Goal: Task Accomplishment & Management: Manage account settings

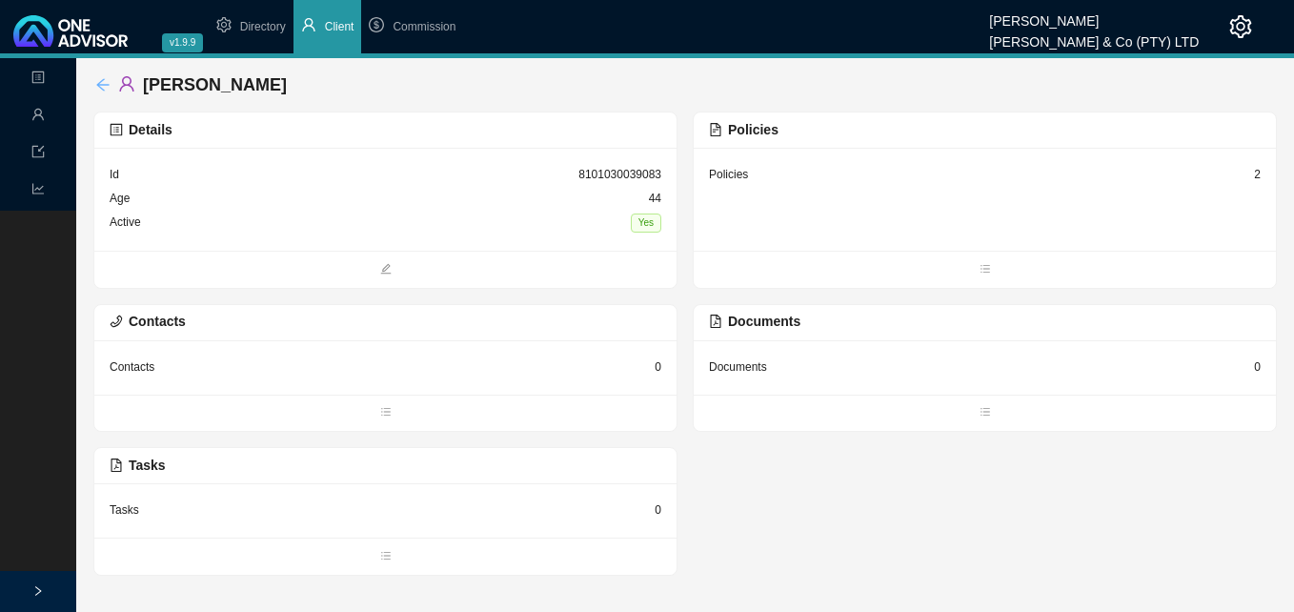
click at [102, 79] on icon "arrow-left" at bounding box center [102, 84] width 15 height 15
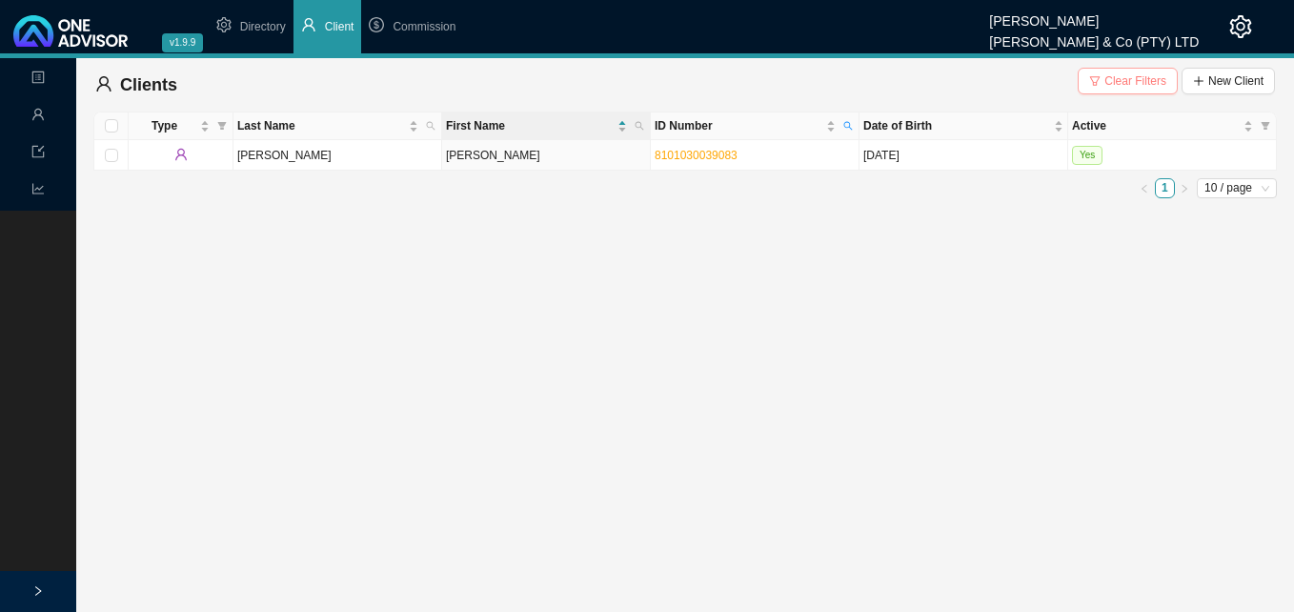
click at [1131, 77] on span "Clear Filters" at bounding box center [1135, 80] width 62 height 19
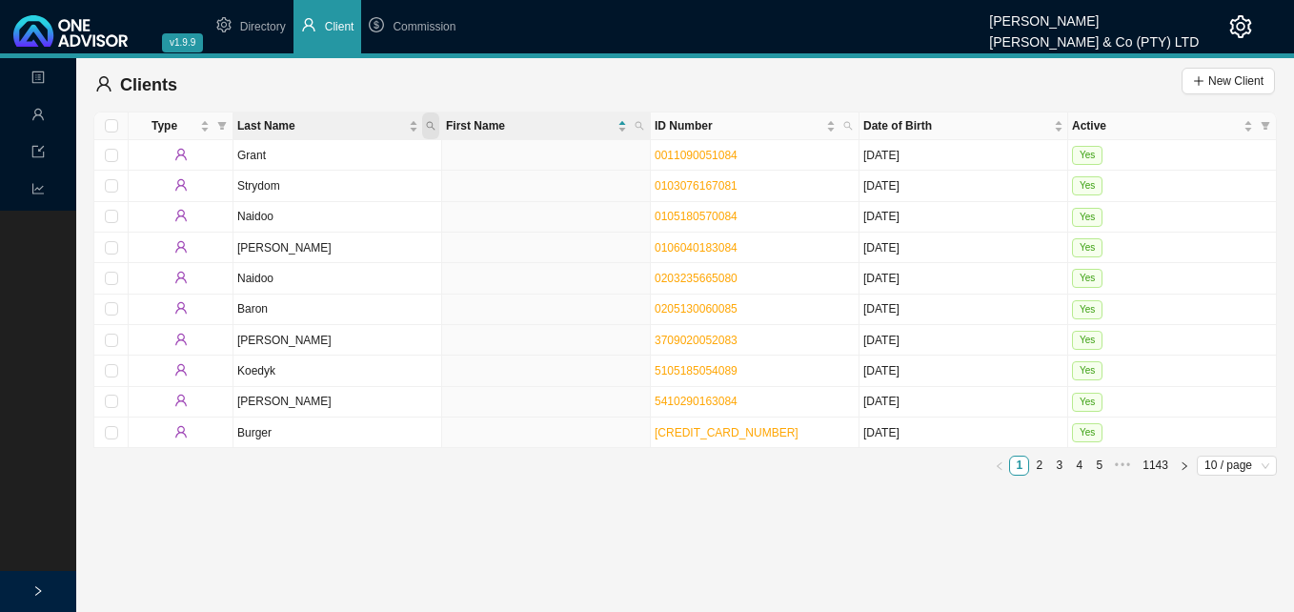
click at [433, 126] on icon "search" at bounding box center [431, 126] width 10 height 10
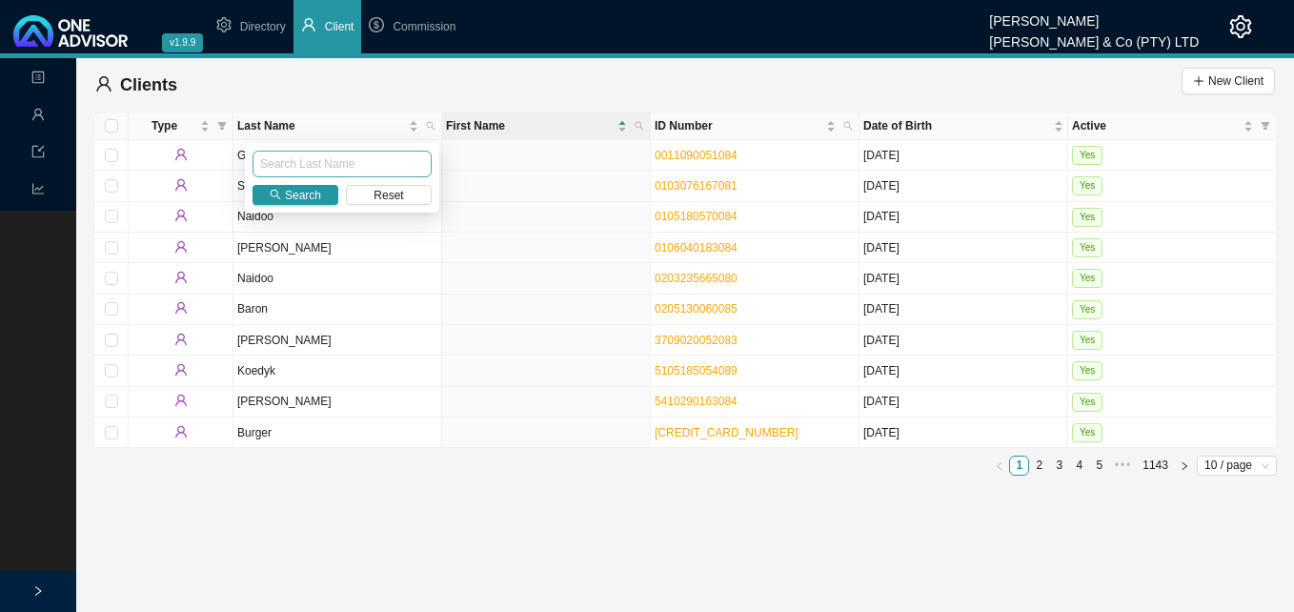
click at [372, 165] on input "text" at bounding box center [341, 164] width 179 height 27
type input "[PERSON_NAME]"
click at [277, 199] on icon "search" at bounding box center [275, 194] width 11 height 11
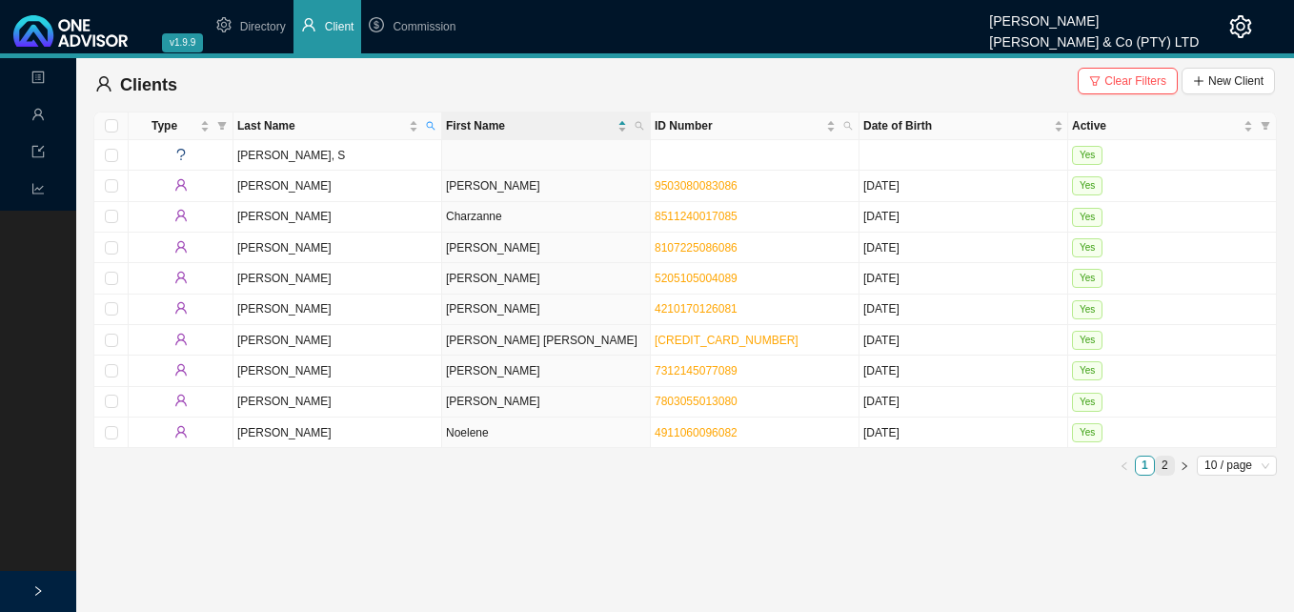
click at [1163, 463] on link "2" at bounding box center [1165, 465] width 18 height 18
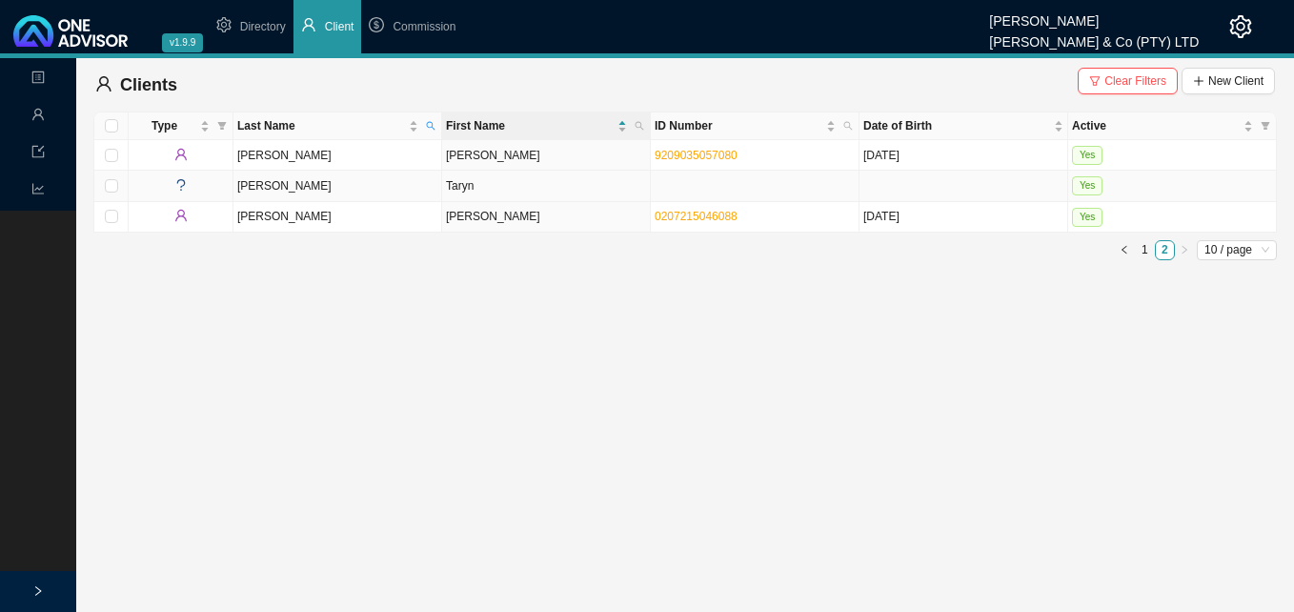
click at [551, 191] on td "Taryn" at bounding box center [546, 186] width 209 height 30
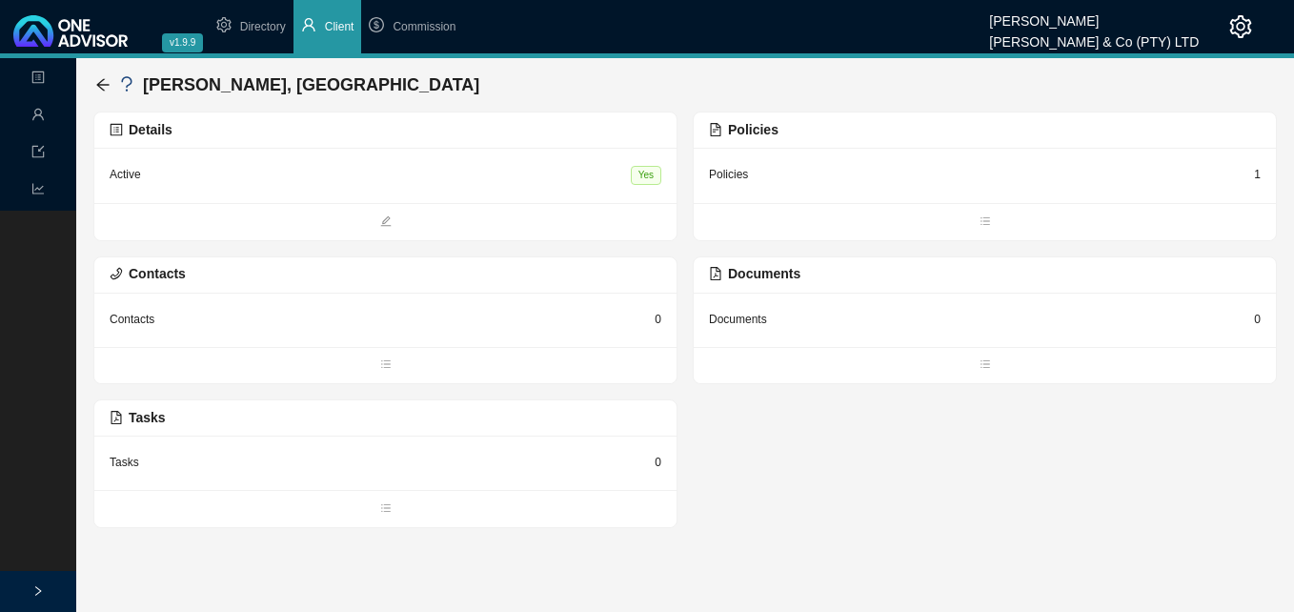
click at [1258, 171] on div "1" at bounding box center [1257, 174] width 7 height 19
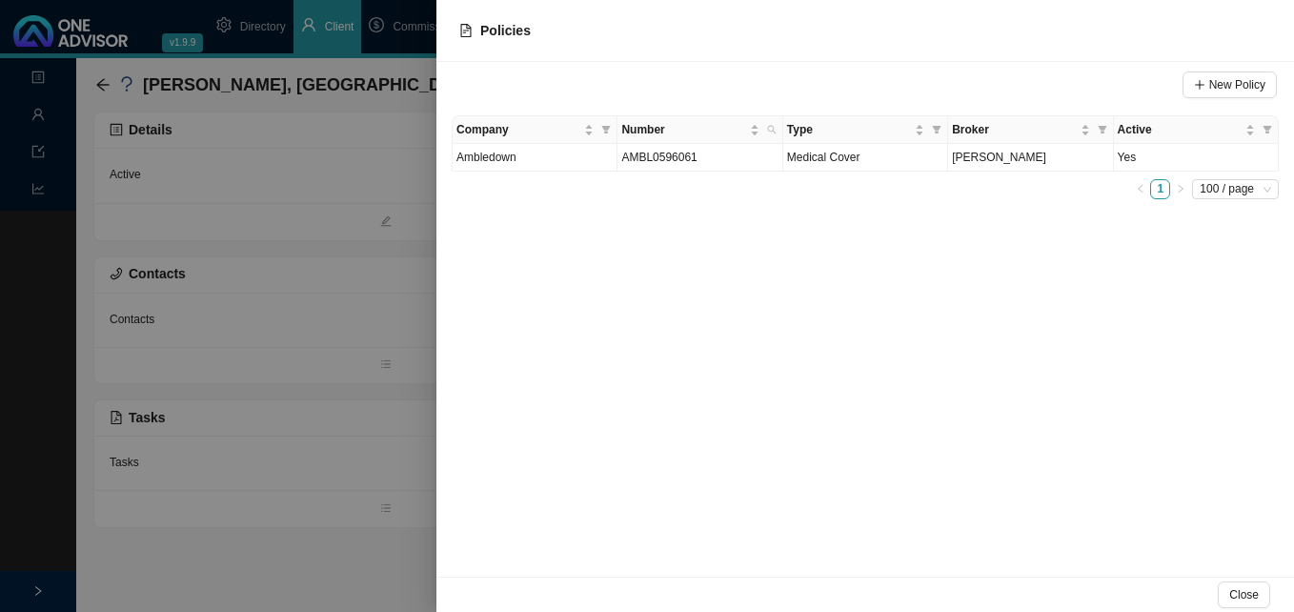
click at [270, 165] on div at bounding box center [647, 306] width 1294 height 612
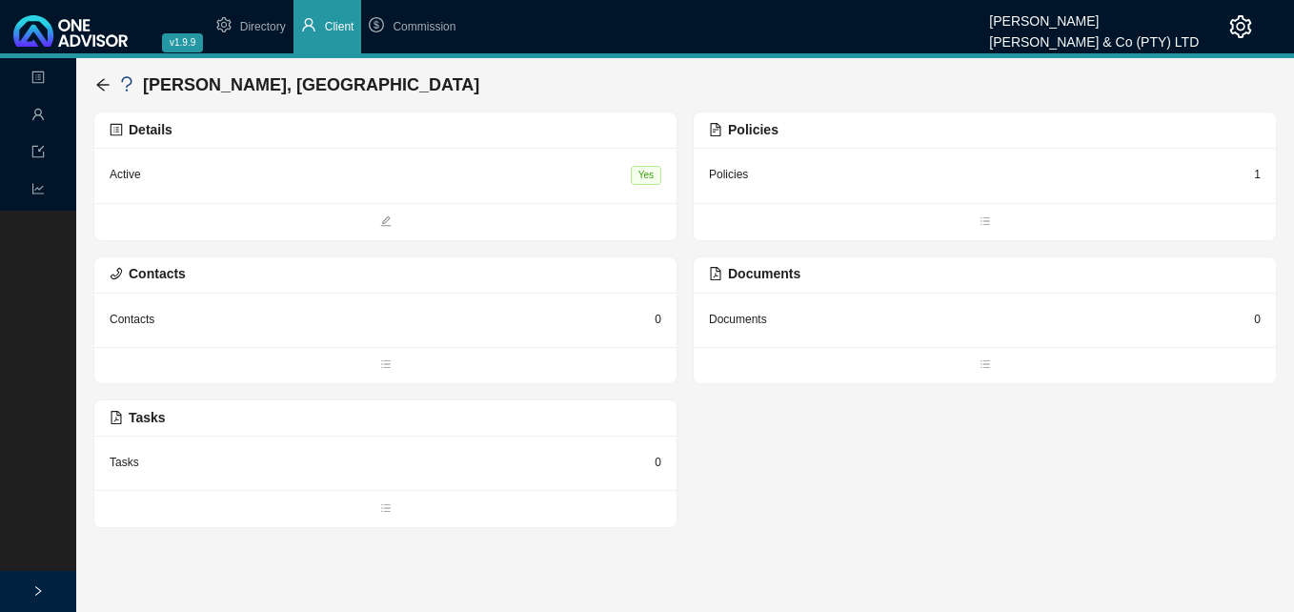
click at [558, 128] on div "Details" at bounding box center [386, 130] width 552 height 22
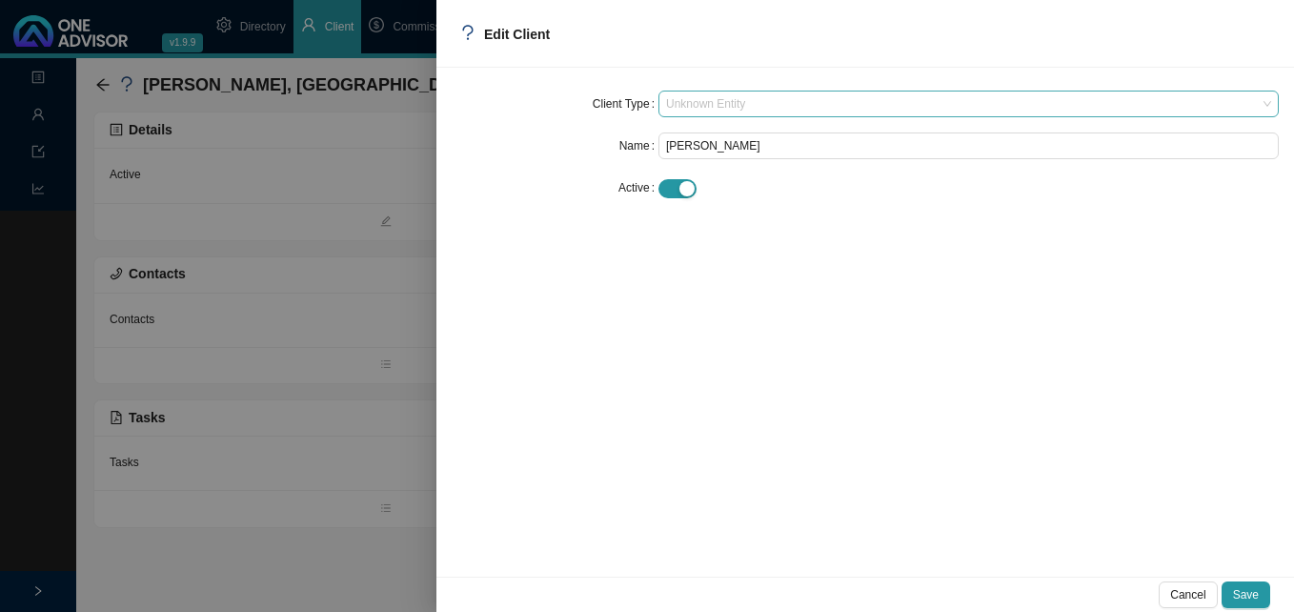
click at [728, 101] on span "Unknown Entity" at bounding box center [968, 103] width 605 height 25
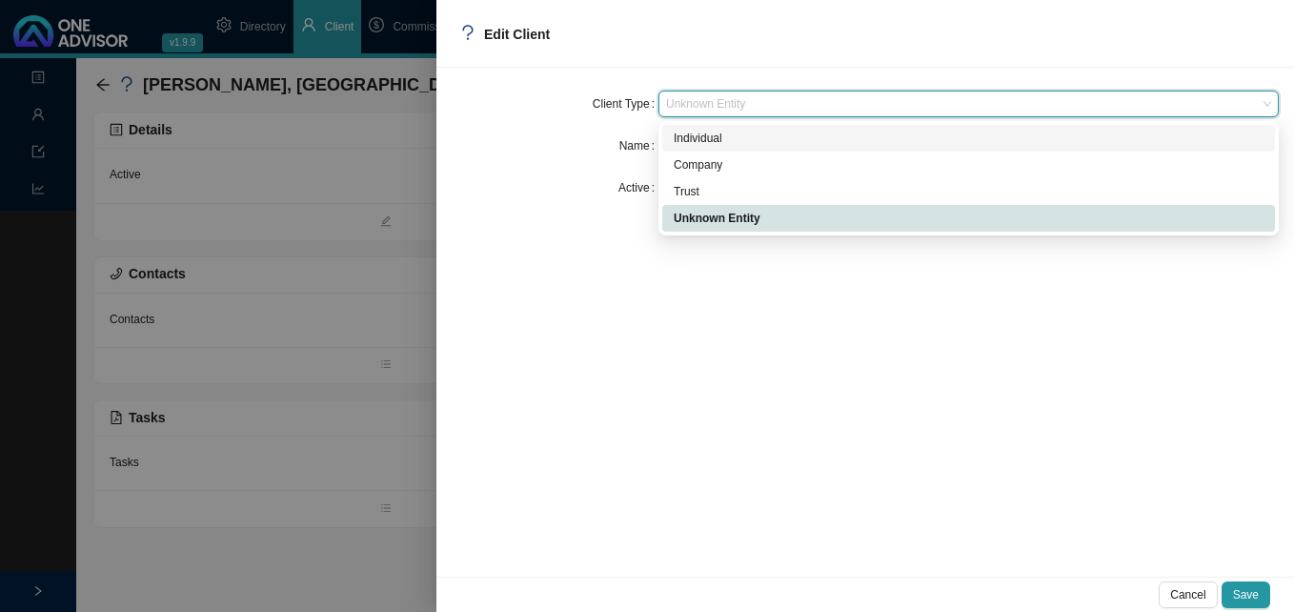
click at [721, 131] on div "Individual" at bounding box center [969, 138] width 590 height 19
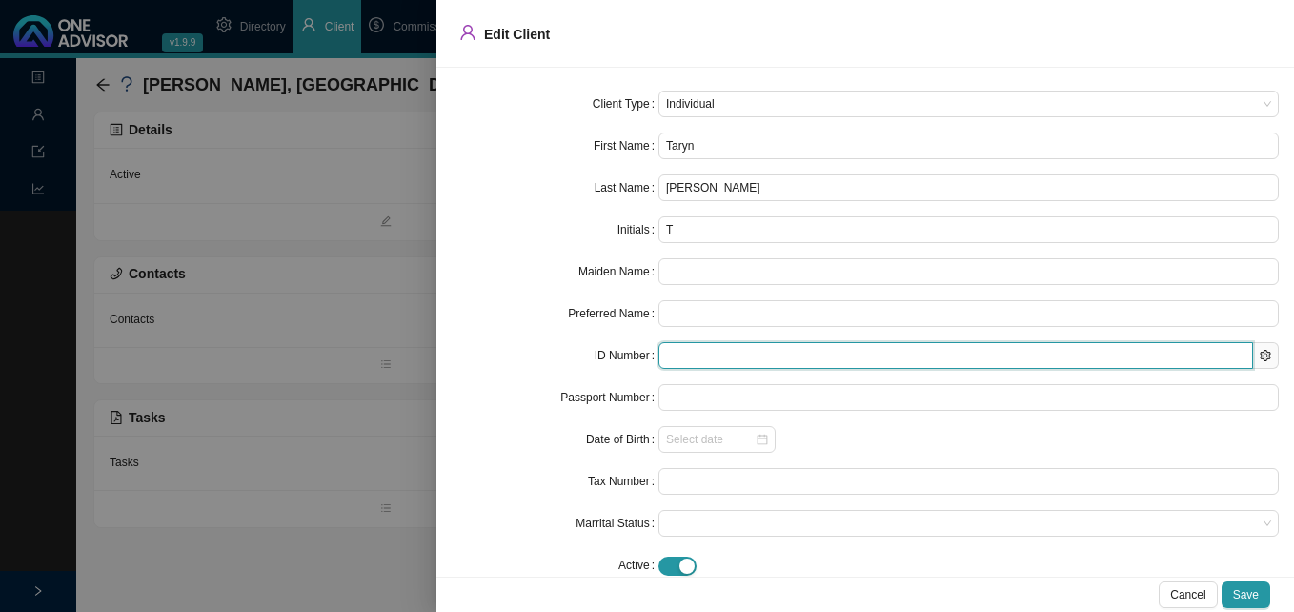
click at [709, 358] on input "text" at bounding box center [955, 355] width 594 height 27
paste input "7410120164086"
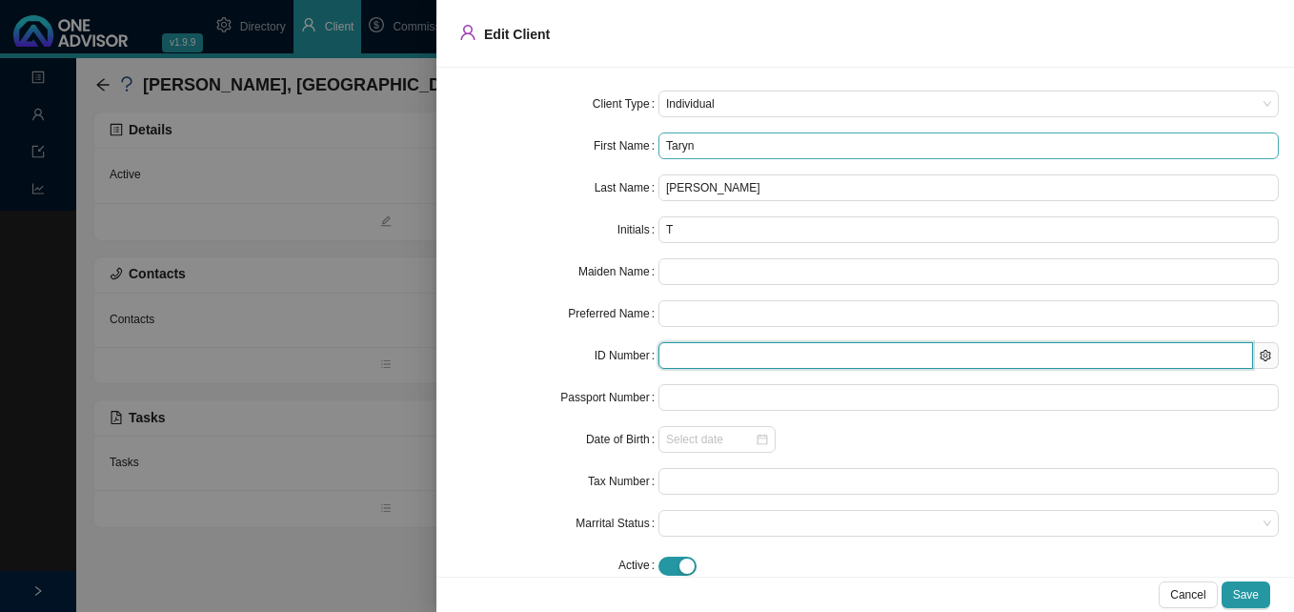
type input "7410120164086"
type input "[DATE]"
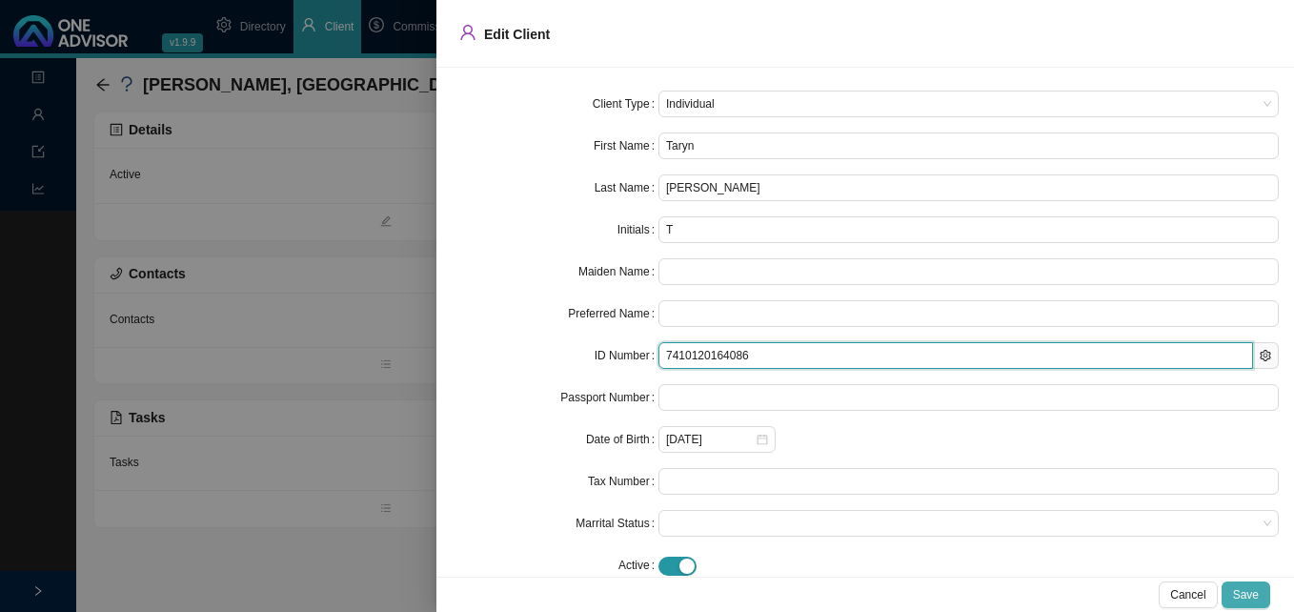
type input "7410120164086"
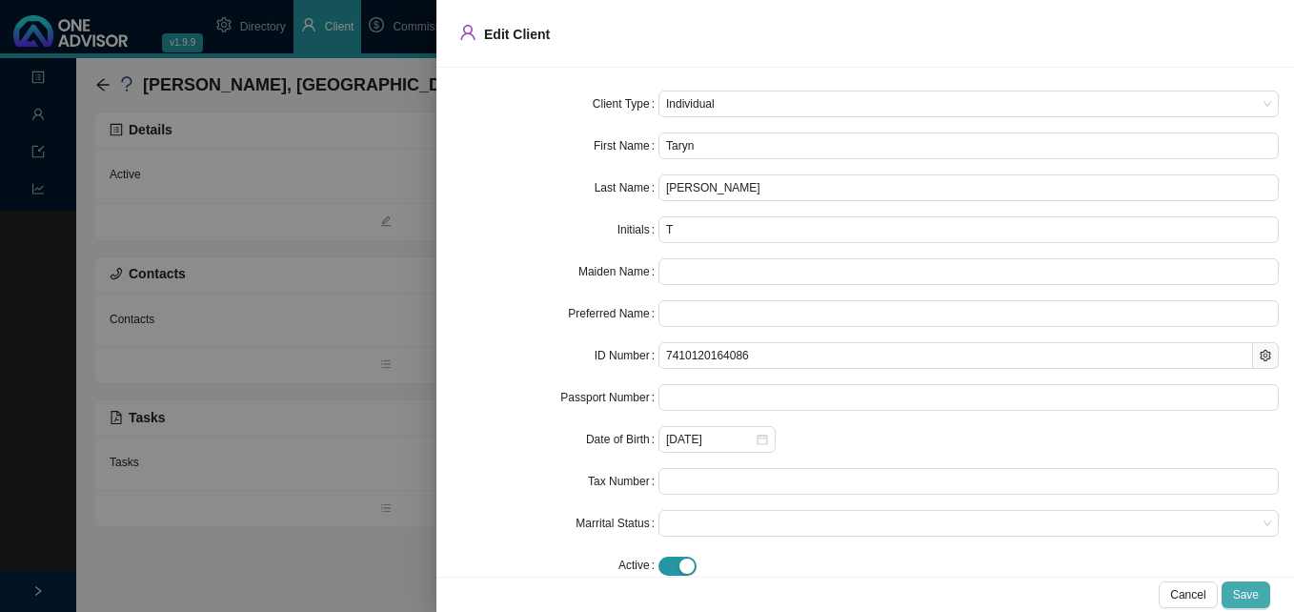
click at [1249, 594] on span "Save" at bounding box center [1246, 594] width 26 height 19
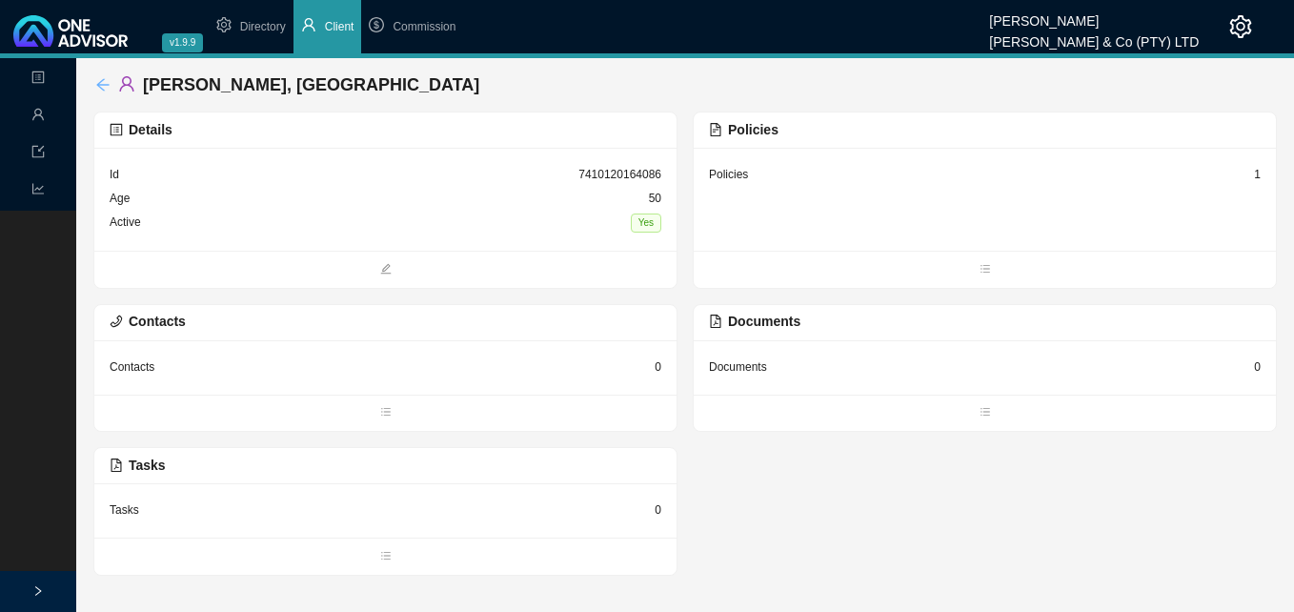
click at [106, 86] on icon "arrow-left" at bounding box center [102, 84] width 15 height 15
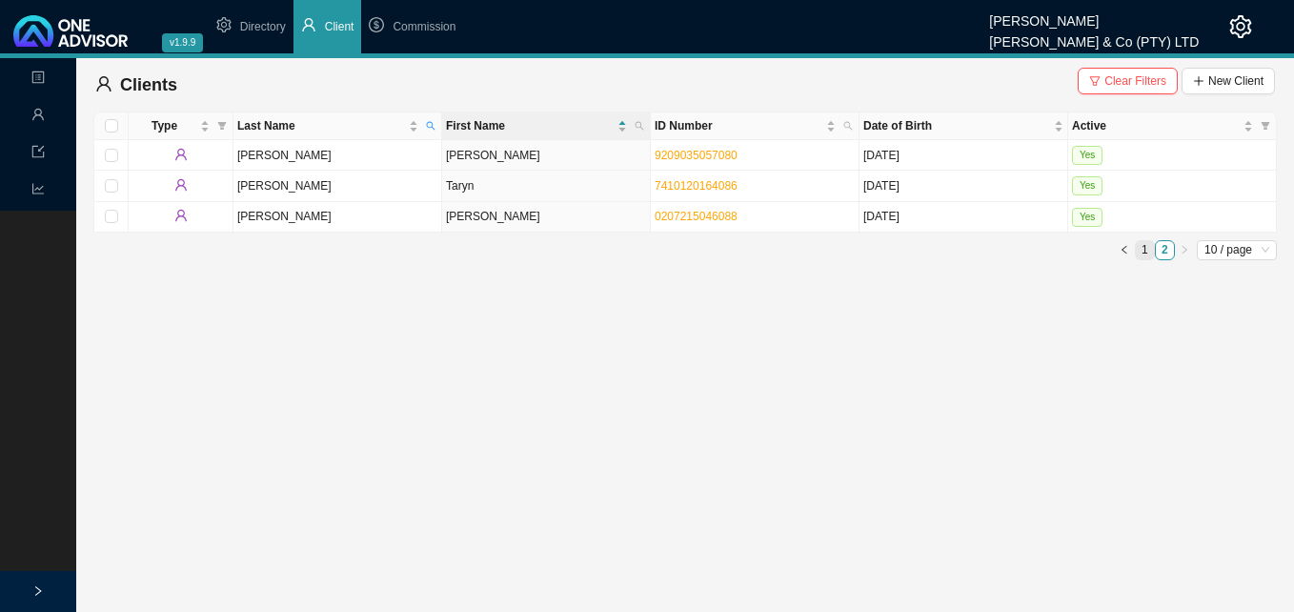
click at [1140, 244] on link "1" at bounding box center [1145, 250] width 18 height 18
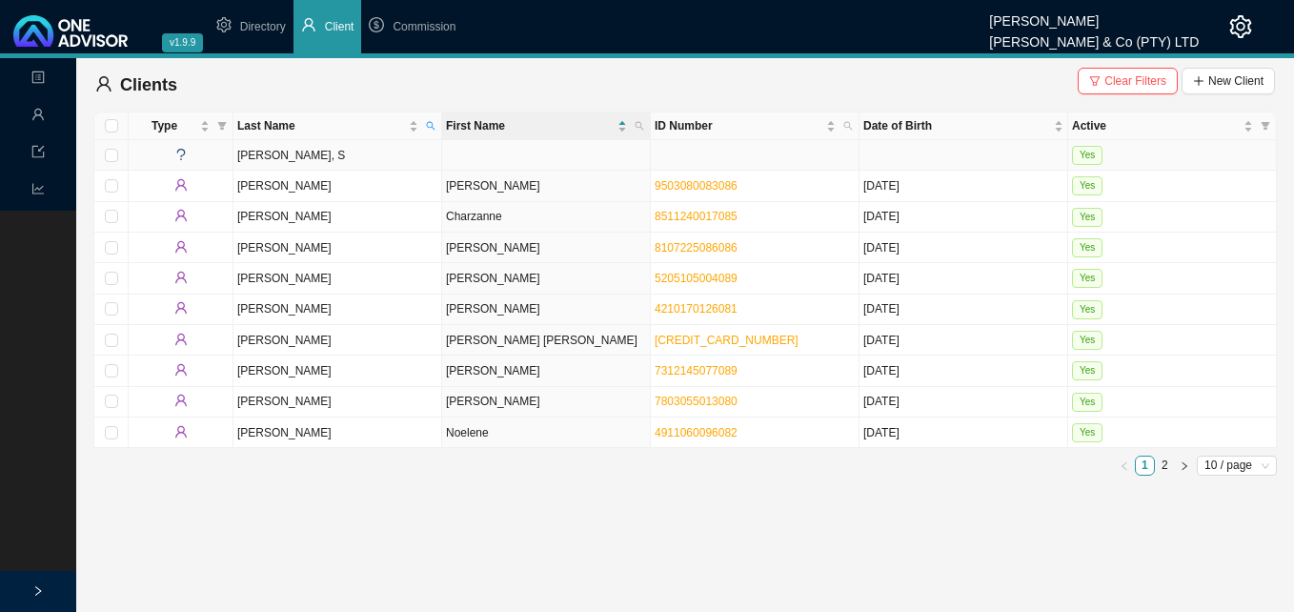
click at [407, 158] on td "[PERSON_NAME], S" at bounding box center [337, 155] width 209 height 30
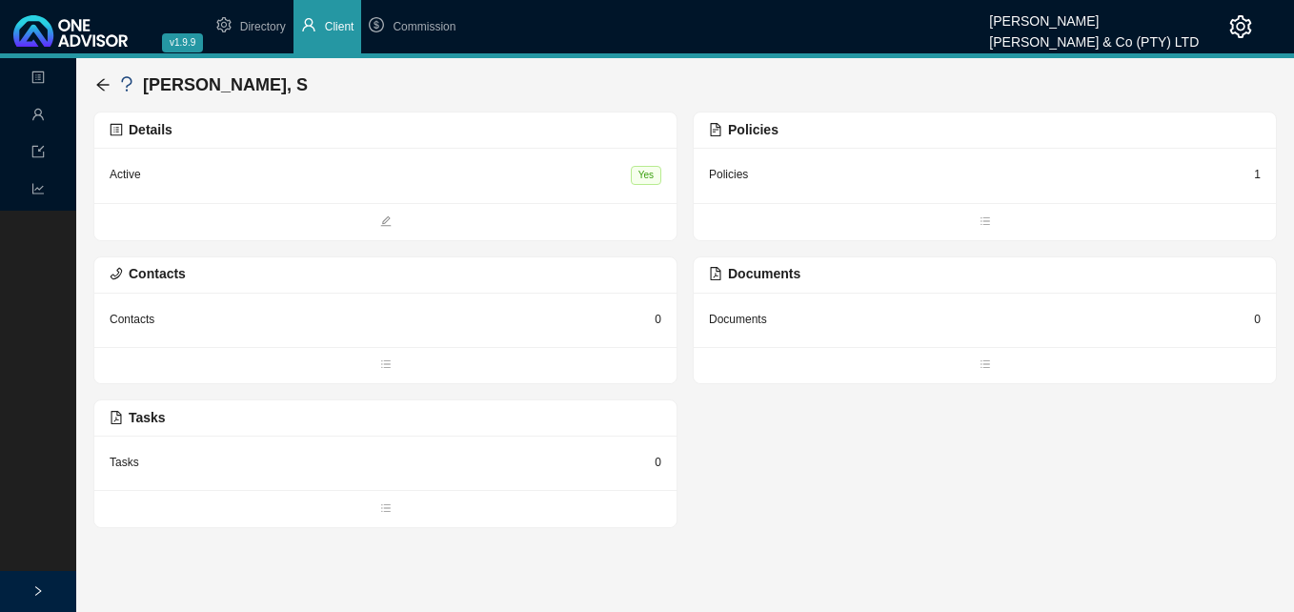
click at [1257, 176] on div "1" at bounding box center [1257, 174] width 7 height 19
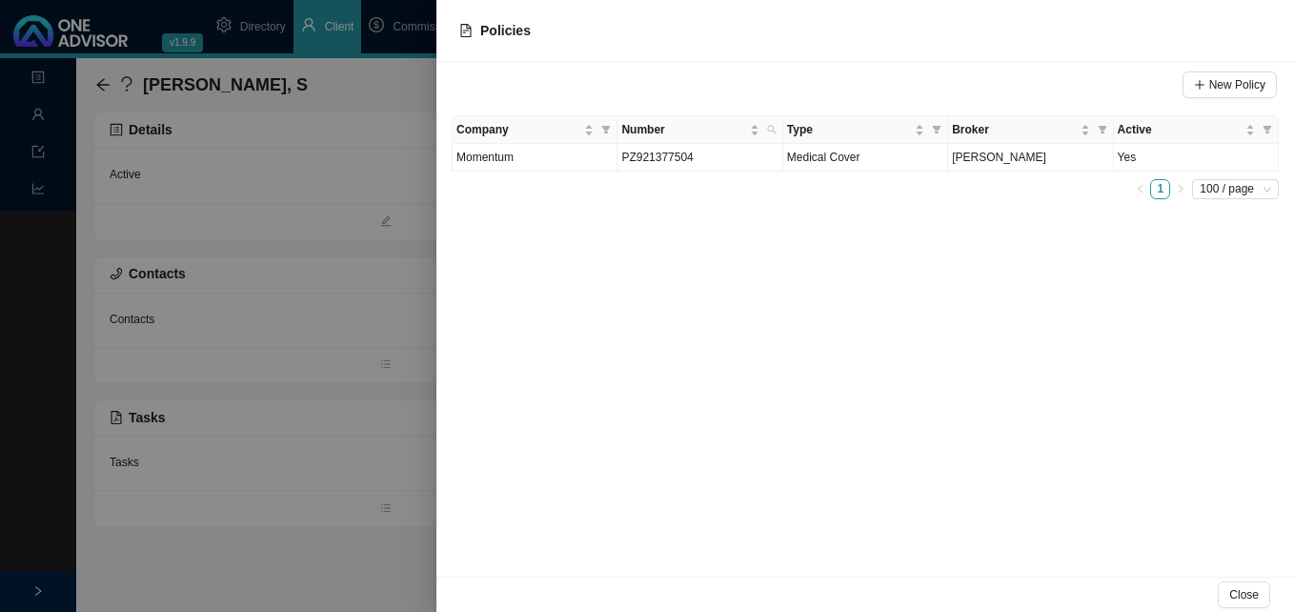
click at [310, 207] on div at bounding box center [647, 306] width 1294 height 612
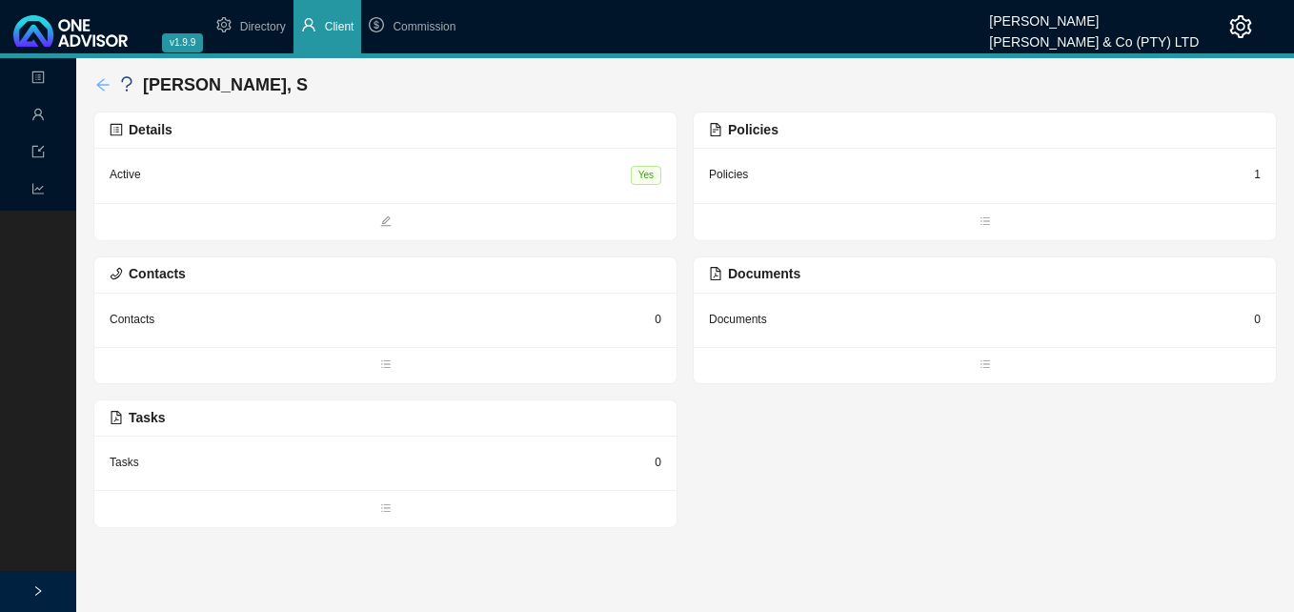
click at [100, 82] on icon "arrow-left" at bounding box center [102, 84] width 12 height 12
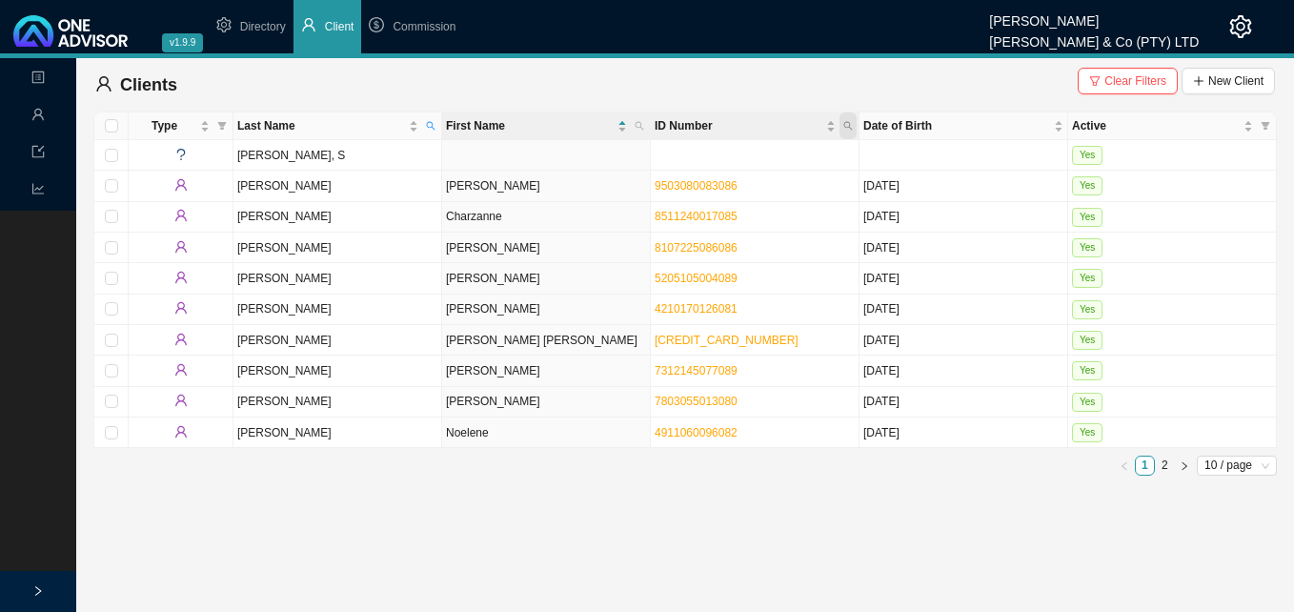
click at [849, 124] on icon "search" at bounding box center [848, 126] width 10 height 10
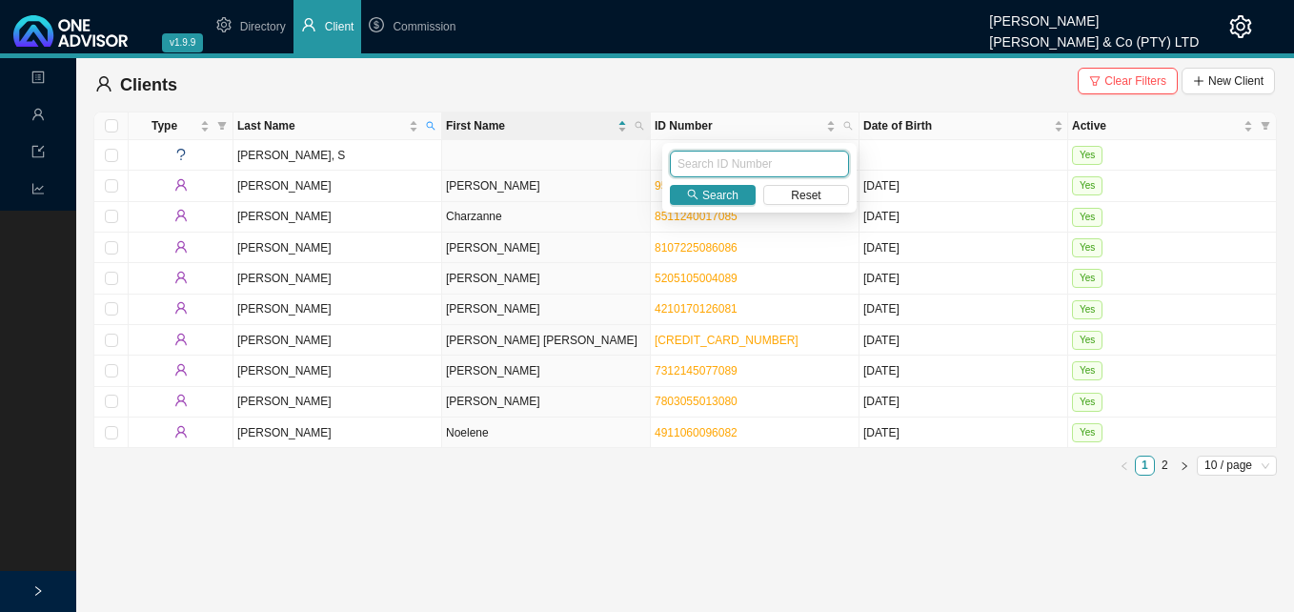
paste input "9803300462080"
type input "9803300462080"
click at [713, 201] on span "Search" at bounding box center [720, 195] width 36 height 19
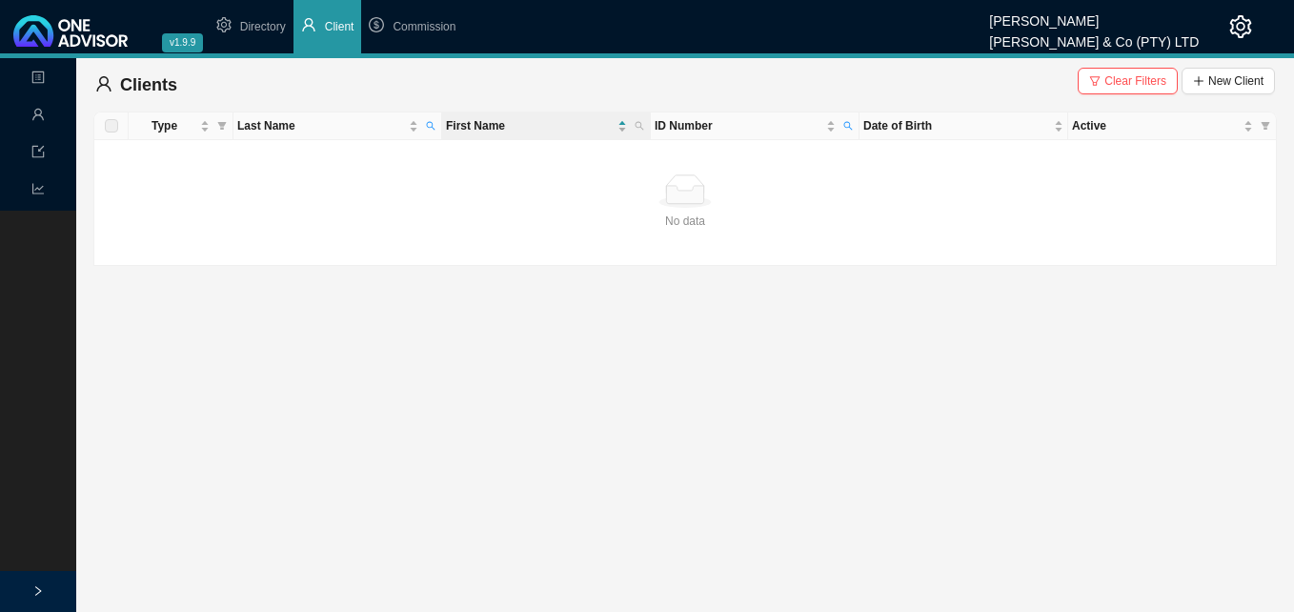
click at [1118, 82] on span "Clear Filters" at bounding box center [1135, 80] width 62 height 19
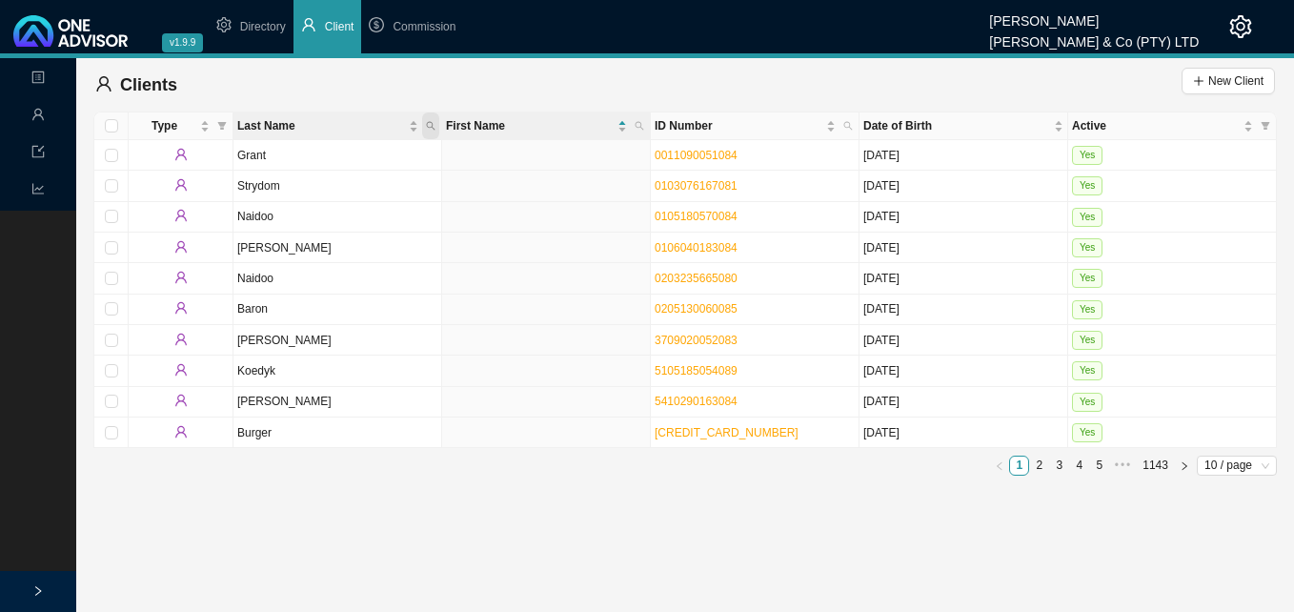
click at [423, 122] on span "Last Name" at bounding box center [430, 125] width 17 height 27
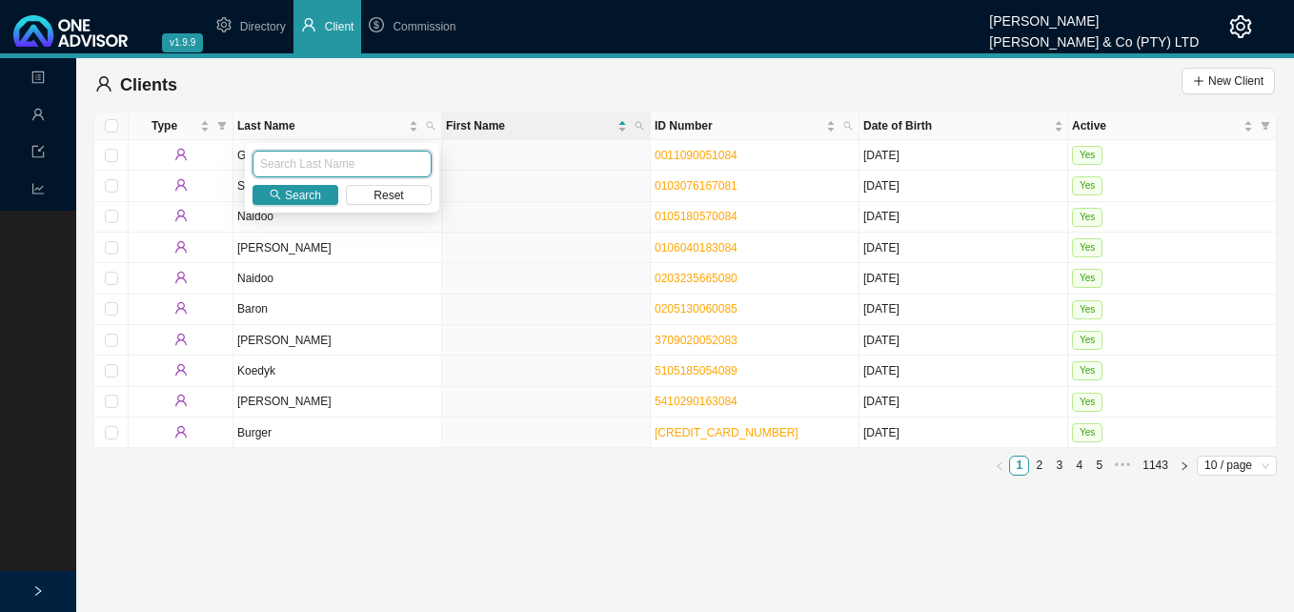
click at [398, 154] on input "text" at bounding box center [341, 164] width 179 height 27
type input "Naidoo"
click at [263, 194] on button "Search" at bounding box center [295, 195] width 86 height 20
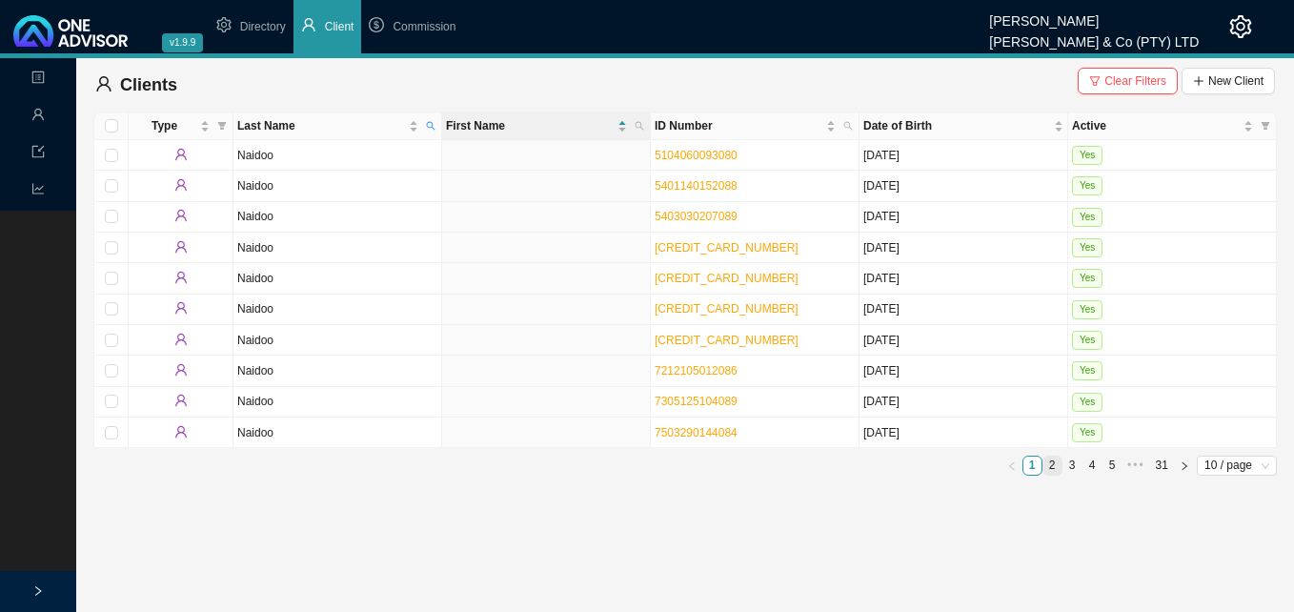
click at [1055, 465] on link "2" at bounding box center [1052, 465] width 18 height 18
click at [1072, 461] on link "3" at bounding box center [1072, 465] width 18 height 18
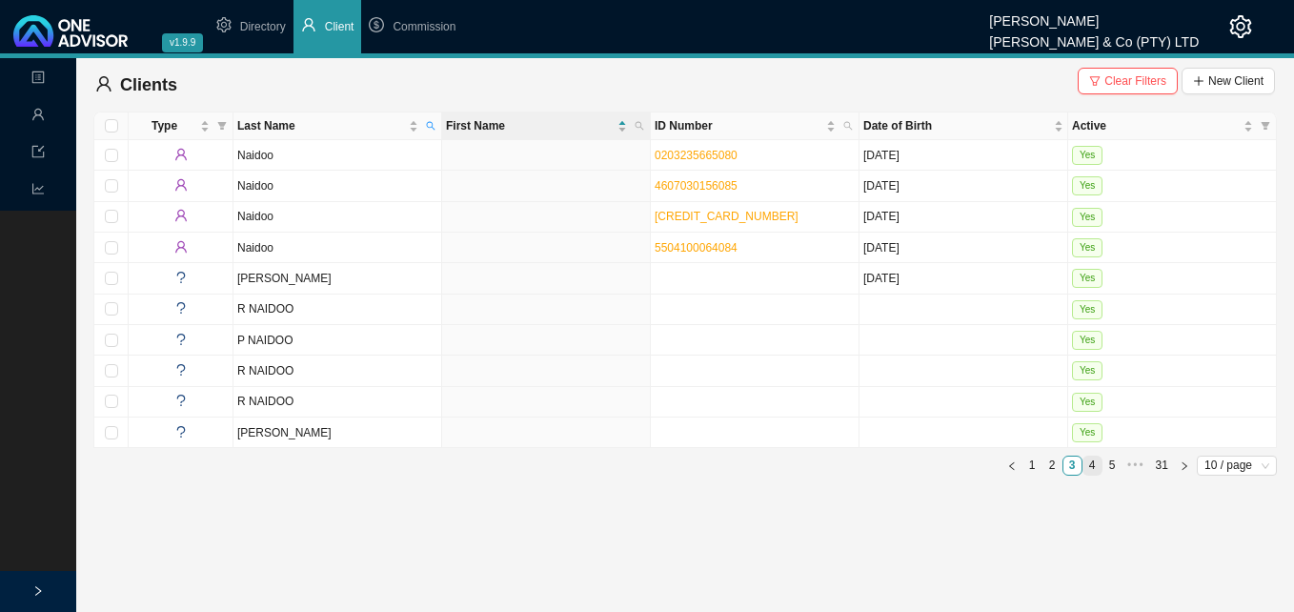
click at [1094, 464] on link "4" at bounding box center [1092, 465] width 18 height 18
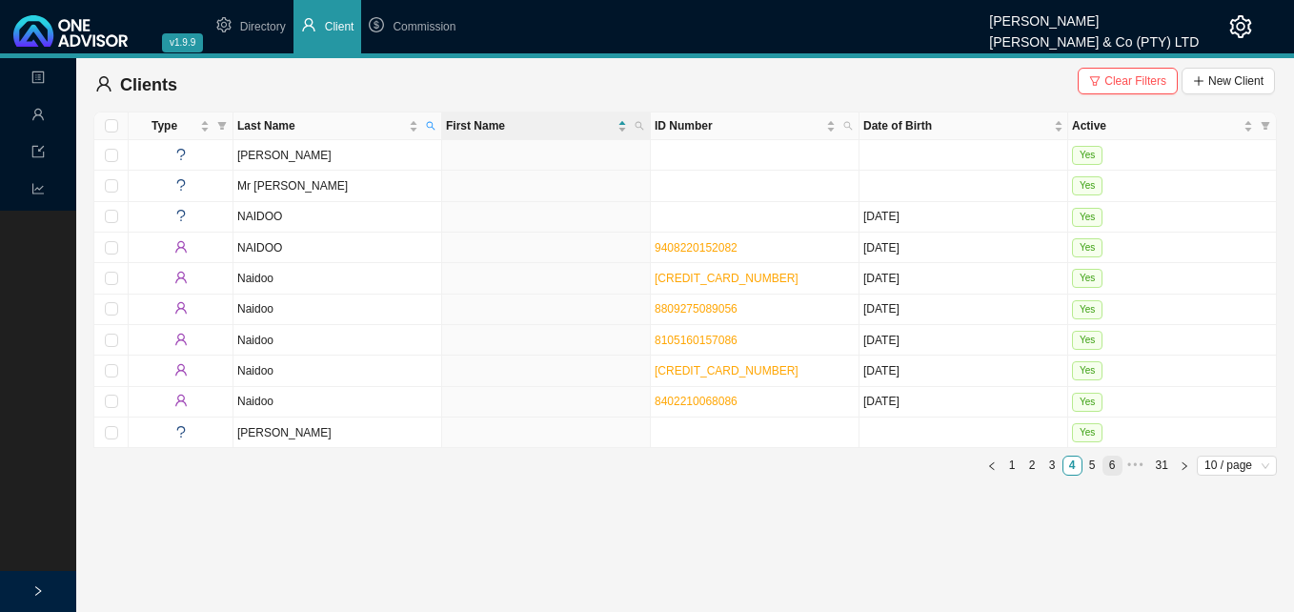
click at [1112, 462] on link "6" at bounding box center [1112, 465] width 18 height 18
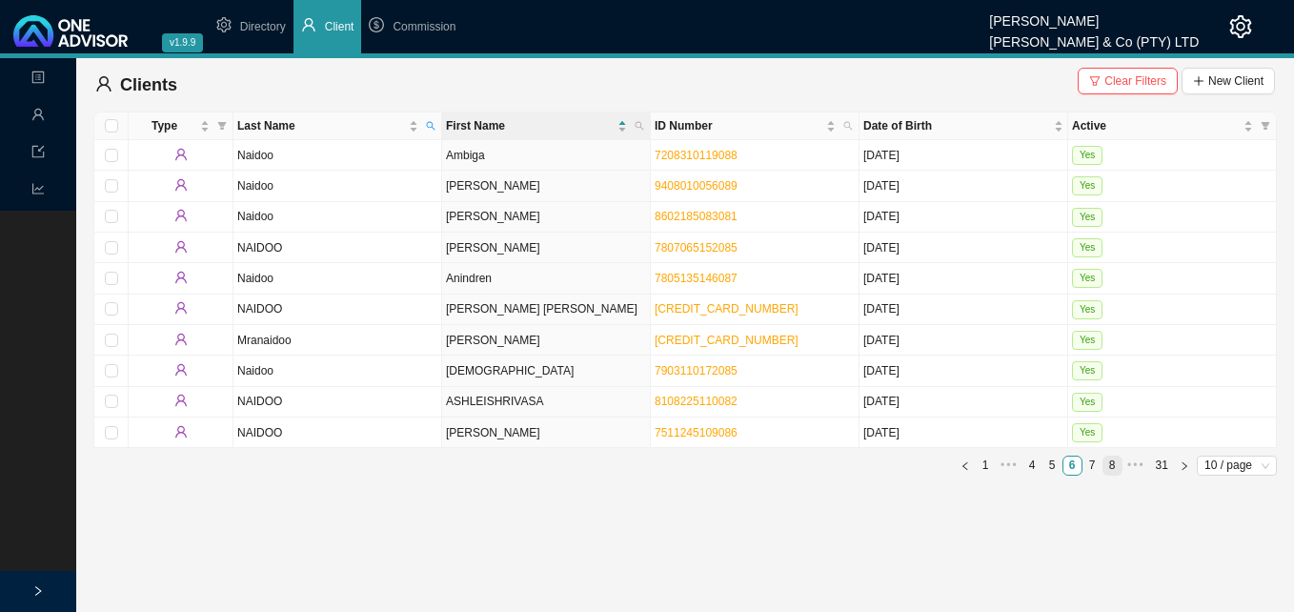
click at [1115, 464] on link "8" at bounding box center [1112, 465] width 18 height 18
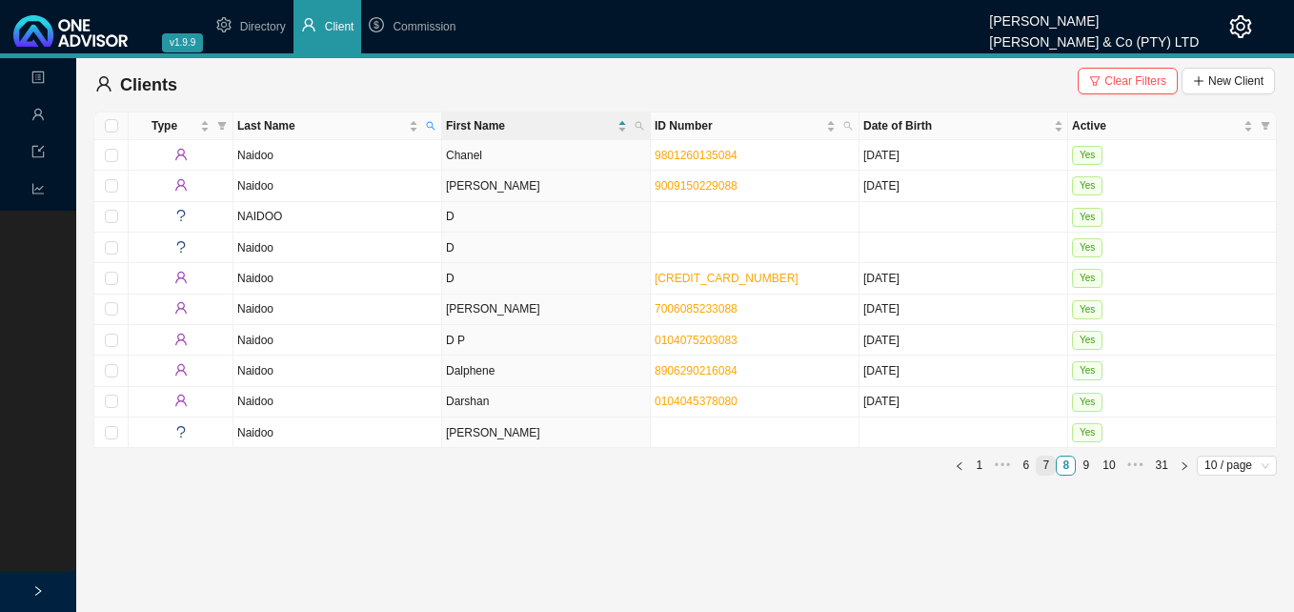
click at [1047, 462] on link "7" at bounding box center [1045, 465] width 18 height 18
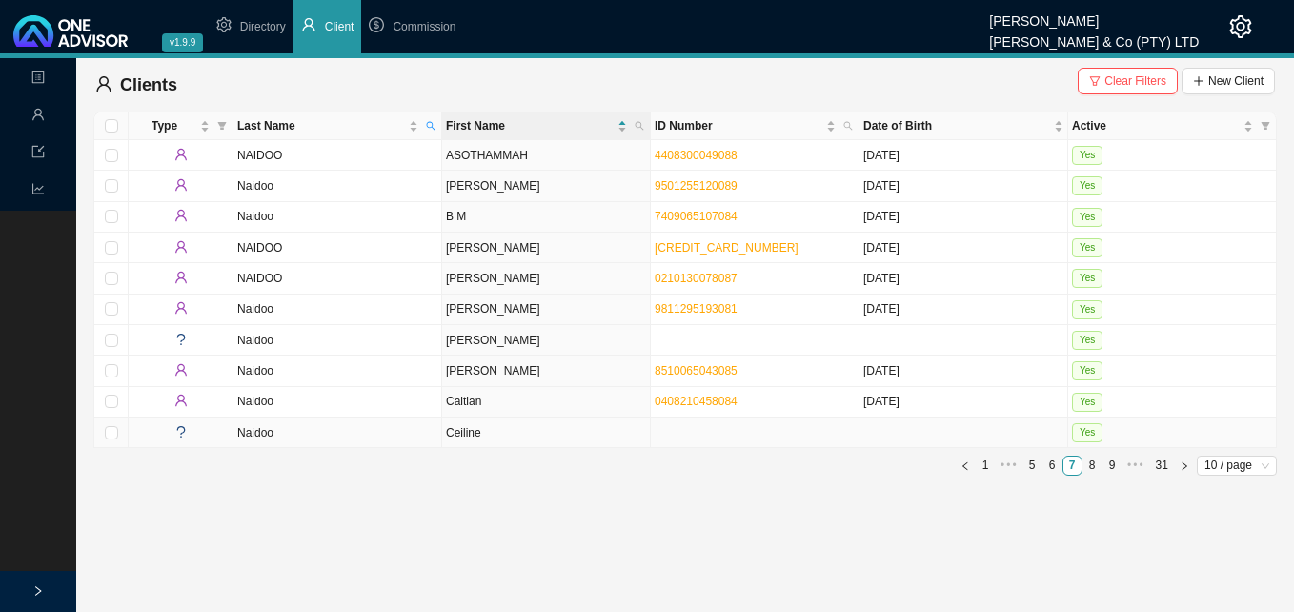
click at [517, 439] on td "Ceiline" at bounding box center [546, 432] width 209 height 30
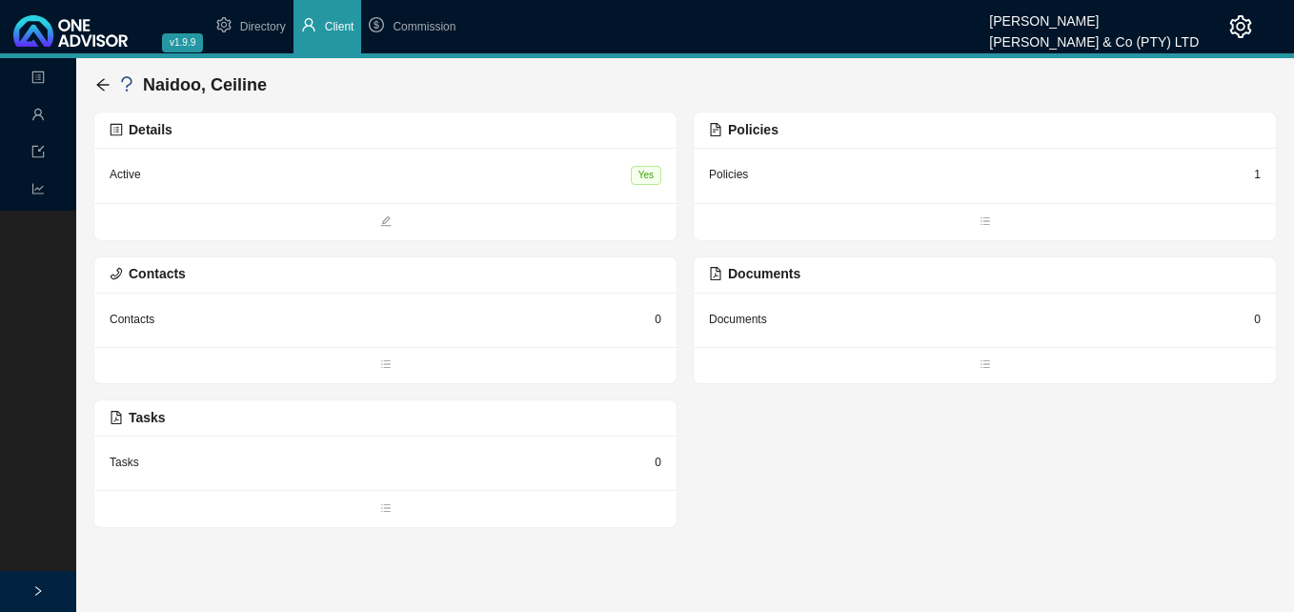
click at [1257, 174] on div "1" at bounding box center [1257, 174] width 7 height 19
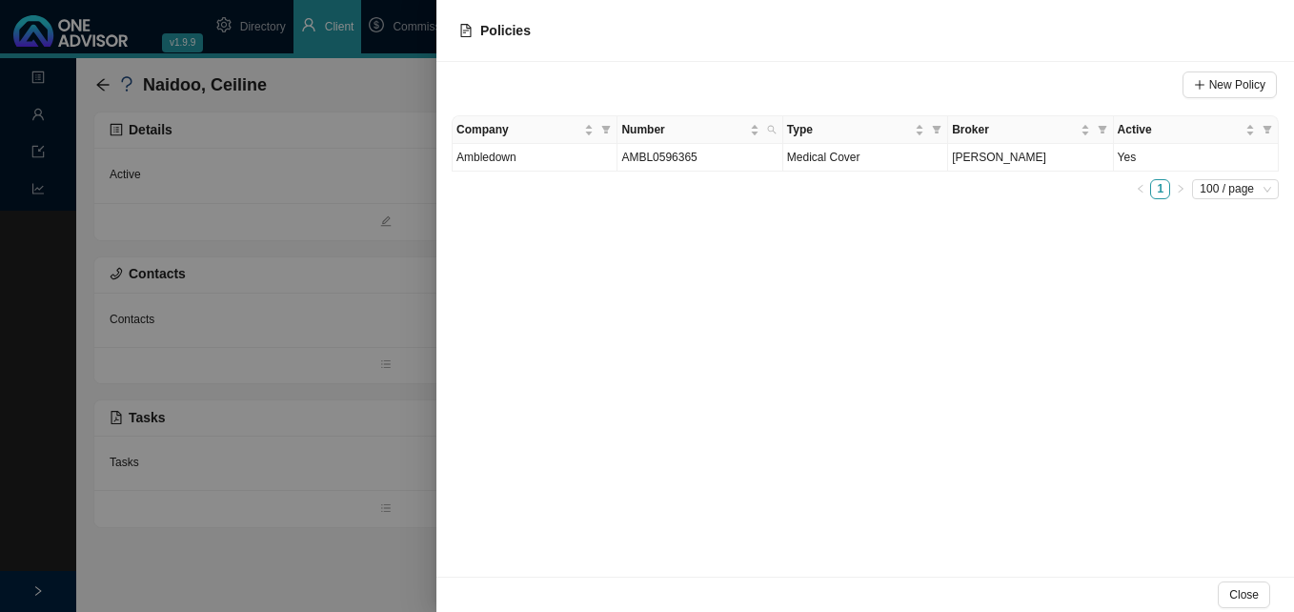
click at [373, 256] on div at bounding box center [647, 306] width 1294 height 612
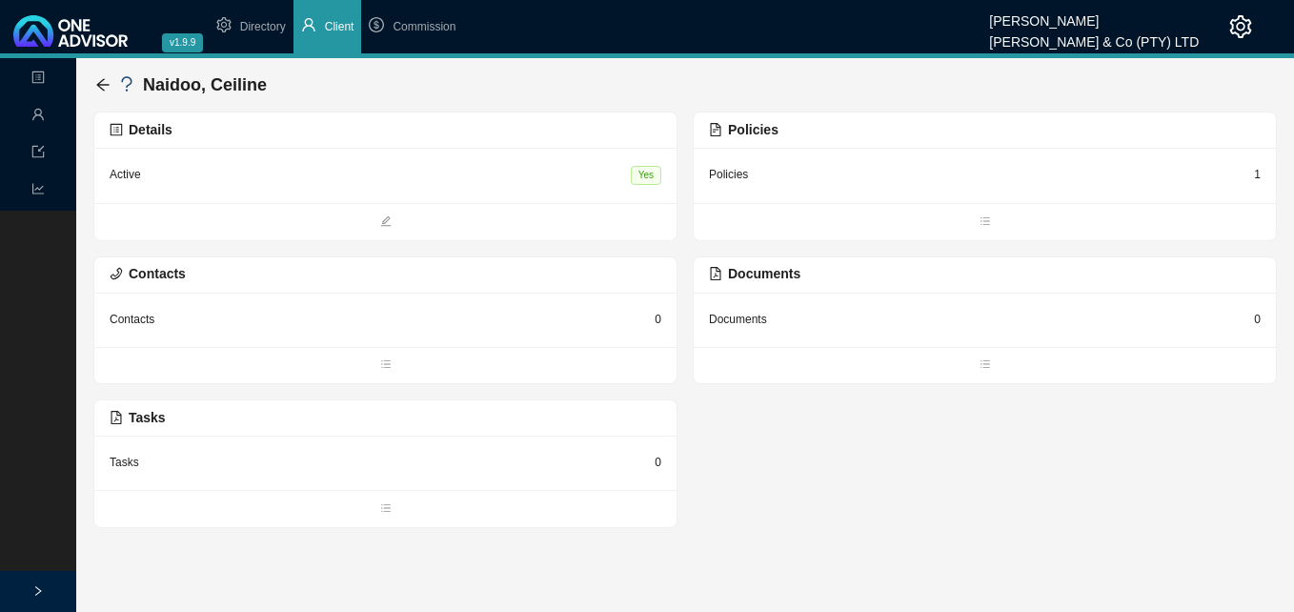
click at [573, 137] on div "Details" at bounding box center [386, 130] width 552 height 22
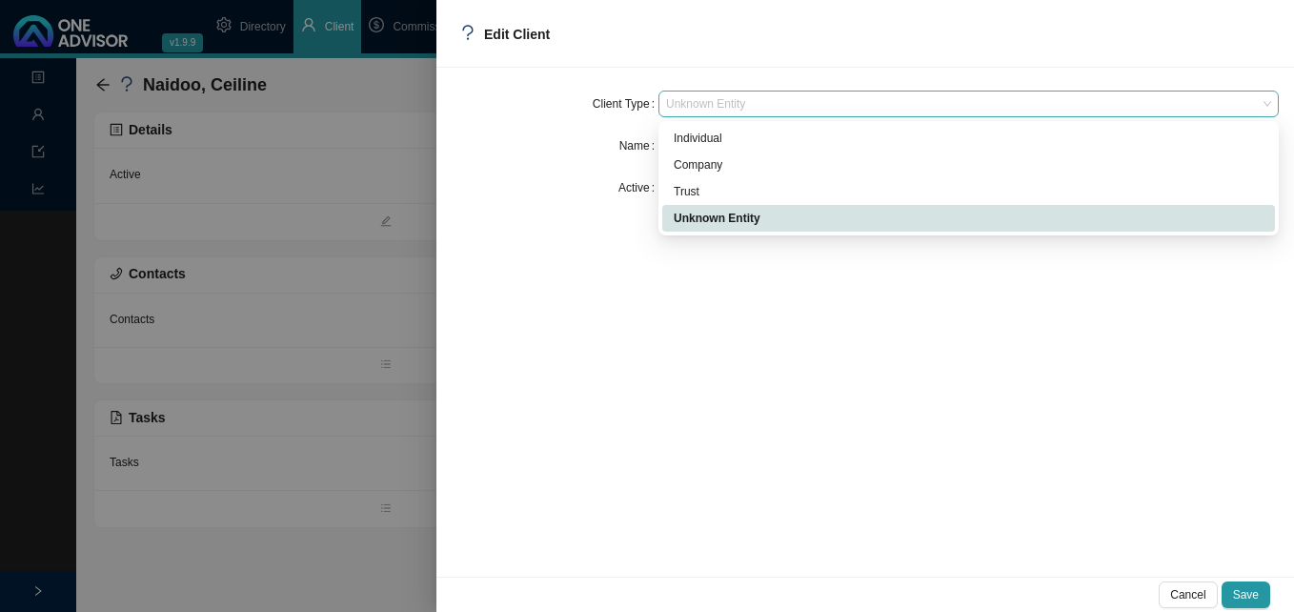
click at [740, 102] on span "Unknown Entity" at bounding box center [968, 103] width 605 height 25
click at [734, 132] on div "Individual" at bounding box center [969, 138] width 590 height 19
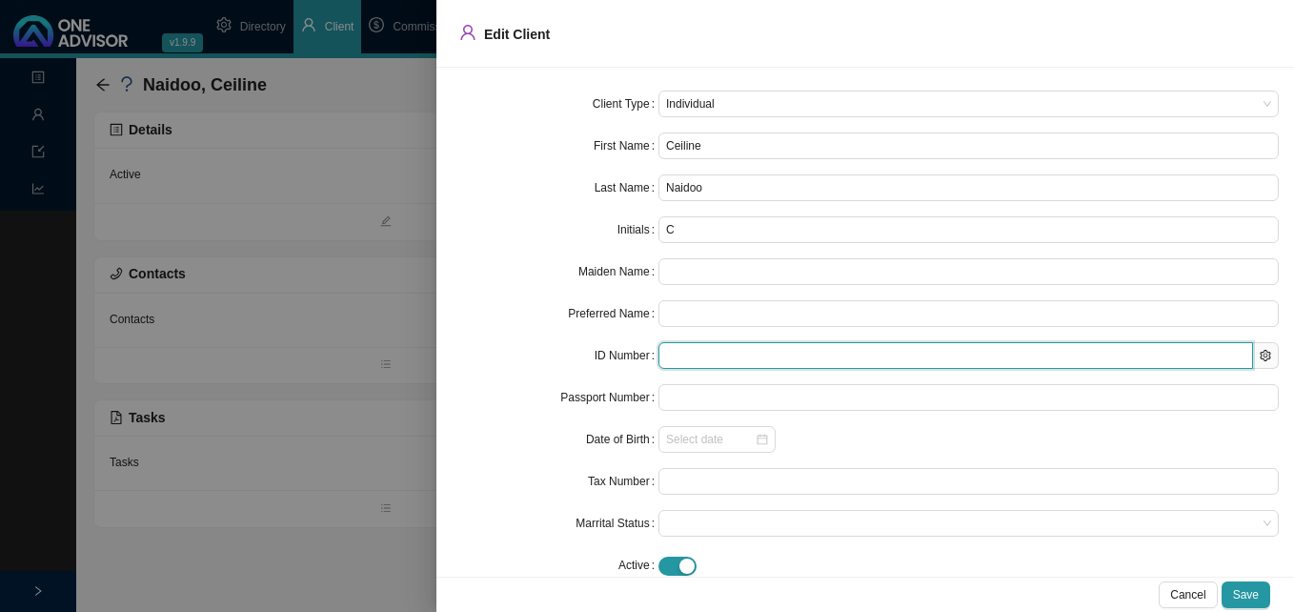
click at [699, 354] on input "text" at bounding box center [955, 355] width 594 height 27
paste input "9803300462080"
type input "9803300462080"
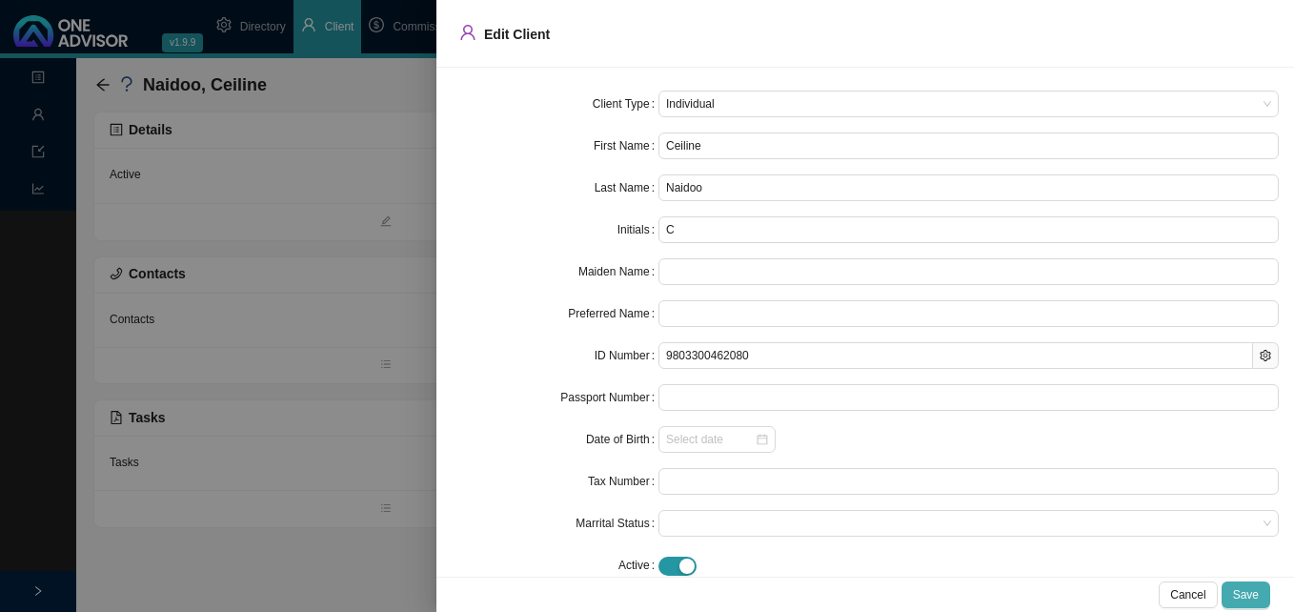
click at [1249, 591] on span "Save" at bounding box center [1246, 594] width 26 height 19
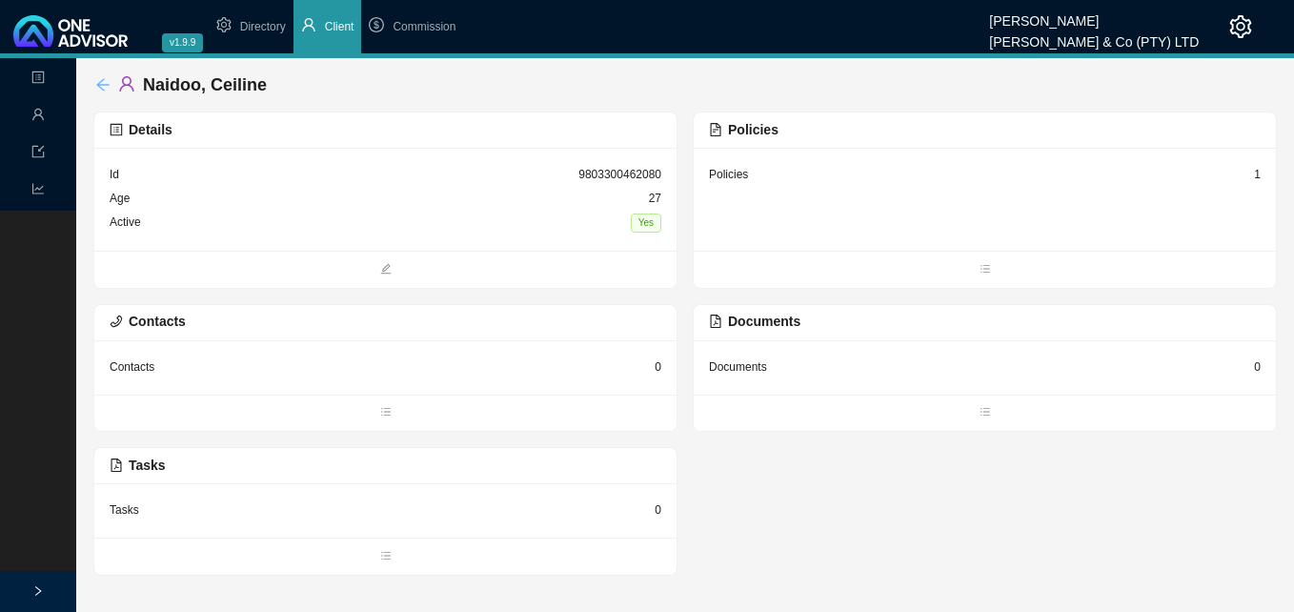
click at [99, 83] on icon "arrow-left" at bounding box center [102, 84] width 12 height 12
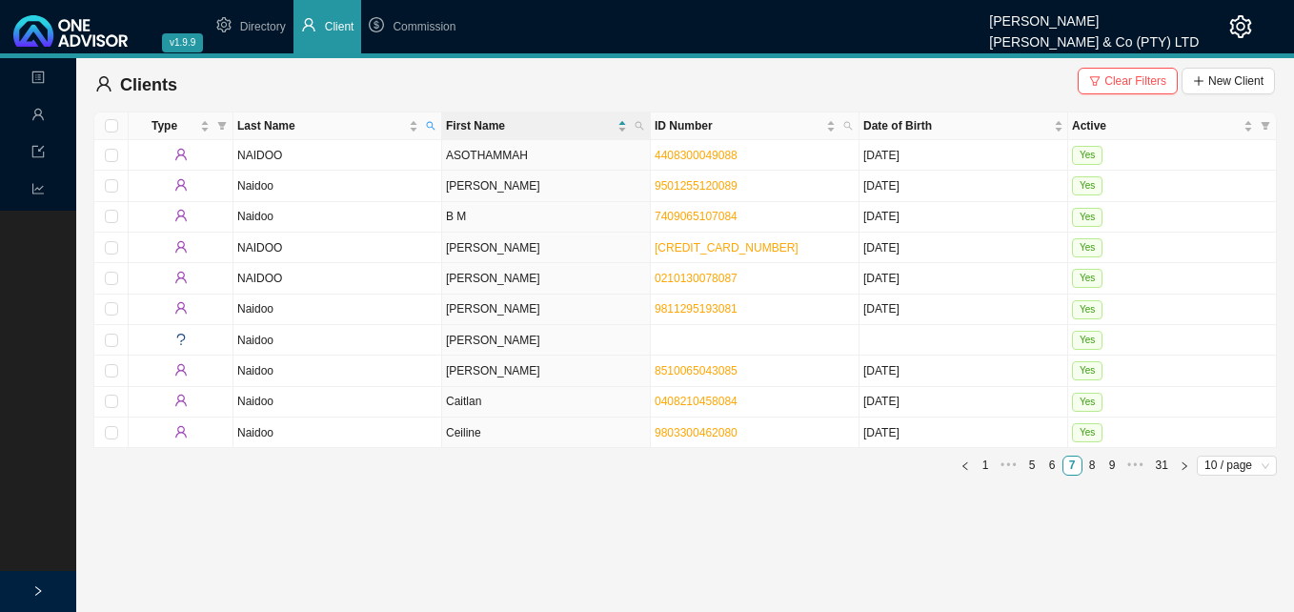
click at [1138, 76] on span "Clear Filters" at bounding box center [1135, 80] width 62 height 19
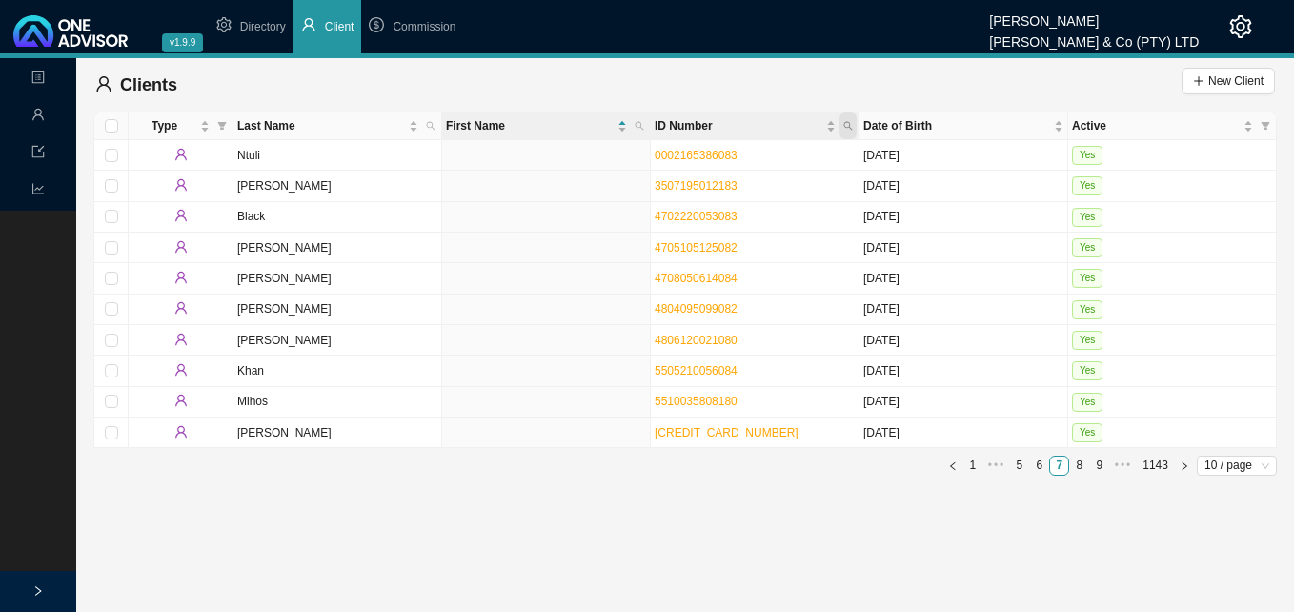
click at [849, 123] on icon "search" at bounding box center [848, 126] width 9 height 9
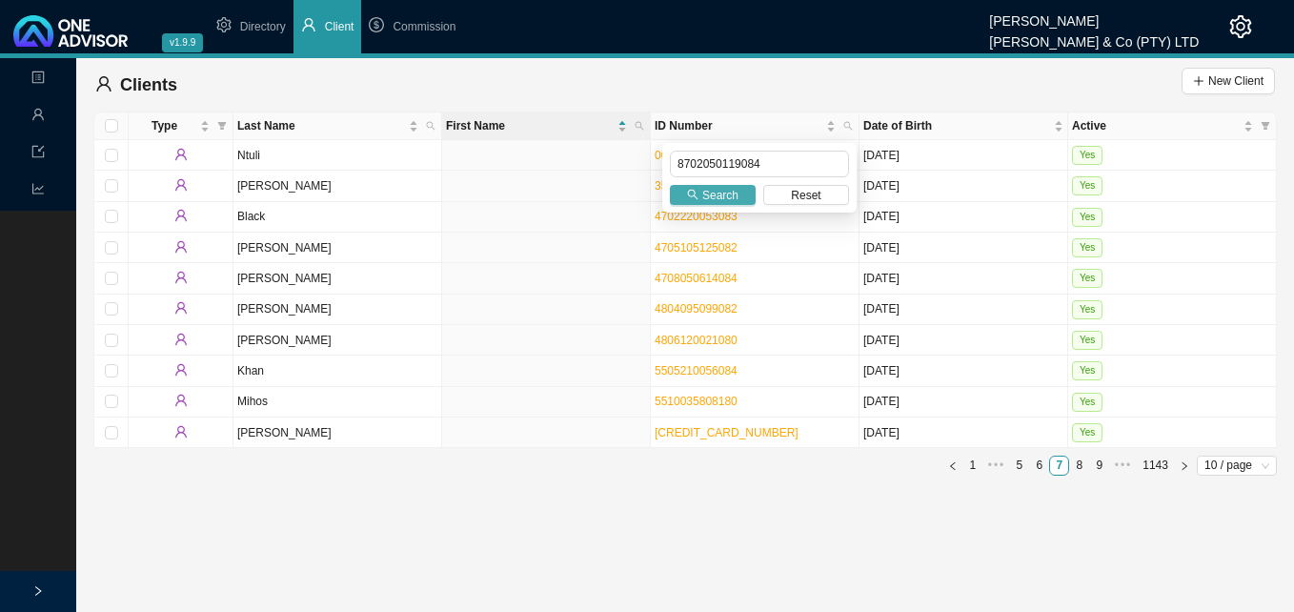
type input "8702050119084"
click at [698, 197] on icon "search" at bounding box center [692, 194] width 11 height 11
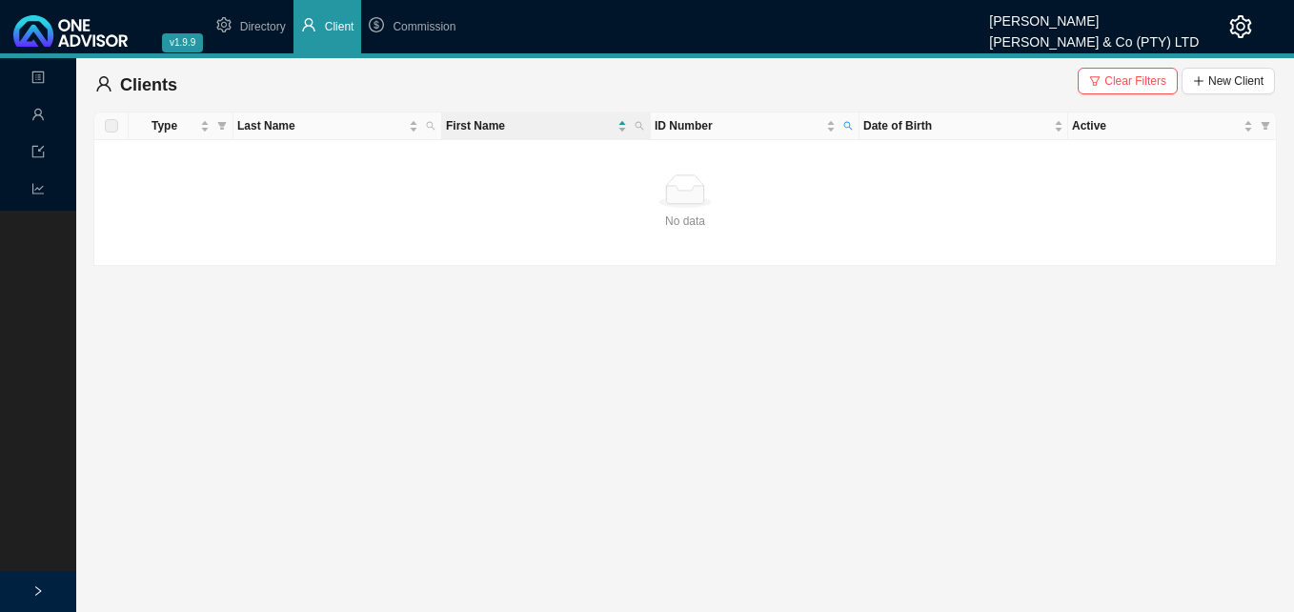
click at [35, 319] on div "Landing Management Data Reports" at bounding box center [38, 364] width 76 height 612
click at [1123, 73] on span "Clear Filters" at bounding box center [1135, 80] width 62 height 19
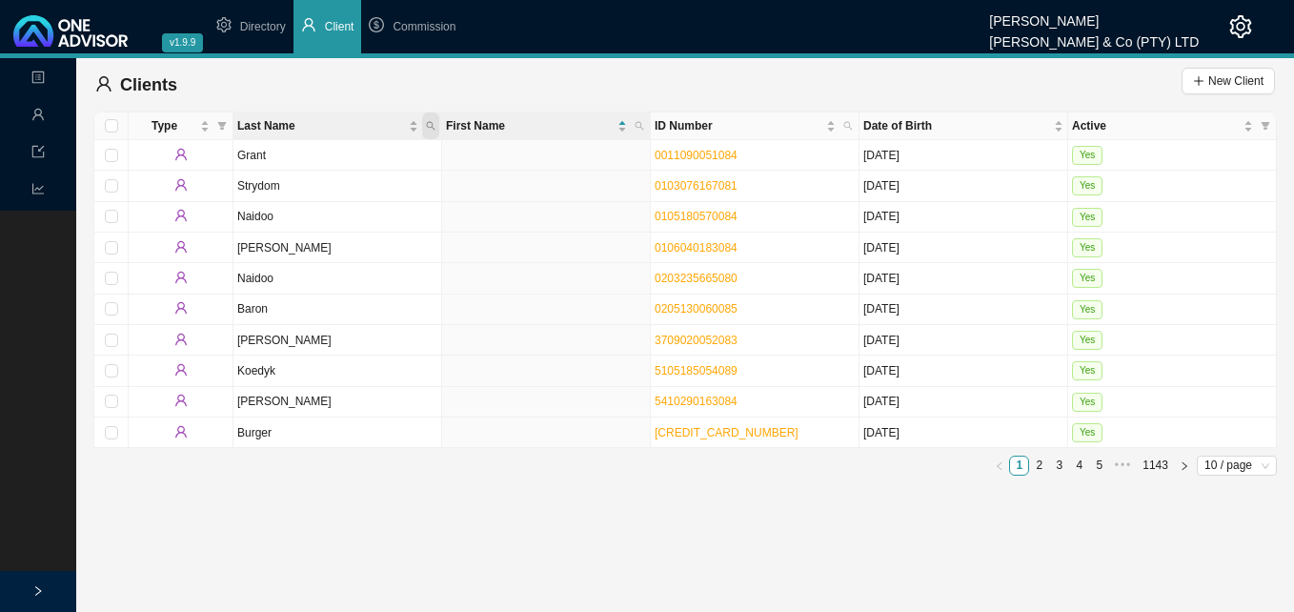
click at [432, 125] on icon "search" at bounding box center [431, 126] width 10 height 10
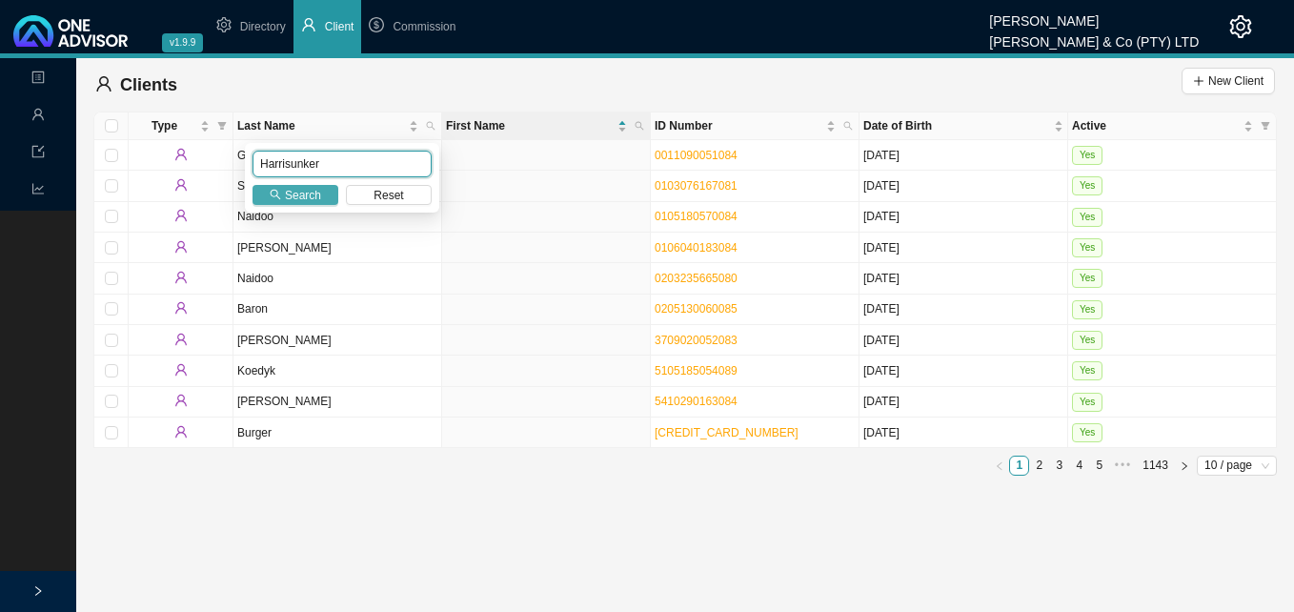
type input "Harrisunker"
click at [298, 193] on span "Search" at bounding box center [303, 195] width 36 height 19
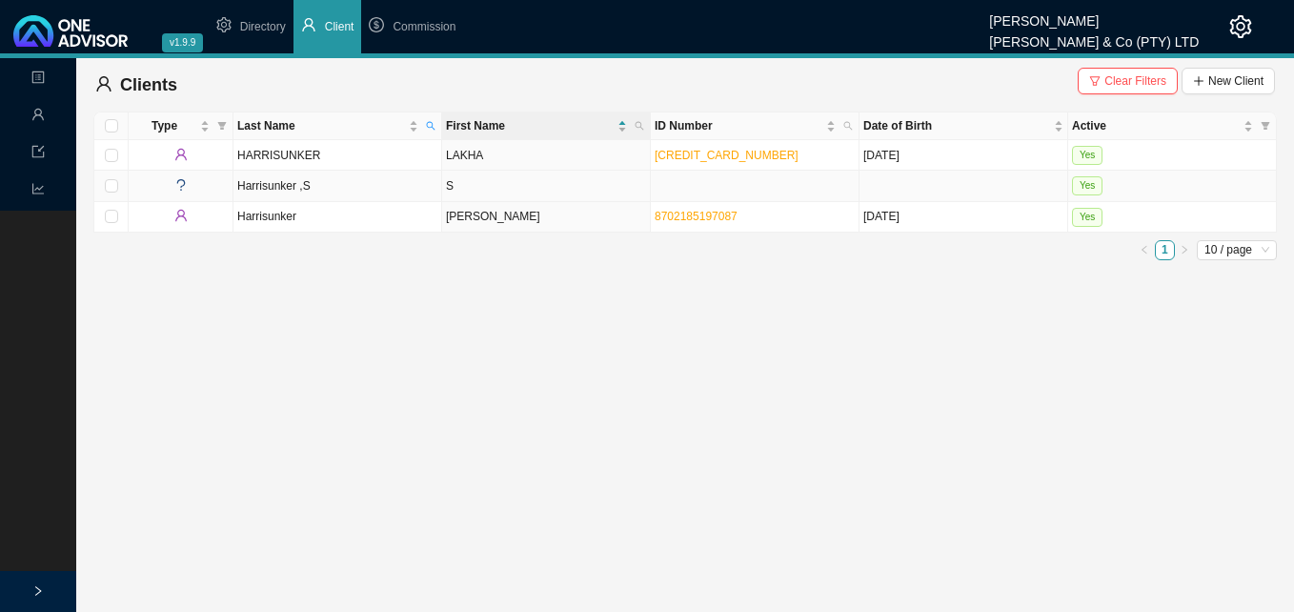
click at [537, 188] on td "S" at bounding box center [546, 186] width 209 height 30
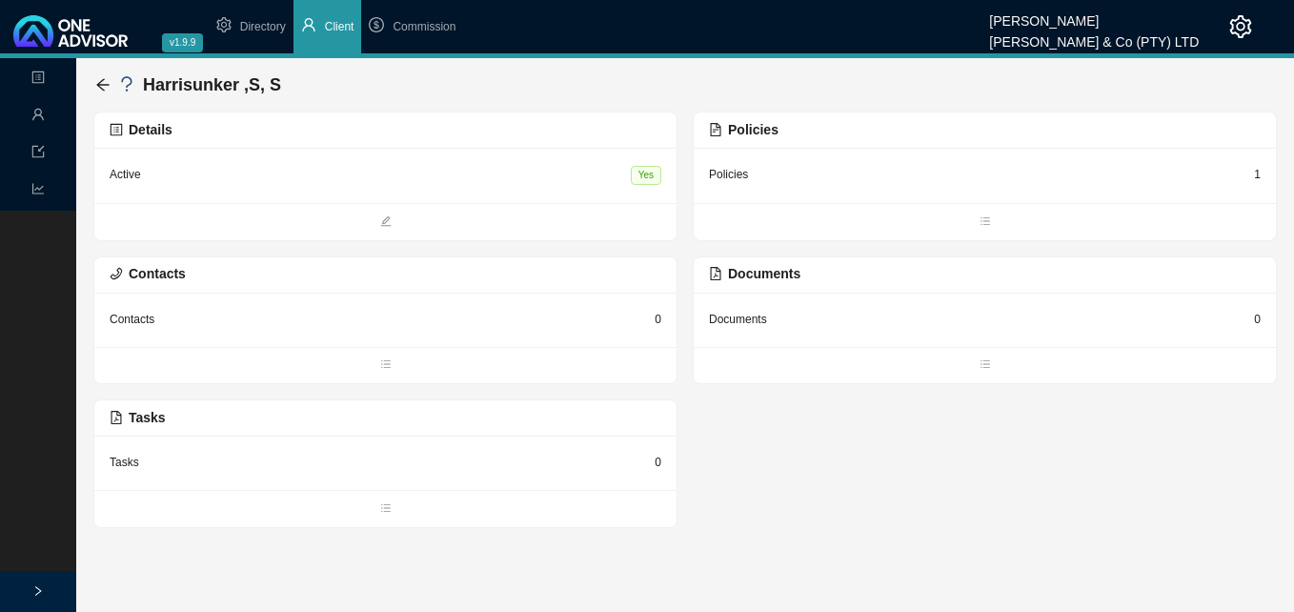
click at [623, 130] on div "Details" at bounding box center [386, 130] width 552 height 22
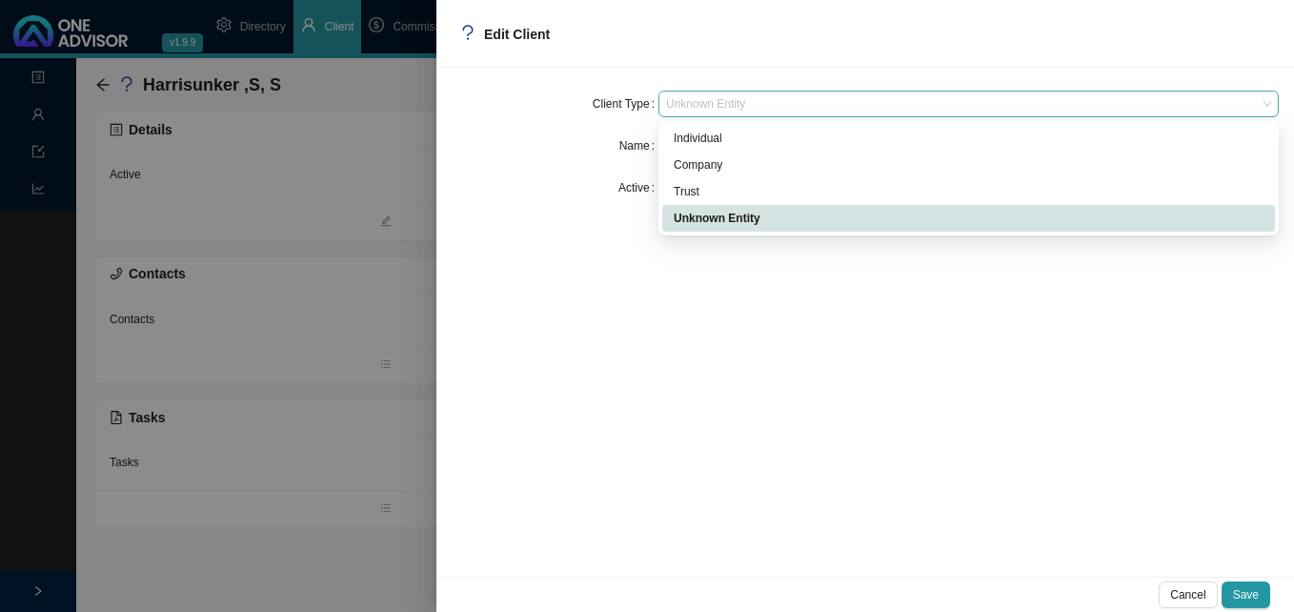
click at [745, 107] on span "Unknown Entity" at bounding box center [968, 103] width 605 height 25
click at [747, 136] on div "Individual" at bounding box center [969, 138] width 590 height 19
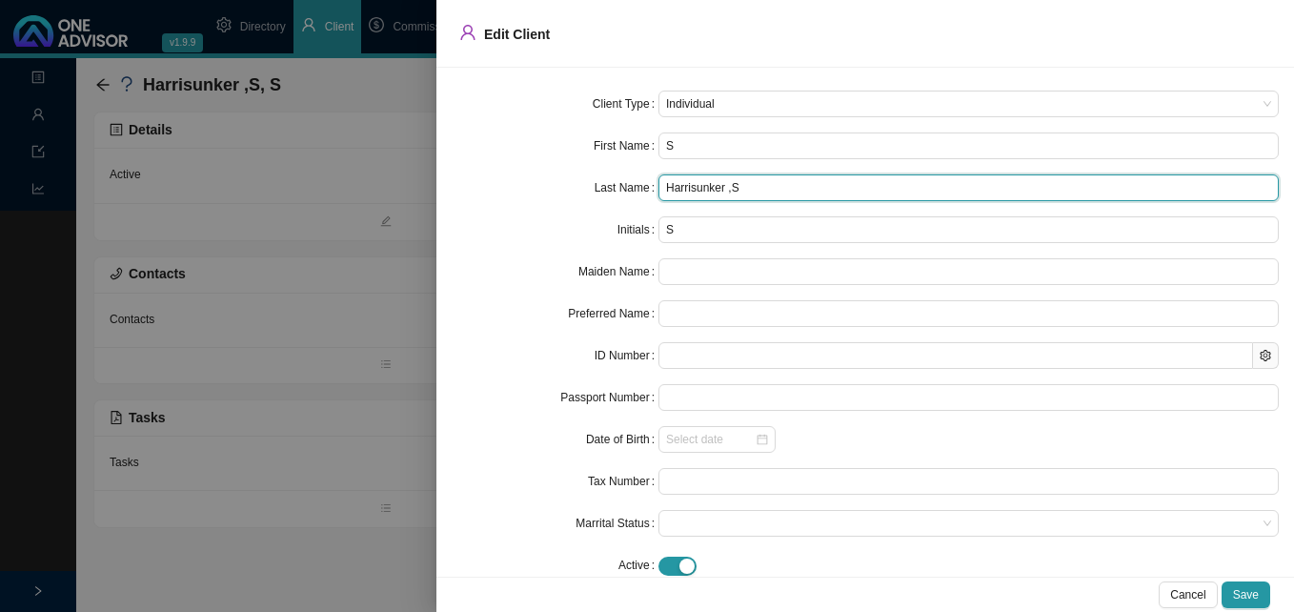
drag, startPoint x: 722, startPoint y: 189, endPoint x: 767, endPoint y: 191, distance: 44.8
click at [767, 191] on input "Harrisunker ,S" at bounding box center [968, 187] width 620 height 27
type input "Harrisunker"
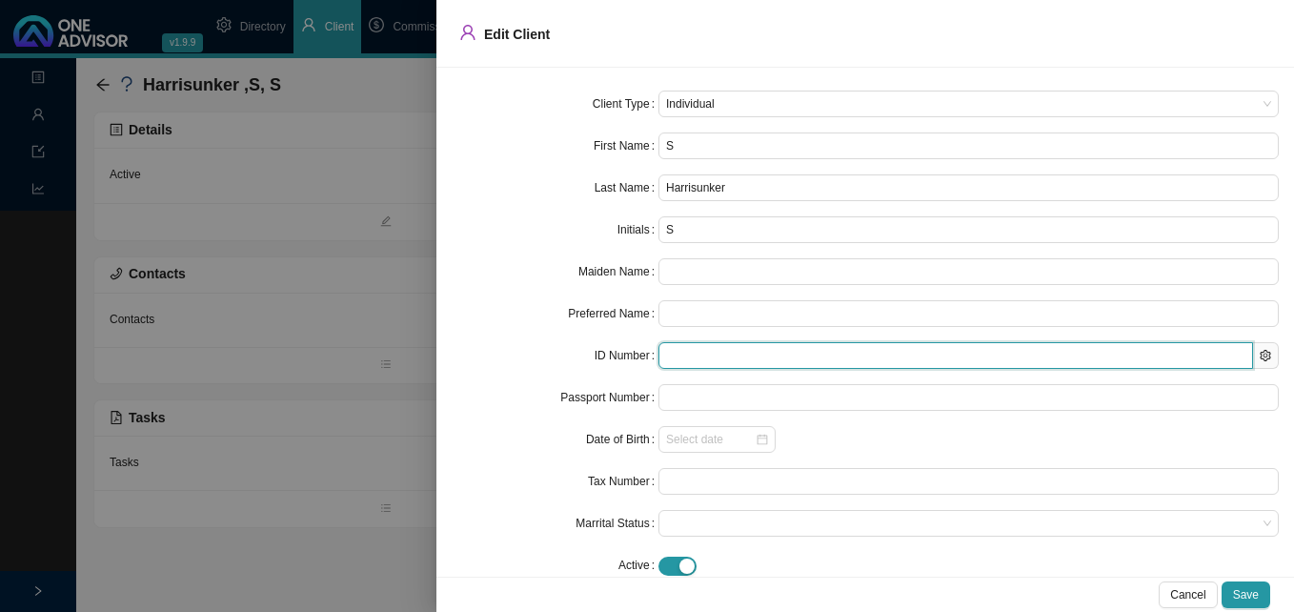
click at [695, 360] on input "text" at bounding box center [955, 355] width 594 height 27
paste input "8702050119084"
type input "8702050119084"
type input "[DATE]"
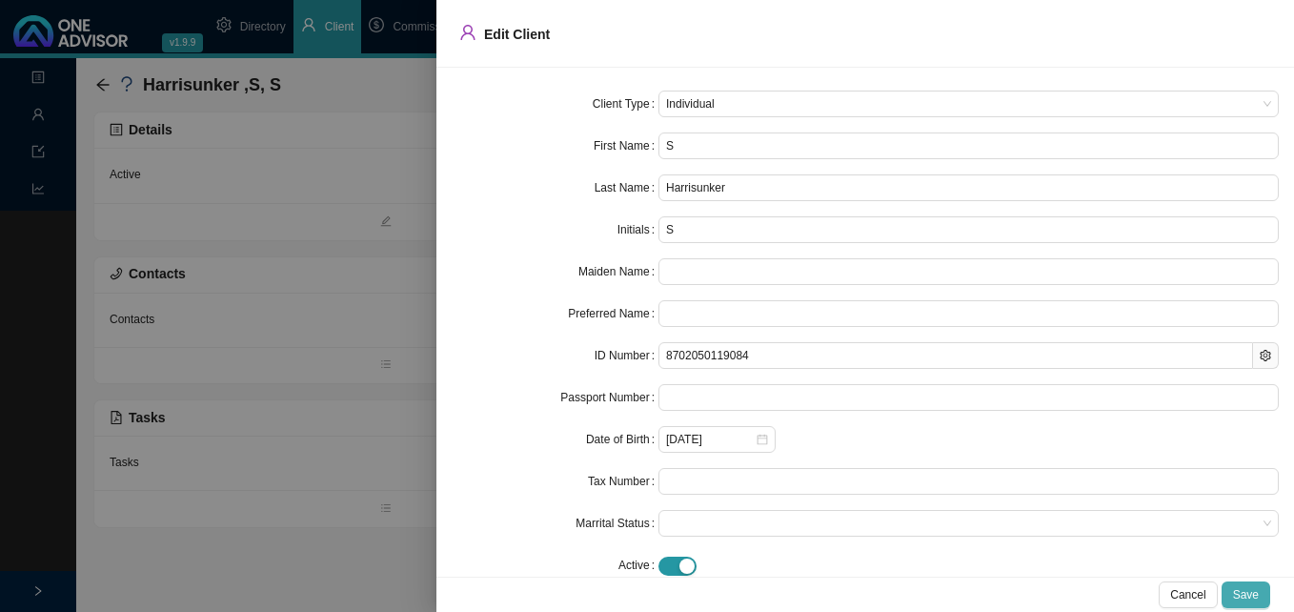
click at [1257, 594] on span "Save" at bounding box center [1246, 594] width 26 height 19
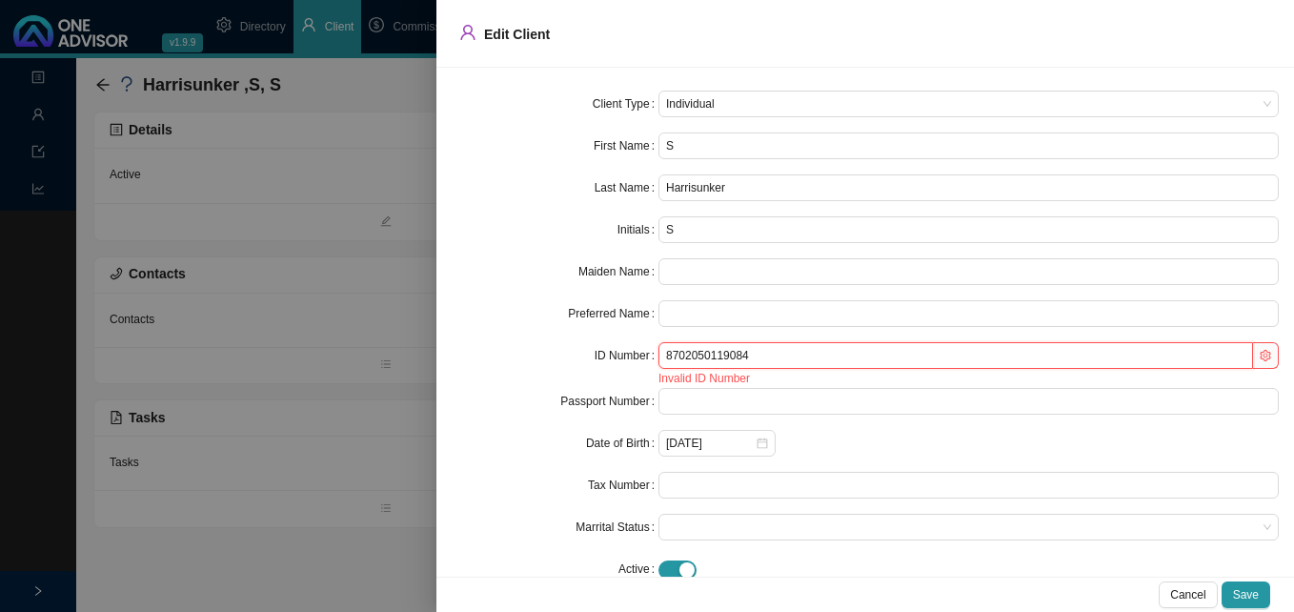
click at [719, 357] on input "8702050119084" at bounding box center [955, 355] width 594 height 27
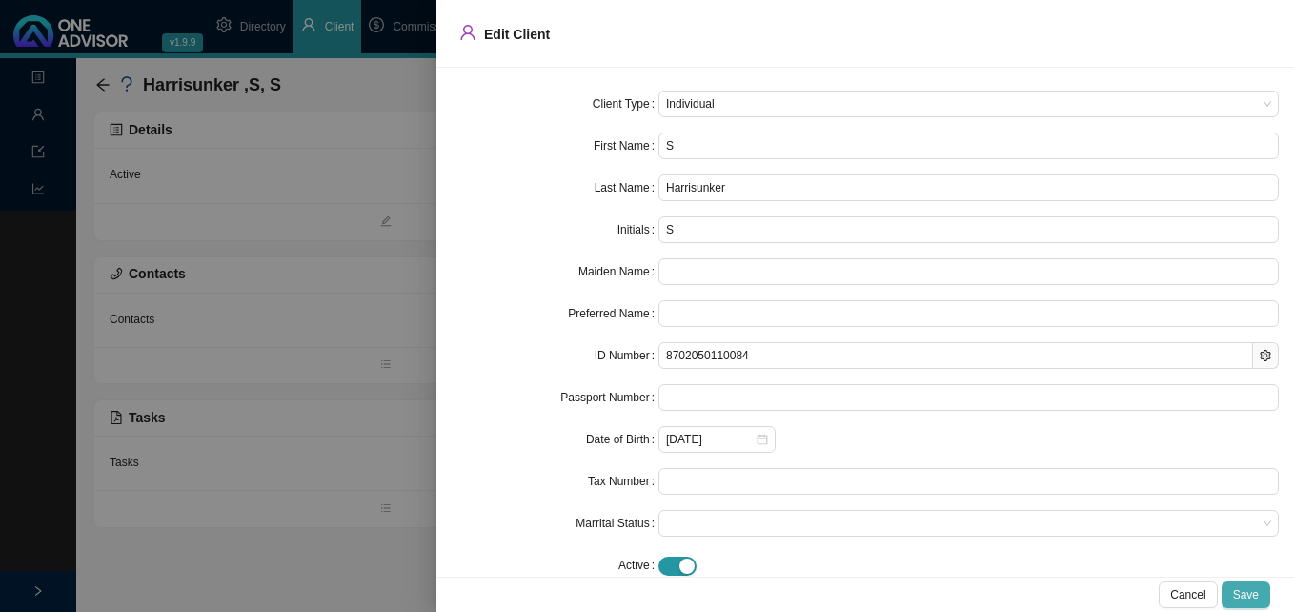
click at [1248, 588] on span "Save" at bounding box center [1246, 594] width 26 height 19
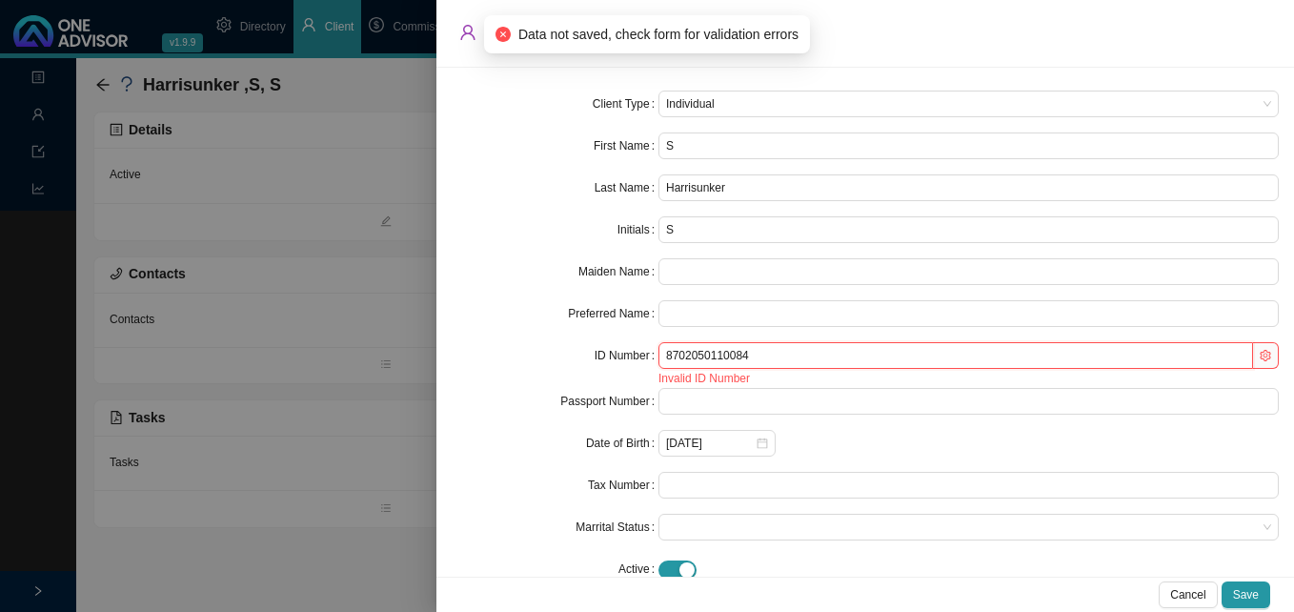
click at [723, 356] on input "8702050110084" at bounding box center [955, 355] width 594 height 27
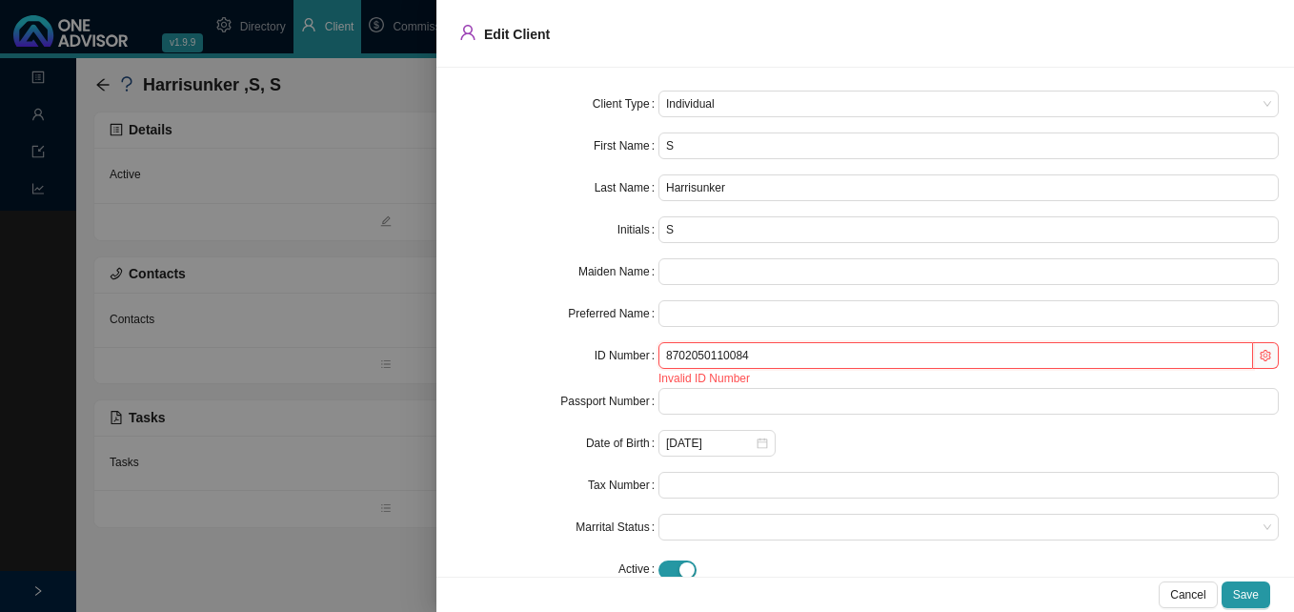
click at [716, 356] on input "8702050110084" at bounding box center [955, 355] width 594 height 27
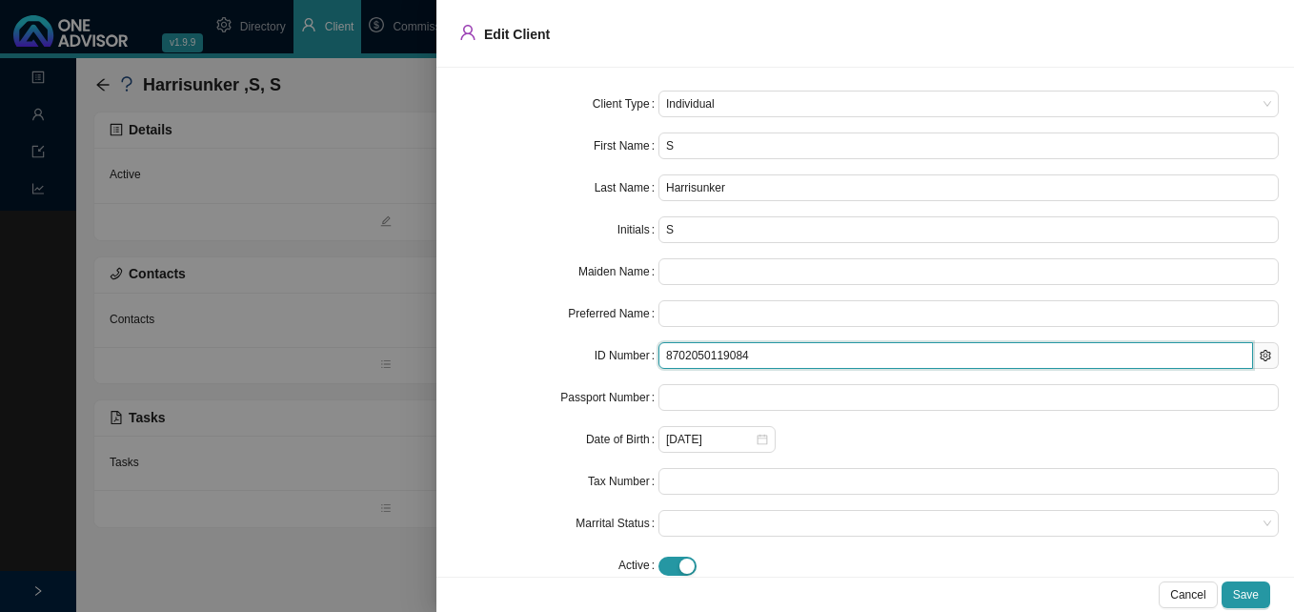
click at [714, 357] on input "8702050119084" at bounding box center [955, 355] width 594 height 27
type input "8702050109084"
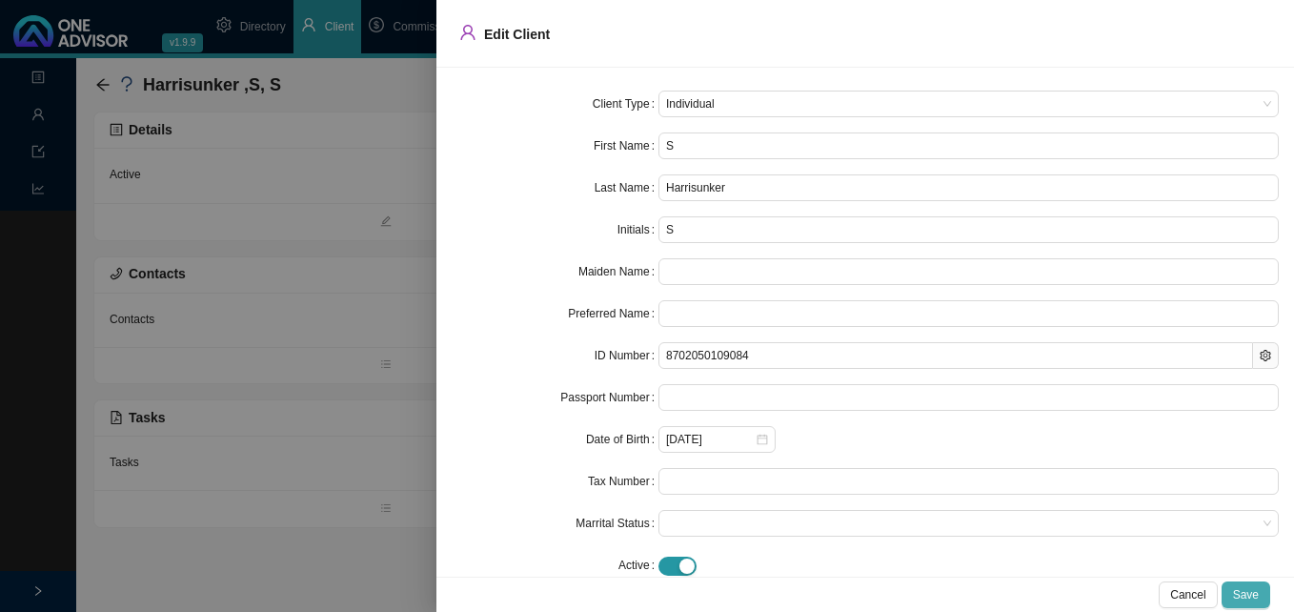
click at [1250, 599] on span "Save" at bounding box center [1246, 594] width 26 height 19
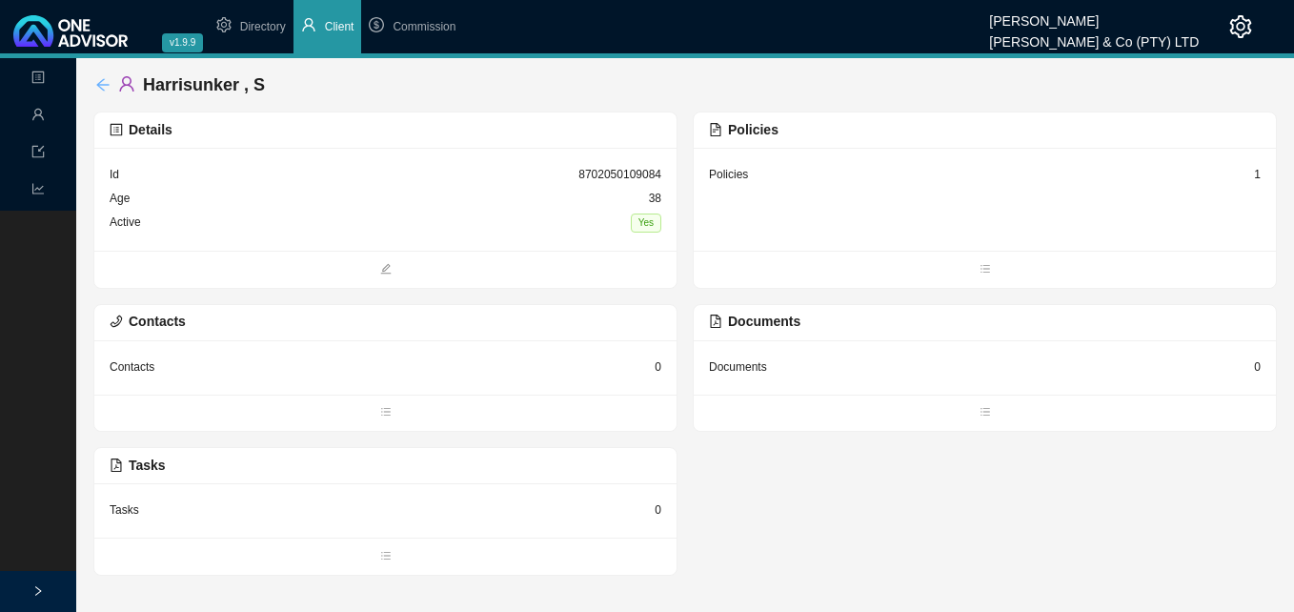
click at [110, 83] on icon "arrow-left" at bounding box center [102, 84] width 15 height 15
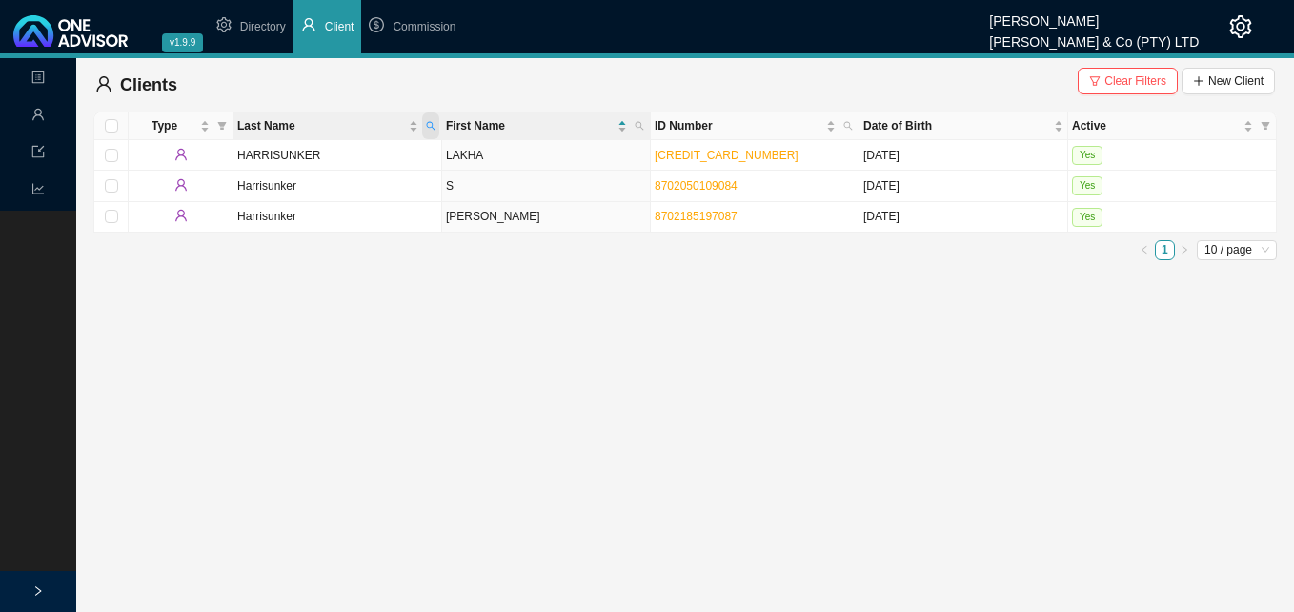
click at [433, 122] on icon "search" at bounding box center [431, 126] width 10 height 10
click at [1127, 79] on span "Clear Filters" at bounding box center [1135, 80] width 62 height 19
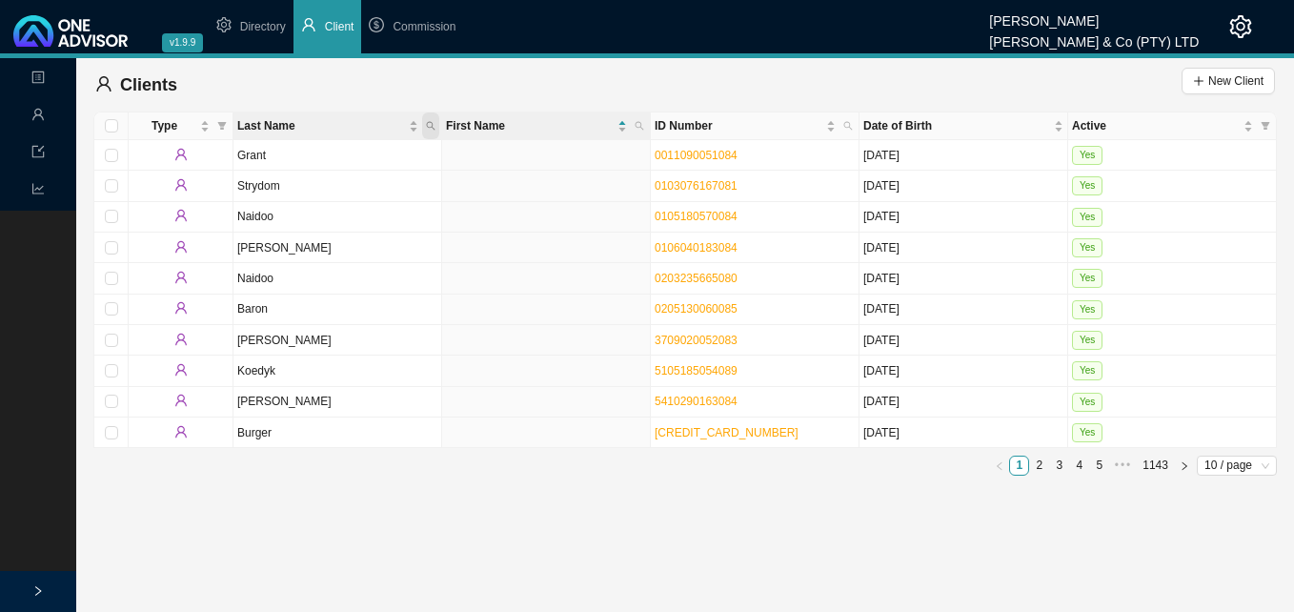
click at [434, 125] on icon "search" at bounding box center [431, 126] width 10 height 10
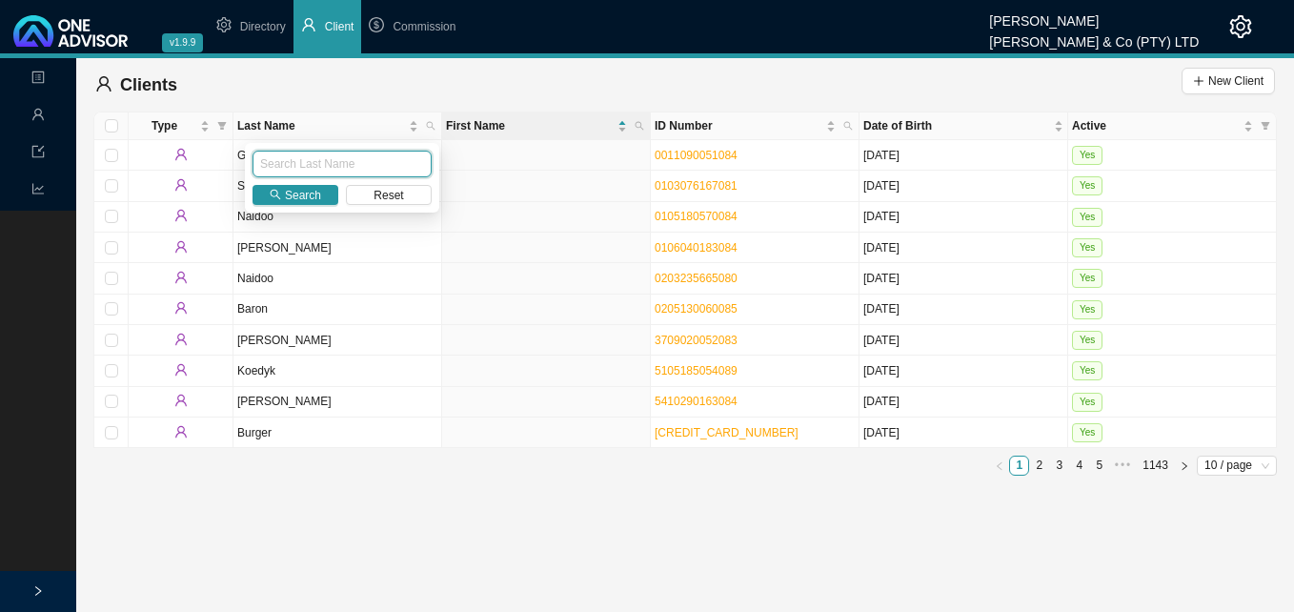
click at [377, 158] on input "text" at bounding box center [341, 164] width 179 height 27
type input "[PERSON_NAME]"
click at [293, 191] on span "Search" at bounding box center [303, 195] width 36 height 19
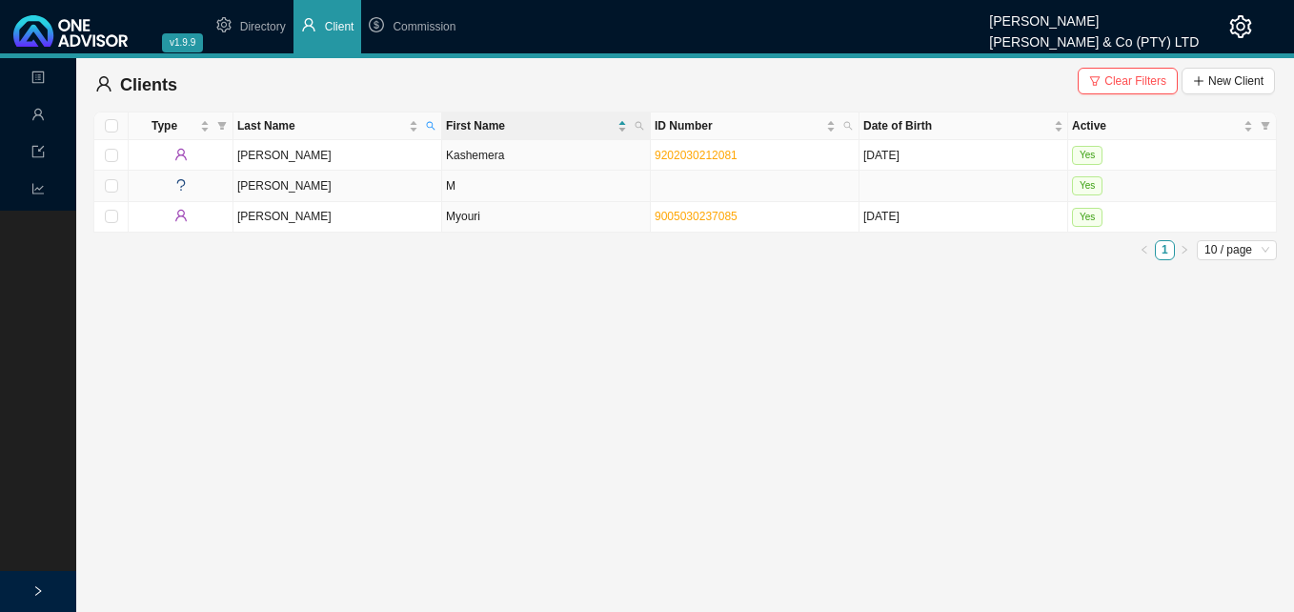
click at [522, 185] on td "M" at bounding box center [546, 186] width 209 height 30
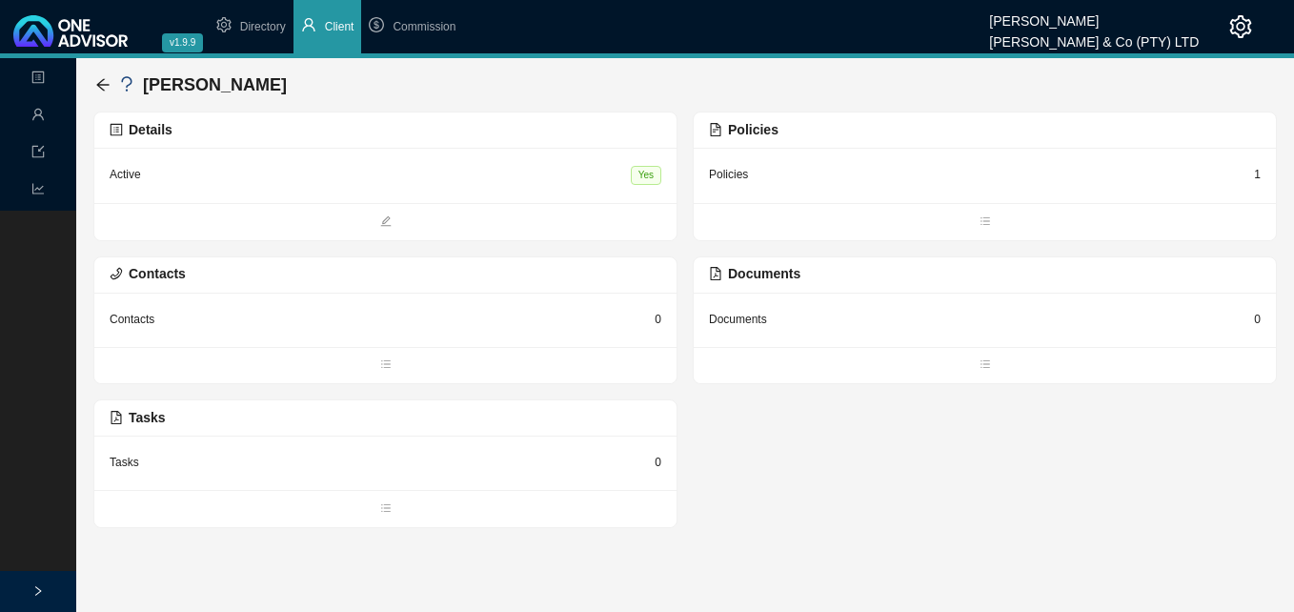
click at [1256, 174] on div "1" at bounding box center [1257, 174] width 7 height 19
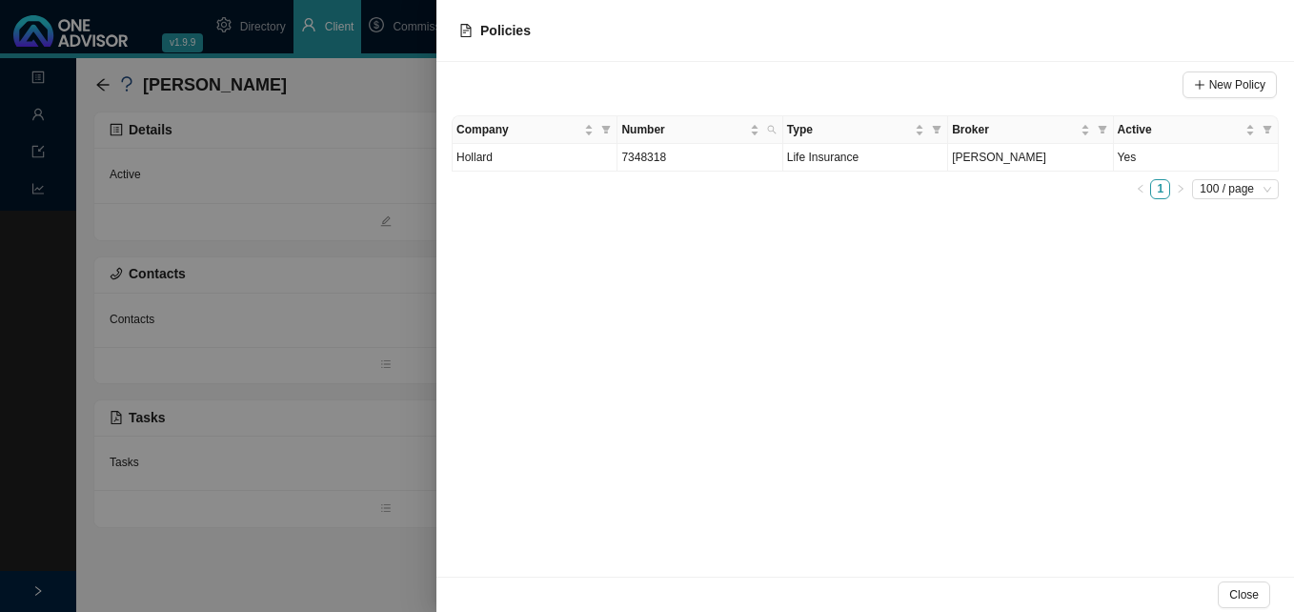
click at [371, 122] on div at bounding box center [647, 306] width 1294 height 612
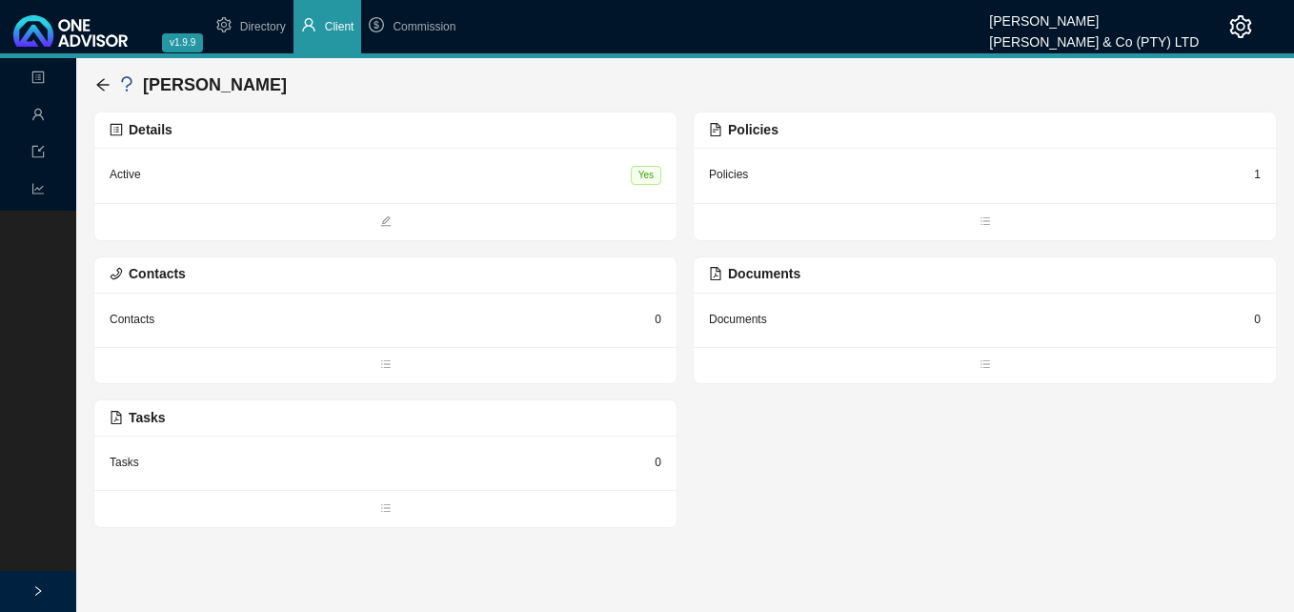
click at [99, 75] on div "[PERSON_NAME]" at bounding box center [194, 85] width 199 height 34
click at [99, 85] on icon "arrow-left" at bounding box center [102, 84] width 12 height 12
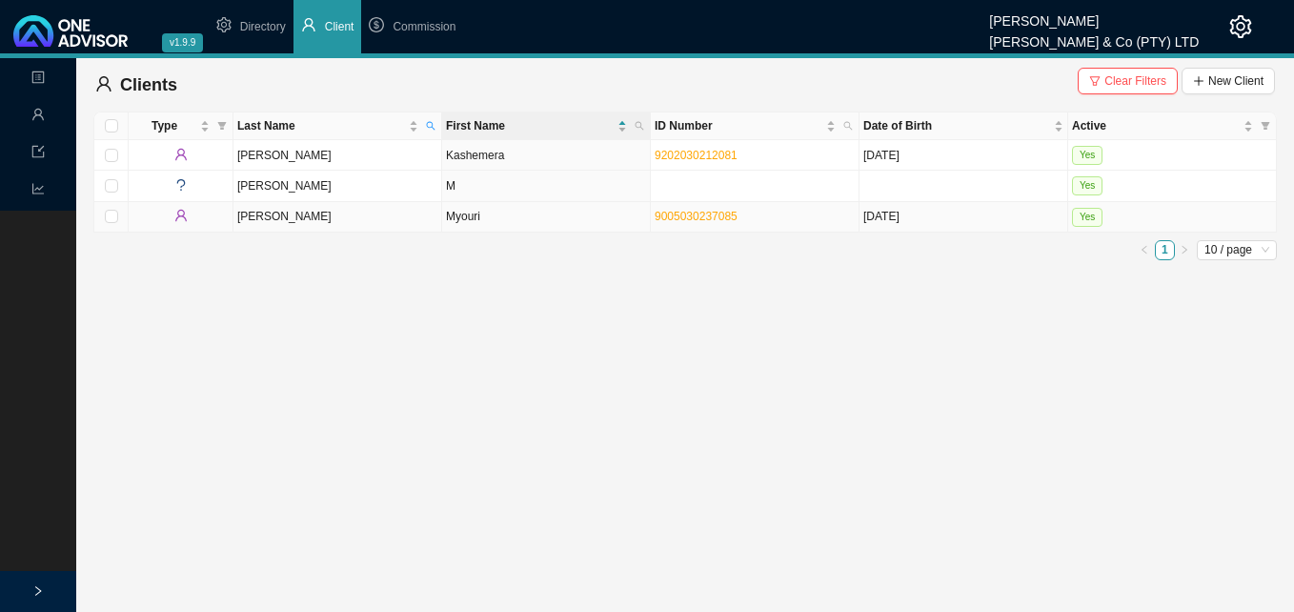
click at [456, 219] on td "Myouri" at bounding box center [546, 217] width 209 height 30
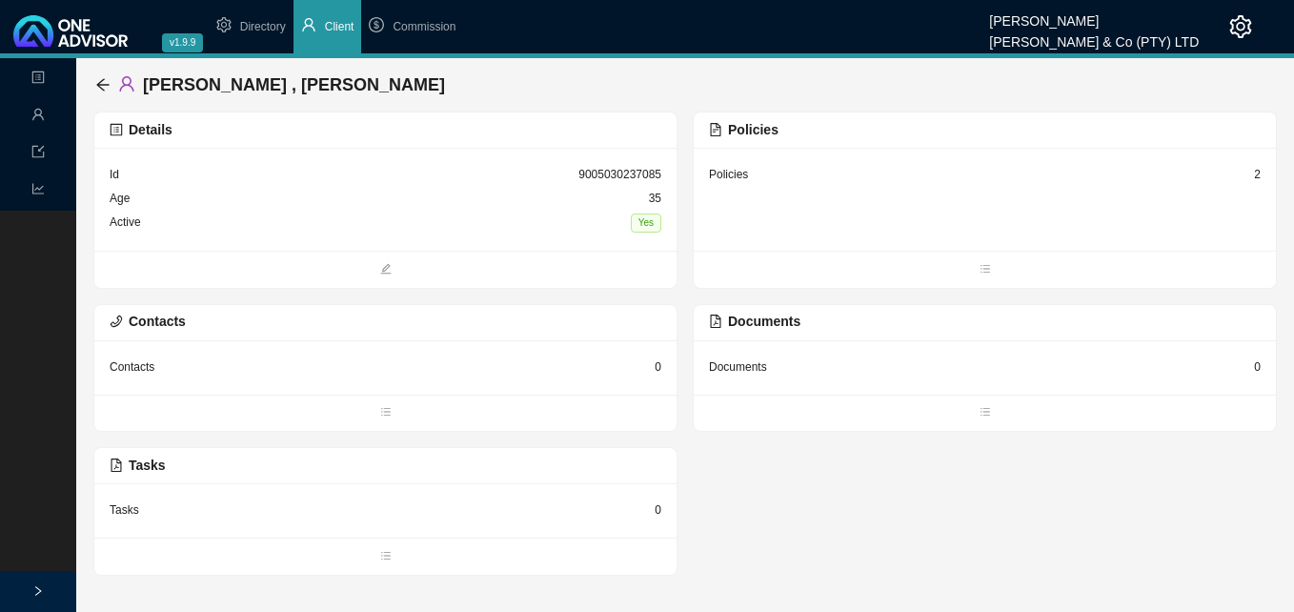
click at [1256, 178] on div "2" at bounding box center [1257, 174] width 7 height 19
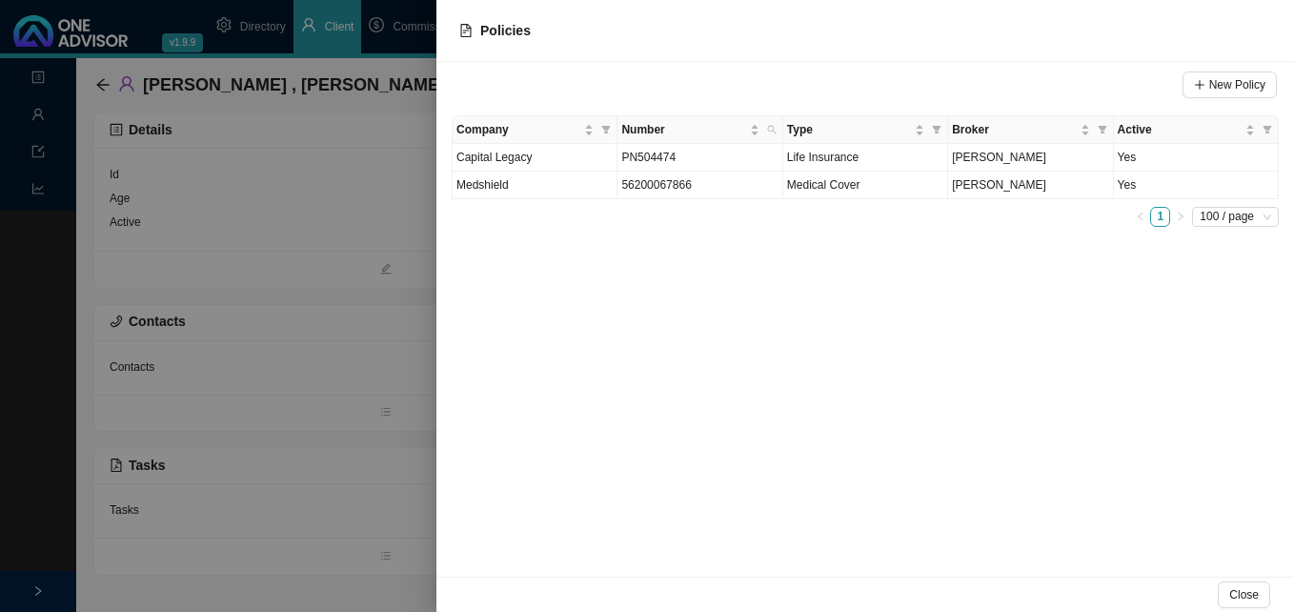
click at [324, 247] on div at bounding box center [647, 306] width 1294 height 612
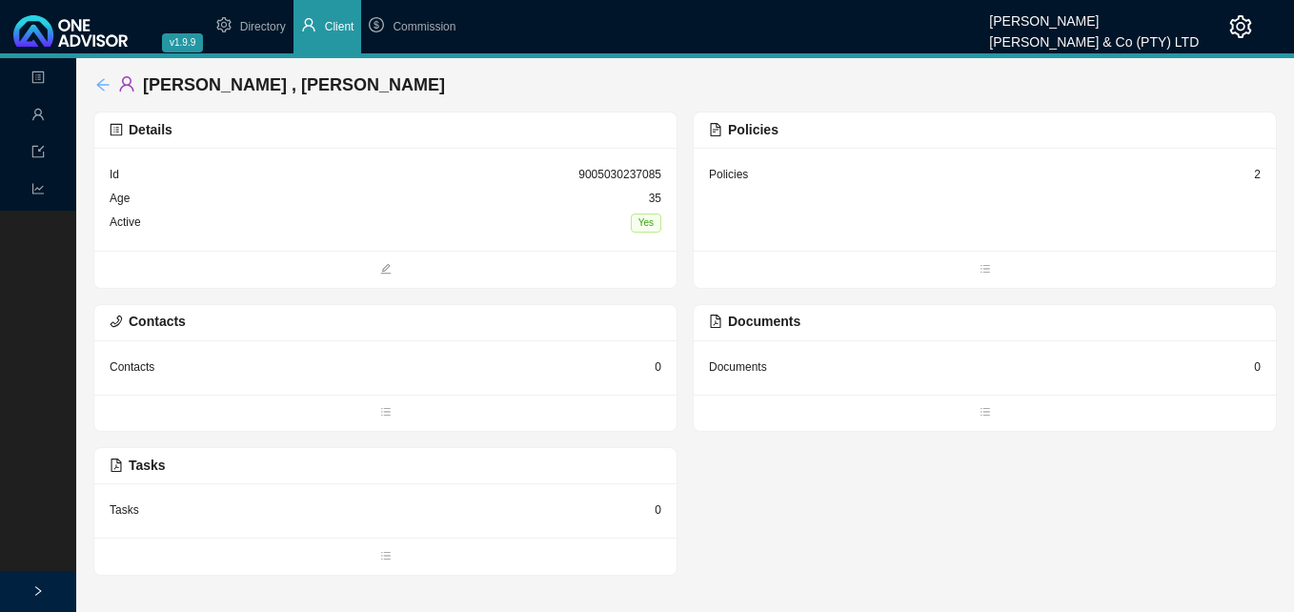
click at [104, 83] on icon "arrow-left" at bounding box center [102, 84] width 15 height 15
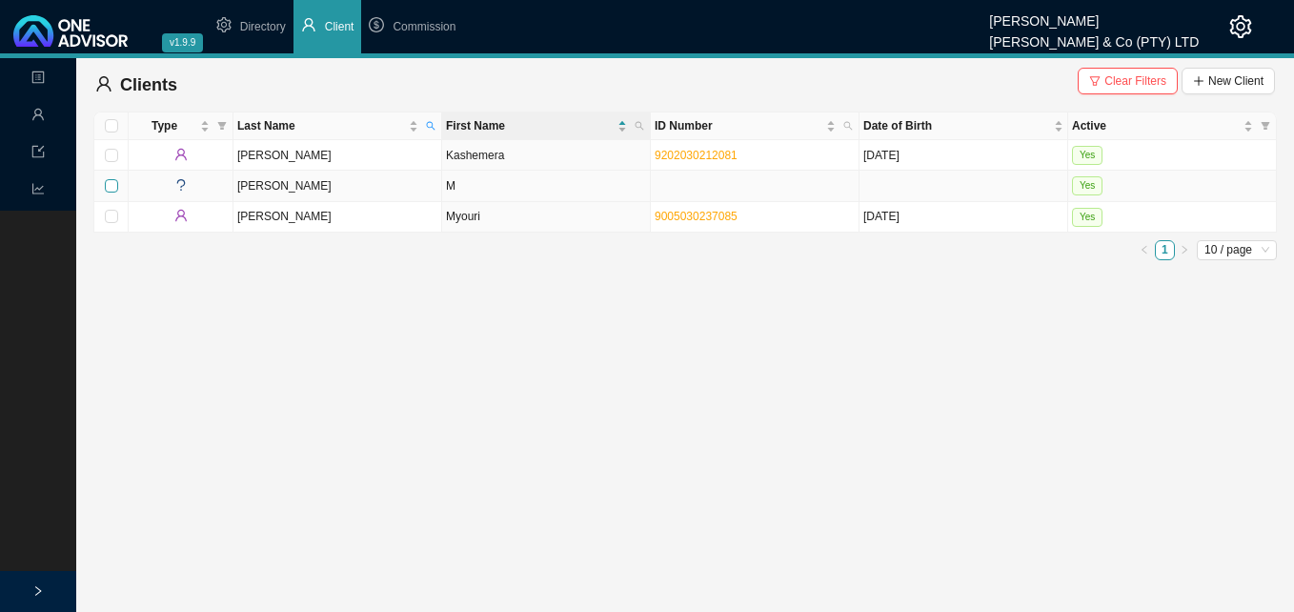
click at [110, 183] on input "checkbox" at bounding box center [111, 185] width 13 height 13
checkbox input "true"
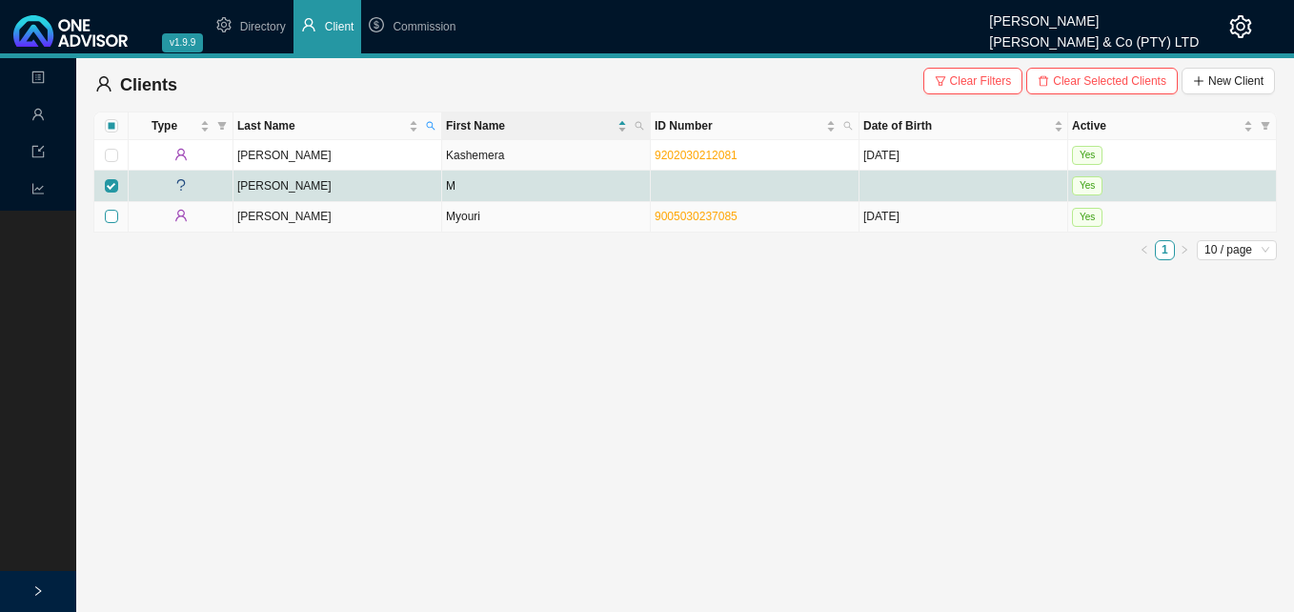
click at [109, 216] on input "checkbox" at bounding box center [111, 216] width 13 height 13
checkbox input "true"
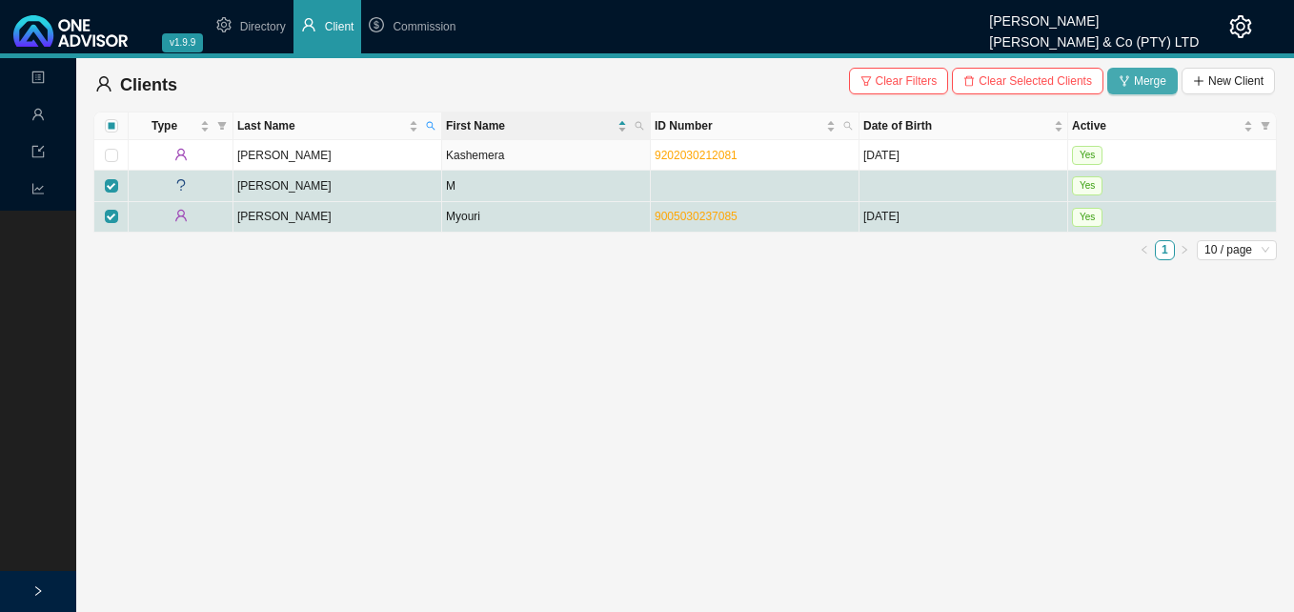
click at [1147, 70] on button "Merge" at bounding box center [1142, 81] width 70 height 27
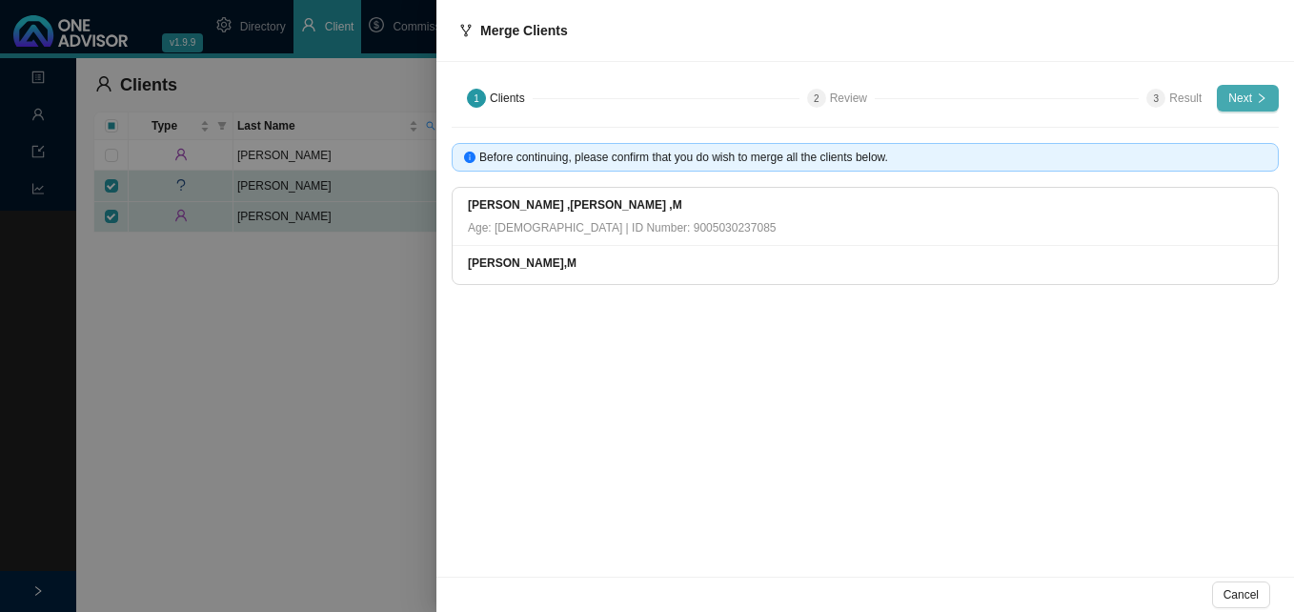
click at [1247, 97] on span "Next" at bounding box center [1240, 98] width 24 height 19
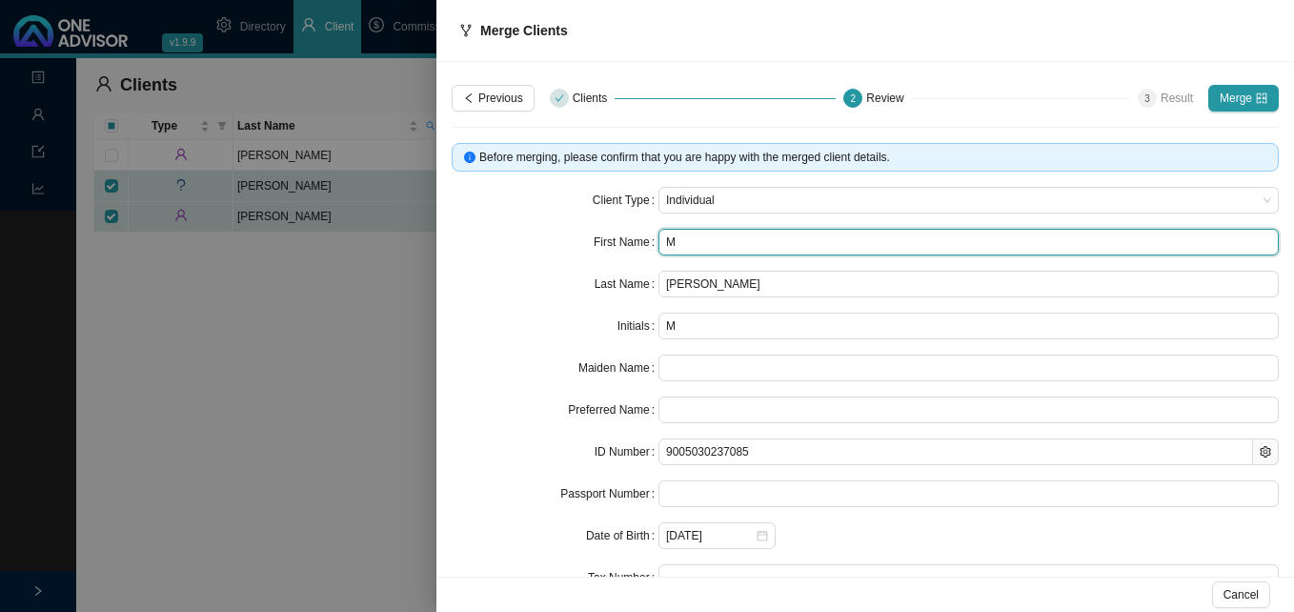
click at [698, 246] on input "M" at bounding box center [968, 242] width 620 height 27
type input "My"
type input "Myo"
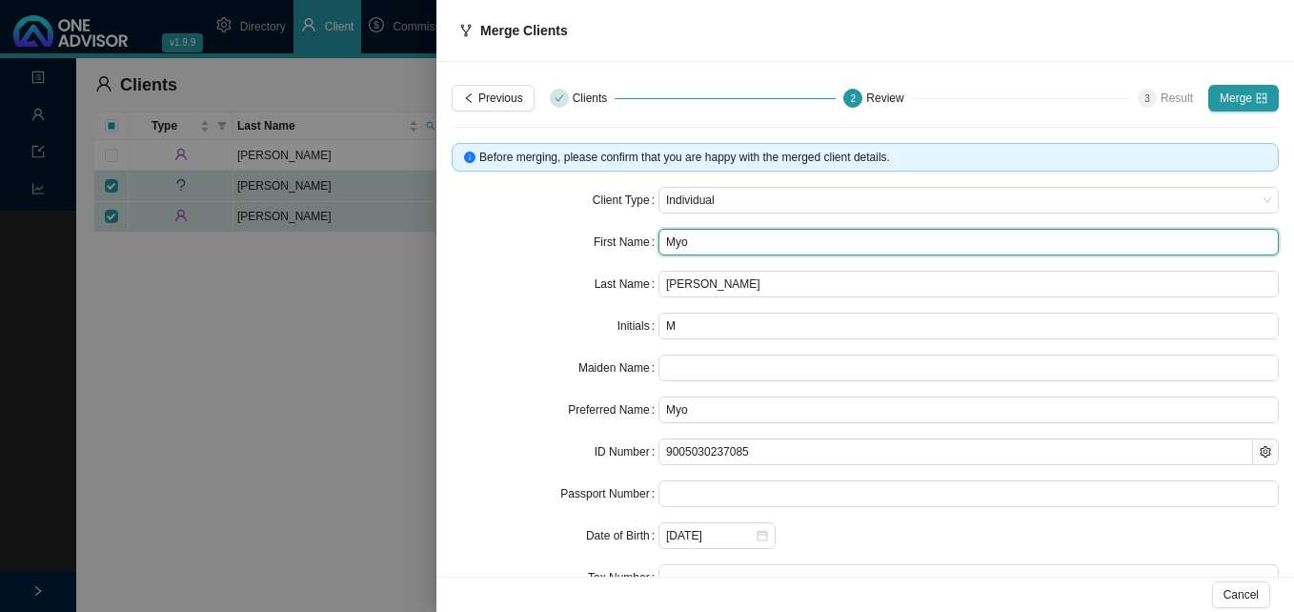
type input "Myou"
type input "Myour"
type input "Myouri"
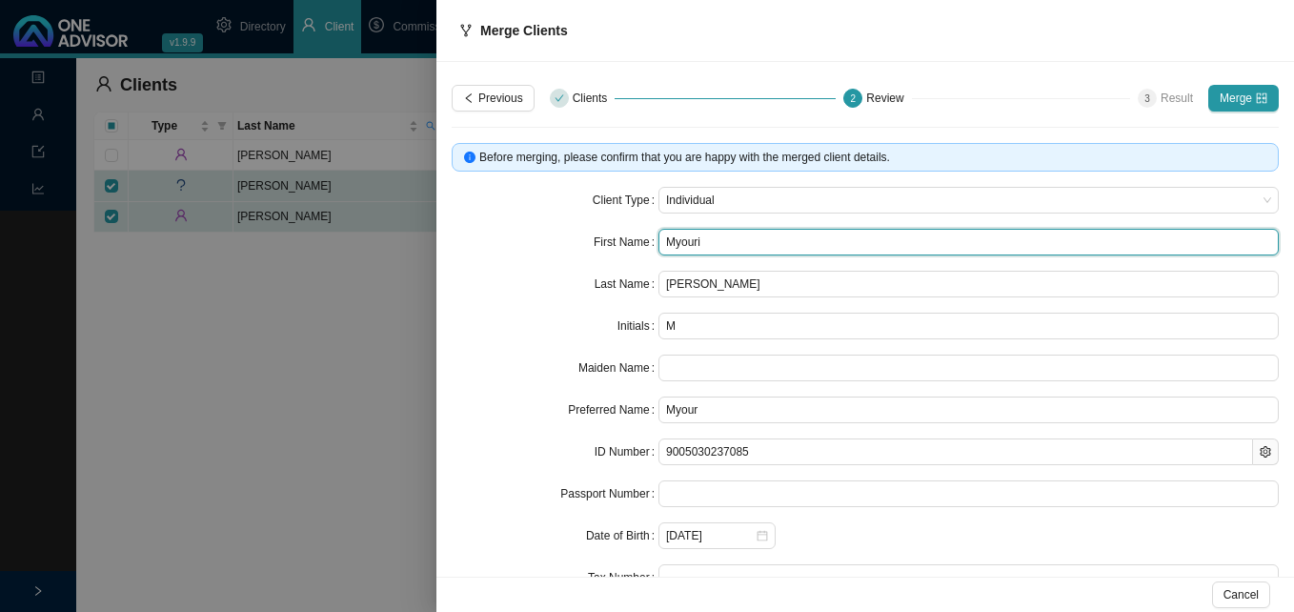
type input "Myouri"
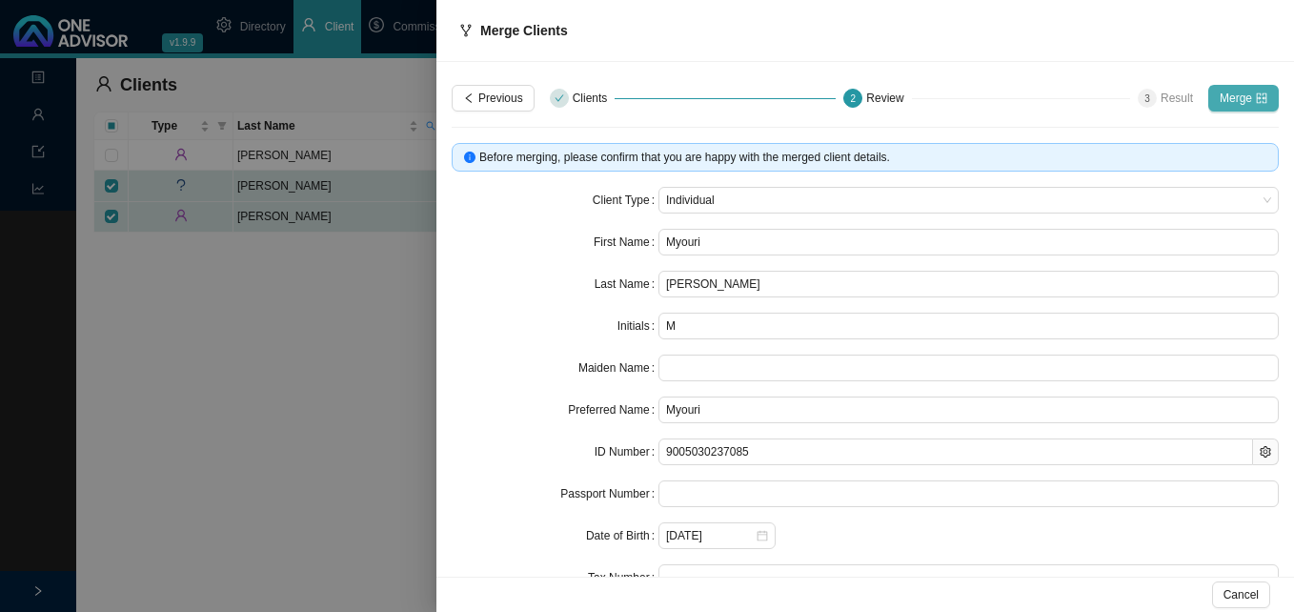
click at [1219, 97] on span "Merge" at bounding box center [1235, 98] width 32 height 19
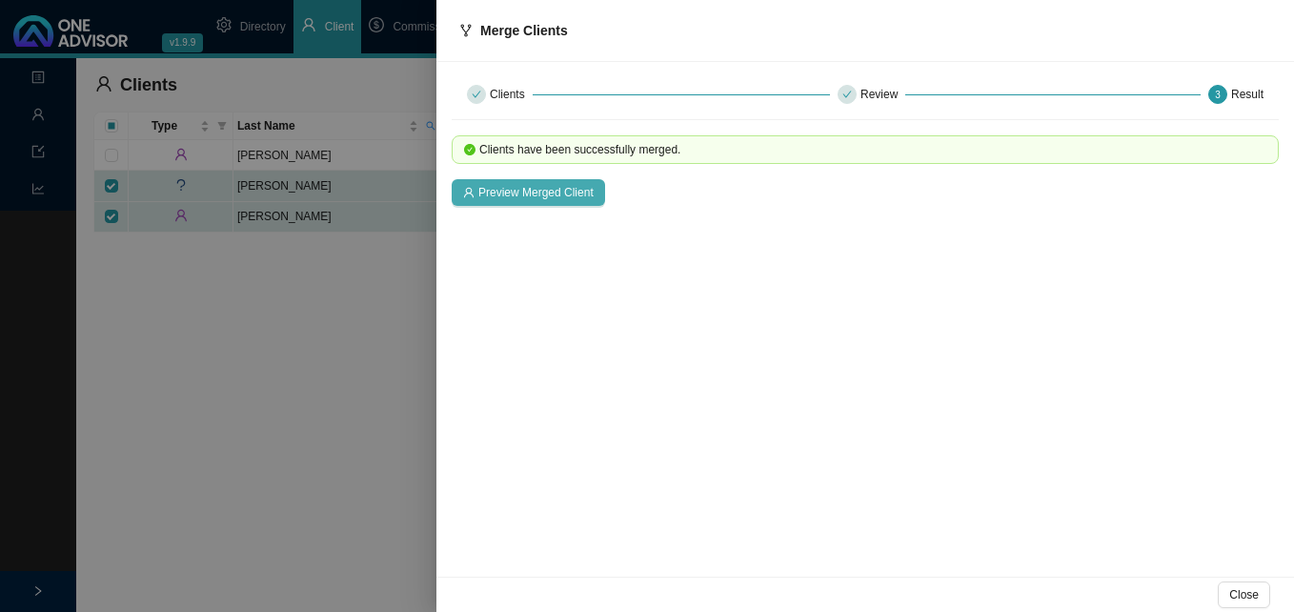
click at [503, 197] on span "Preview Merged Client" at bounding box center [535, 192] width 115 height 19
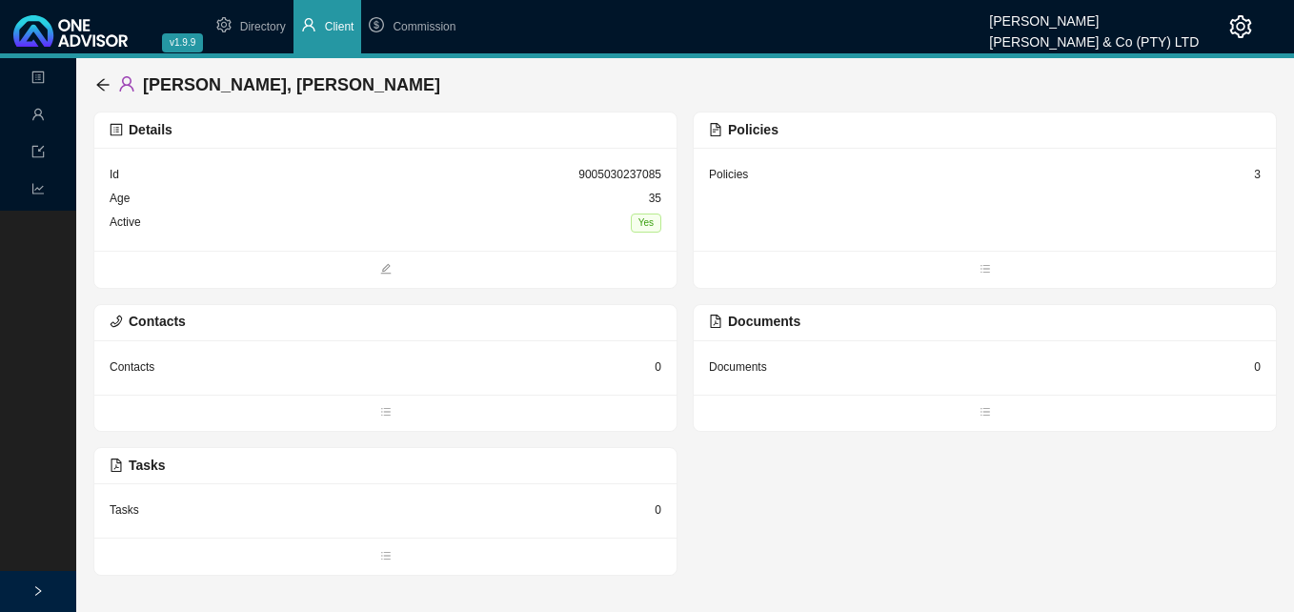
click at [1257, 171] on div "3" at bounding box center [1257, 174] width 7 height 19
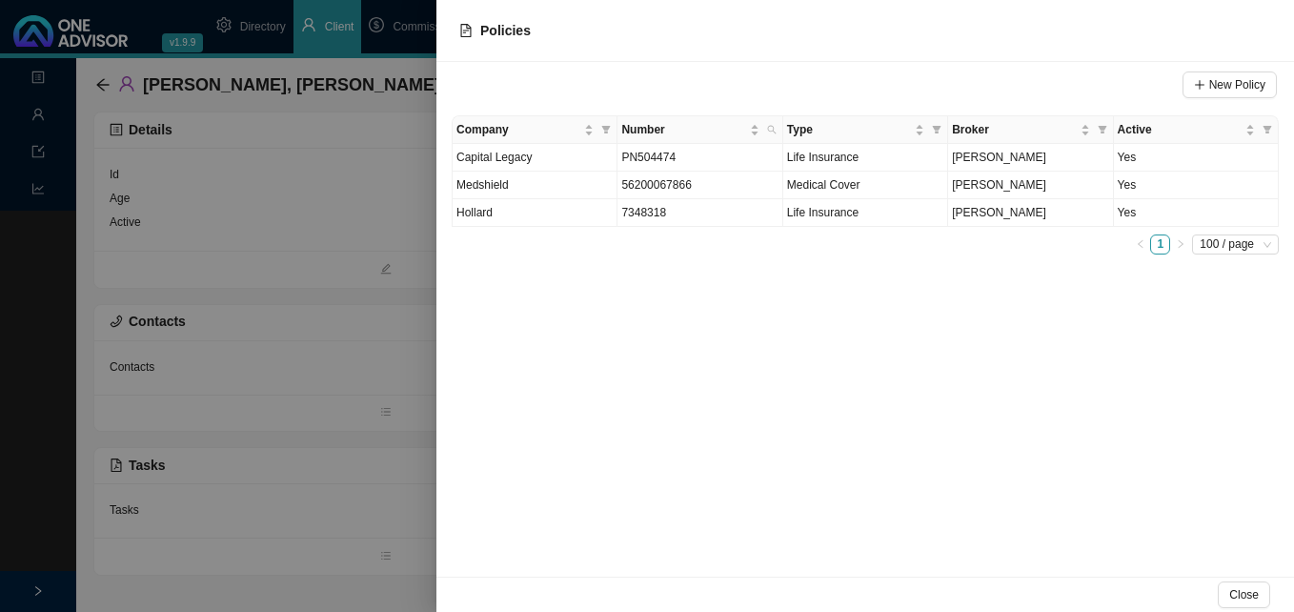
drag, startPoint x: 418, startPoint y: 200, endPoint x: 331, endPoint y: 157, distance: 97.6
click at [412, 199] on div at bounding box center [647, 306] width 1294 height 612
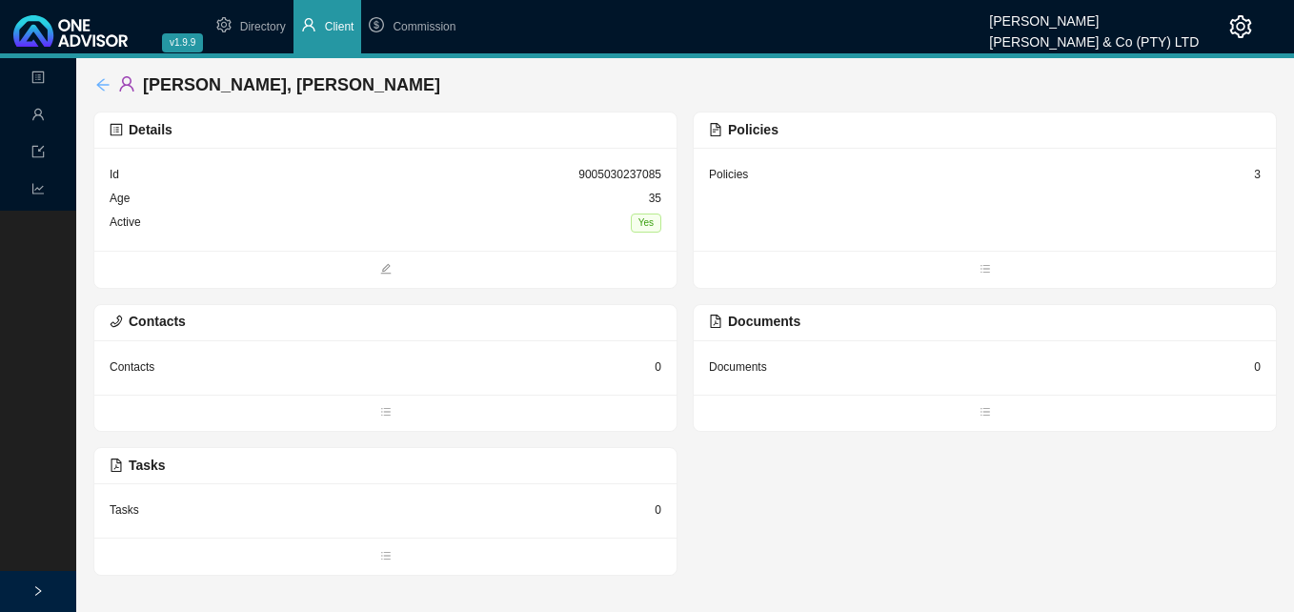
click at [98, 86] on icon "arrow-left" at bounding box center [102, 84] width 15 height 15
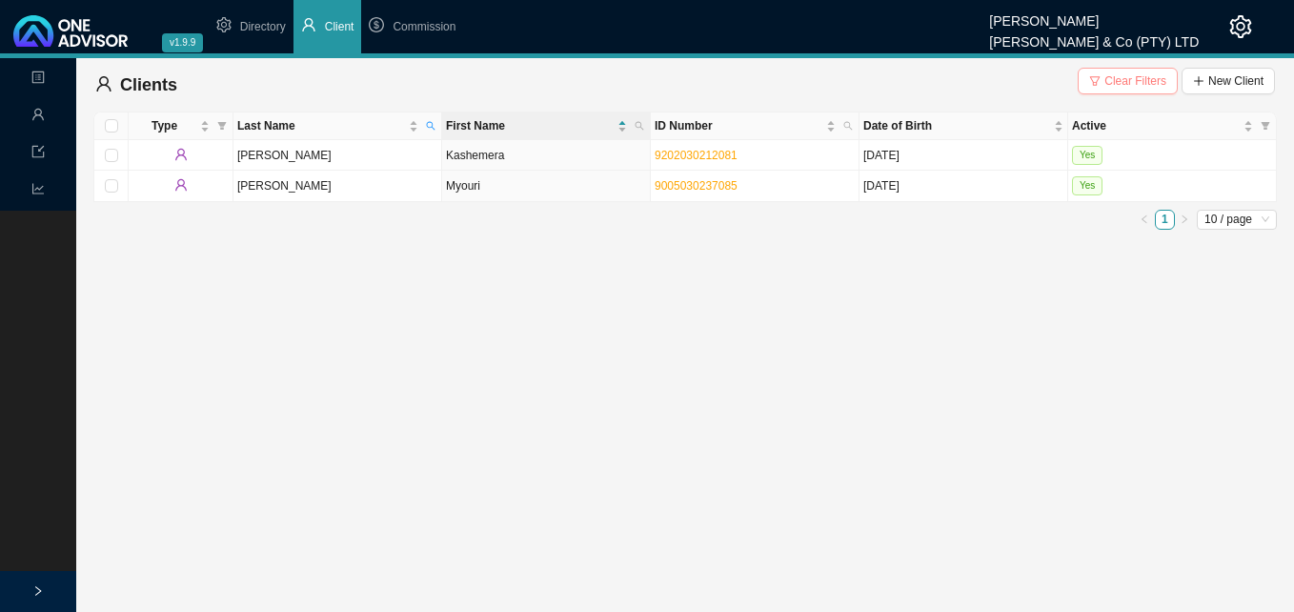
click at [1129, 80] on span "Clear Filters" at bounding box center [1135, 80] width 62 height 19
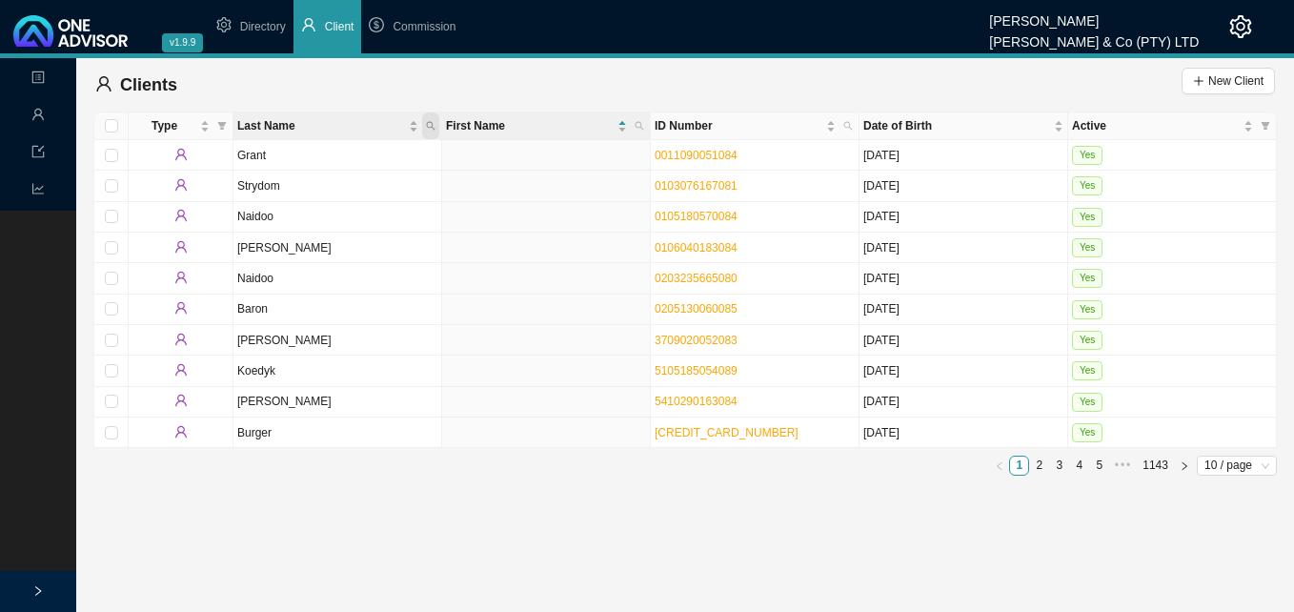
click at [431, 123] on icon "search" at bounding box center [431, 126] width 10 height 10
drag, startPoint x: 350, startPoint y: 164, endPoint x: 734, endPoint y: 192, distance: 385.9
click at [733, 192] on link "0103076167081" at bounding box center [695, 185] width 83 height 13
drag, startPoint x: 734, startPoint y: 192, endPoint x: 847, endPoint y: 124, distance: 131.7
click at [847, 124] on icon "search" at bounding box center [848, 126] width 10 height 10
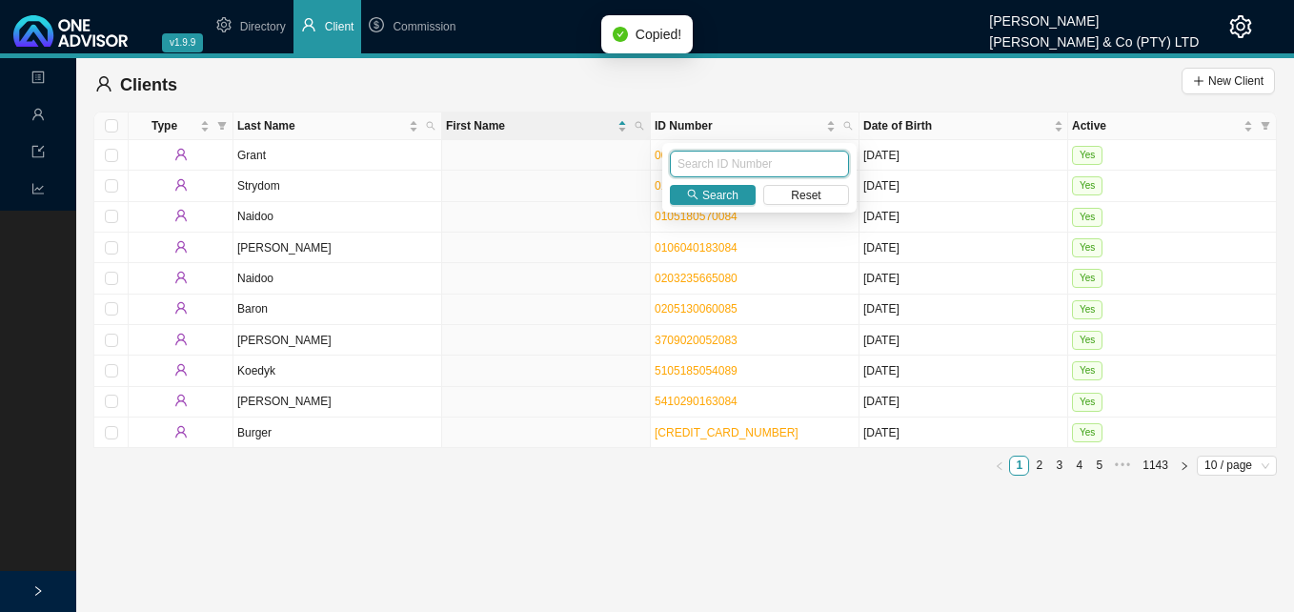
click at [796, 163] on input "text" at bounding box center [759, 164] width 179 height 27
paste input "0103076167081"
type input "0103076167081"
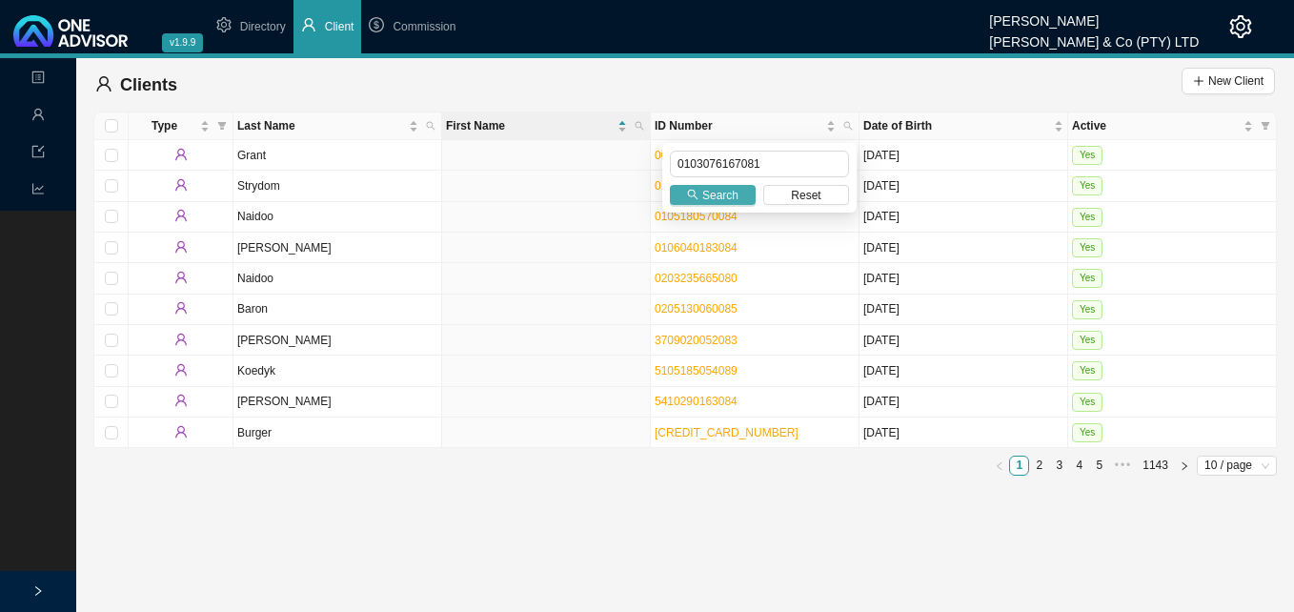
click at [708, 190] on span "Search" at bounding box center [720, 195] width 36 height 19
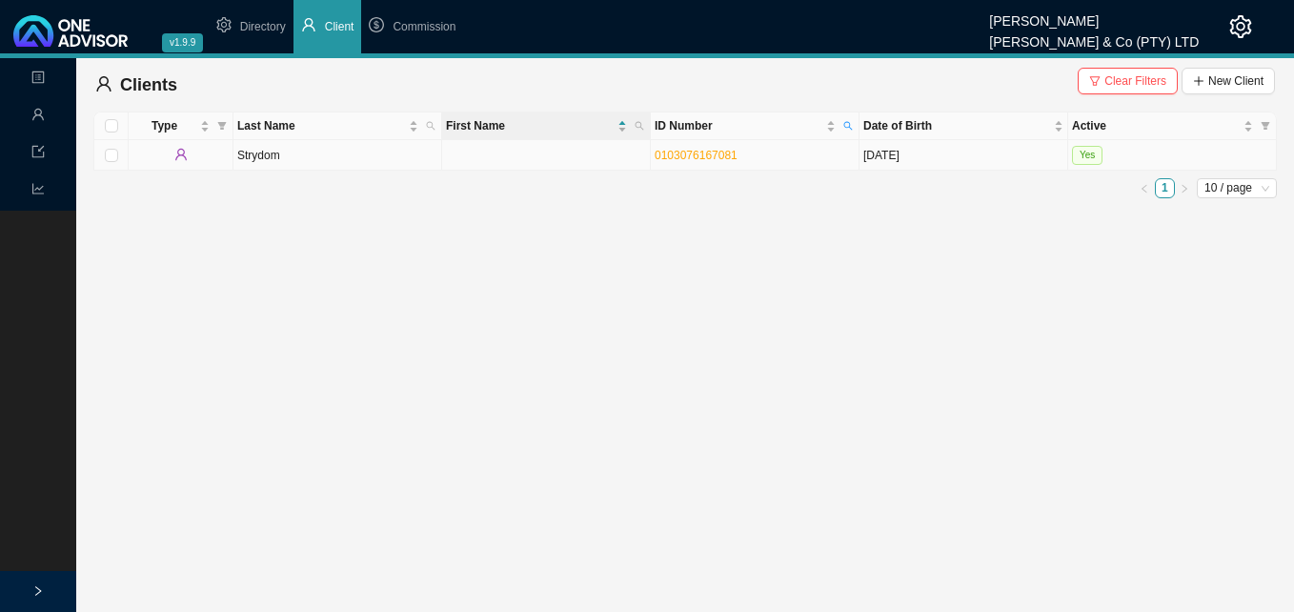
click at [423, 162] on td "Strydom" at bounding box center [337, 155] width 209 height 30
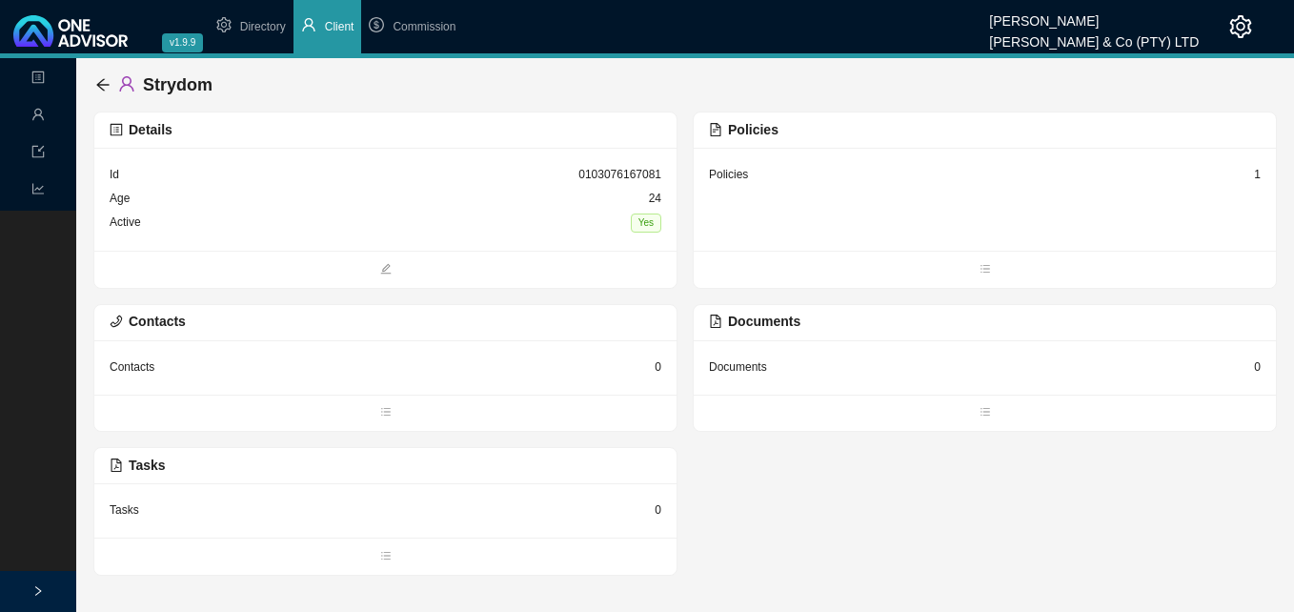
click at [1257, 179] on div "1" at bounding box center [1257, 174] width 7 height 19
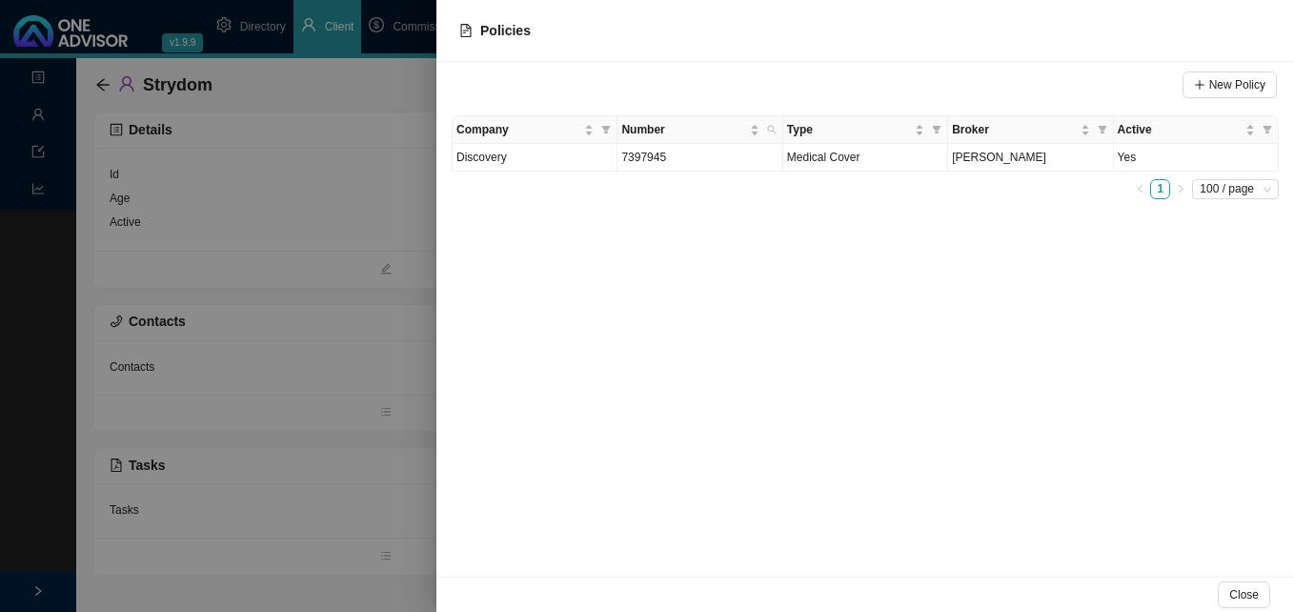
click at [378, 259] on div at bounding box center [647, 306] width 1294 height 612
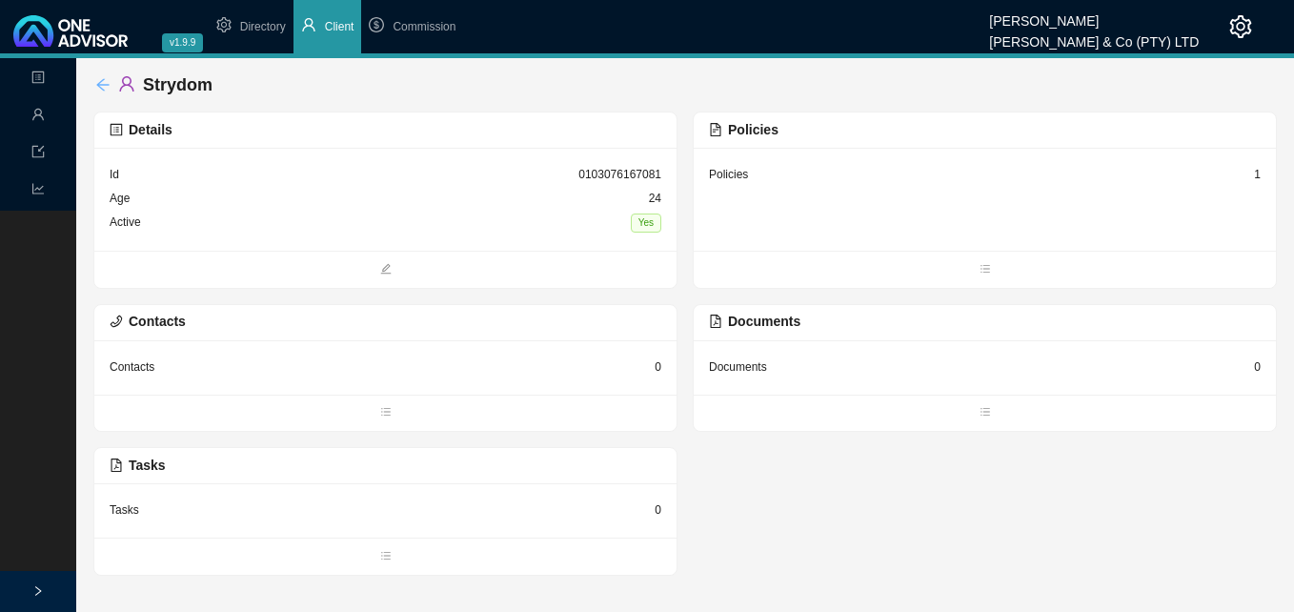
click at [103, 80] on icon "arrow-left" at bounding box center [102, 84] width 12 height 12
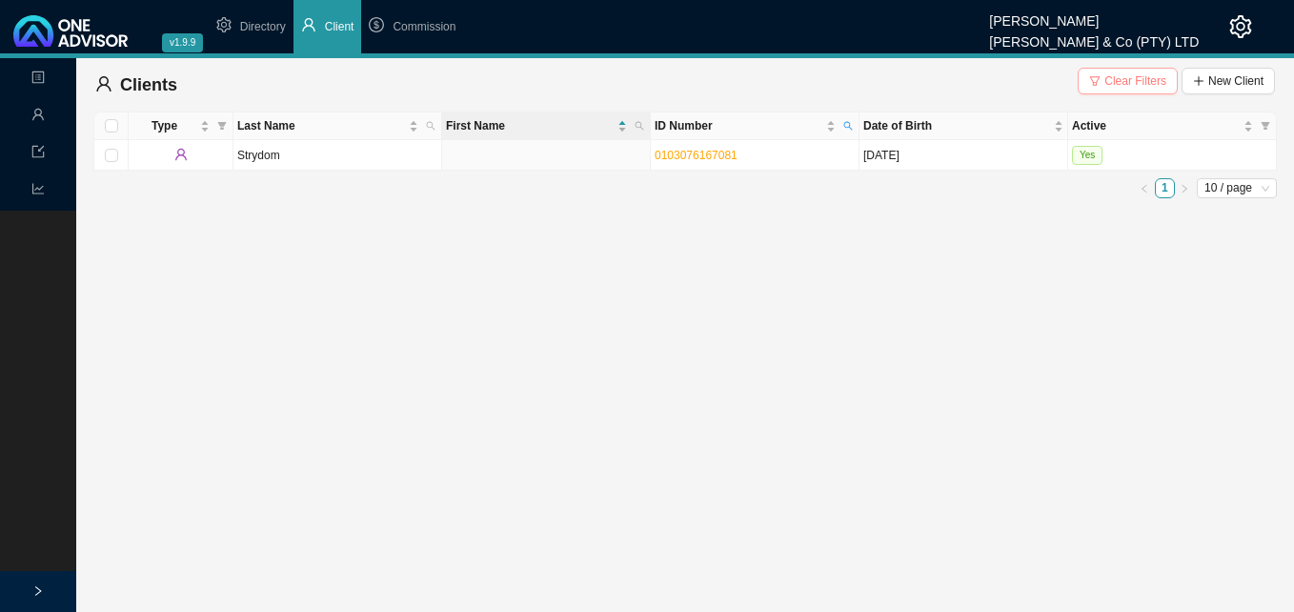
click at [1107, 84] on span "Clear Filters" at bounding box center [1135, 80] width 62 height 19
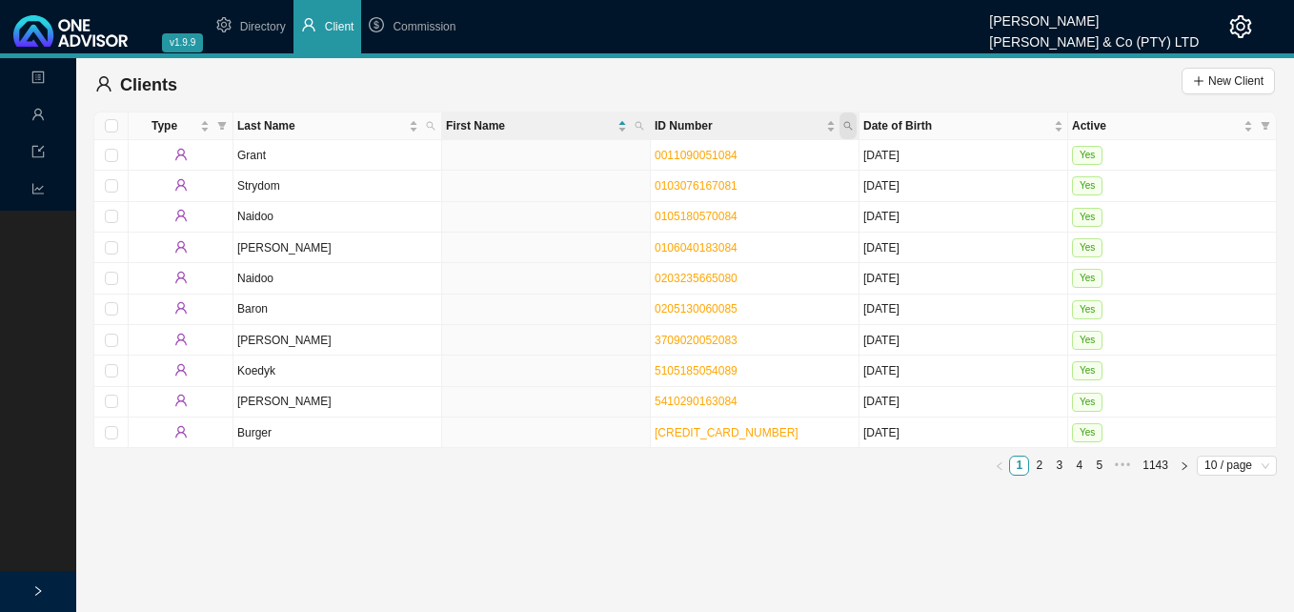
click at [851, 123] on icon "search" at bounding box center [848, 126] width 10 height 10
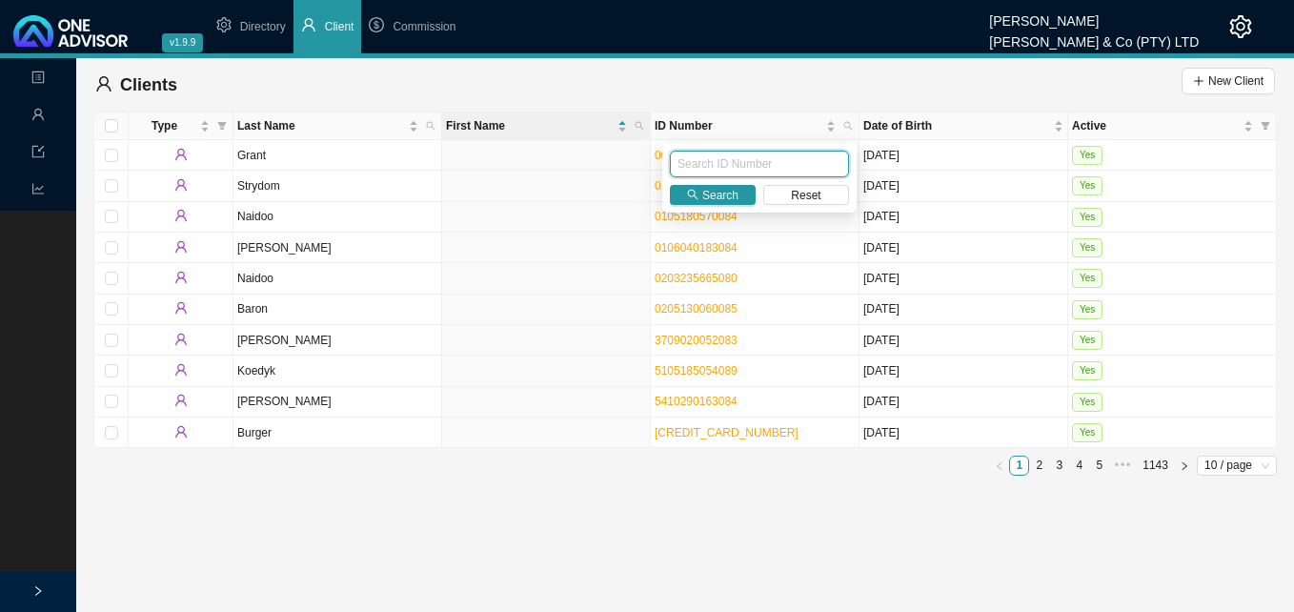
paste input "7907090229088"
type input "7907090229088"
click at [709, 193] on span "Search" at bounding box center [720, 195] width 36 height 19
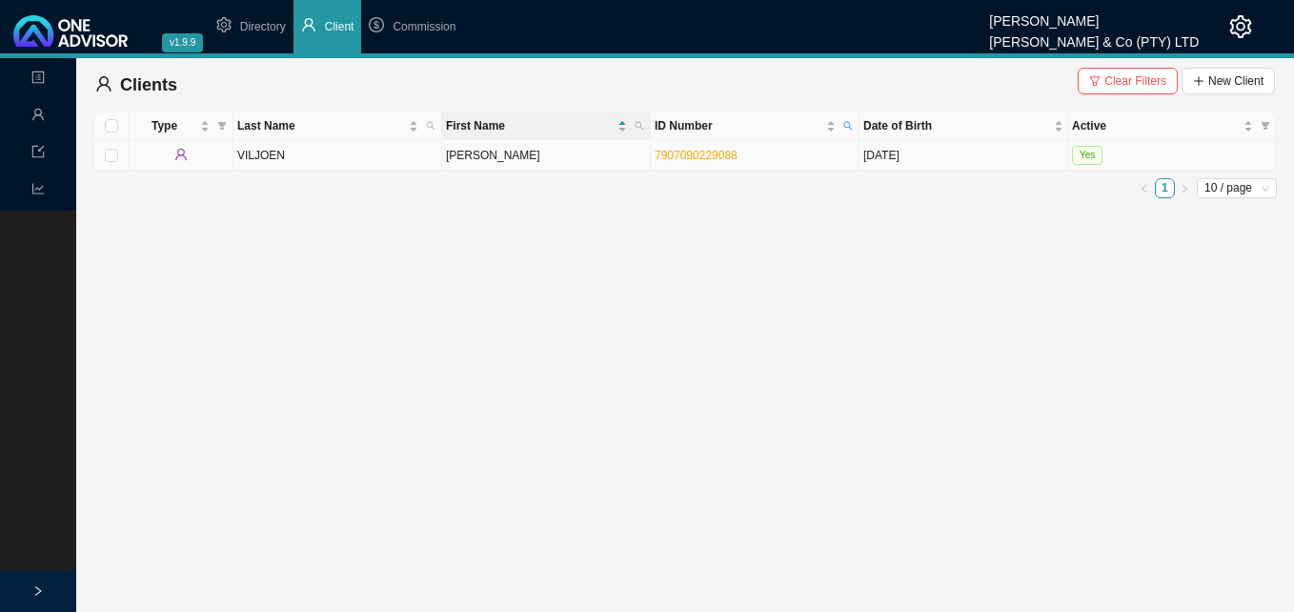
click at [547, 168] on td "[PERSON_NAME]" at bounding box center [546, 155] width 209 height 30
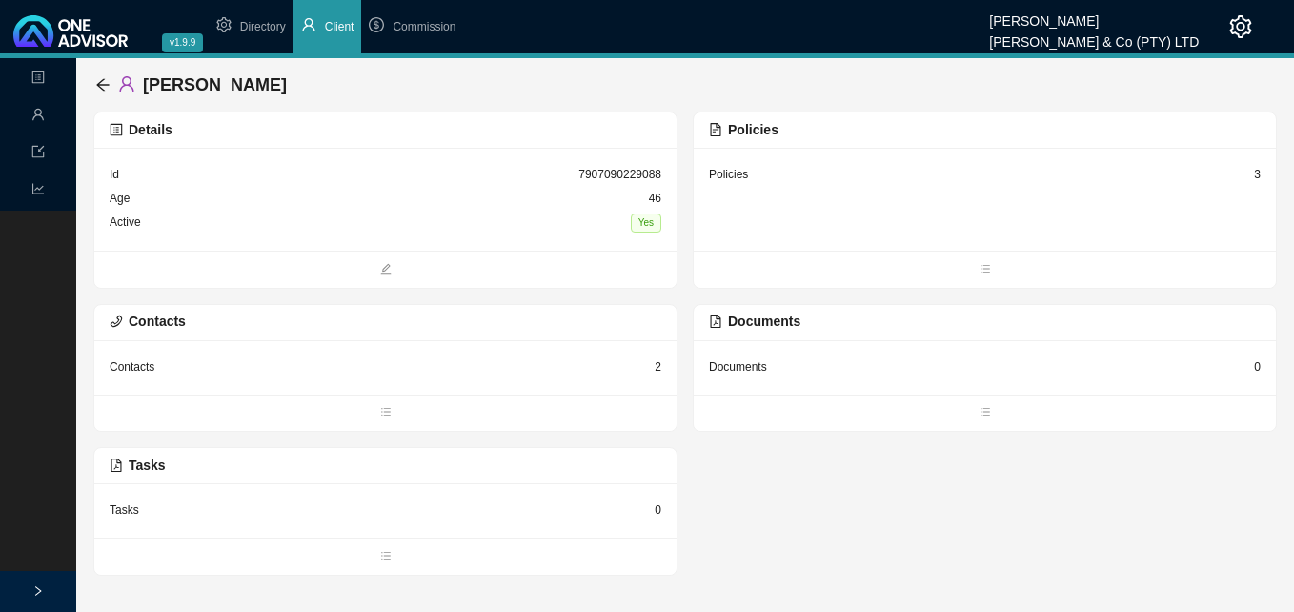
click at [1259, 178] on div "3" at bounding box center [1257, 174] width 7 height 19
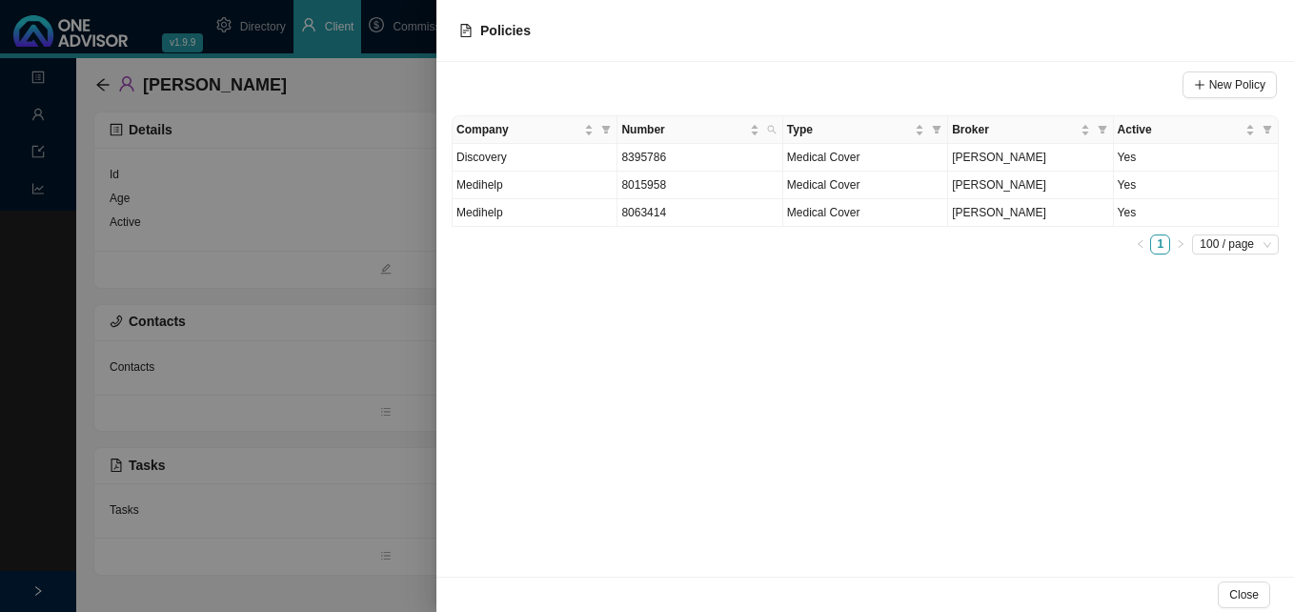
click at [398, 293] on div at bounding box center [647, 306] width 1294 height 612
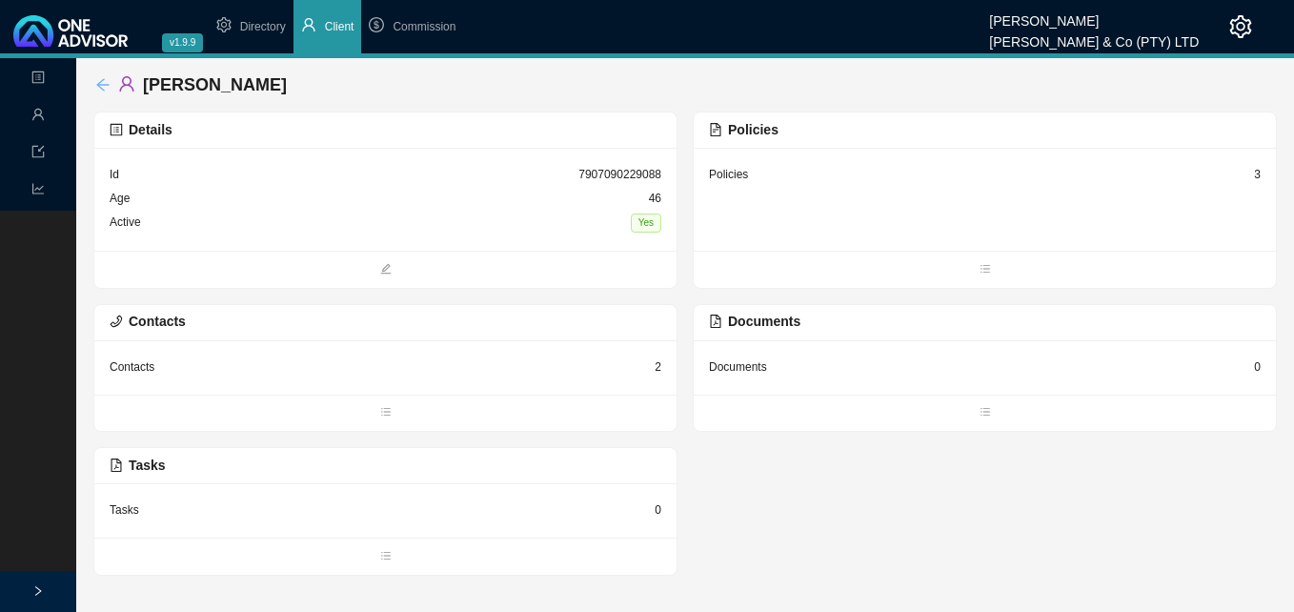
click at [108, 84] on icon "arrow-left" at bounding box center [102, 84] width 15 height 15
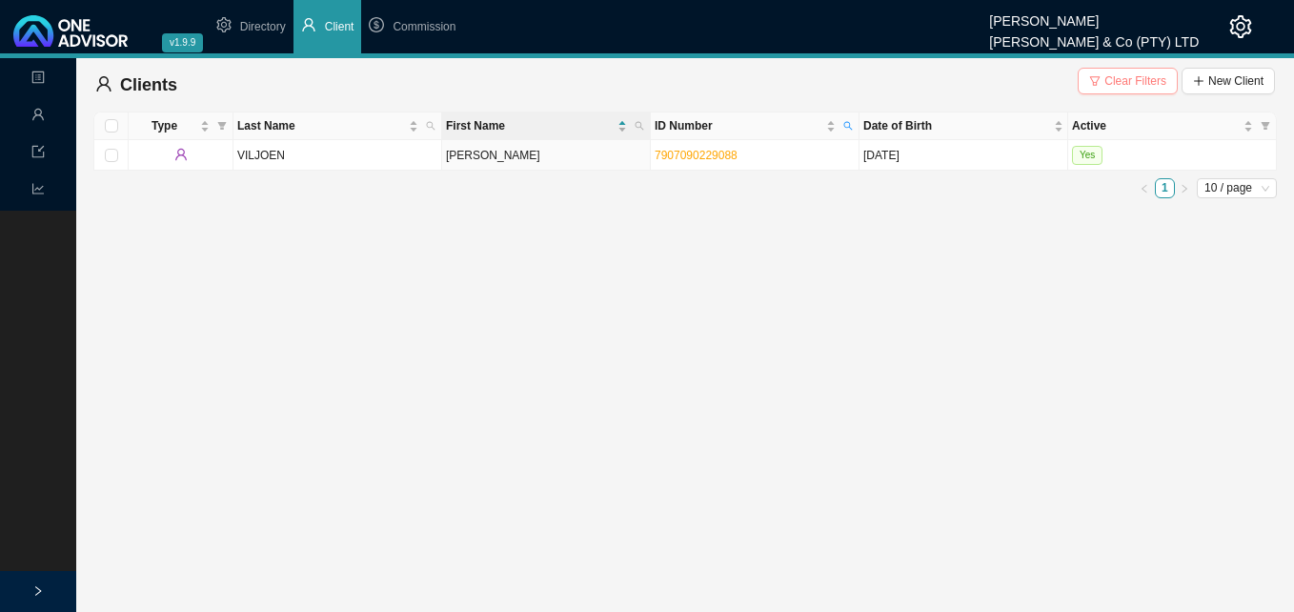
click at [1133, 80] on span "Clear Filters" at bounding box center [1135, 80] width 62 height 19
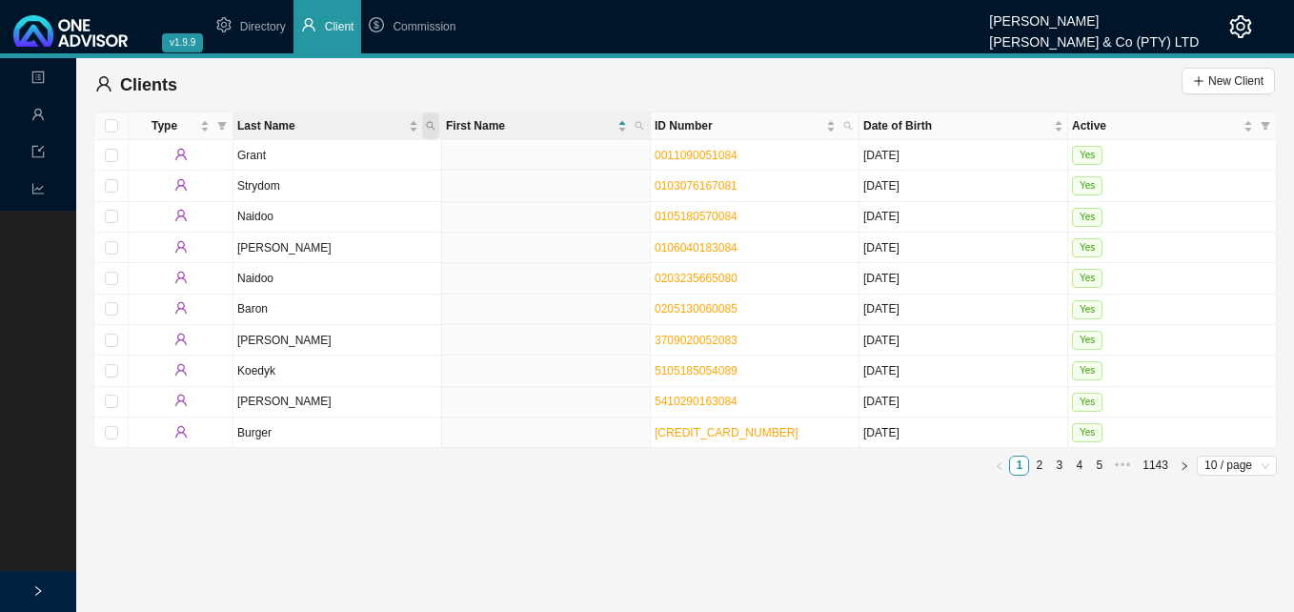
click at [433, 126] on icon "search" at bounding box center [431, 126] width 10 height 10
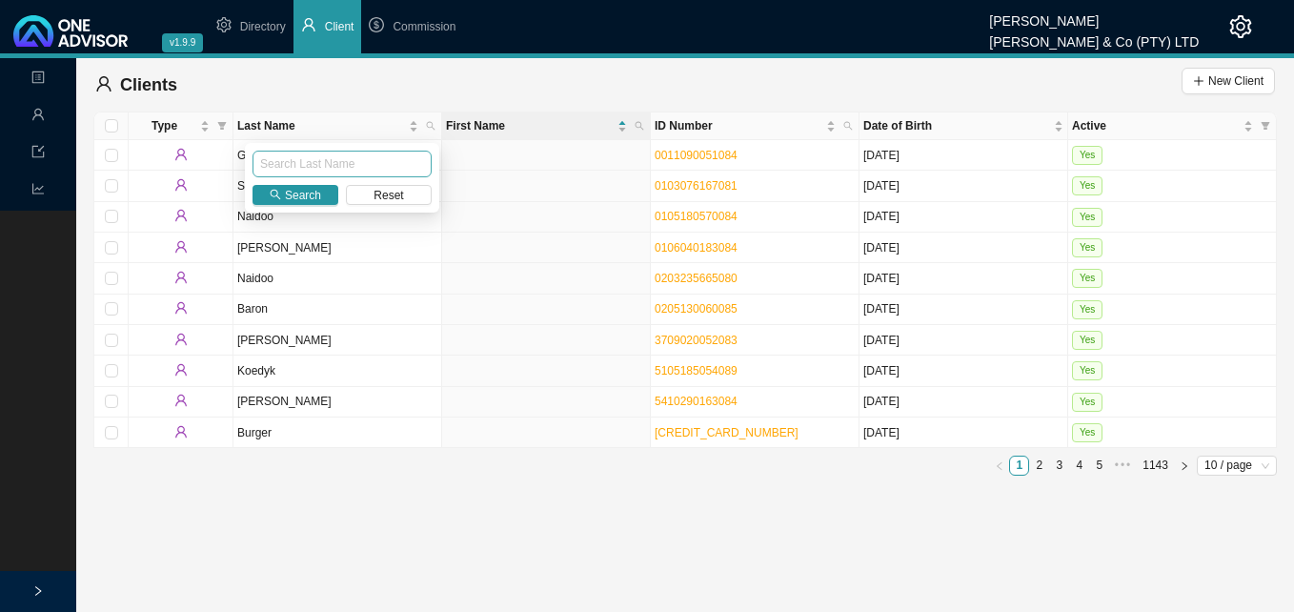
click at [391, 157] on input "text" at bounding box center [341, 164] width 179 height 27
type input "viljoen"
click at [288, 192] on span "Search" at bounding box center [303, 195] width 36 height 19
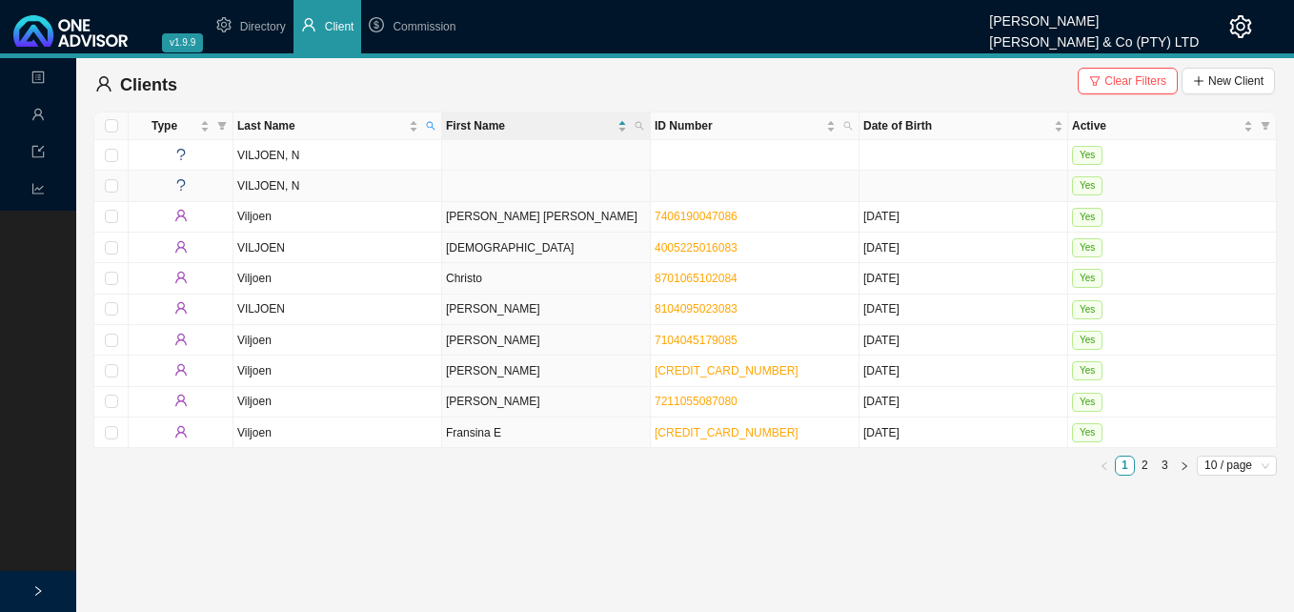
click at [554, 198] on td at bounding box center [546, 186] width 209 height 30
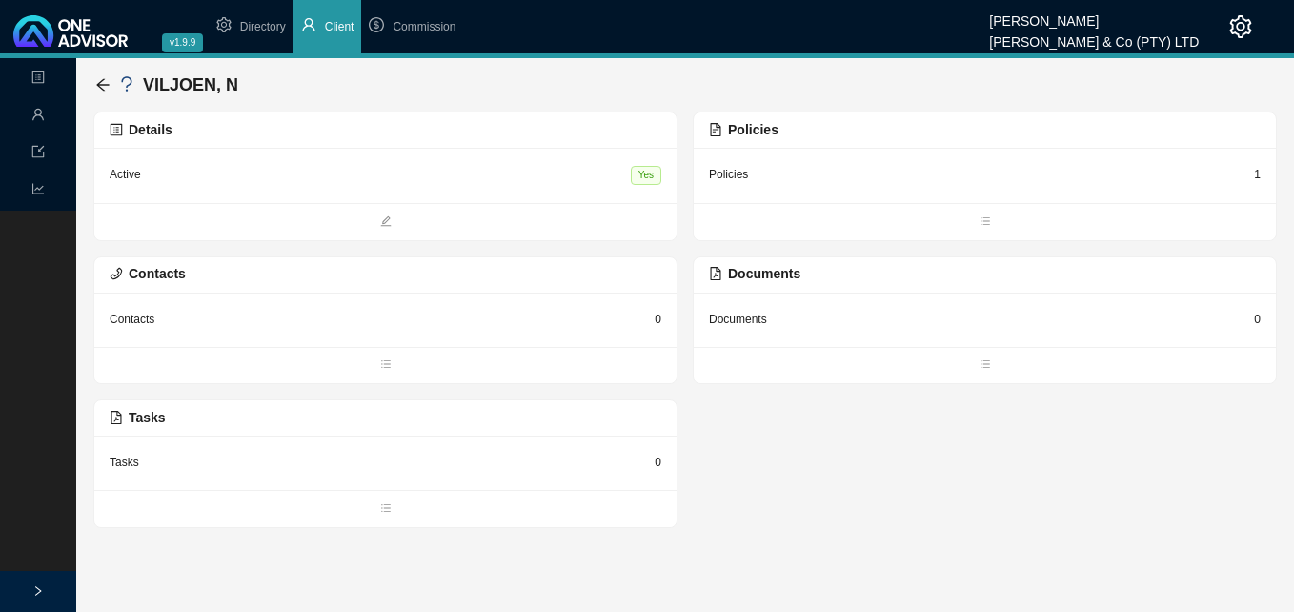
click at [1257, 178] on div "1" at bounding box center [1257, 174] width 7 height 19
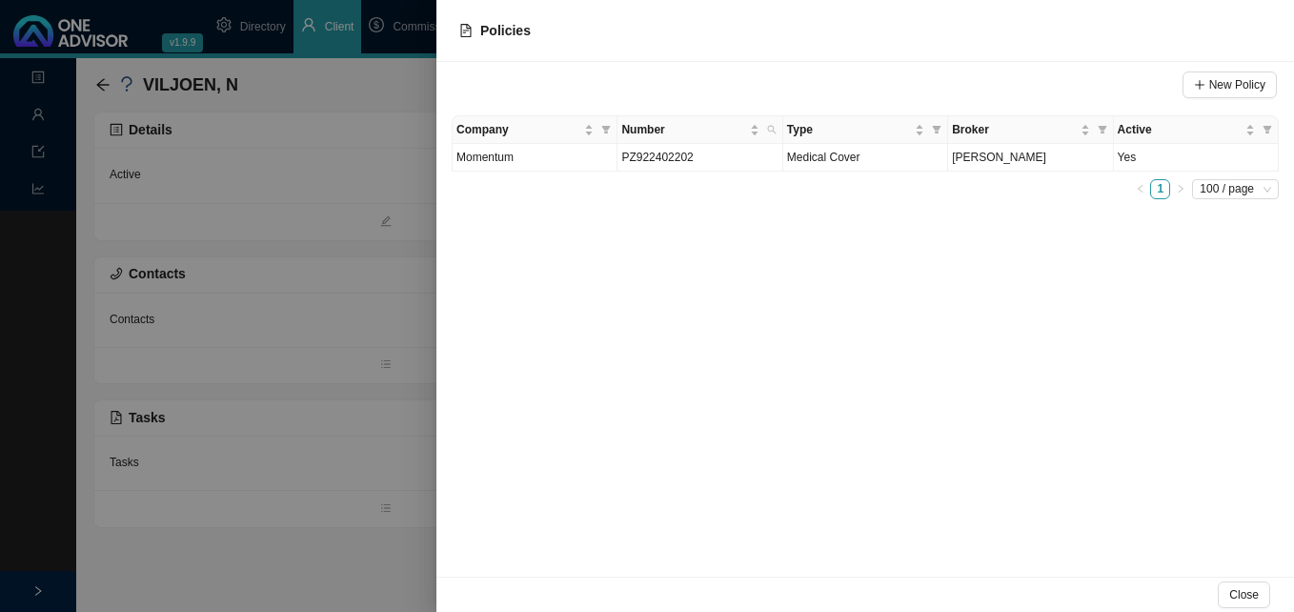
drag, startPoint x: 245, startPoint y: 238, endPoint x: 194, endPoint y: 156, distance: 96.2
click at [246, 227] on div at bounding box center [647, 306] width 1294 height 612
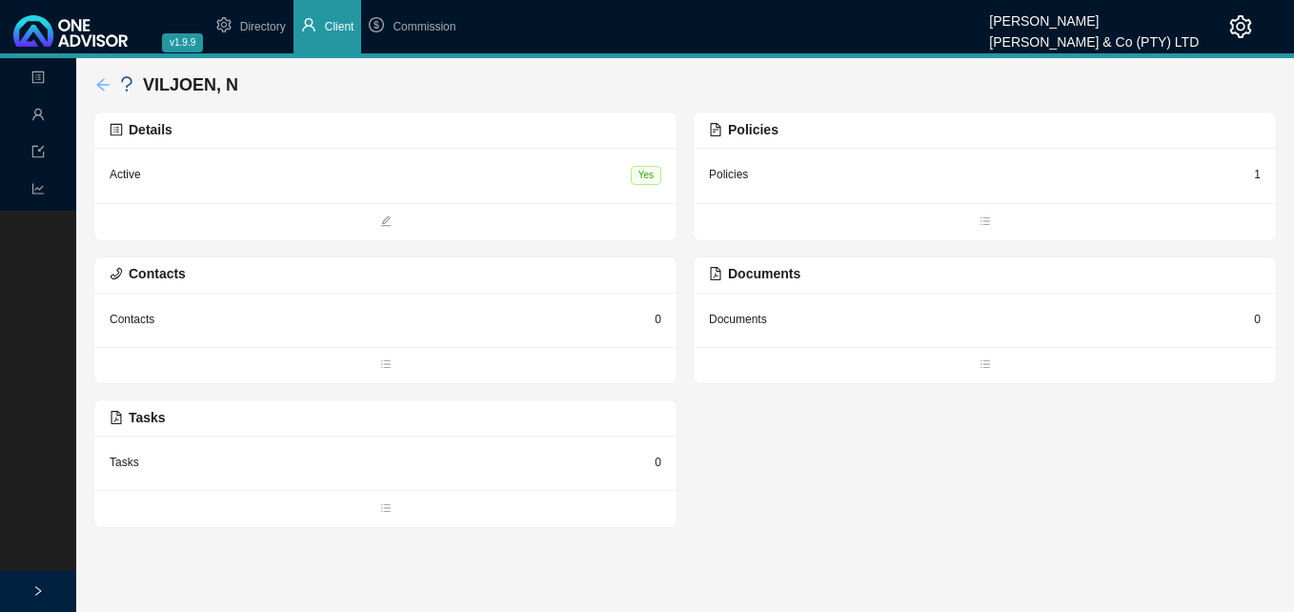
click at [96, 78] on icon "arrow-left" at bounding box center [102, 84] width 15 height 15
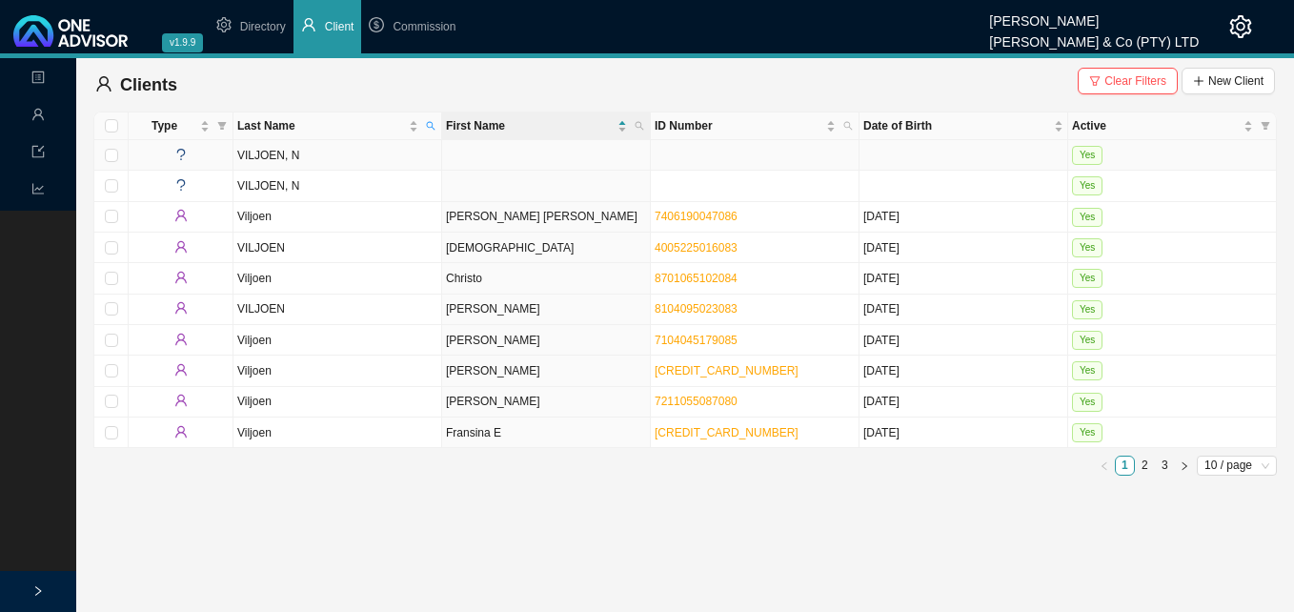
click at [515, 162] on td at bounding box center [546, 155] width 209 height 30
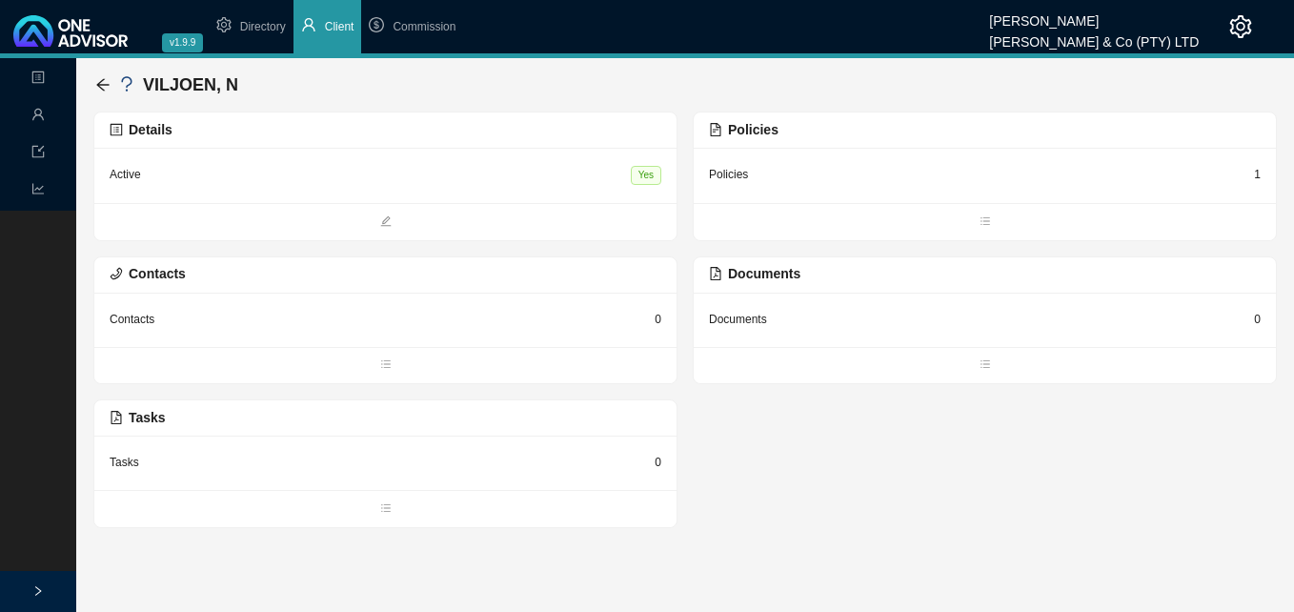
click at [1257, 171] on div "1" at bounding box center [1257, 174] width 7 height 19
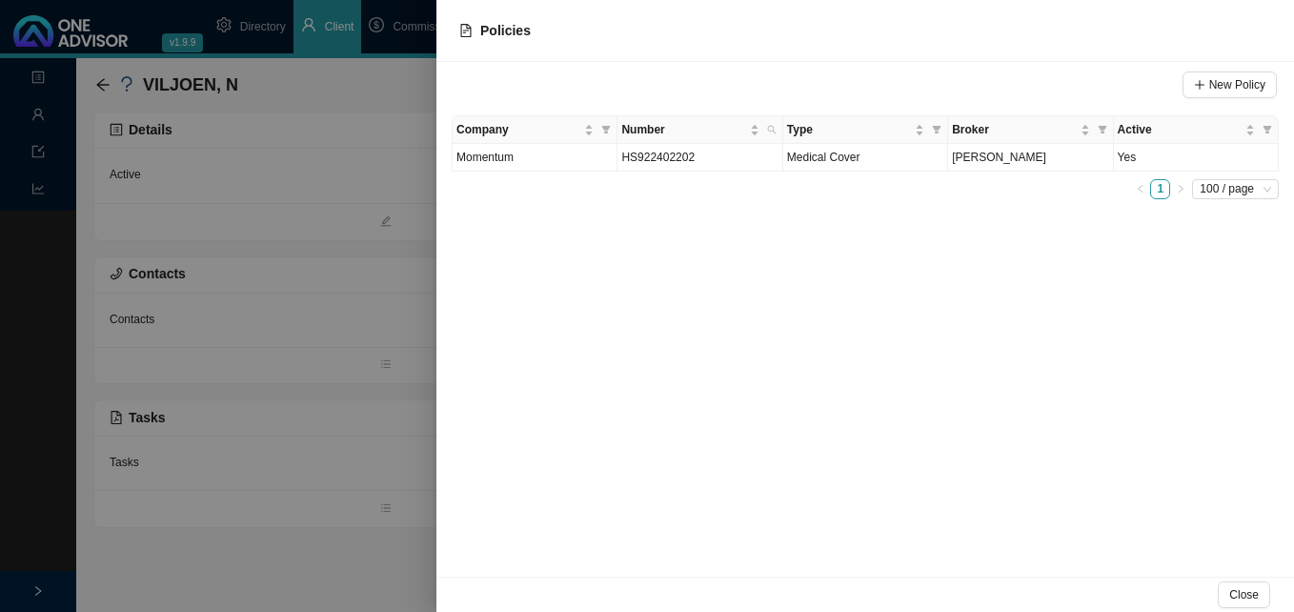
click at [346, 258] on div at bounding box center [647, 306] width 1294 height 612
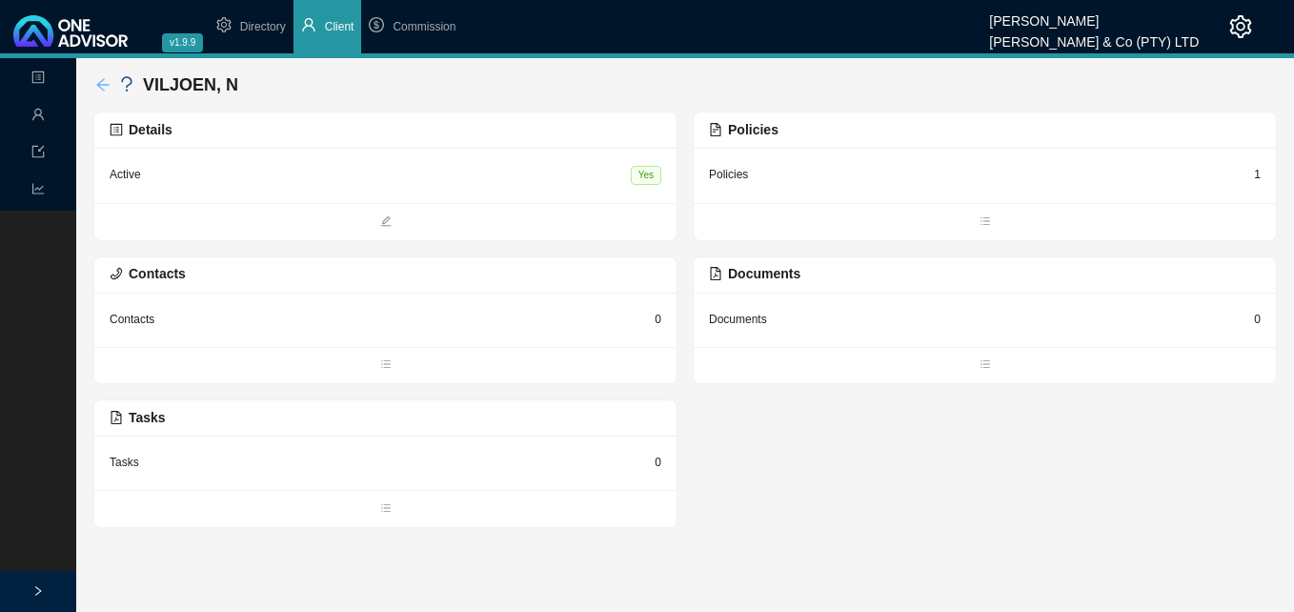
click at [107, 86] on icon "arrow-left" at bounding box center [102, 84] width 15 height 15
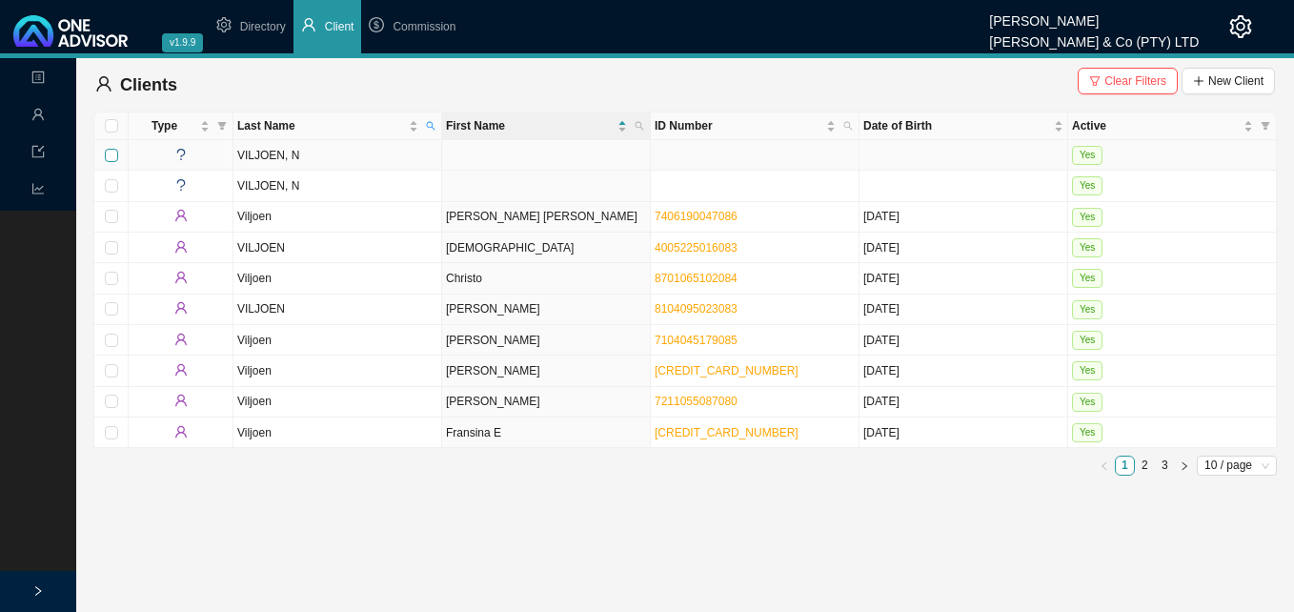
click at [109, 153] on input "checkbox" at bounding box center [111, 155] width 13 height 13
checkbox input "true"
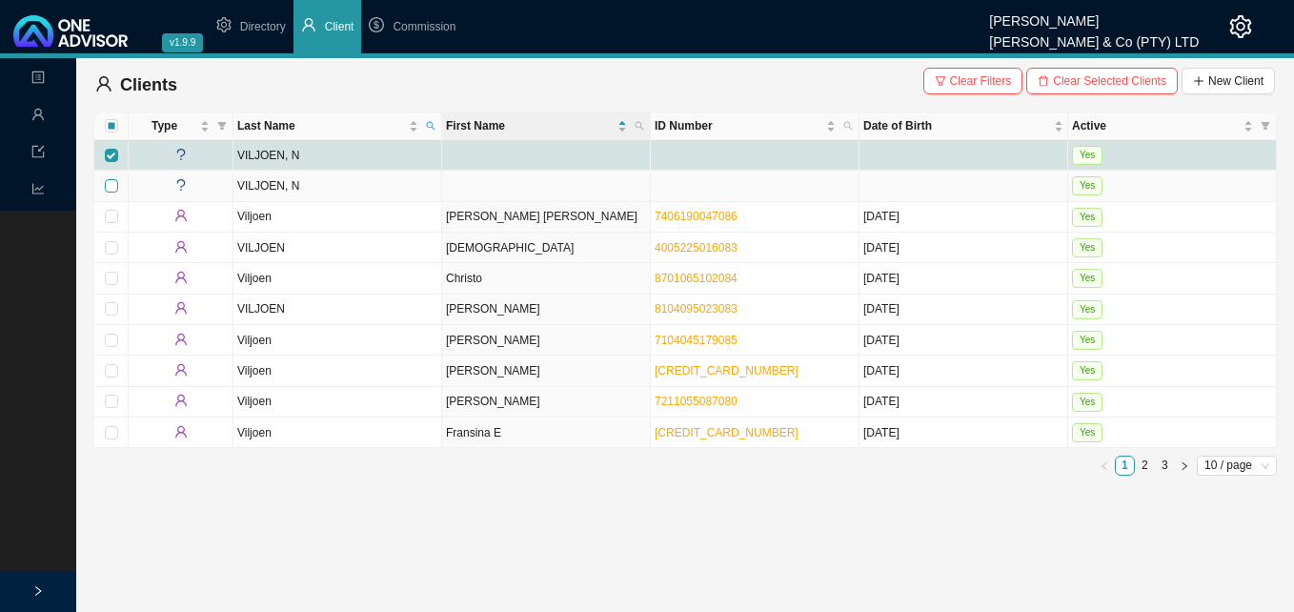
click at [111, 187] on input "checkbox" at bounding box center [111, 185] width 13 height 13
checkbox input "true"
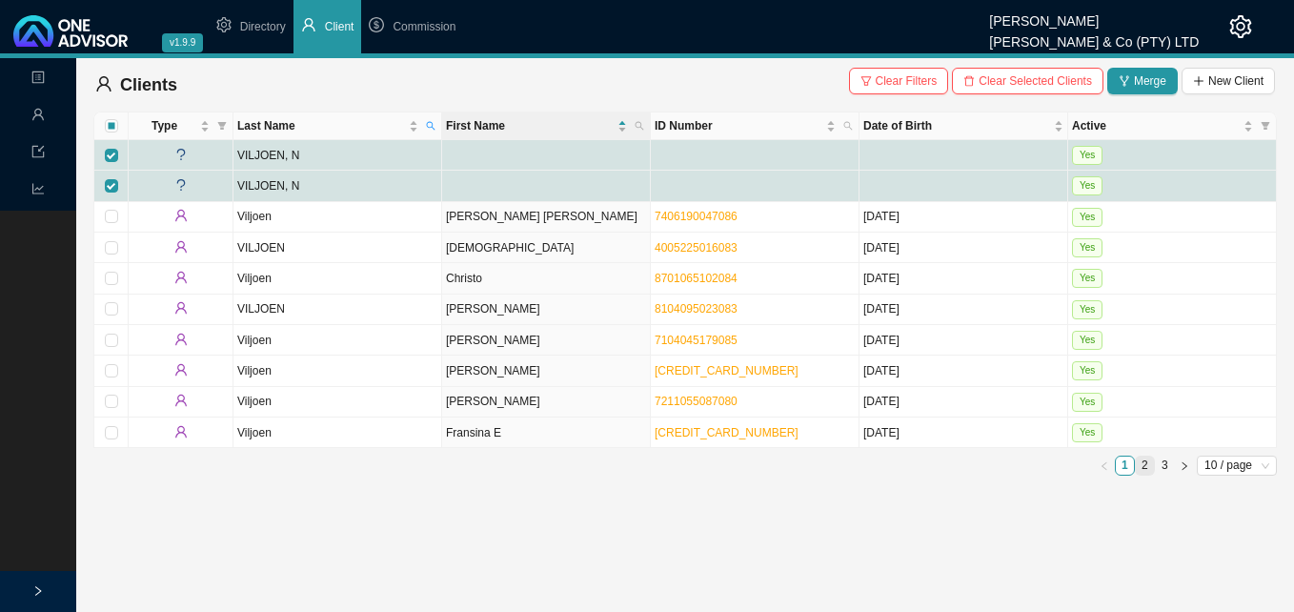
click at [1144, 466] on link "2" at bounding box center [1145, 465] width 18 height 18
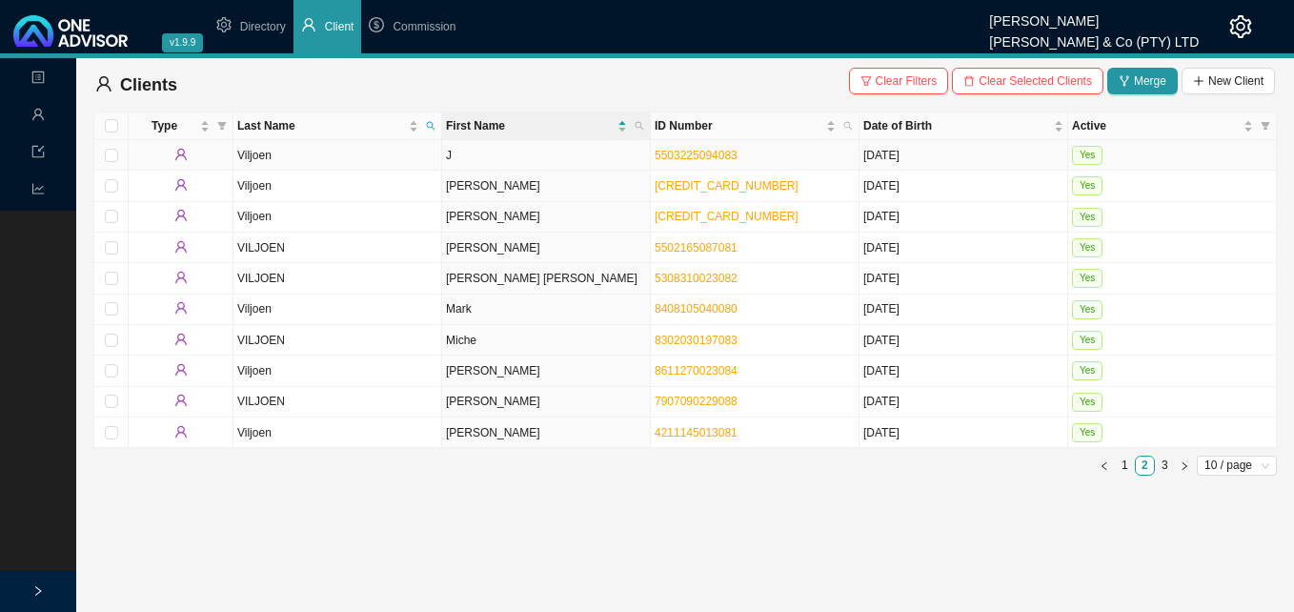
click at [369, 160] on td "Viljoen" at bounding box center [337, 155] width 209 height 30
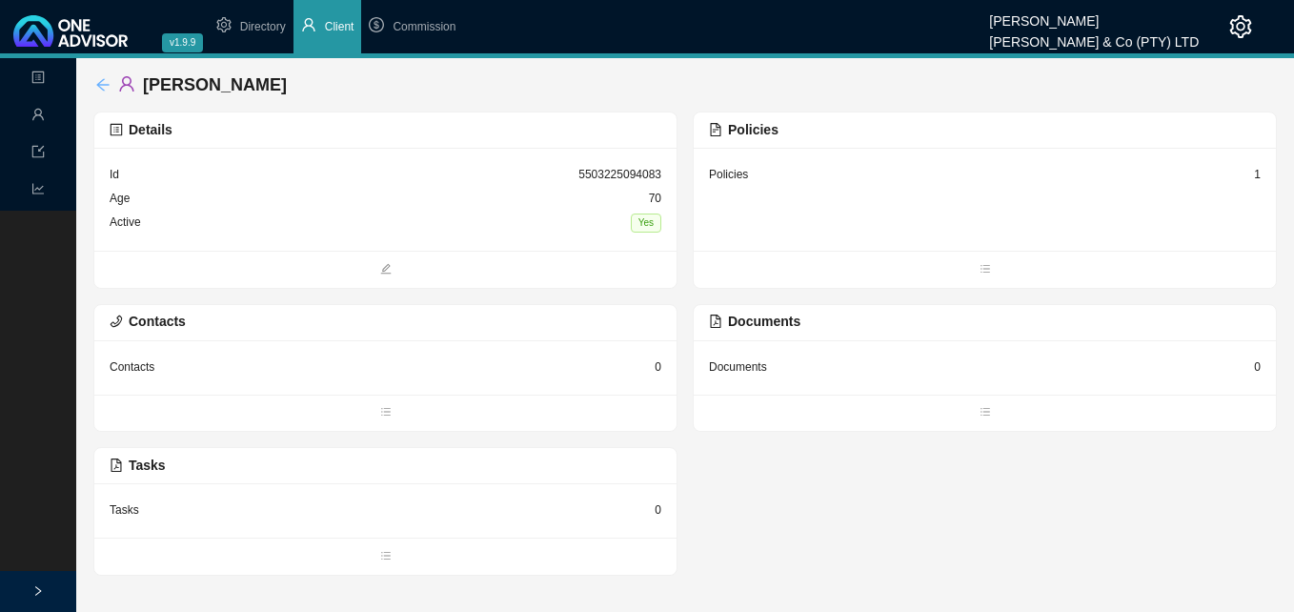
click at [99, 80] on icon "arrow-left" at bounding box center [102, 84] width 15 height 15
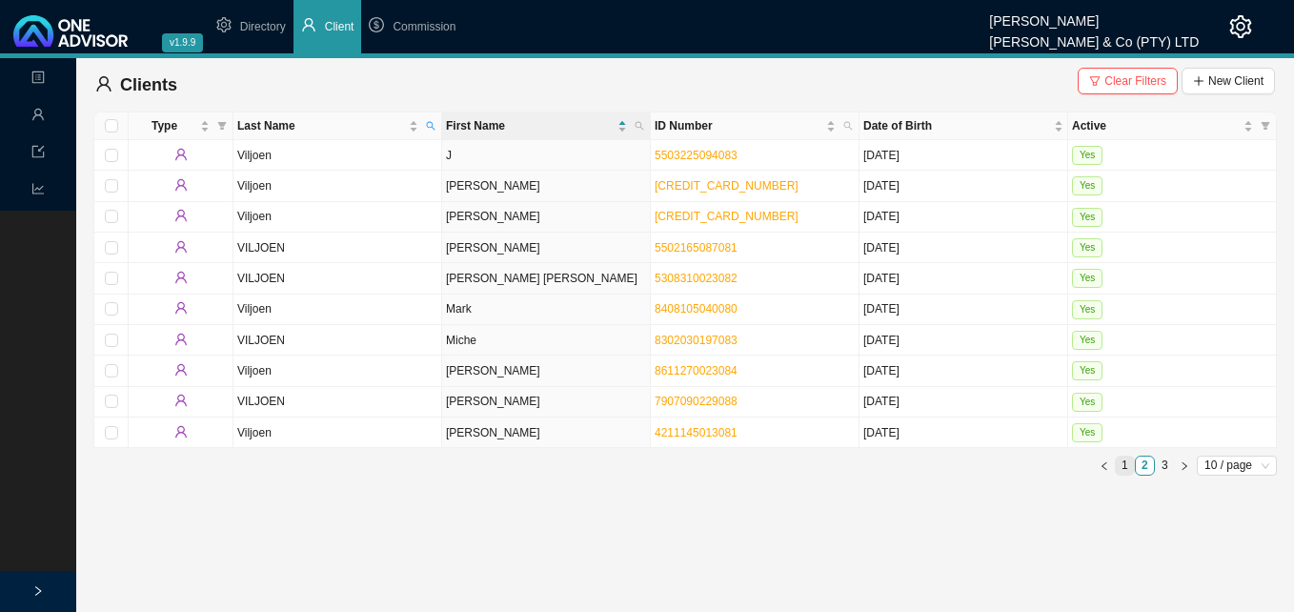
click at [1119, 460] on link "1" at bounding box center [1125, 465] width 18 height 18
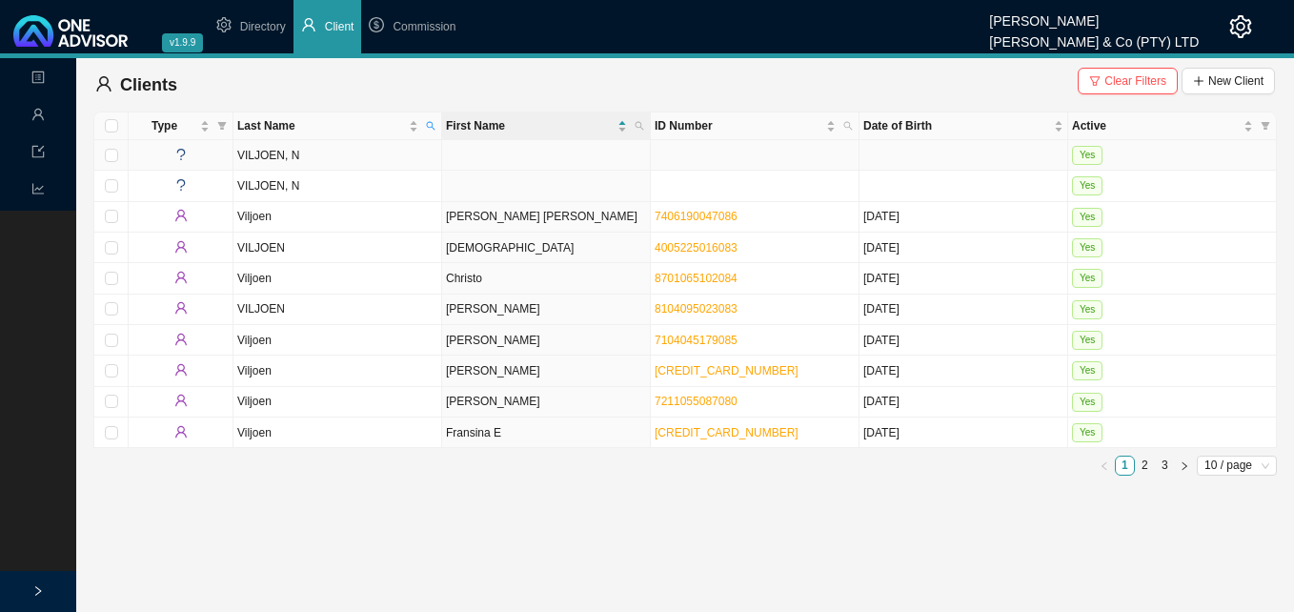
click at [302, 155] on td "VILJOEN, N" at bounding box center [337, 155] width 209 height 30
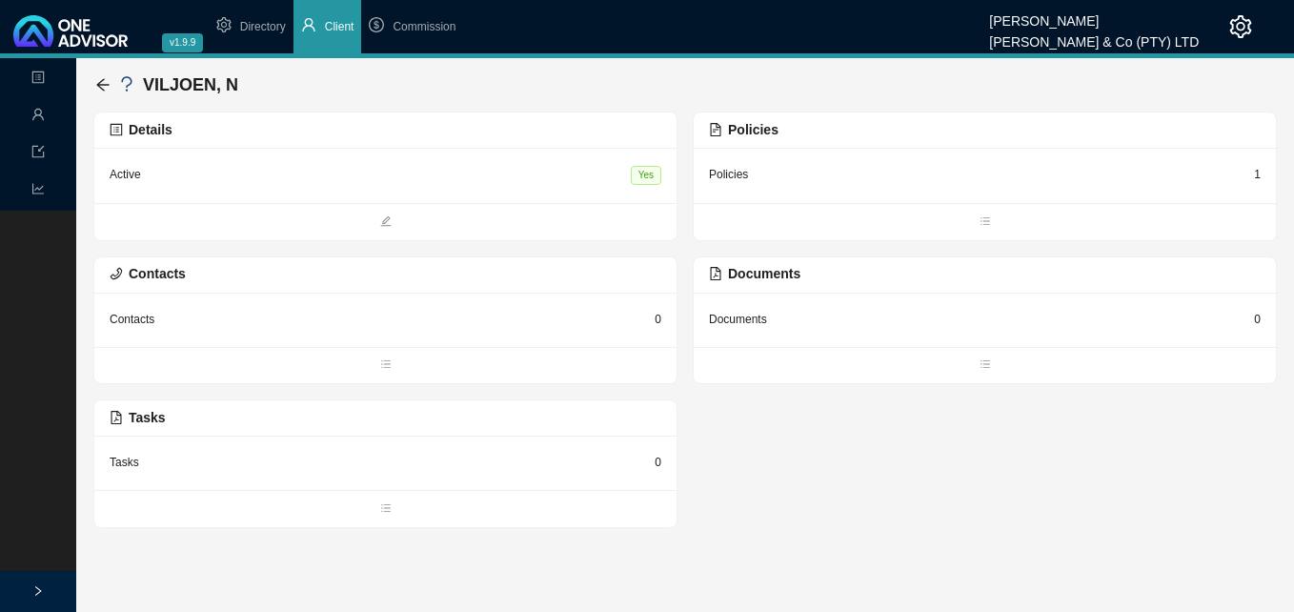
click at [257, 131] on div "Details" at bounding box center [386, 130] width 552 height 22
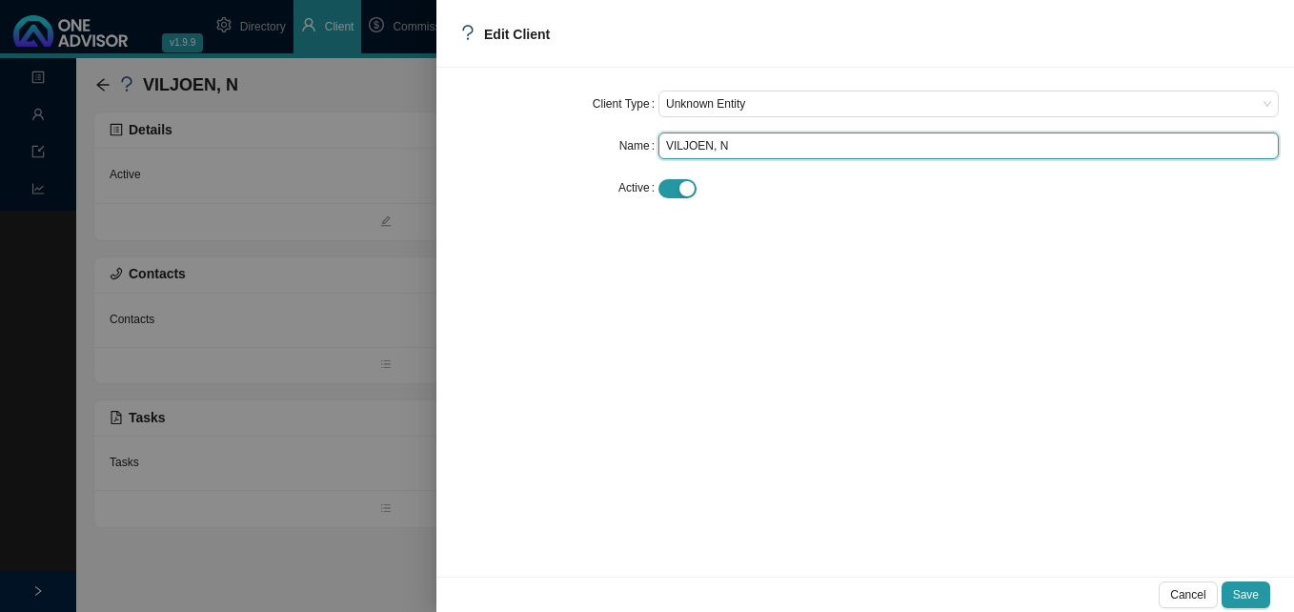
drag, startPoint x: 708, startPoint y: 145, endPoint x: 749, endPoint y: 147, distance: 41.0
click at [749, 147] on input "VILJOEN, N" at bounding box center [968, 145] width 620 height 27
type input "VILJOEN"
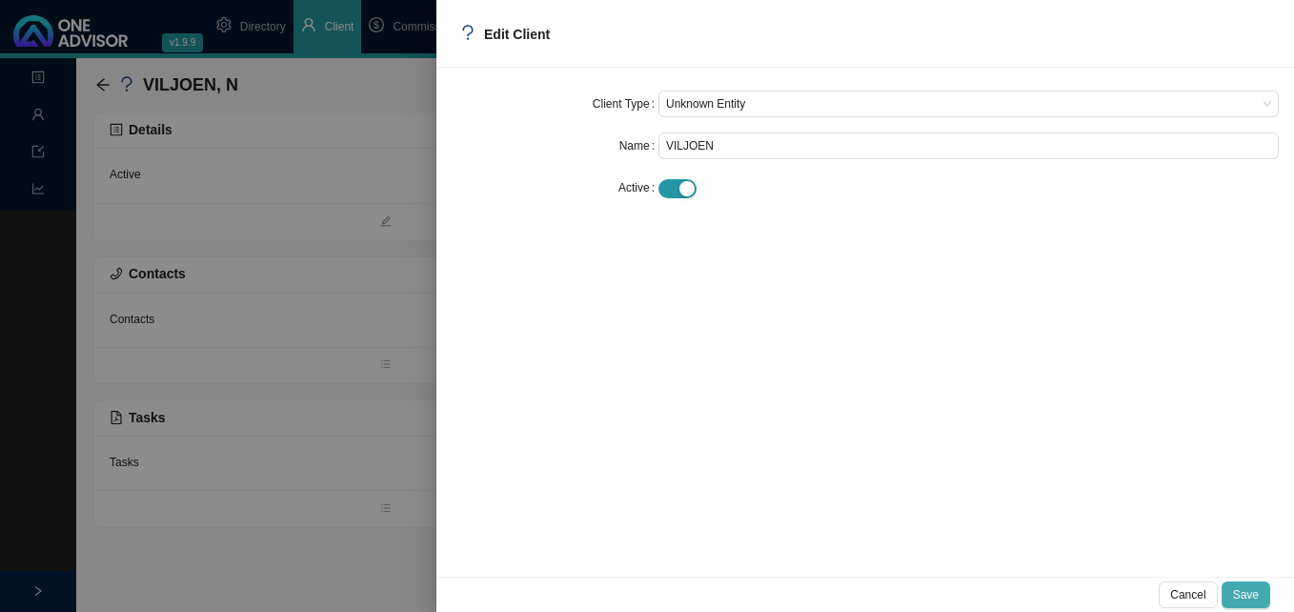
click at [1247, 593] on span "Save" at bounding box center [1246, 594] width 26 height 19
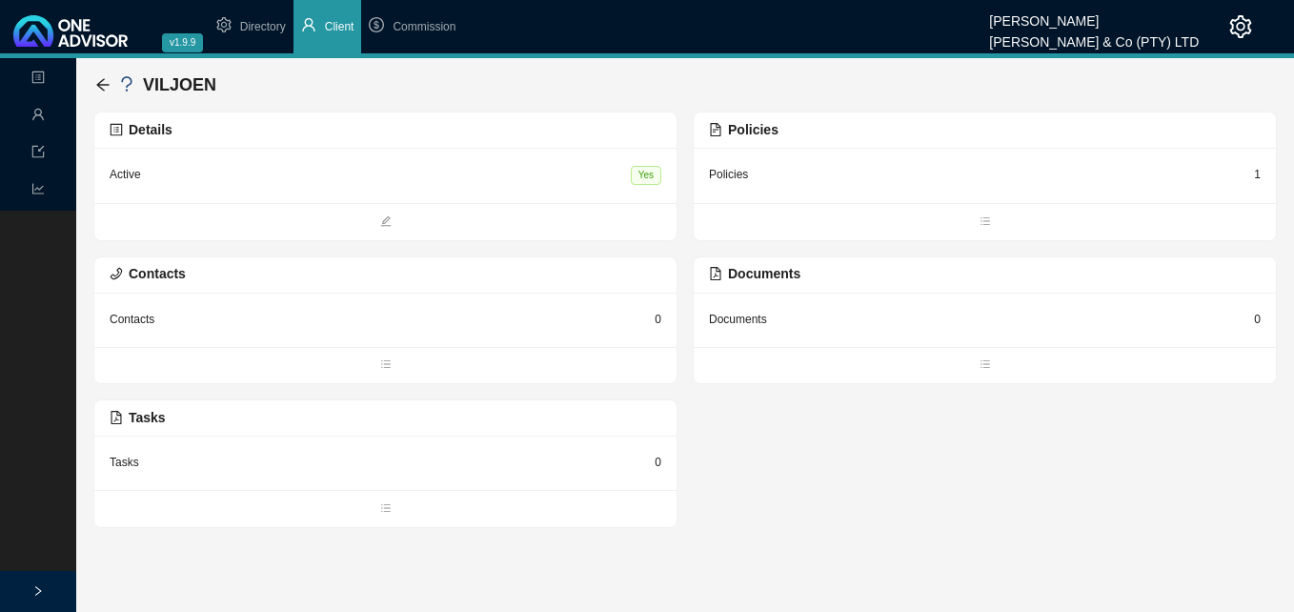
click at [593, 127] on div "Details" at bounding box center [386, 130] width 552 height 22
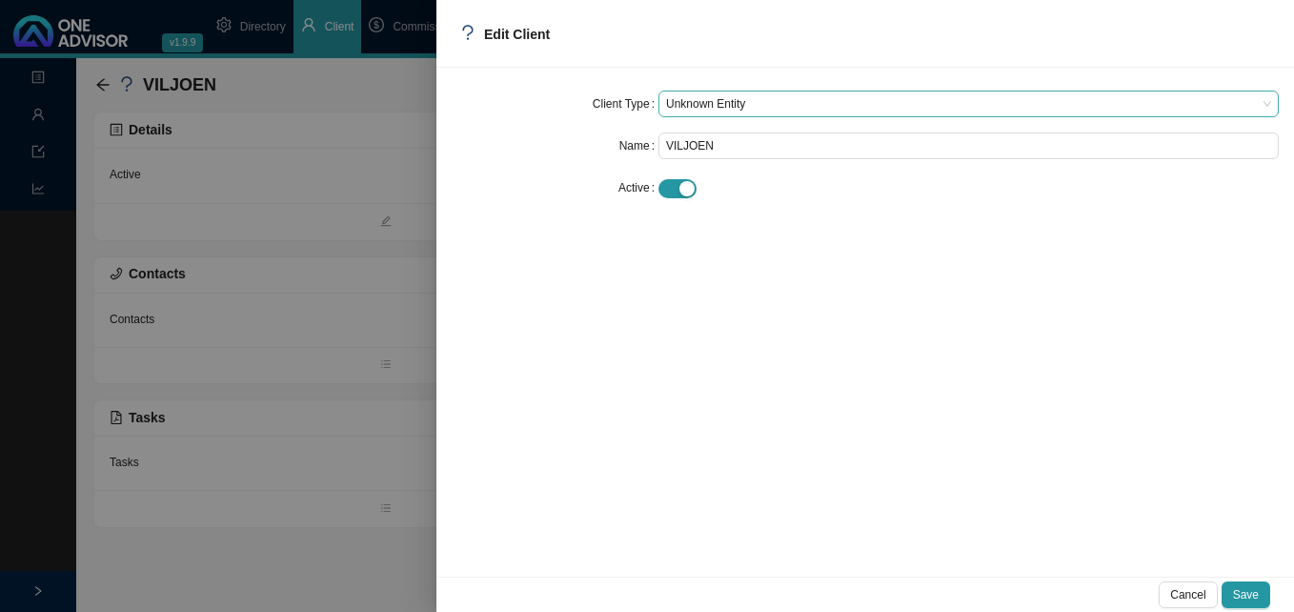
click at [741, 109] on span "Unknown Entity" at bounding box center [968, 103] width 605 height 25
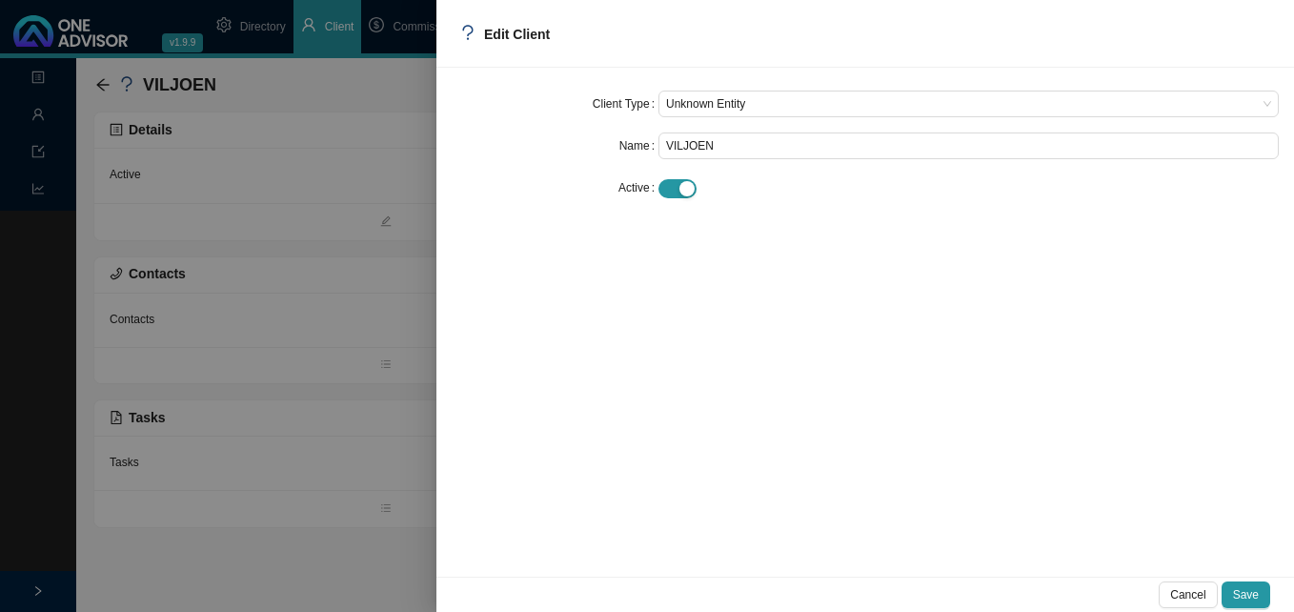
click at [391, 193] on div at bounding box center [647, 306] width 1294 height 612
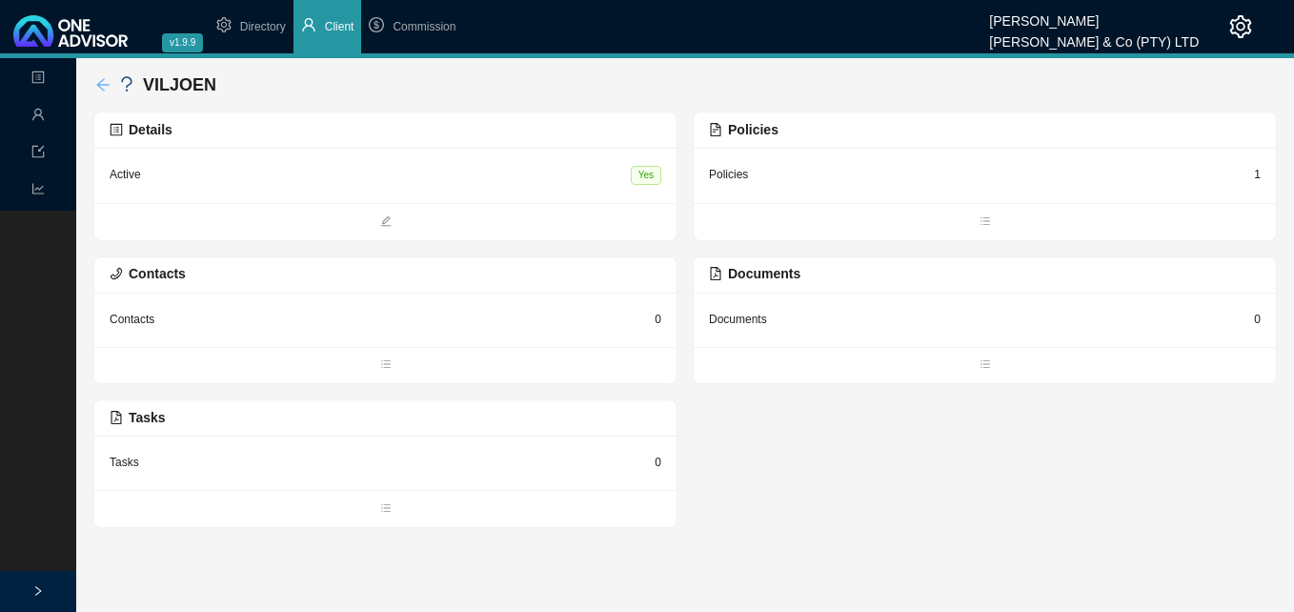
click at [99, 84] on icon "arrow-left" at bounding box center [102, 84] width 12 height 12
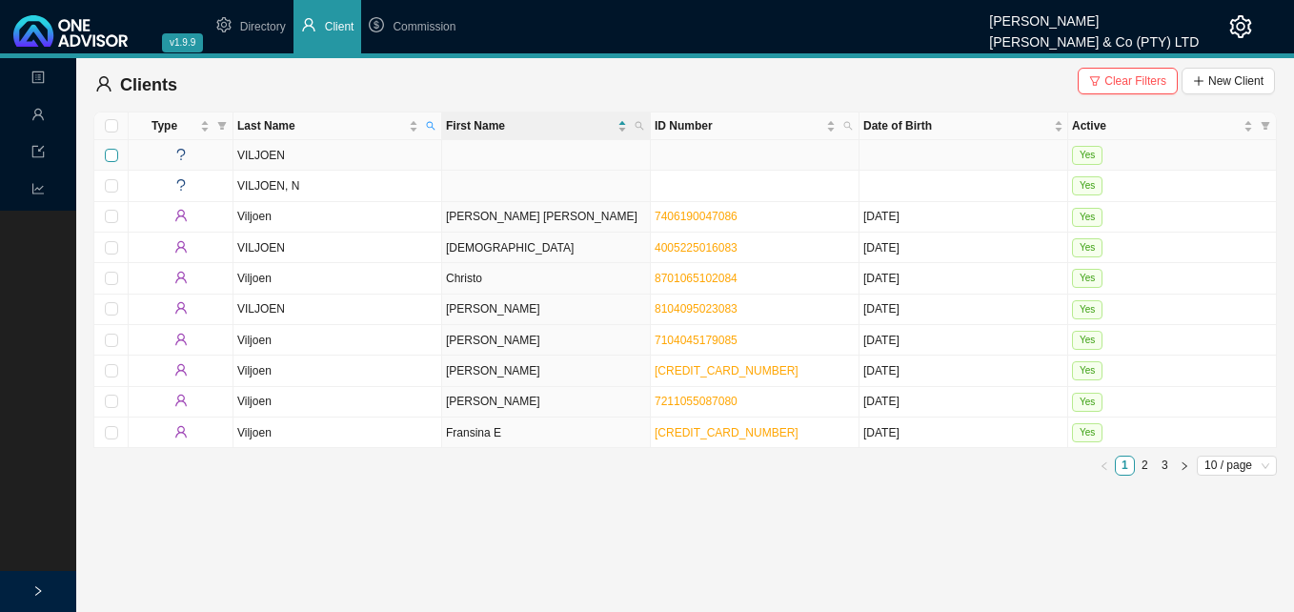
click at [114, 150] on input "checkbox" at bounding box center [111, 155] width 13 height 13
checkbox input "true"
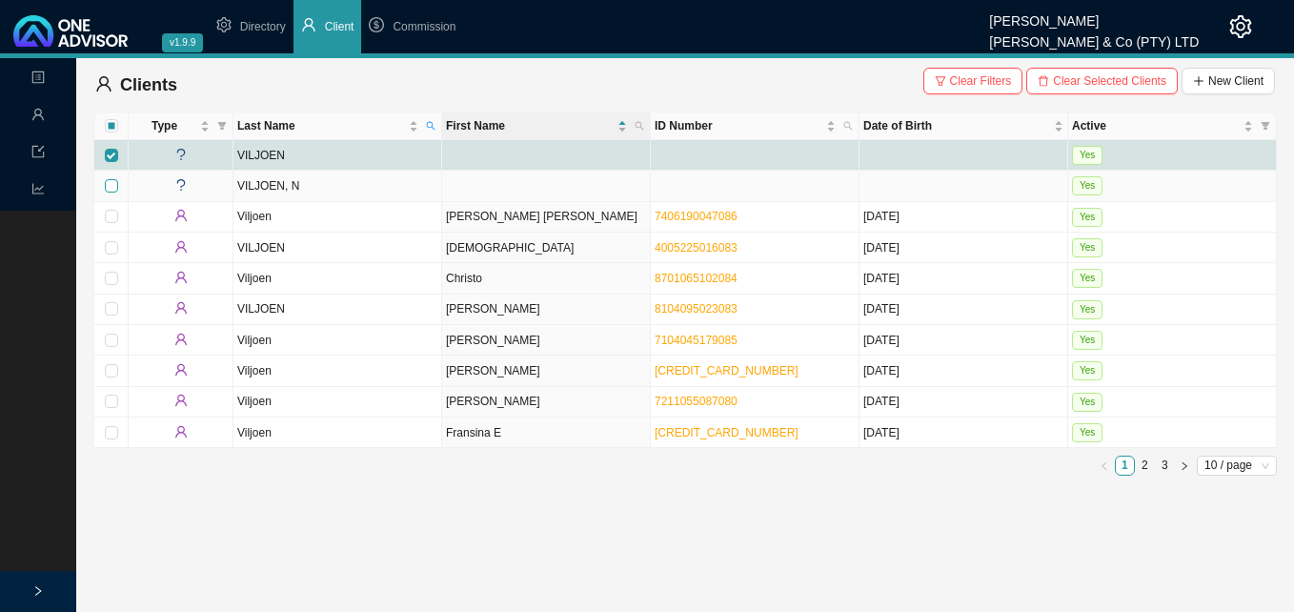
click at [109, 182] on input "checkbox" at bounding box center [111, 185] width 13 height 13
checkbox input "true"
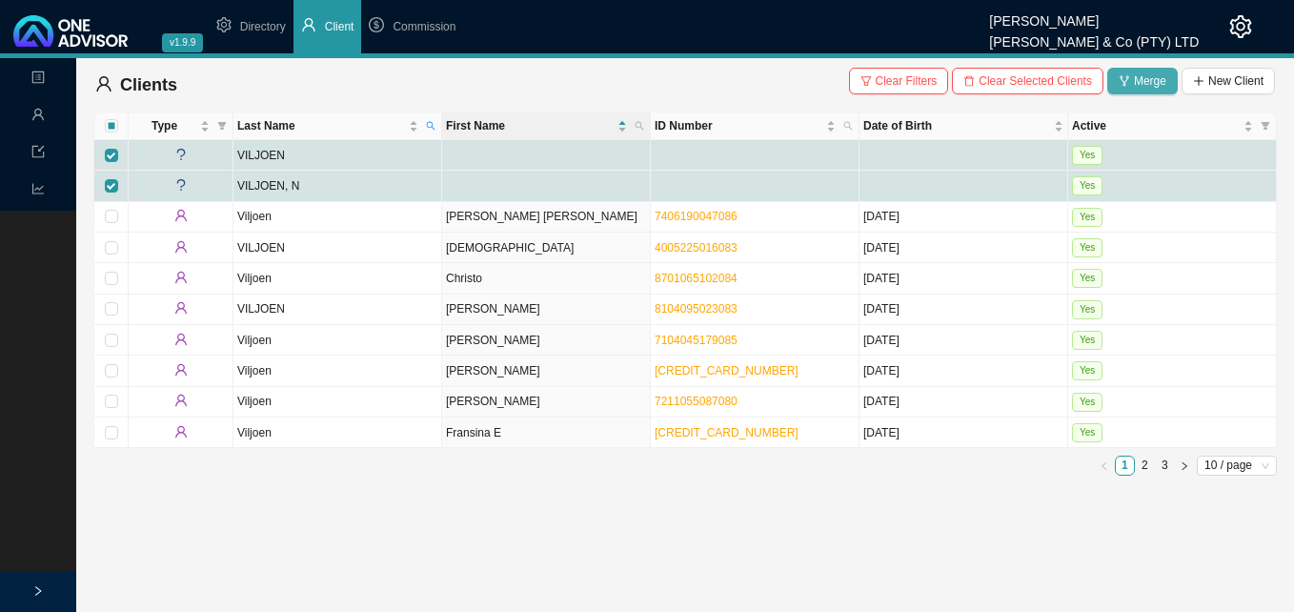
click at [1146, 79] on span "Merge" at bounding box center [1150, 80] width 32 height 19
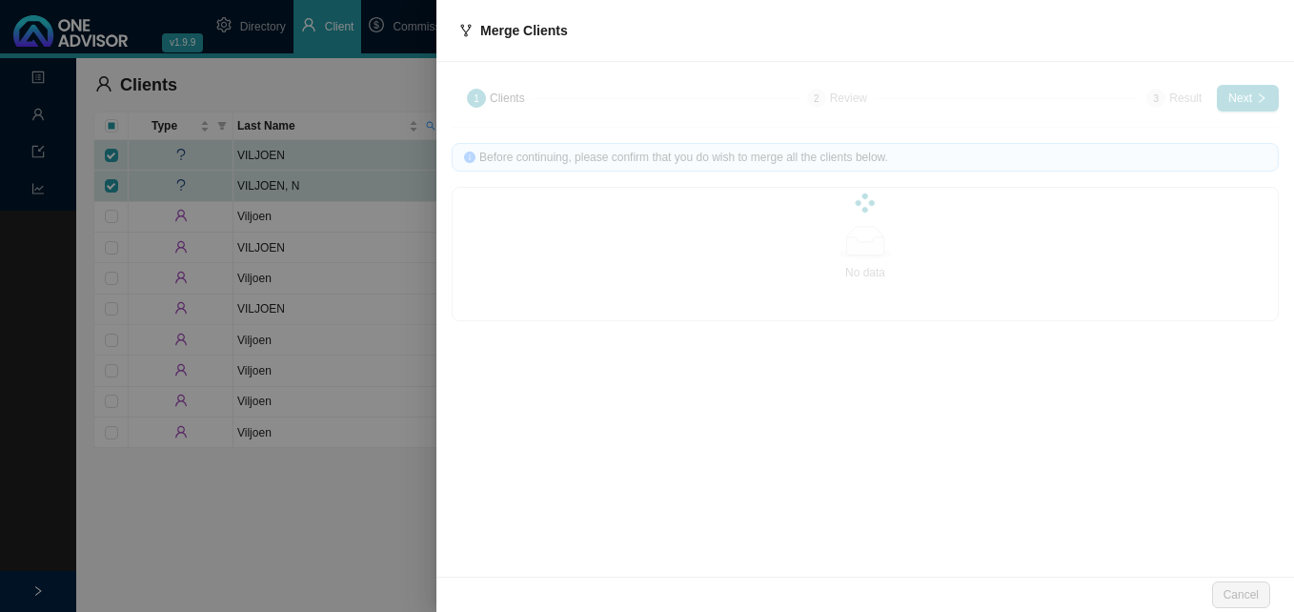
type input "VILJOEN, N"
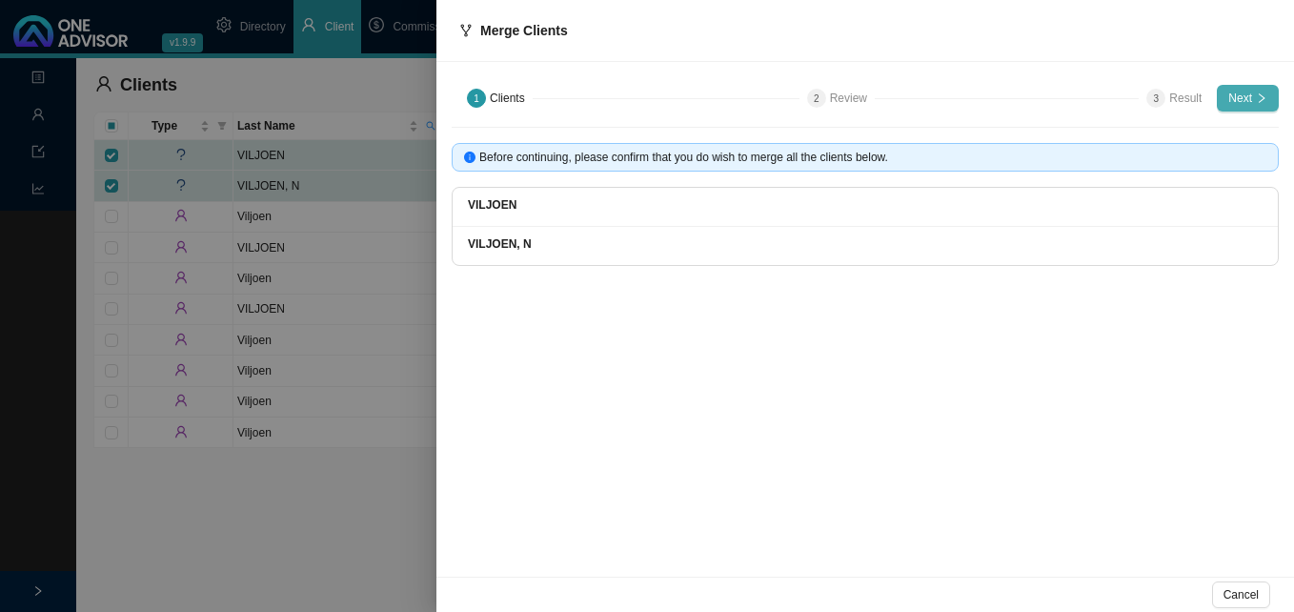
click at [1252, 99] on button "Next" at bounding box center [1248, 98] width 62 height 27
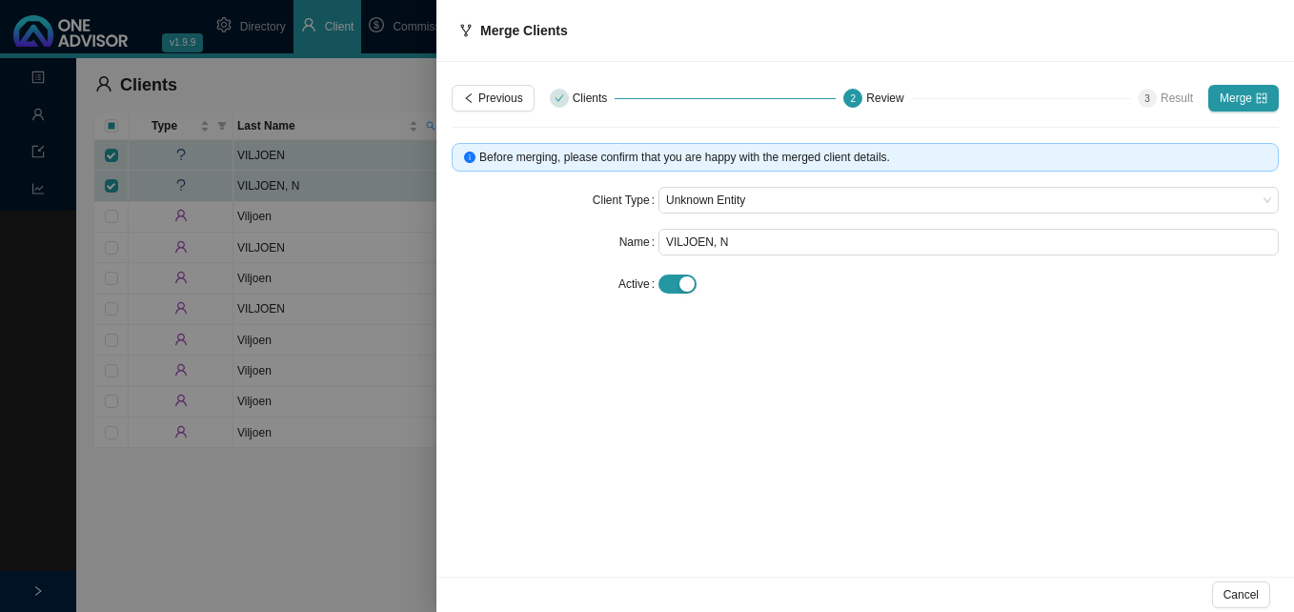
click at [1252, 99] on button "Merge" at bounding box center [1243, 98] width 70 height 27
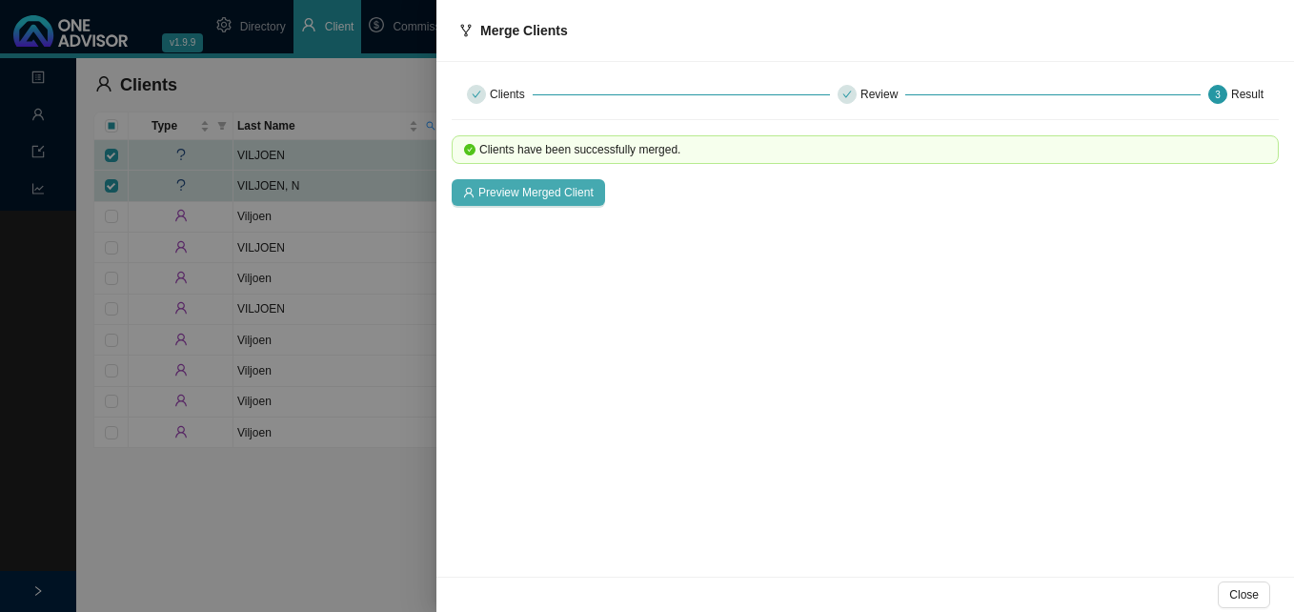
click at [544, 192] on span "Preview Merged Client" at bounding box center [535, 192] width 115 height 19
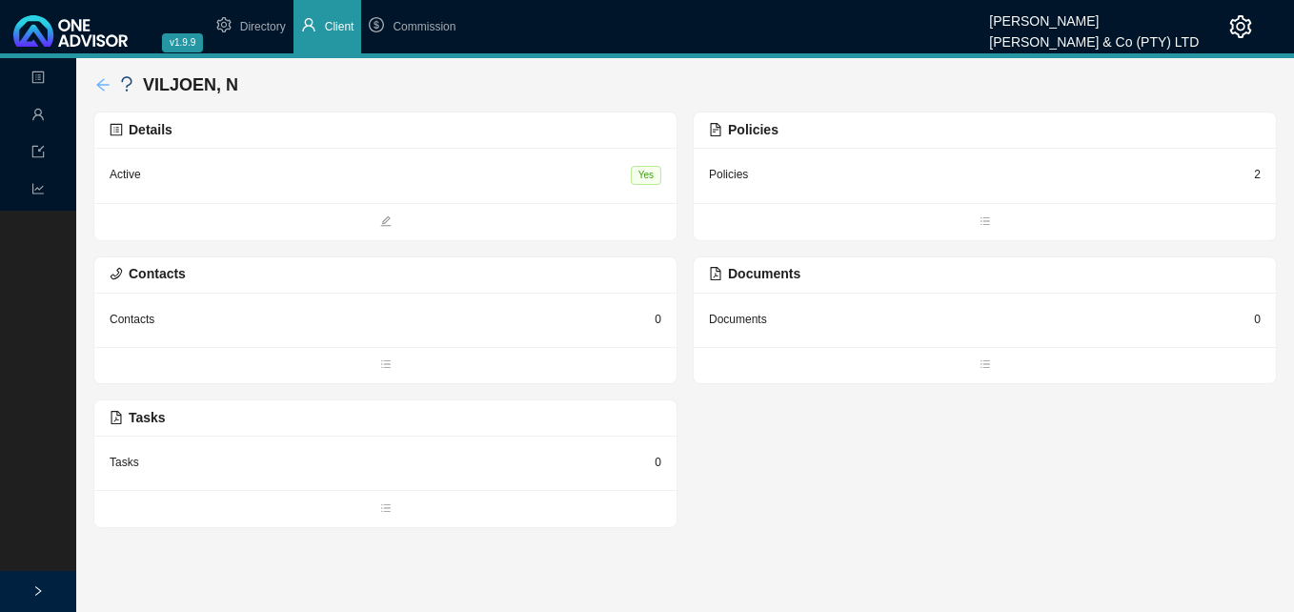
click at [100, 82] on icon "arrow-left" at bounding box center [102, 84] width 12 height 12
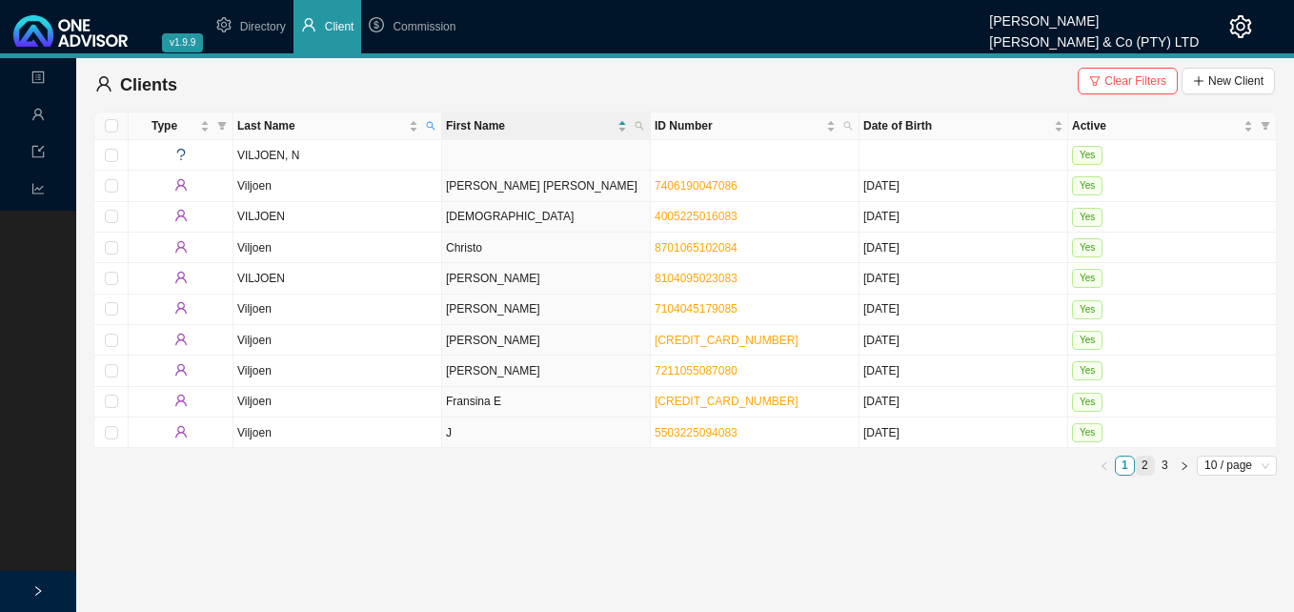
click at [1142, 465] on link "2" at bounding box center [1145, 465] width 18 height 18
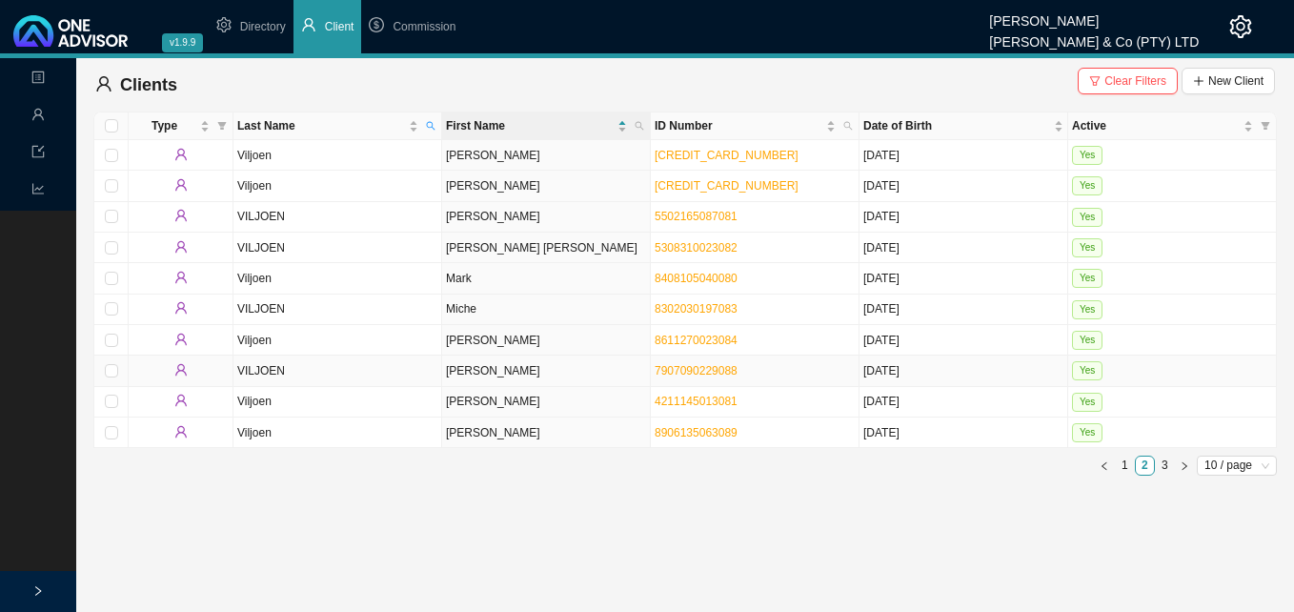
click at [534, 370] on td "[PERSON_NAME]" at bounding box center [546, 370] width 209 height 30
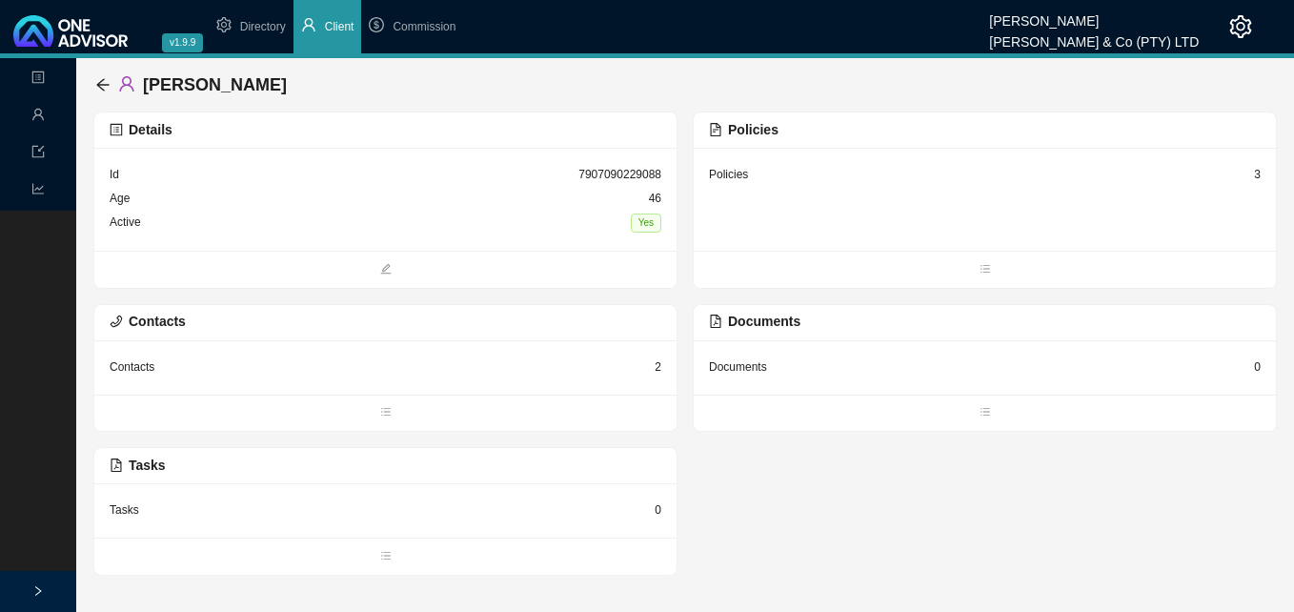
click at [565, 132] on div "Details" at bounding box center [386, 130] width 552 height 22
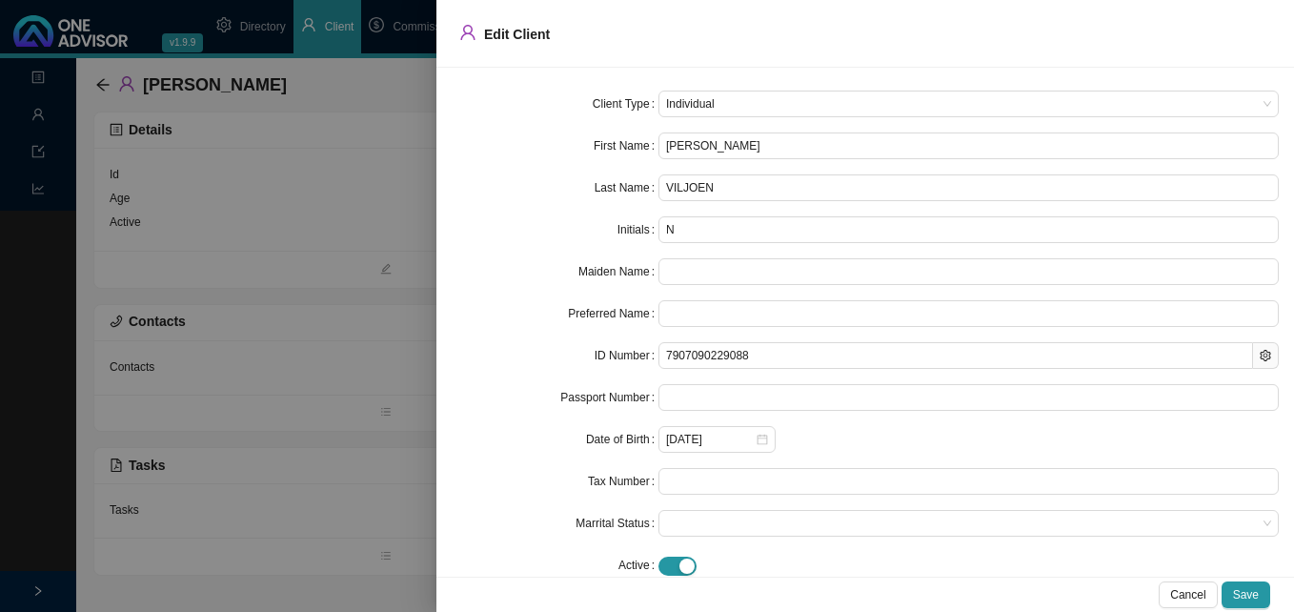
drag, startPoint x: 725, startPoint y: 151, endPoint x: 624, endPoint y: 145, distance: 101.1
click at [624, 145] on div "First Name [PERSON_NAME]" at bounding box center [865, 145] width 827 height 27
type input "N"
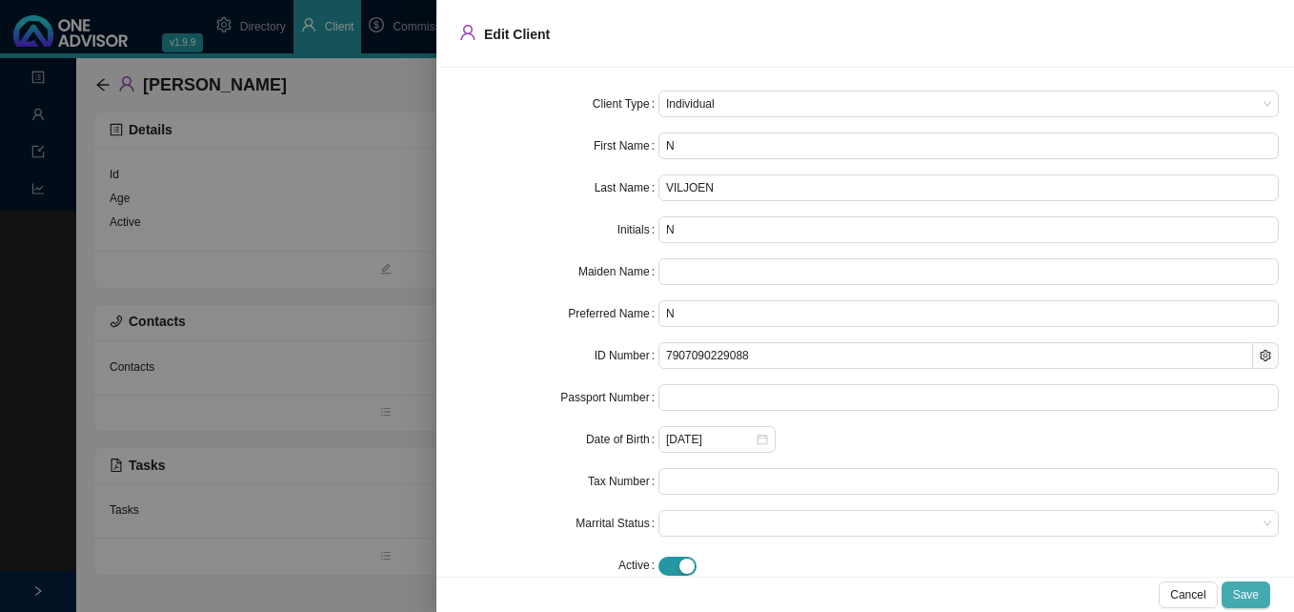
click at [1244, 597] on span "Save" at bounding box center [1246, 594] width 26 height 19
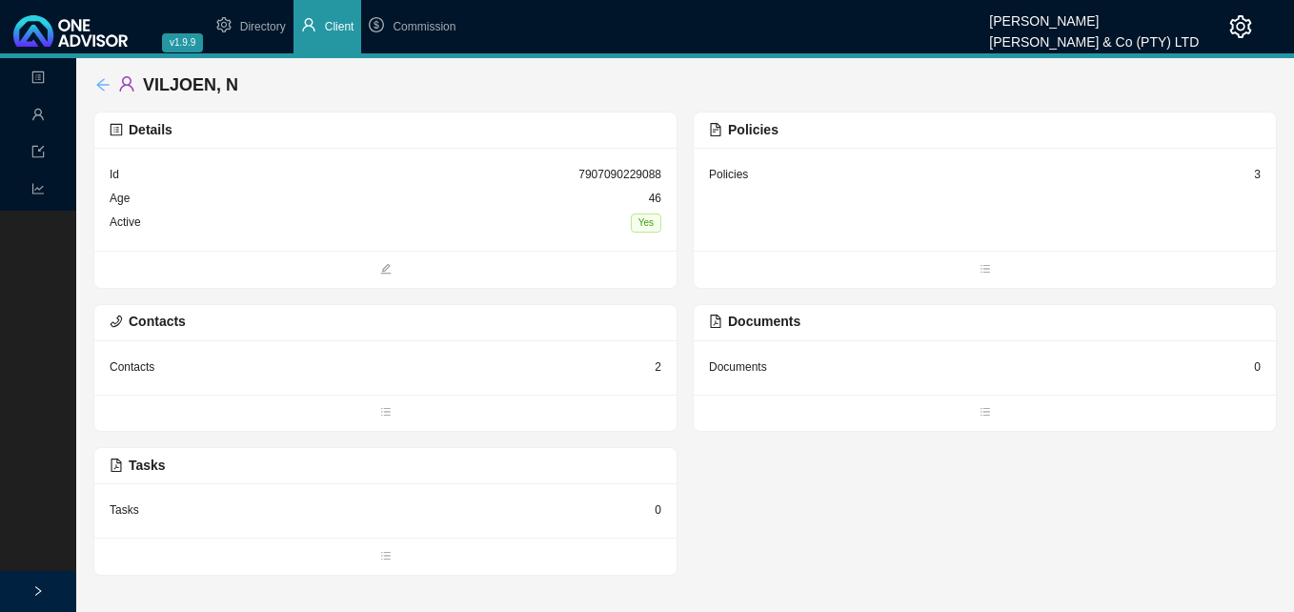
click at [99, 82] on icon "arrow-left" at bounding box center [102, 84] width 15 height 15
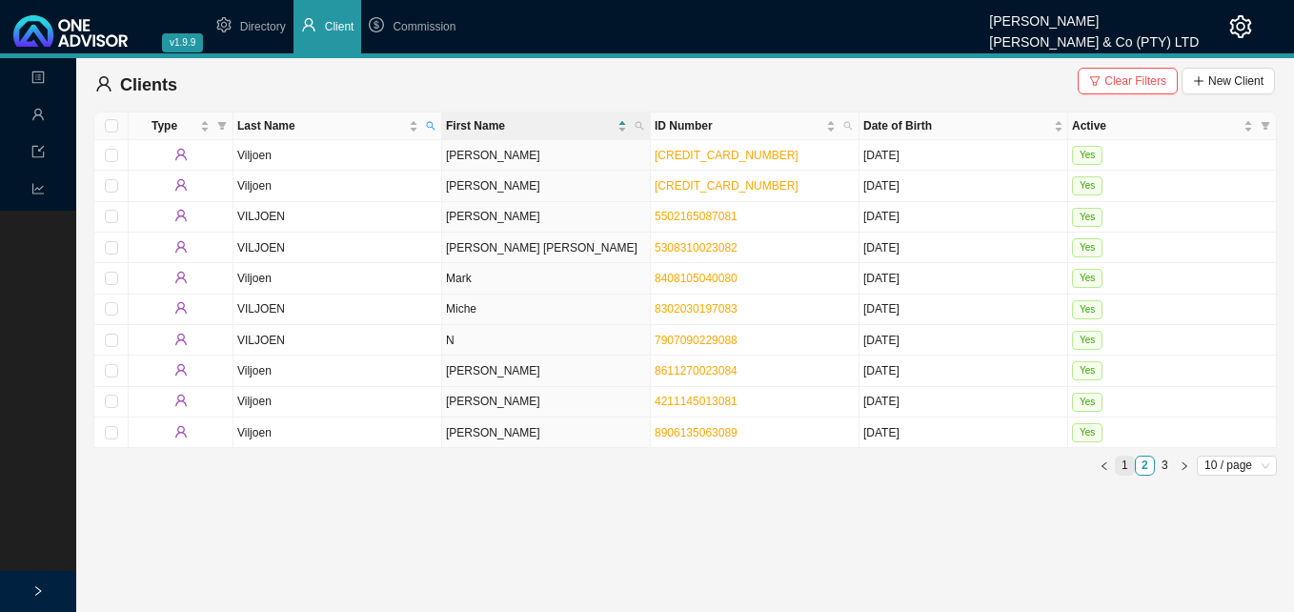
click at [1119, 463] on link "1" at bounding box center [1125, 465] width 18 height 18
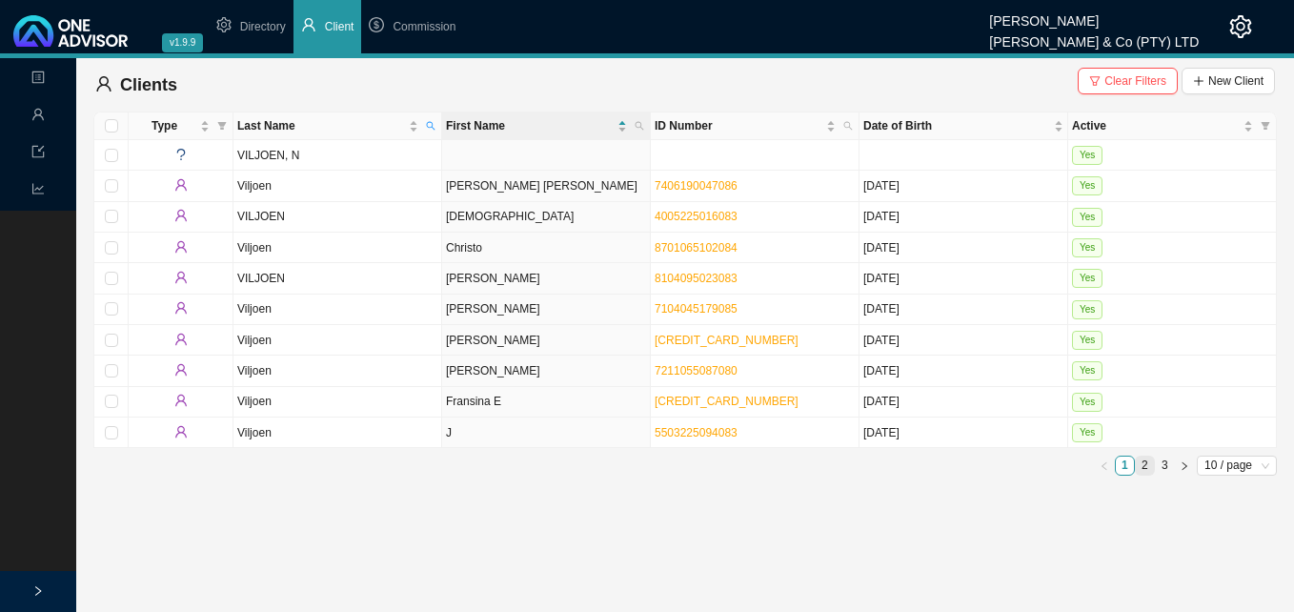
click at [1141, 465] on link "2" at bounding box center [1145, 465] width 18 height 18
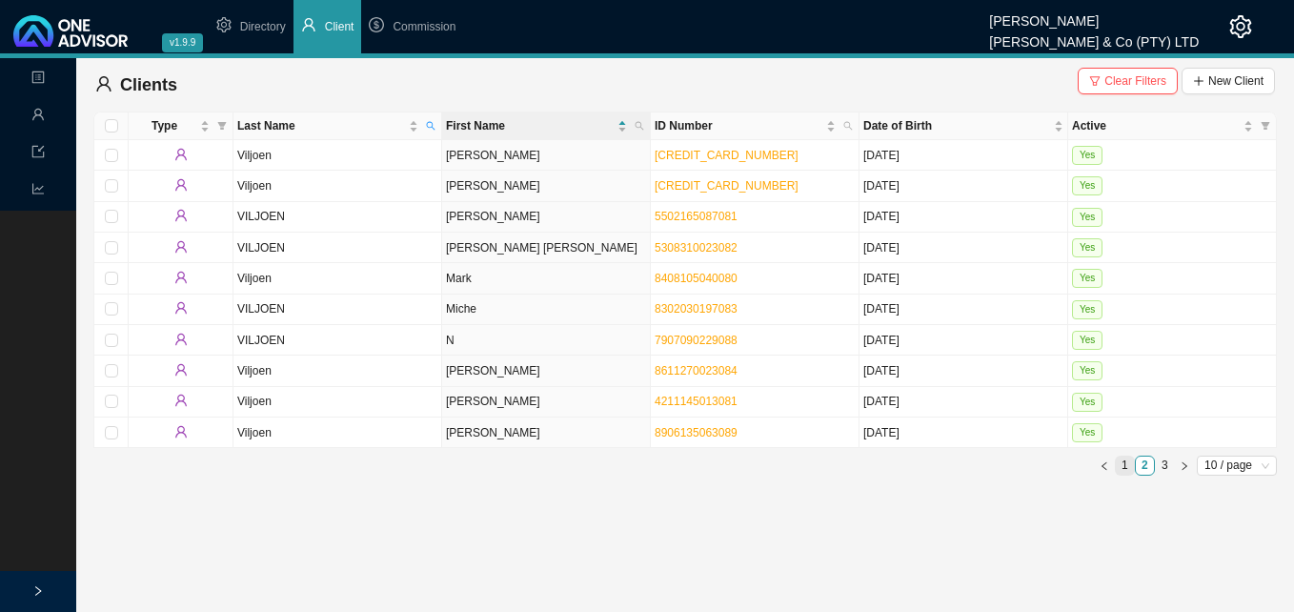
click at [1126, 468] on link "1" at bounding box center [1125, 465] width 18 height 18
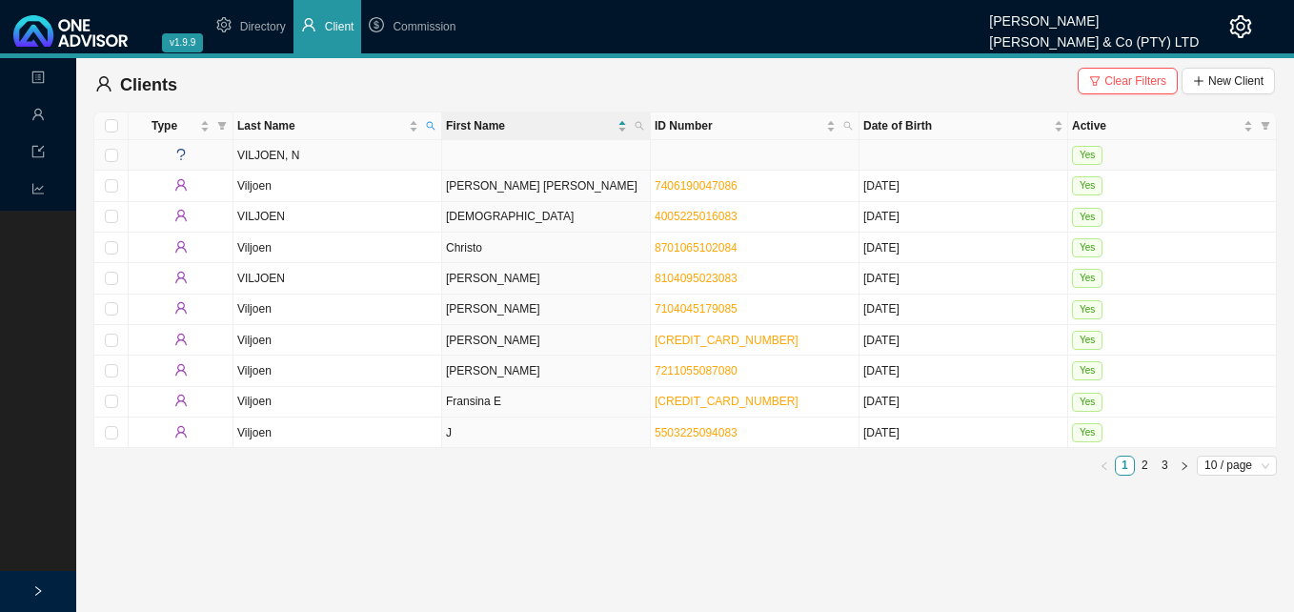
click at [345, 157] on td "VILJOEN, N" at bounding box center [337, 155] width 209 height 30
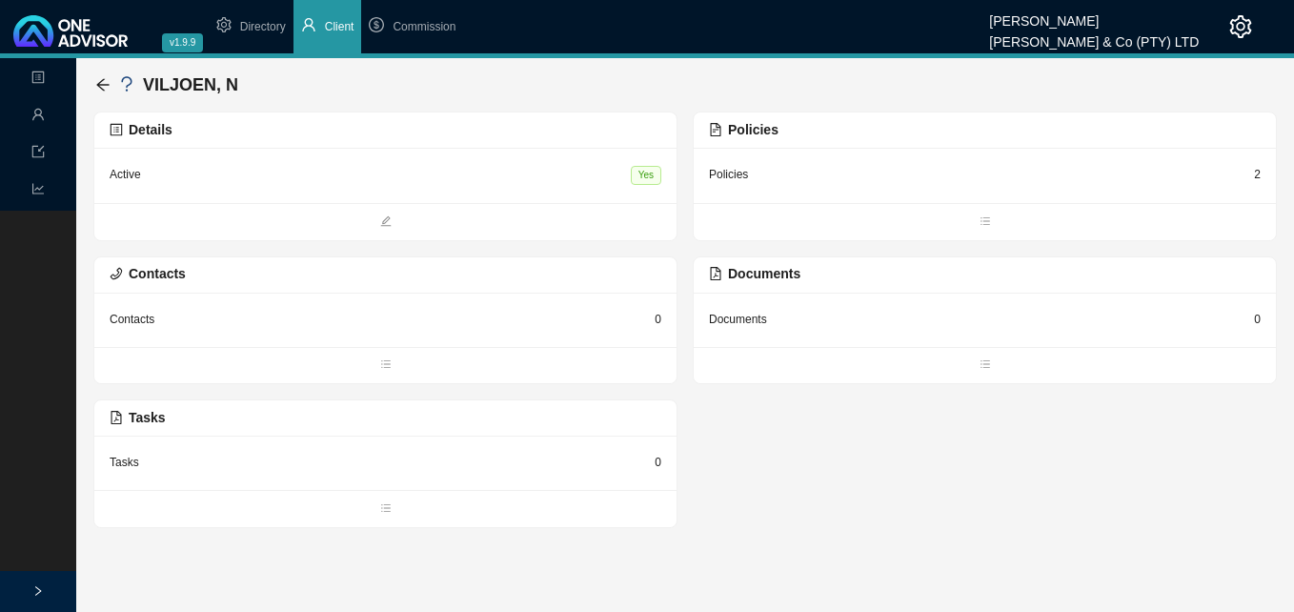
click at [537, 133] on div "Details" at bounding box center [386, 130] width 552 height 22
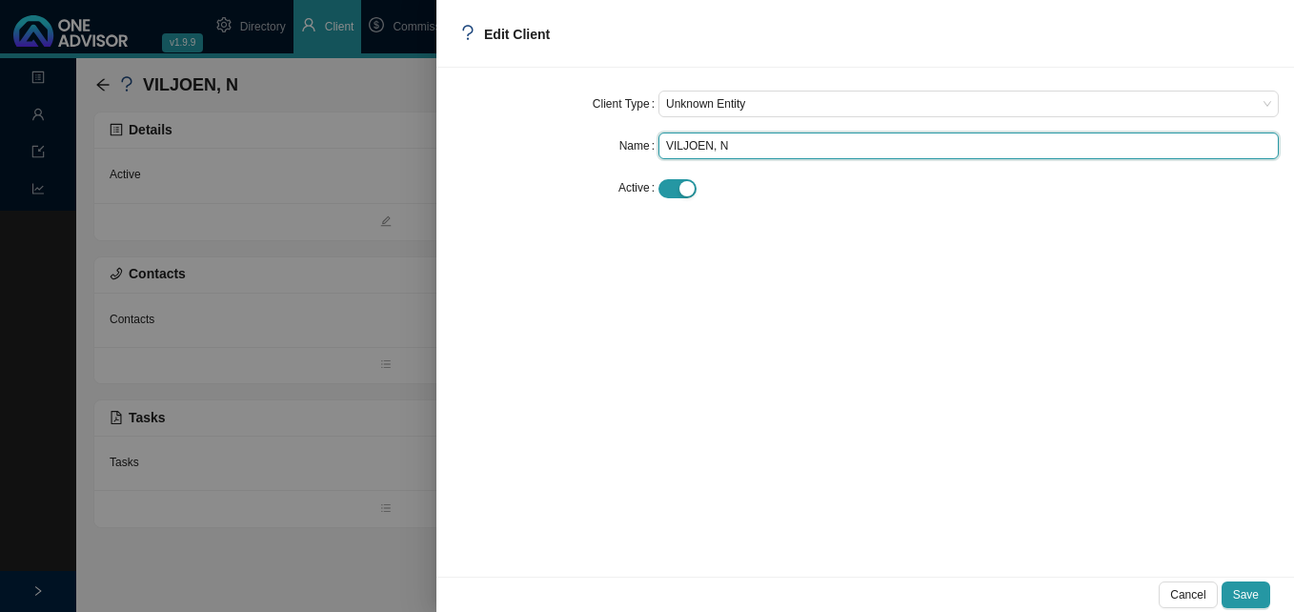
drag, startPoint x: 708, startPoint y: 148, endPoint x: 775, endPoint y: 151, distance: 67.7
click at [775, 151] on input "VILJOEN, N" at bounding box center [968, 145] width 620 height 27
type input "VILJOEN"
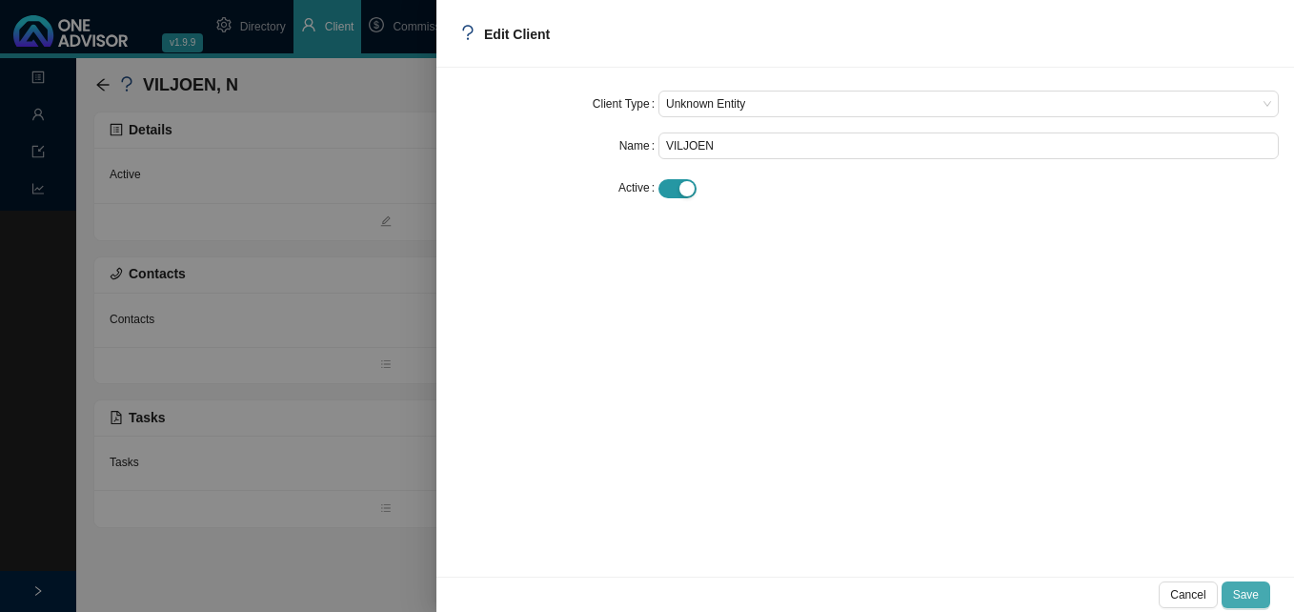
click at [1255, 594] on span "Save" at bounding box center [1246, 594] width 26 height 19
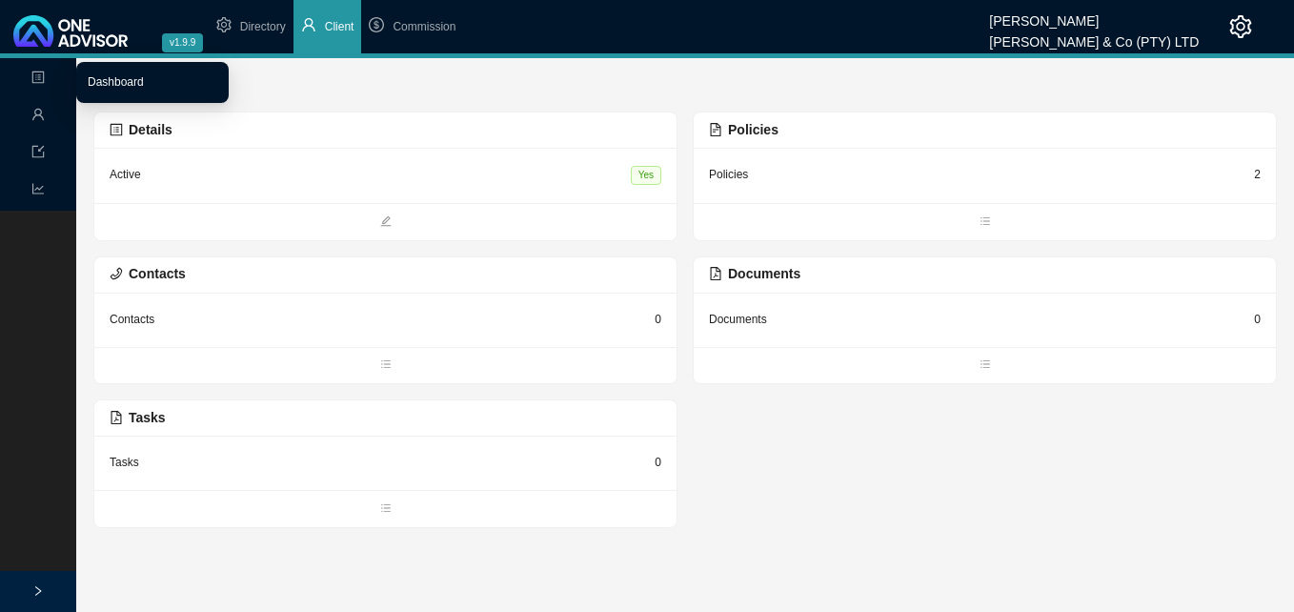
click at [101, 87] on link "Dashboard" at bounding box center [116, 81] width 56 height 13
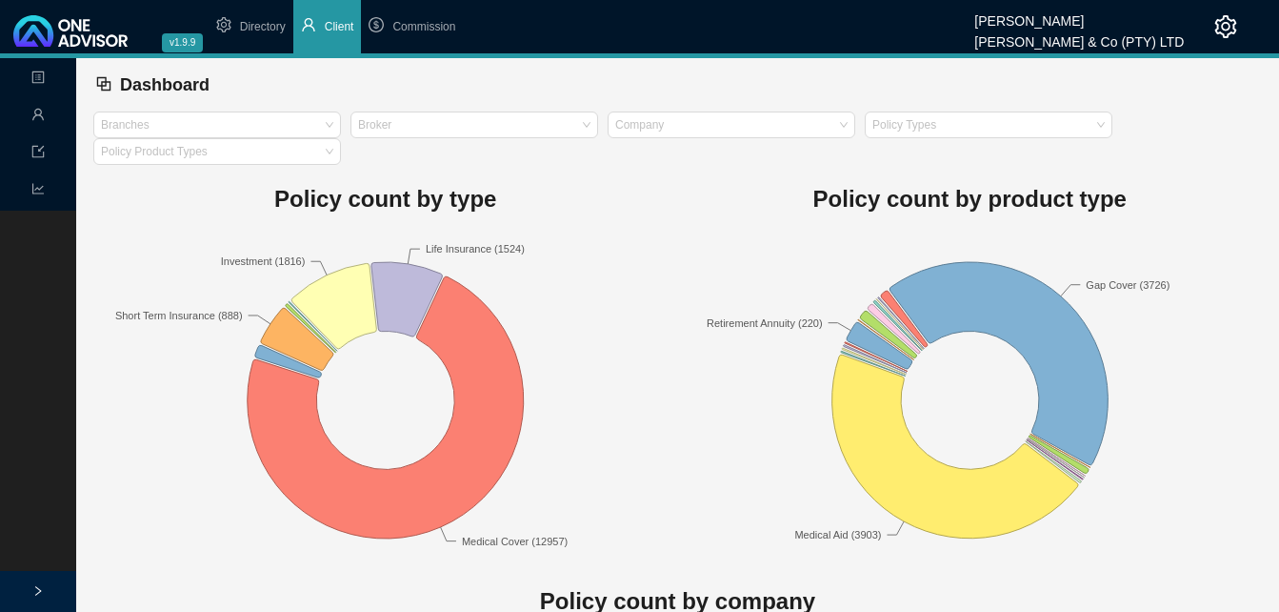
click at [332, 31] on span "Client" at bounding box center [340, 26] width 30 height 13
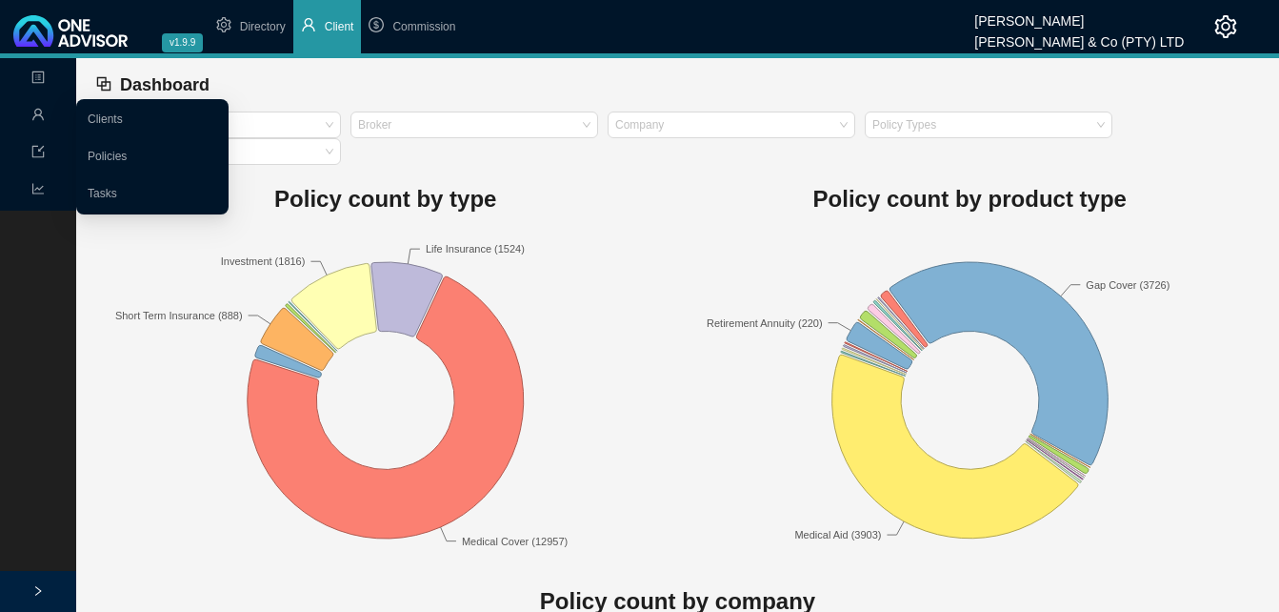
click at [39, 108] on span "user" at bounding box center [37, 116] width 13 height 33
click at [117, 116] on link "Clients" at bounding box center [105, 118] width 35 height 13
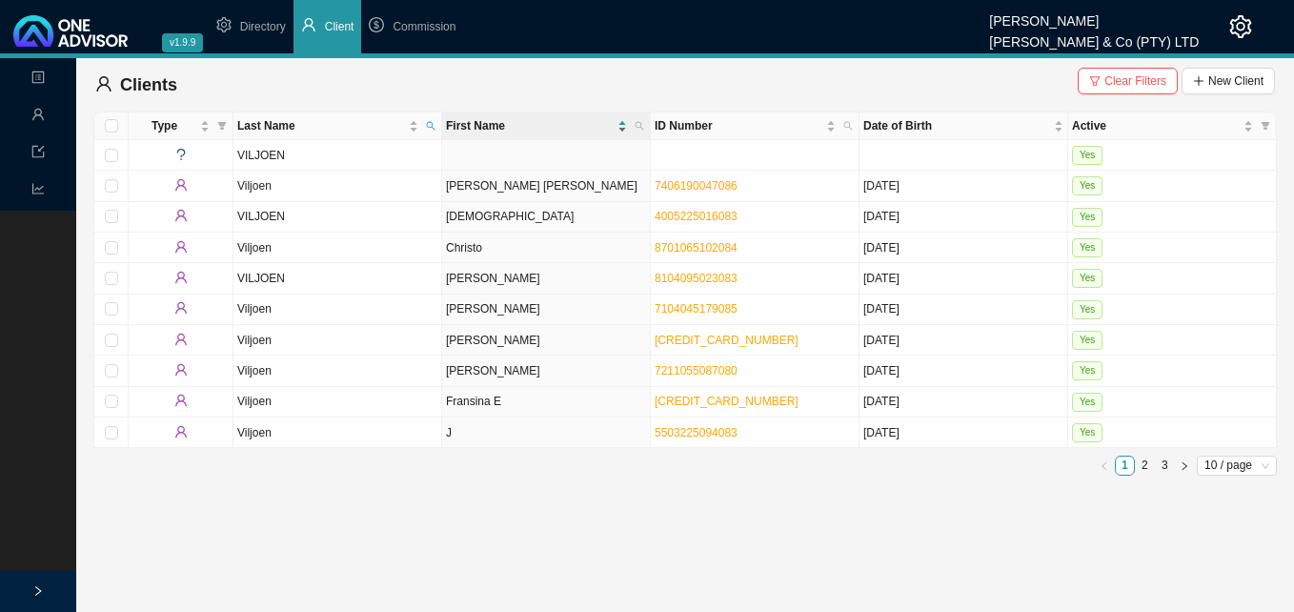
click at [619, 124] on div "First Name" at bounding box center [536, 125] width 181 height 19
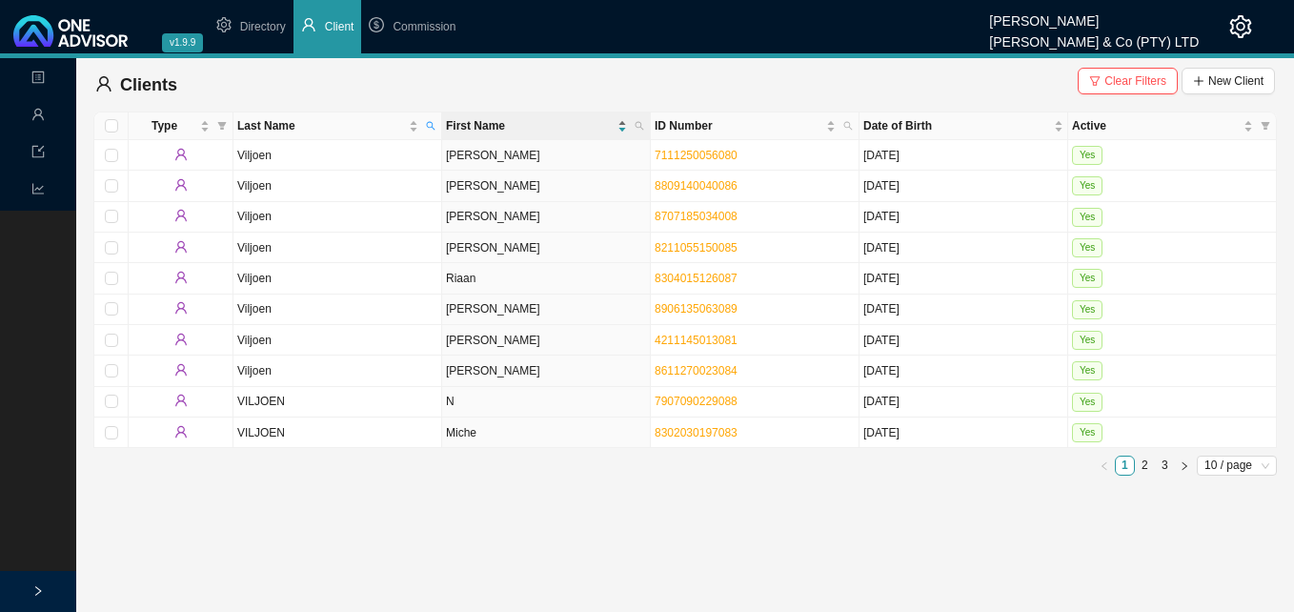
click at [619, 124] on div "First Name" at bounding box center [536, 125] width 181 height 19
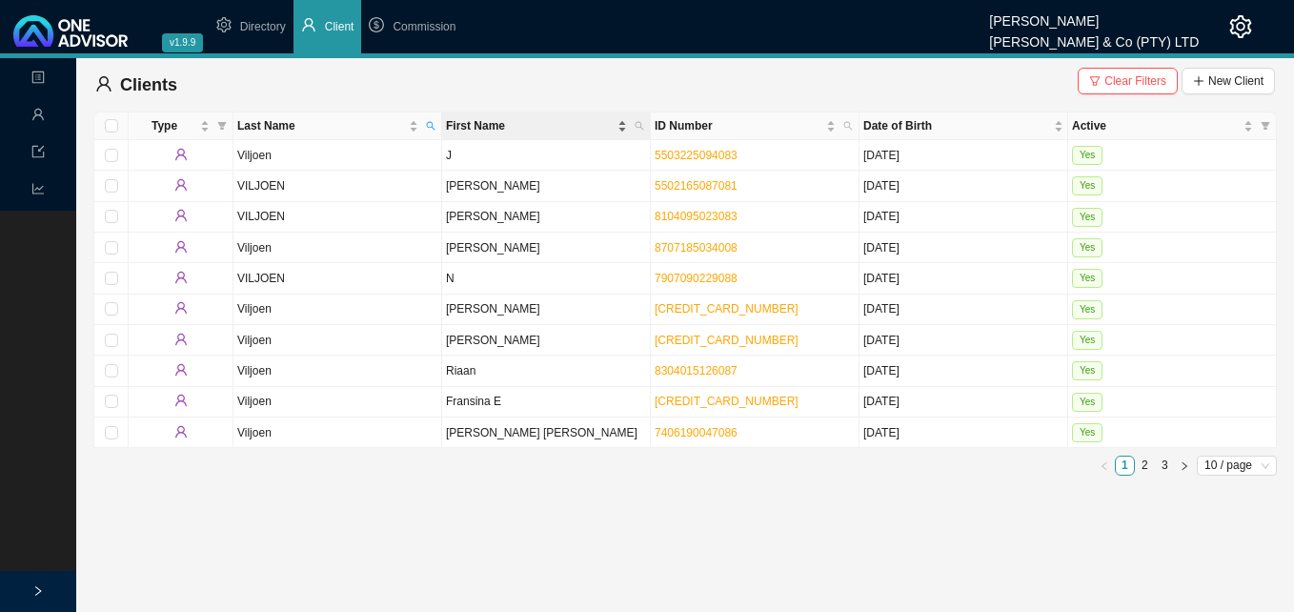
click at [622, 128] on div "First Name" at bounding box center [536, 125] width 181 height 19
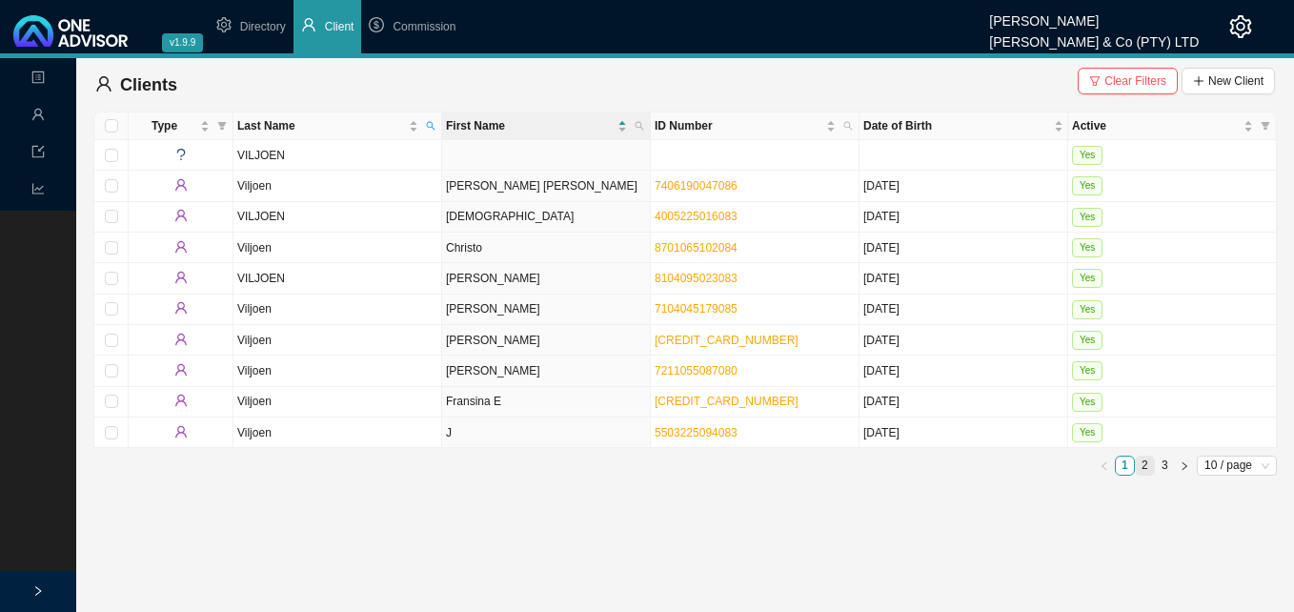
click at [1141, 465] on link "2" at bounding box center [1145, 465] width 18 height 18
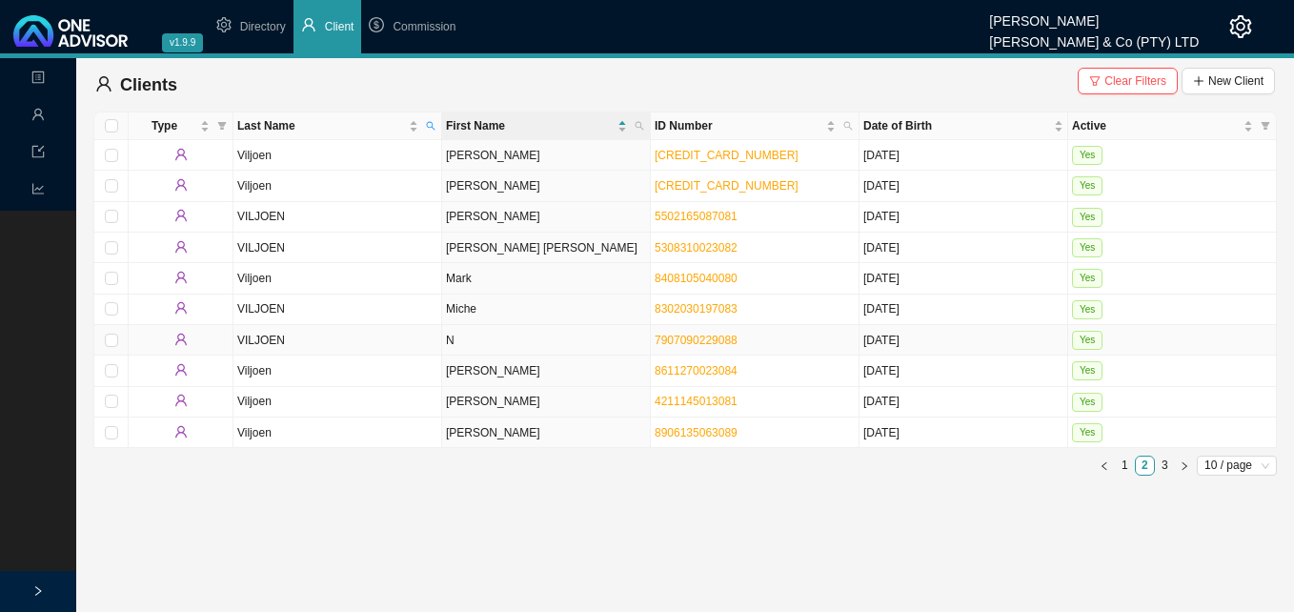
click at [415, 341] on td "VILJOEN" at bounding box center [337, 340] width 209 height 30
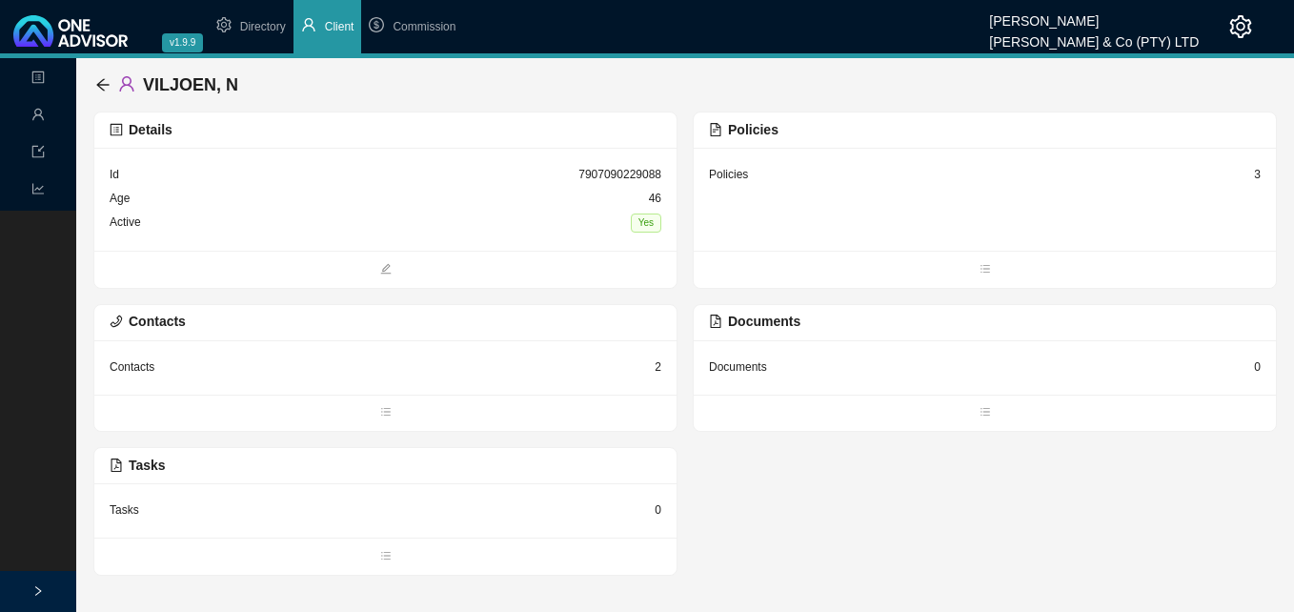
click at [578, 144] on div "Details" at bounding box center [385, 130] width 582 height 36
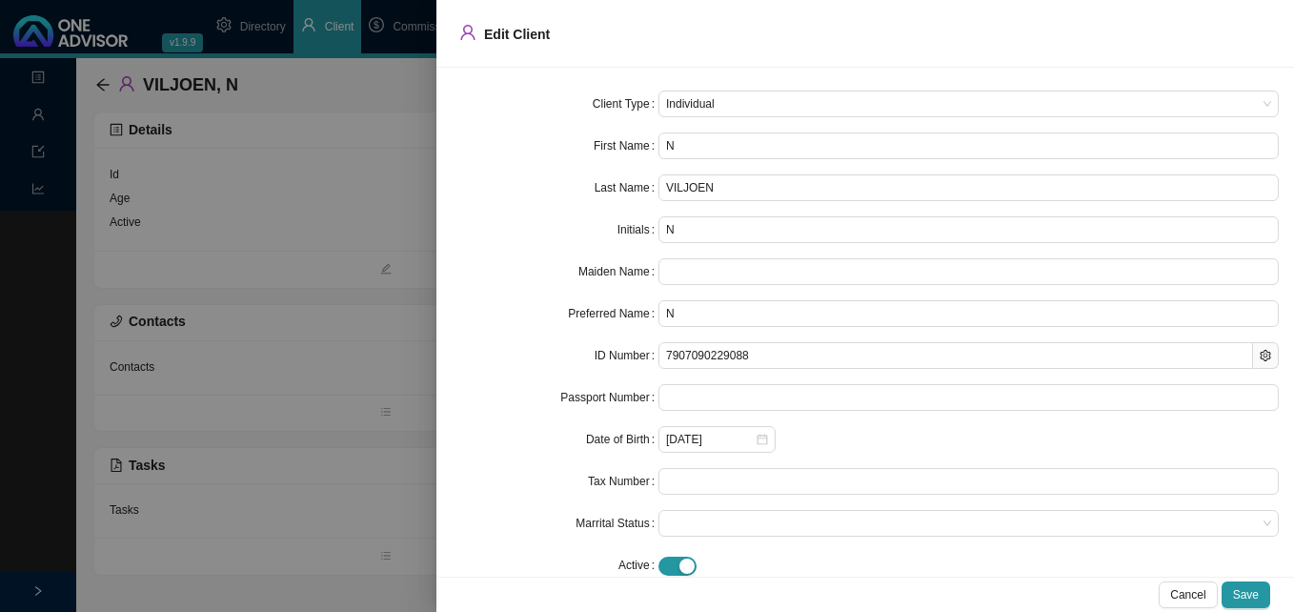
drag, startPoint x: 695, startPoint y: 145, endPoint x: 633, endPoint y: 139, distance: 63.1
click at [634, 139] on div "First Name N" at bounding box center [865, 145] width 827 height 27
click at [1247, 594] on span "Save" at bounding box center [1246, 594] width 26 height 19
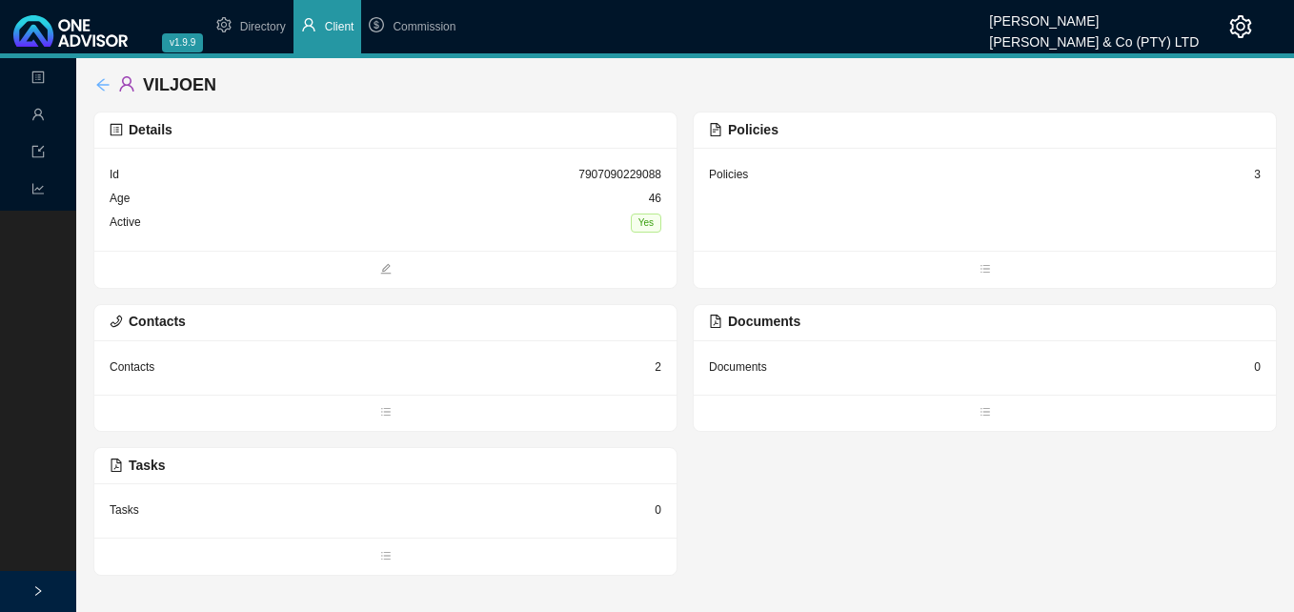
click at [97, 81] on icon "arrow-left" at bounding box center [102, 84] width 15 height 15
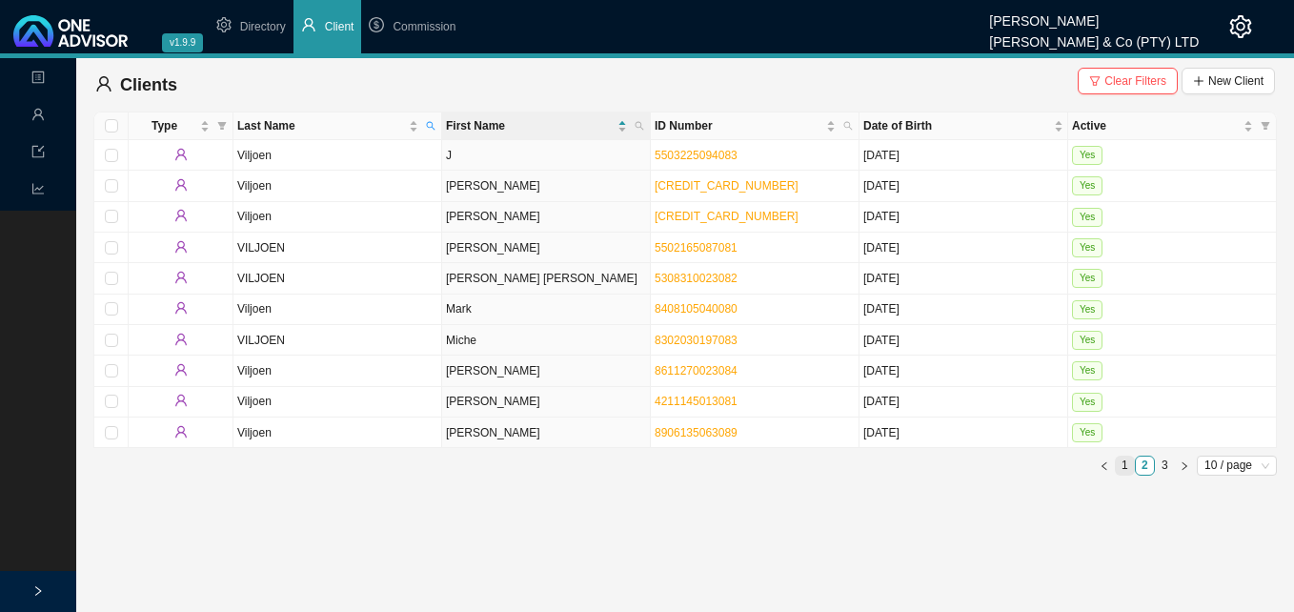
click at [1120, 461] on link "1" at bounding box center [1125, 465] width 18 height 18
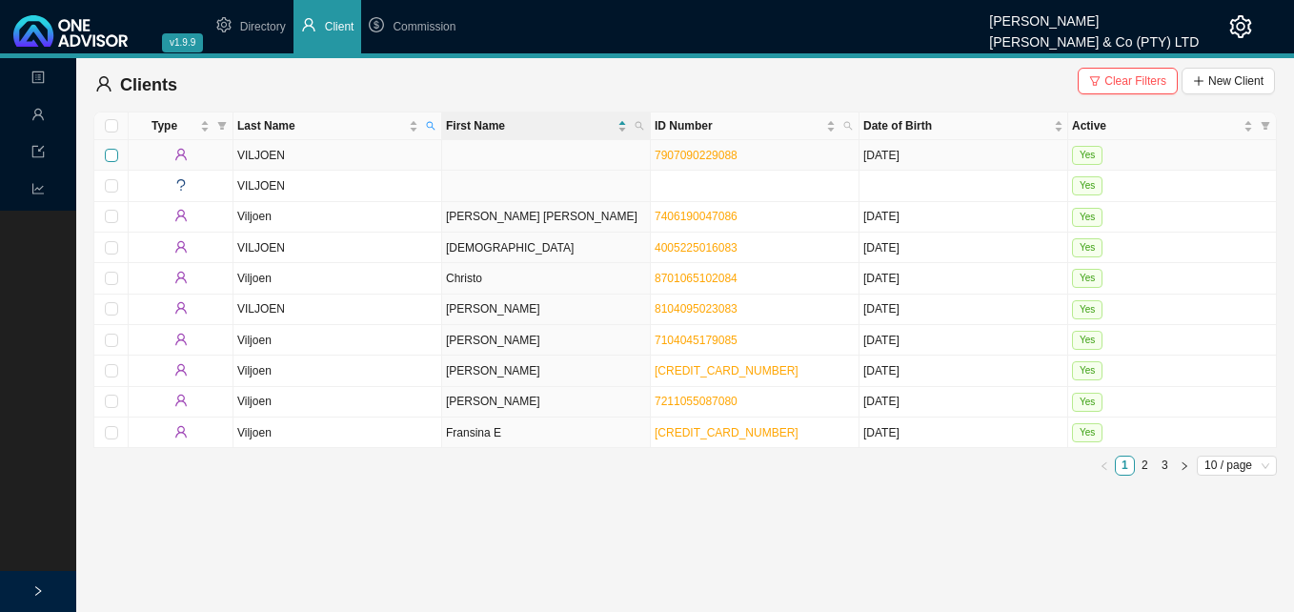
click at [111, 154] on input "checkbox" at bounding box center [111, 155] width 13 height 13
checkbox input "true"
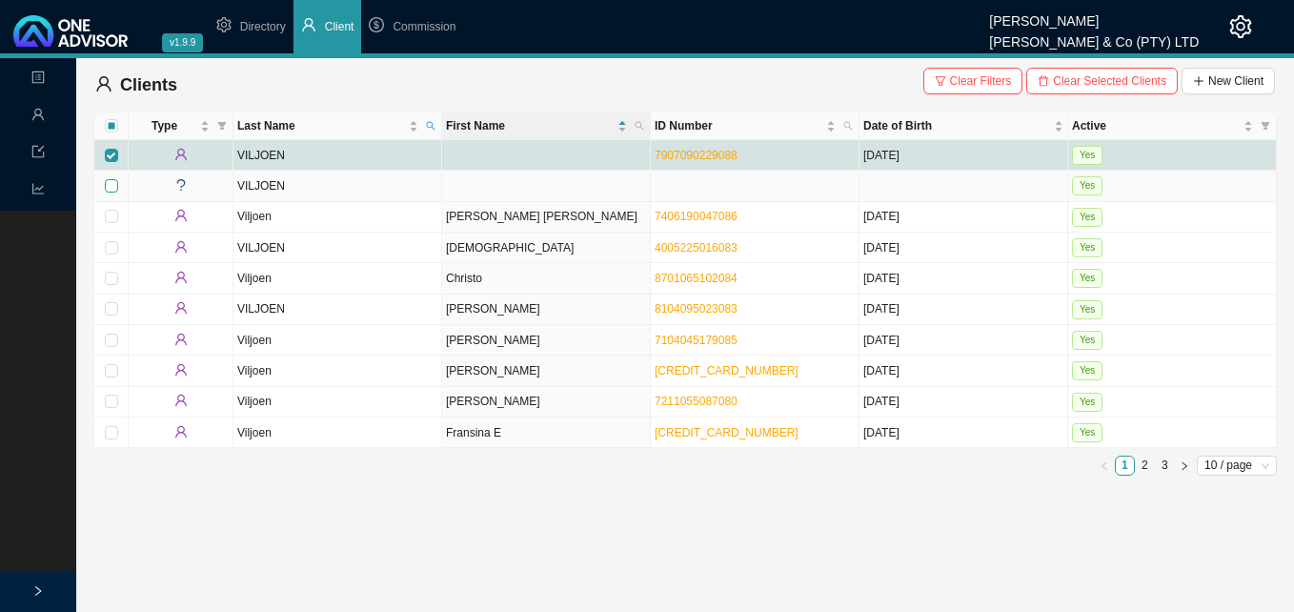
click at [108, 185] on input "checkbox" at bounding box center [111, 185] width 13 height 13
checkbox input "true"
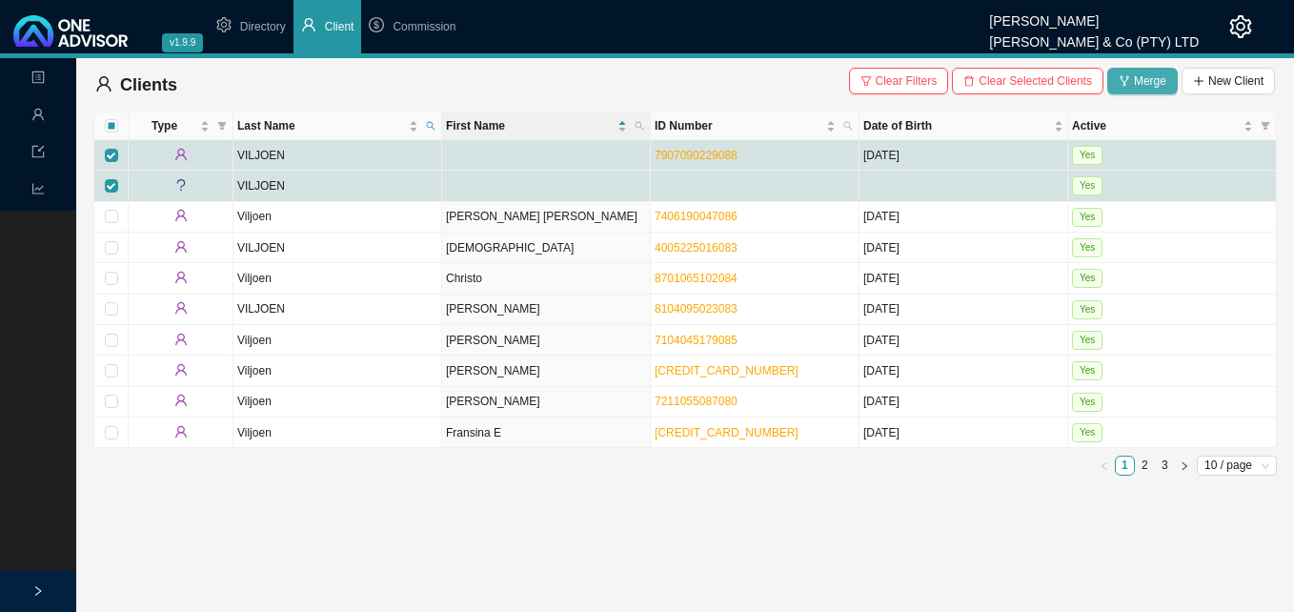
click at [1144, 76] on span "Merge" at bounding box center [1150, 80] width 32 height 19
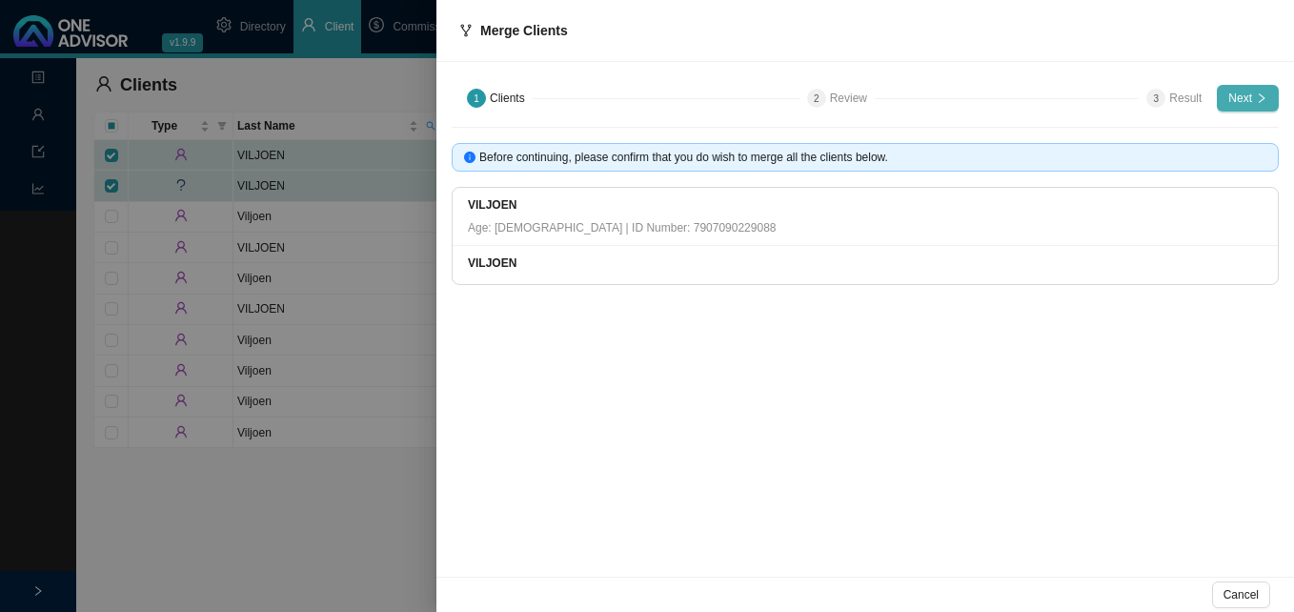
click at [1234, 94] on span "Next" at bounding box center [1240, 98] width 24 height 19
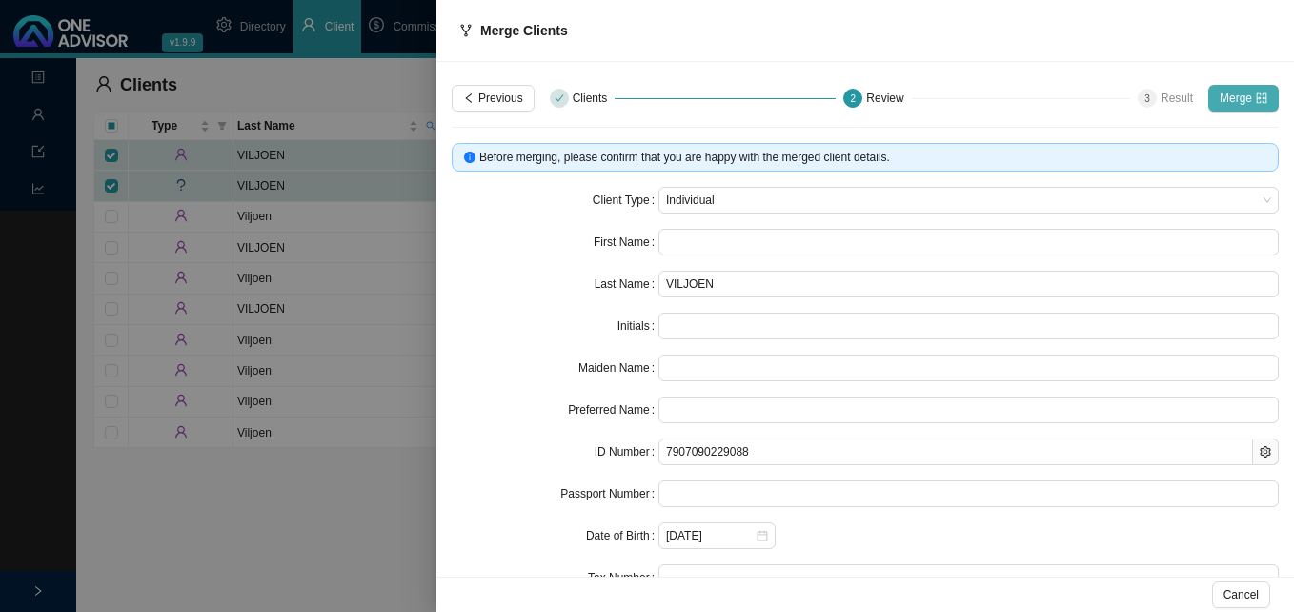
click at [1233, 94] on span "Merge" at bounding box center [1235, 98] width 32 height 19
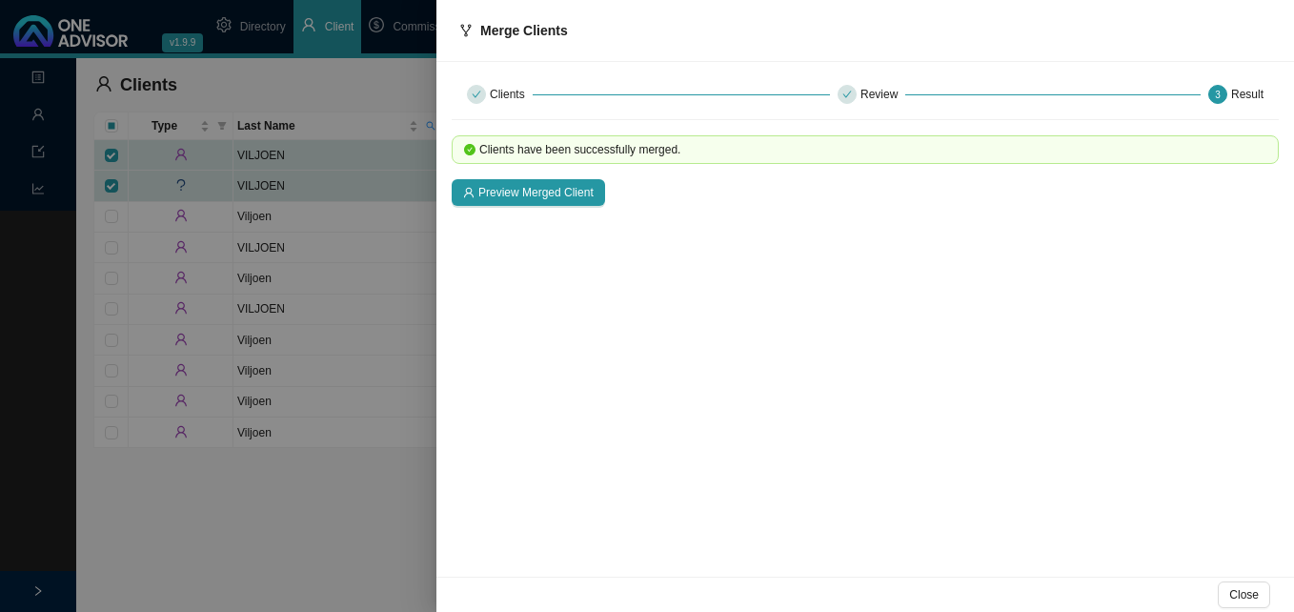
click at [410, 239] on div at bounding box center [647, 306] width 1294 height 612
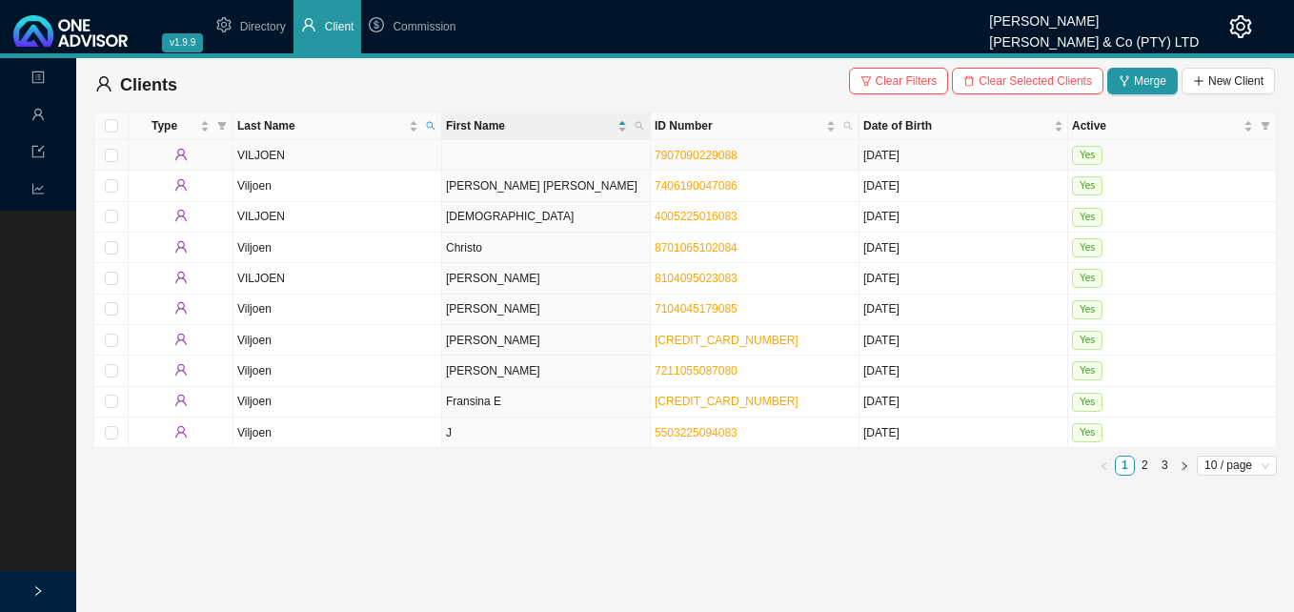
click at [412, 159] on td "VILJOEN" at bounding box center [337, 155] width 209 height 30
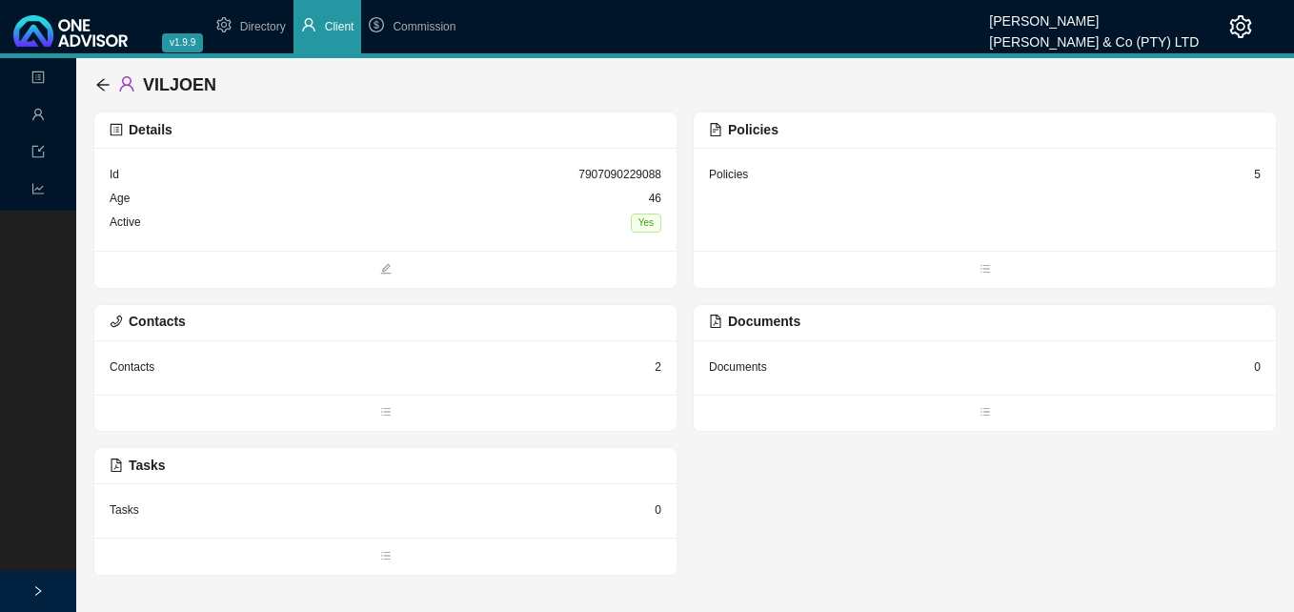
click at [532, 131] on div "Details" at bounding box center [386, 130] width 552 height 22
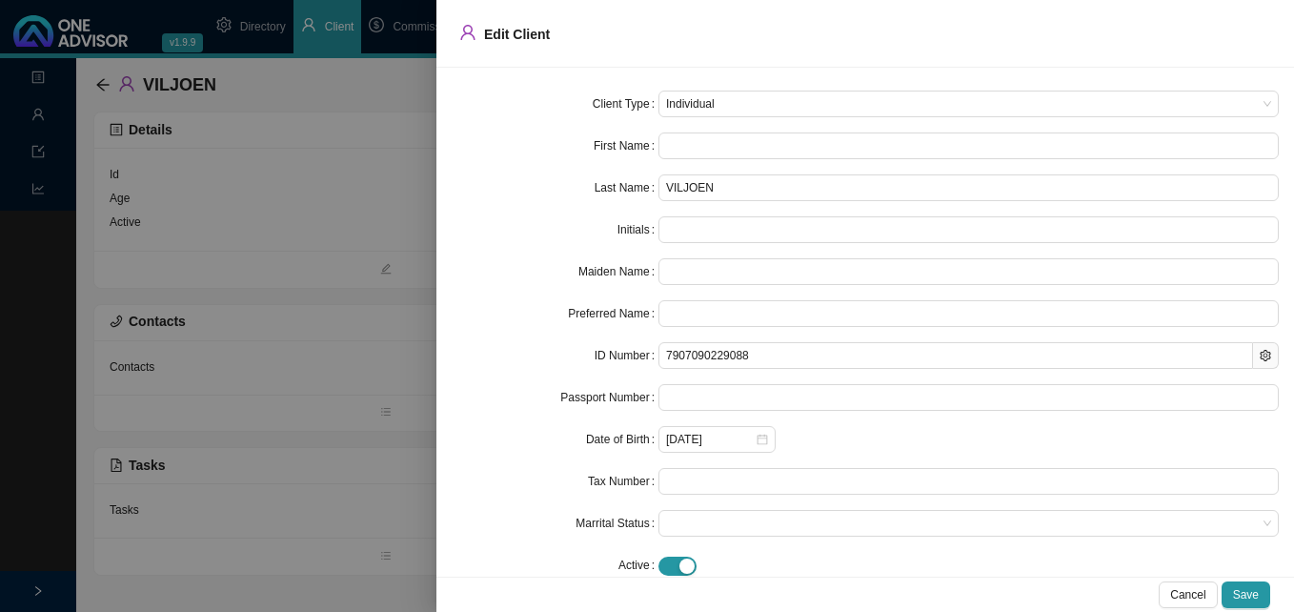
click at [579, 145] on div "First Name" at bounding box center [555, 145] width 207 height 27
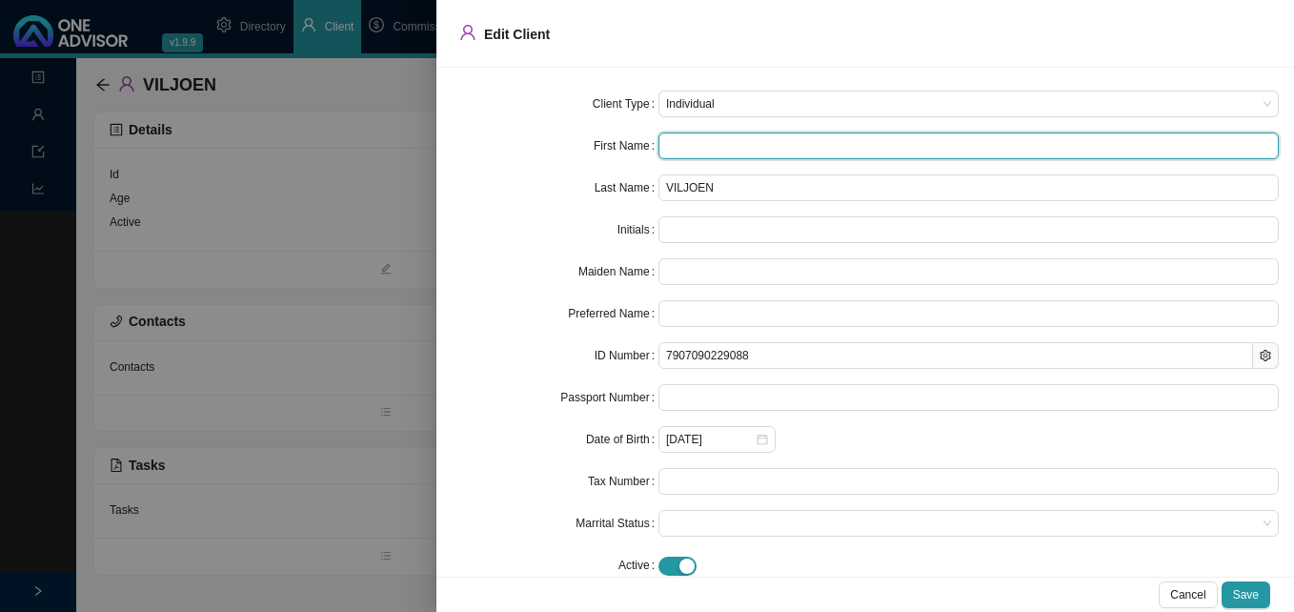
click at [672, 132] on input "text" at bounding box center [968, 145] width 620 height 27
type input "n"
type input "N"
type input "n"
type input "nI"
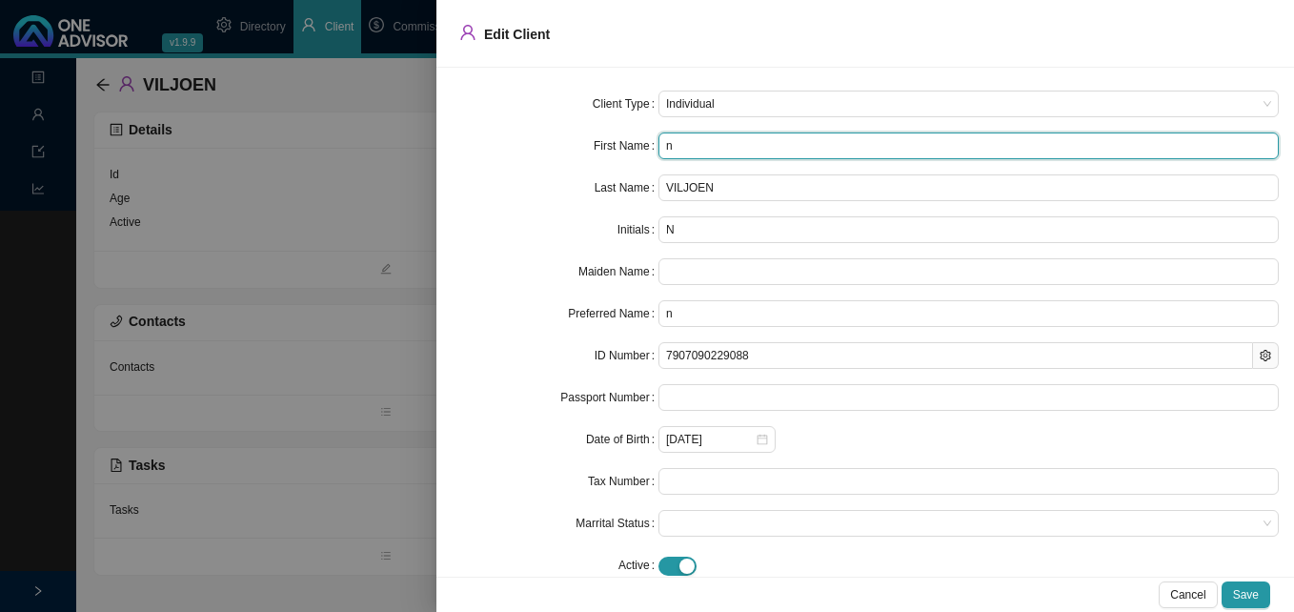
type input "nI"
type input "nIC"
type input "nICO"
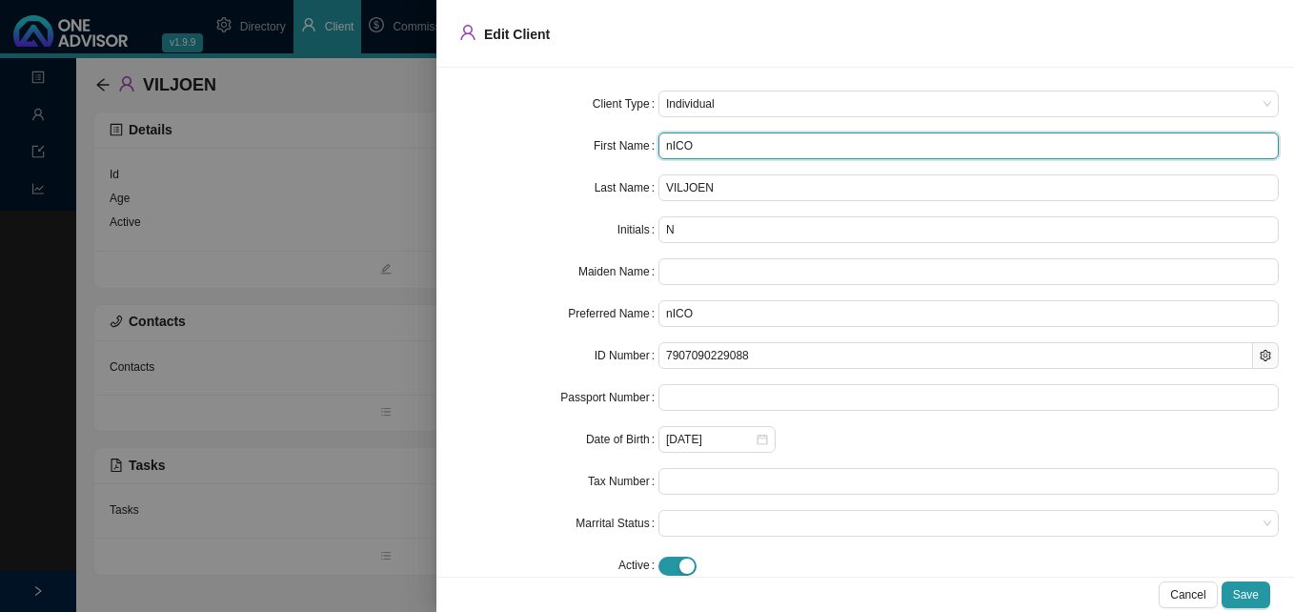
type input "[PERSON_NAME]"
type input "nICO"
type input "nIC"
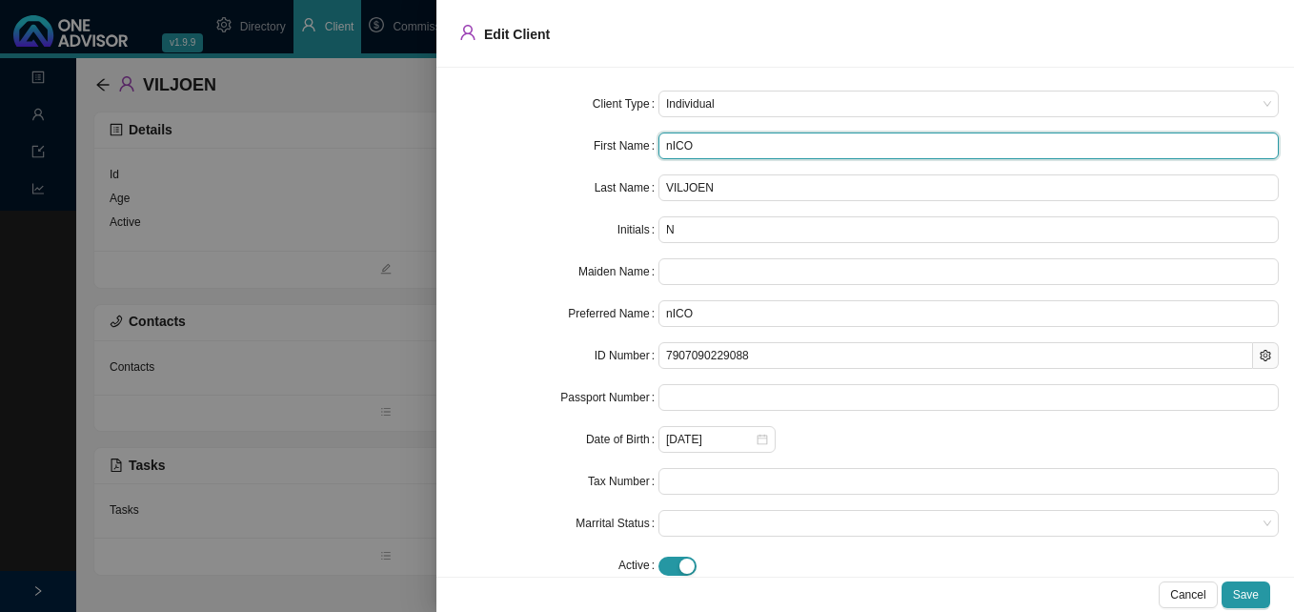
type input "nIC"
type input "nI"
type input "n"
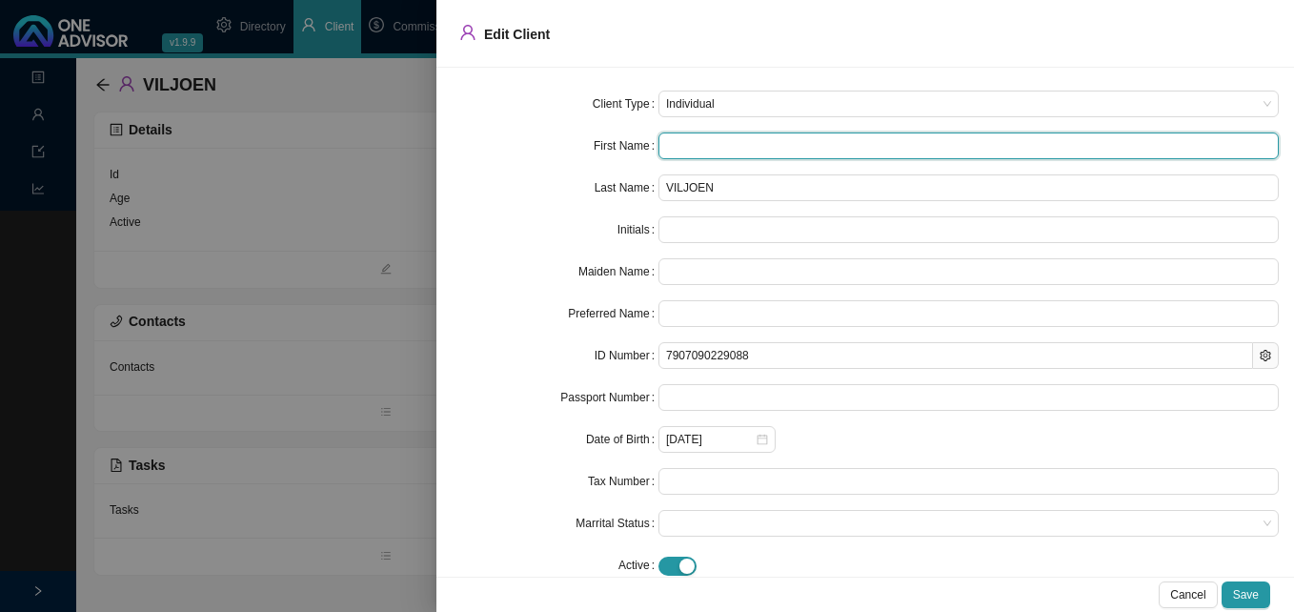
type input "N"
type input "Ni"
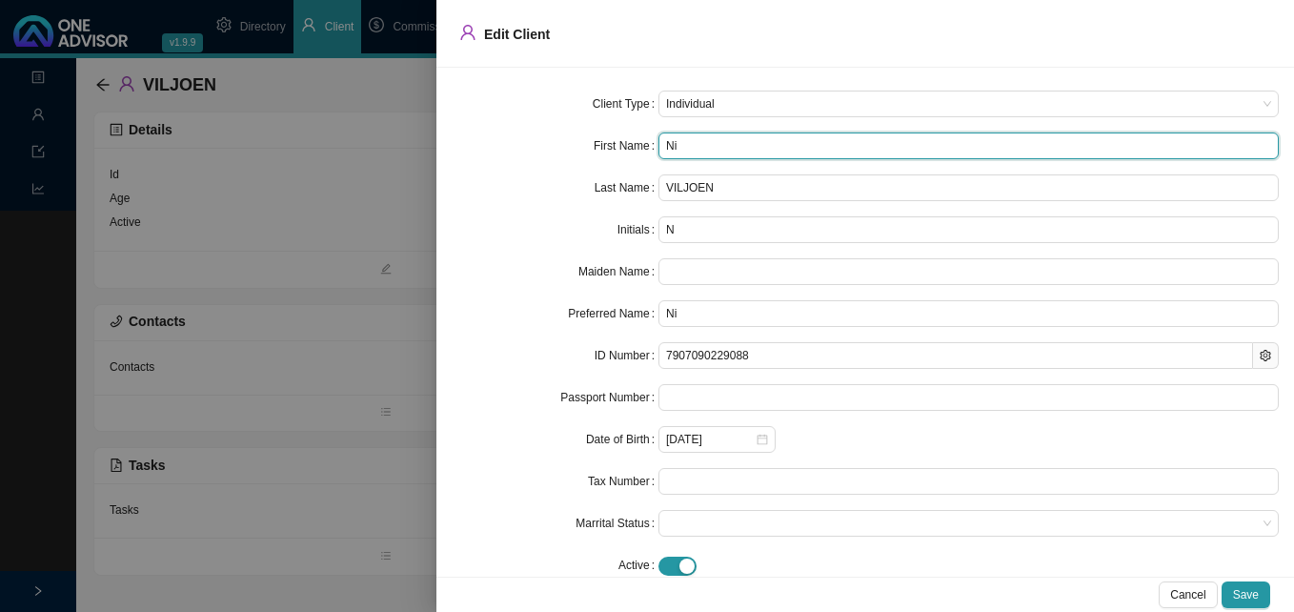
type input "Nic"
type input "Nico"
type input "[PERSON_NAME]"
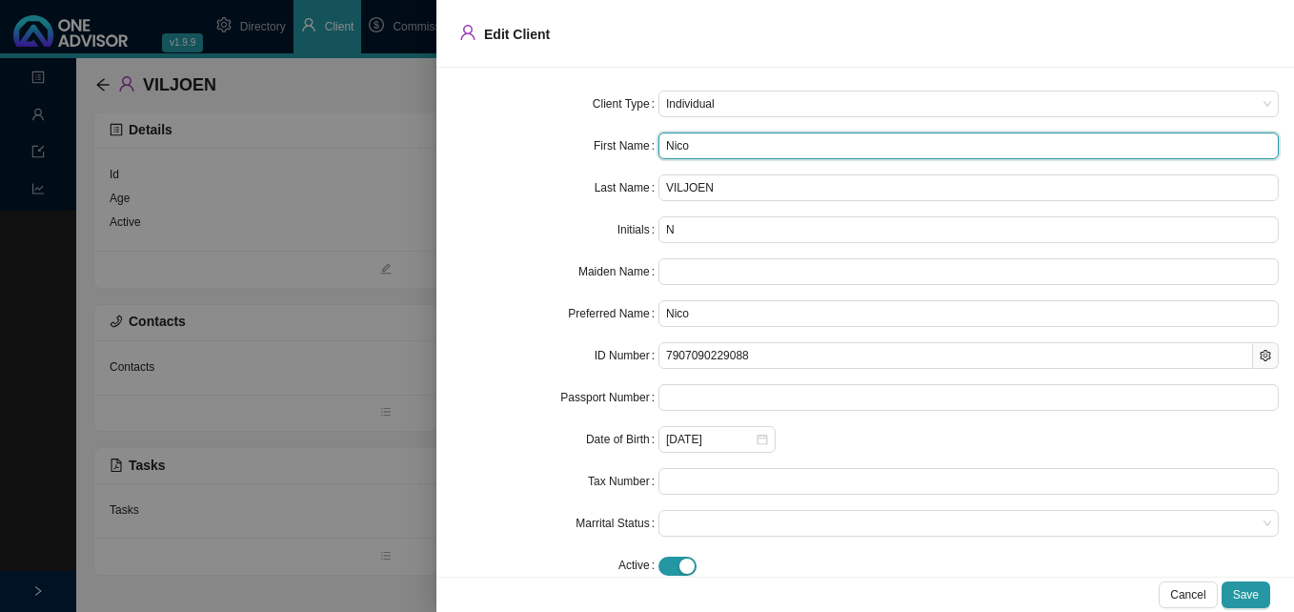
type input "[PERSON_NAME]"
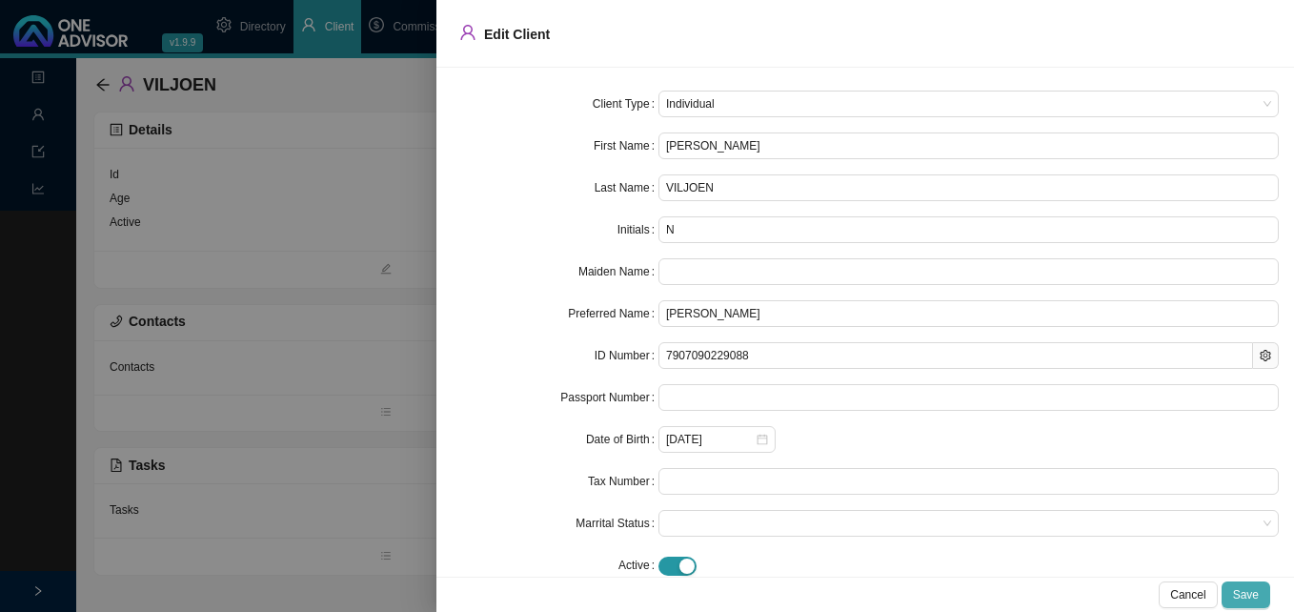
click at [1243, 596] on span "Save" at bounding box center [1246, 594] width 26 height 19
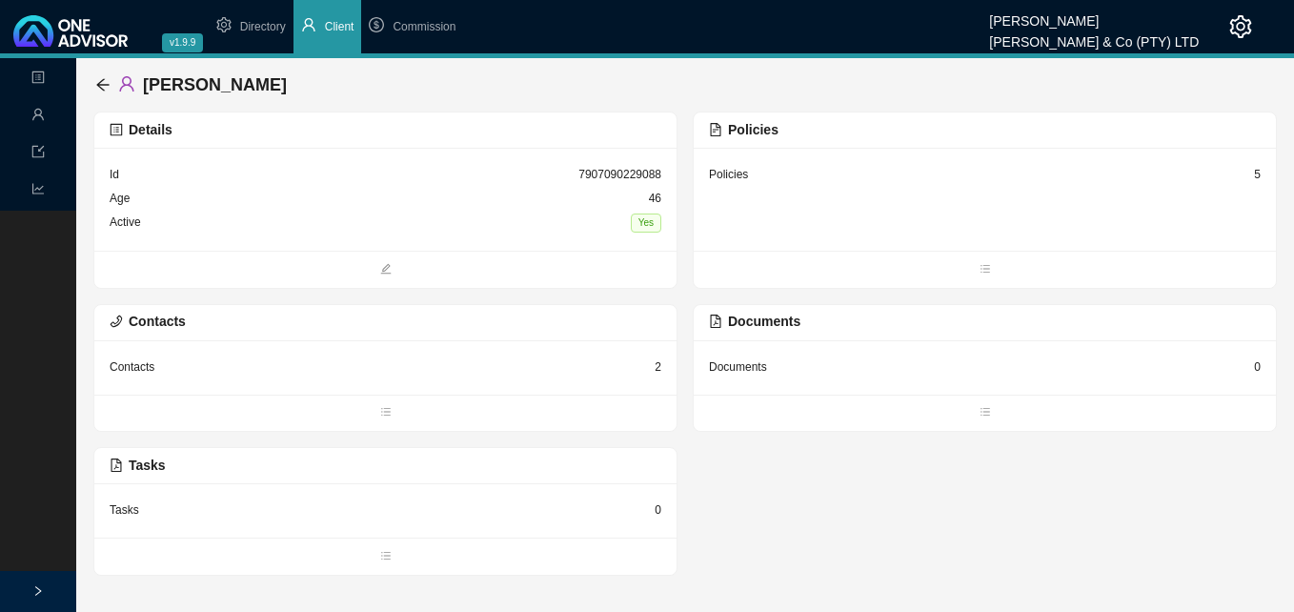
click at [1258, 175] on div "5" at bounding box center [1257, 174] width 7 height 19
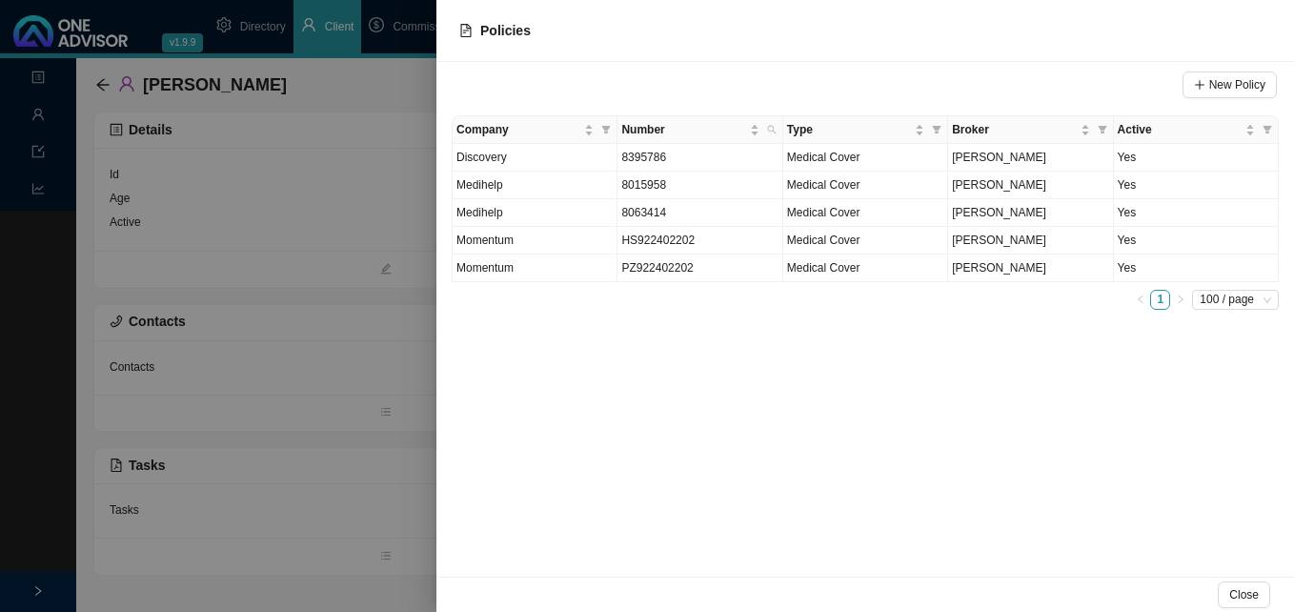
click at [333, 412] on div at bounding box center [647, 306] width 1294 height 612
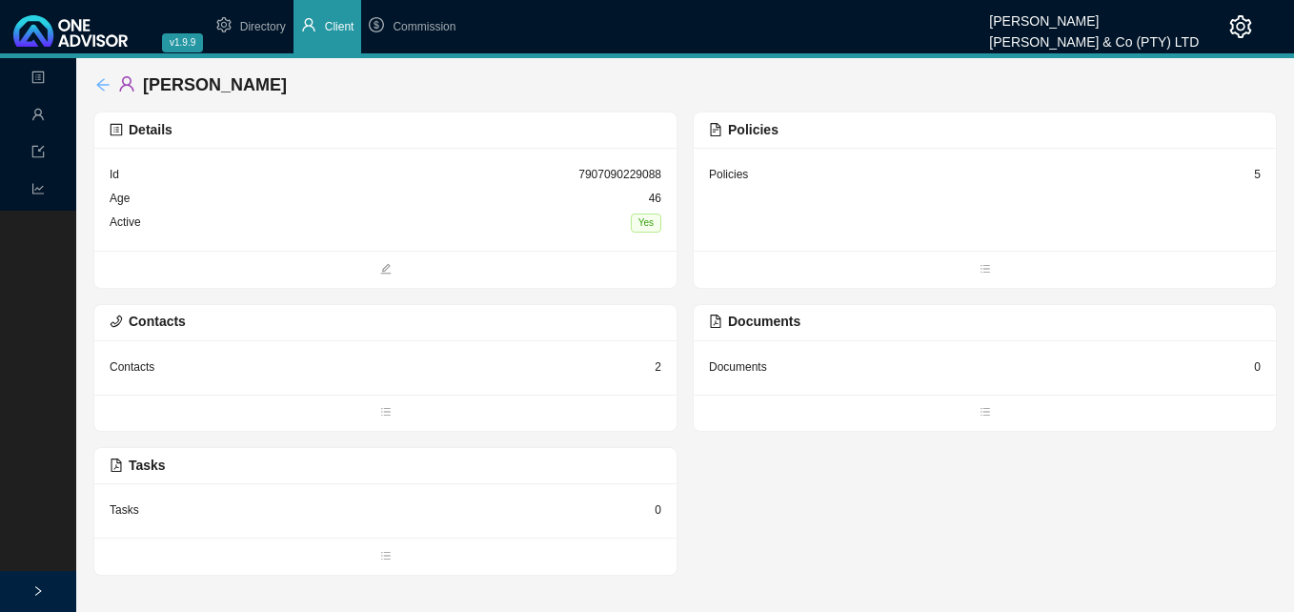
click at [96, 80] on icon "arrow-left" at bounding box center [102, 84] width 15 height 15
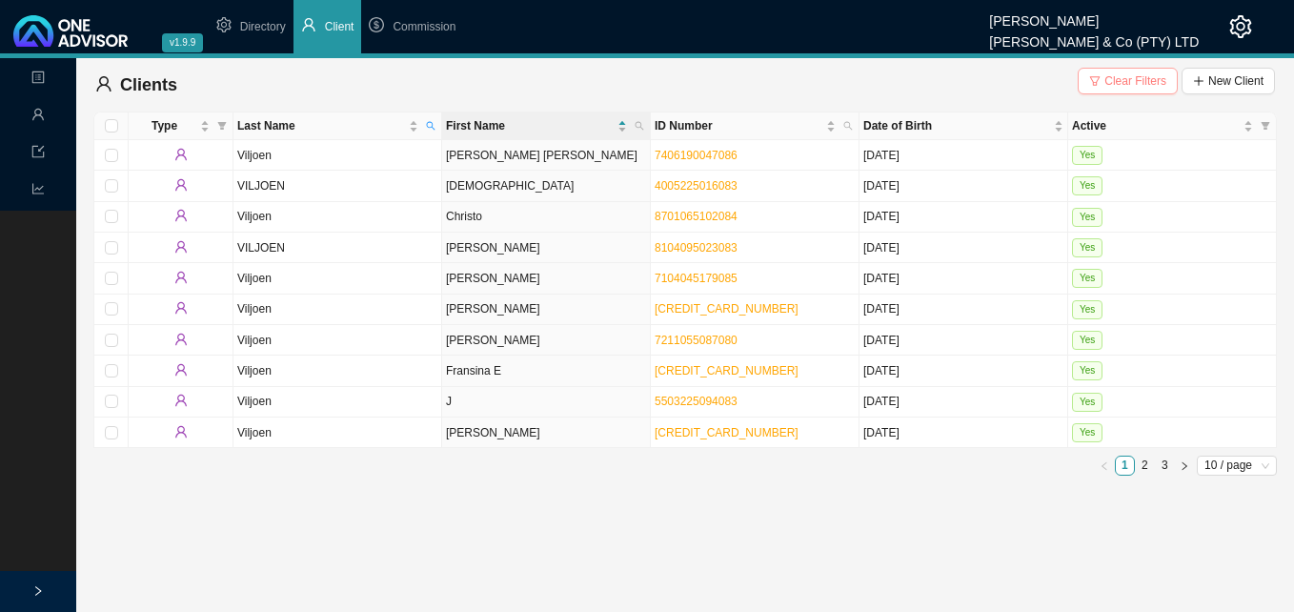
click at [1129, 79] on span "Clear Filters" at bounding box center [1135, 80] width 62 height 19
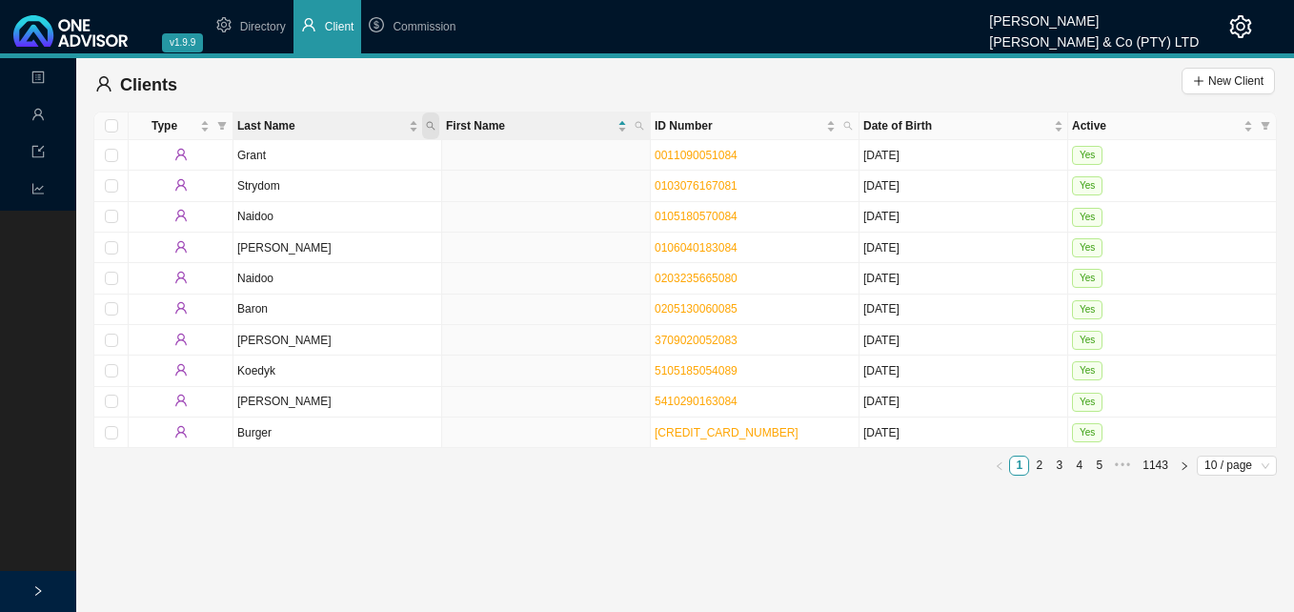
click at [429, 126] on icon "search" at bounding box center [431, 126] width 10 height 10
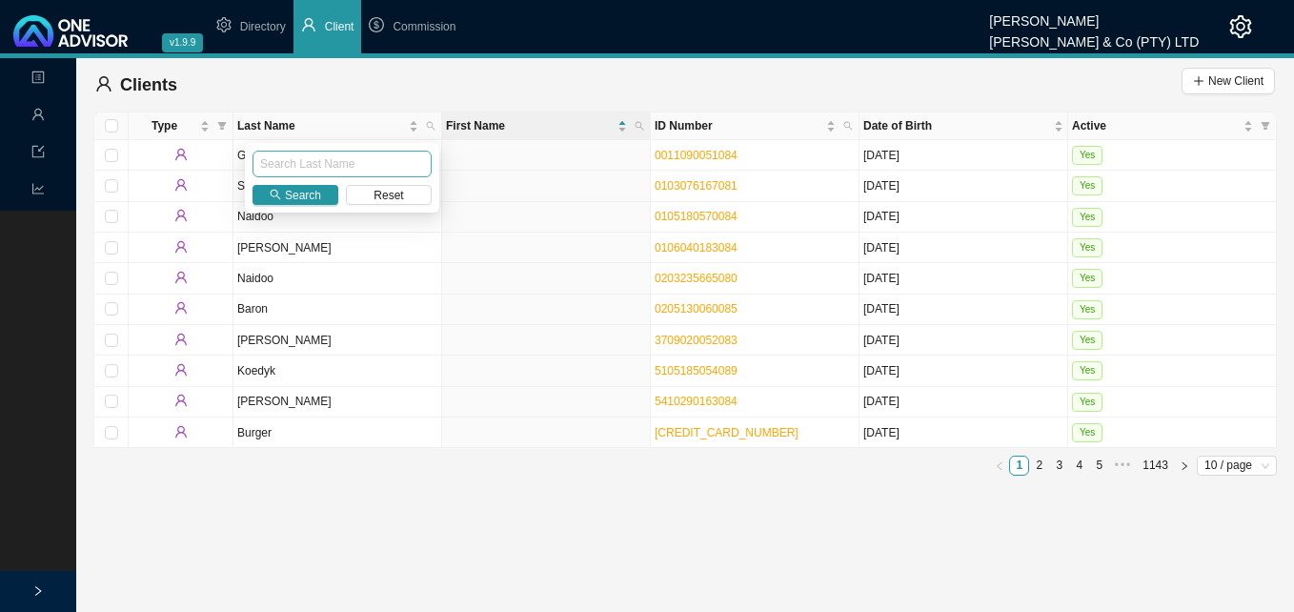
click at [393, 164] on input "text" at bounding box center [341, 164] width 179 height 27
type input "[PERSON_NAME]"
click at [306, 186] on span "Search" at bounding box center [303, 195] width 36 height 19
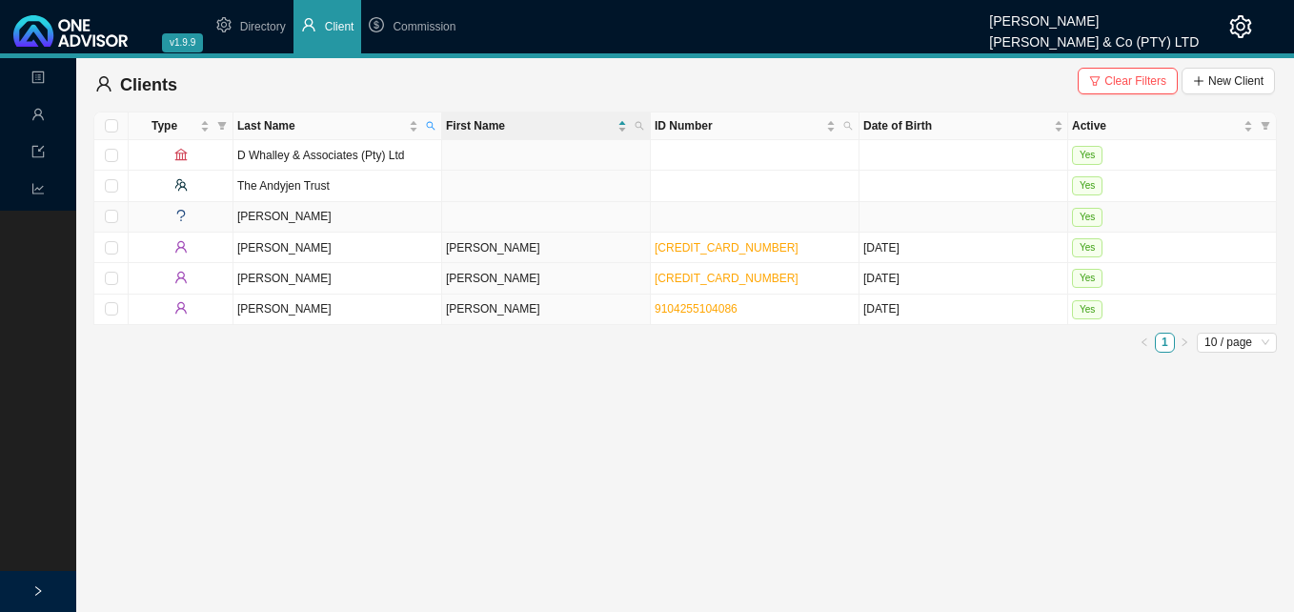
click at [493, 217] on td at bounding box center [546, 217] width 209 height 30
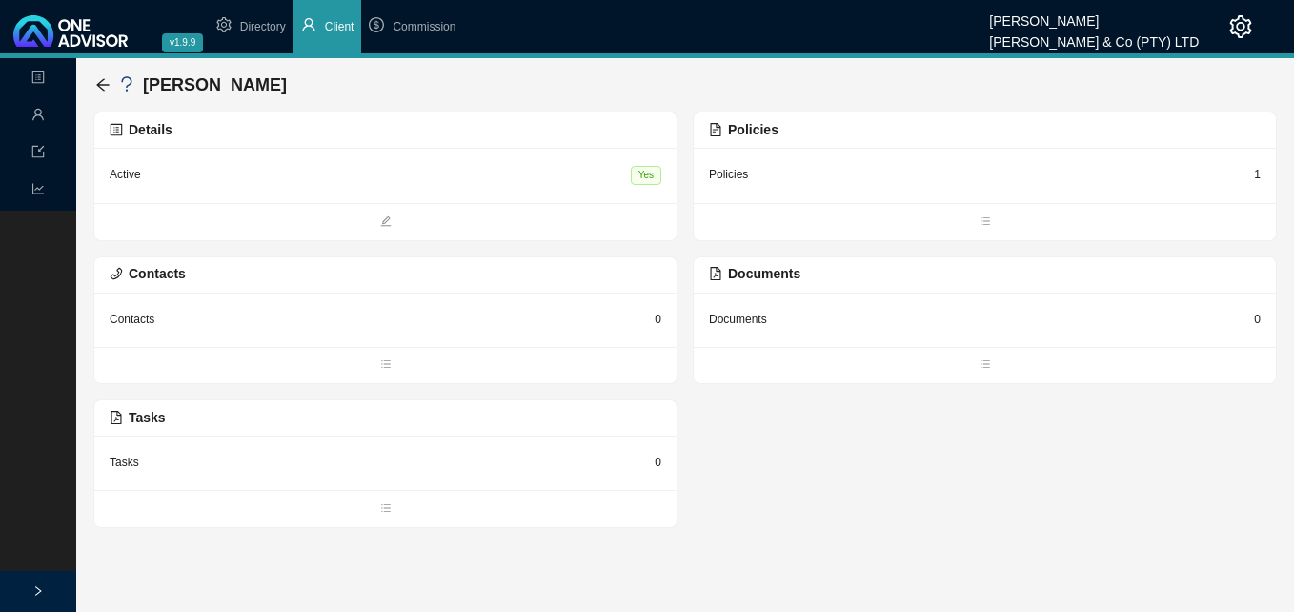
click at [1255, 174] on div "1" at bounding box center [1257, 174] width 7 height 19
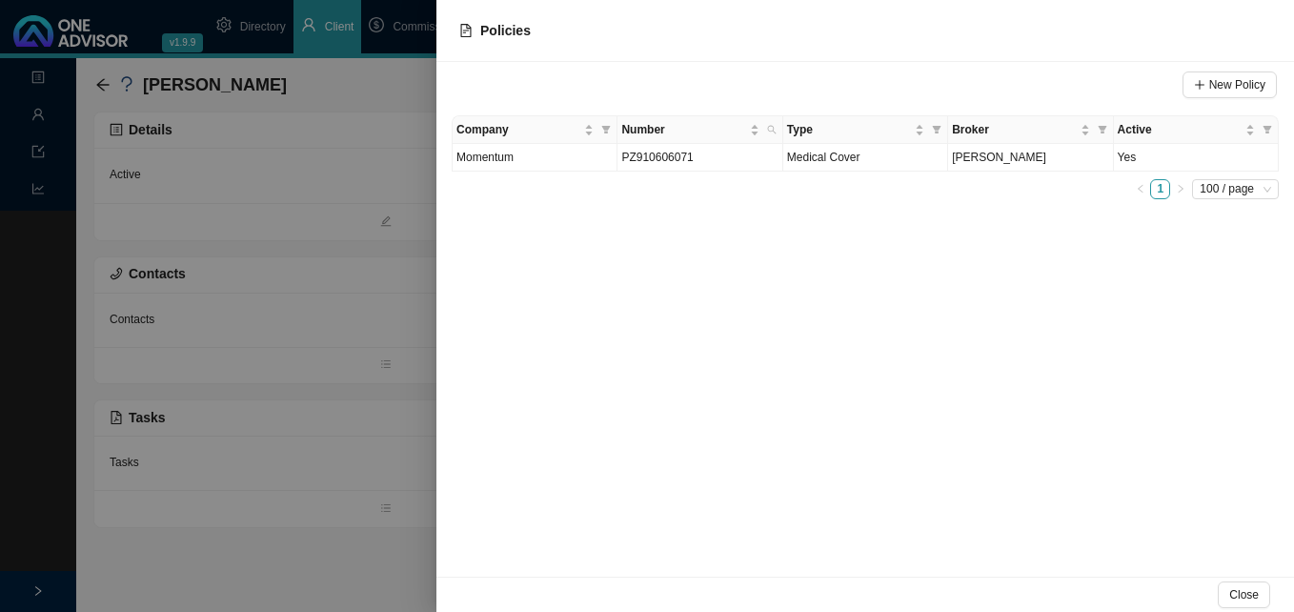
click at [365, 387] on div at bounding box center [647, 306] width 1294 height 612
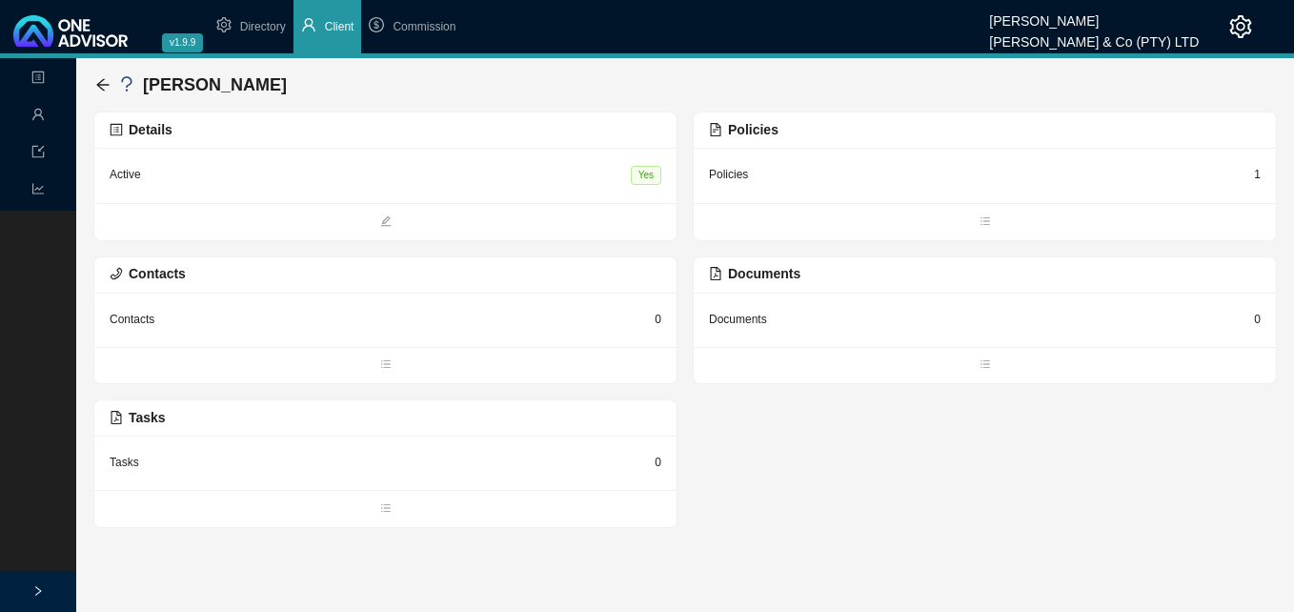
click at [511, 134] on div "Details" at bounding box center [386, 130] width 552 height 22
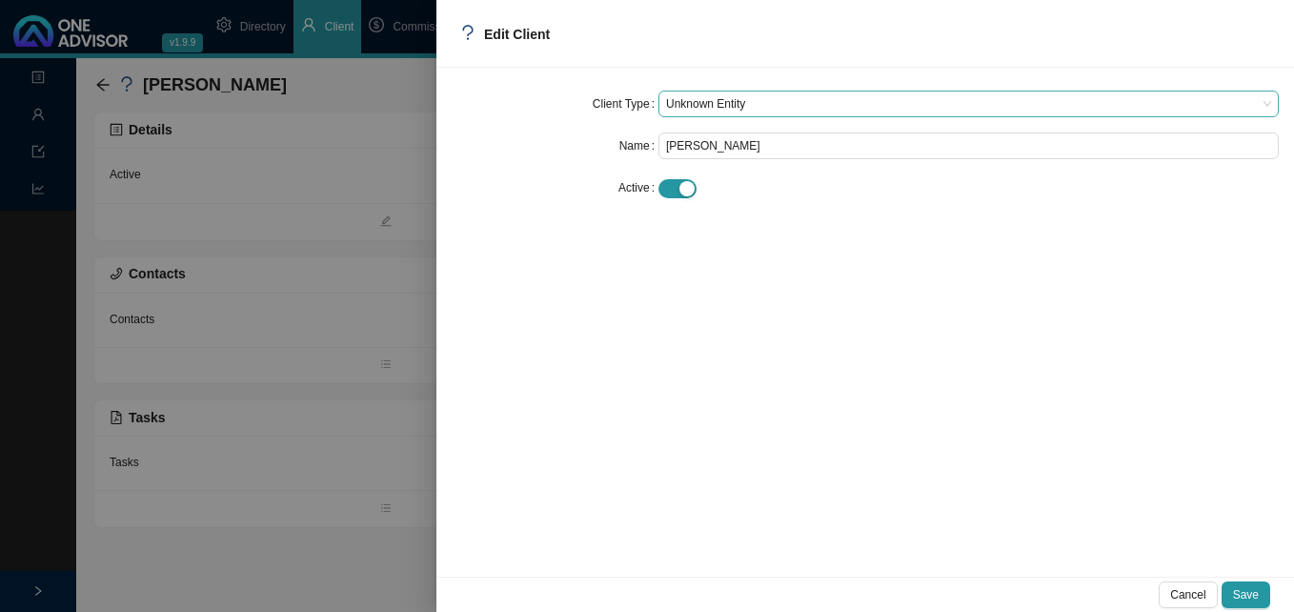
click at [763, 104] on span "Unknown Entity" at bounding box center [968, 103] width 605 height 25
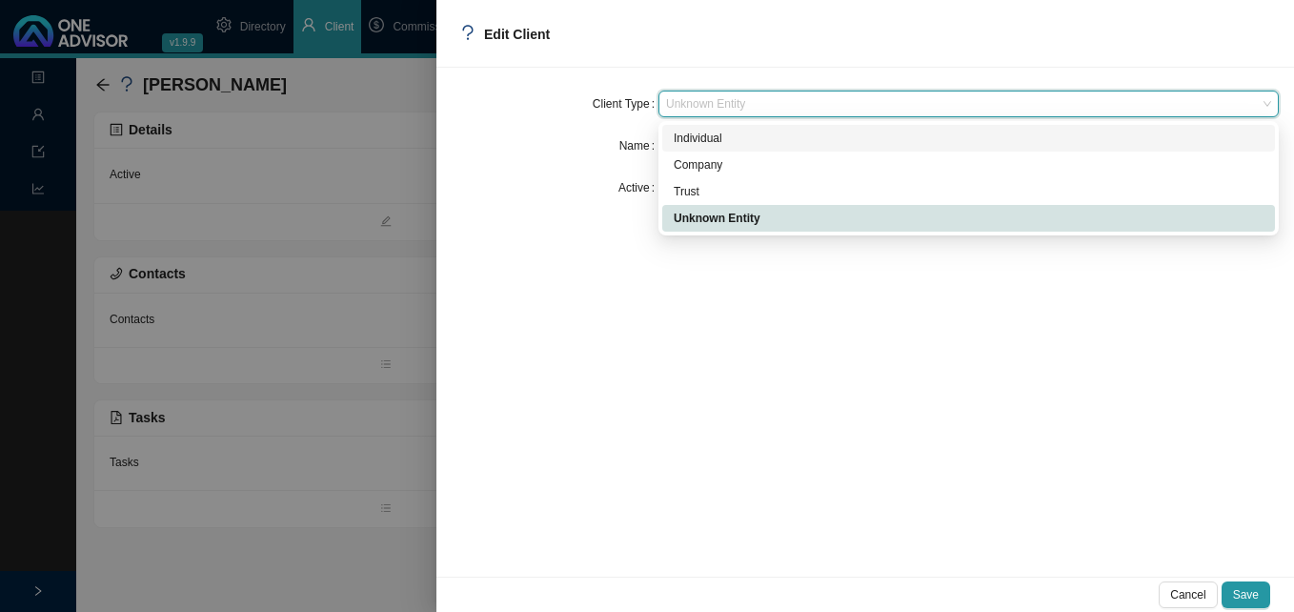
click at [756, 132] on div "Individual" at bounding box center [969, 138] width 590 height 19
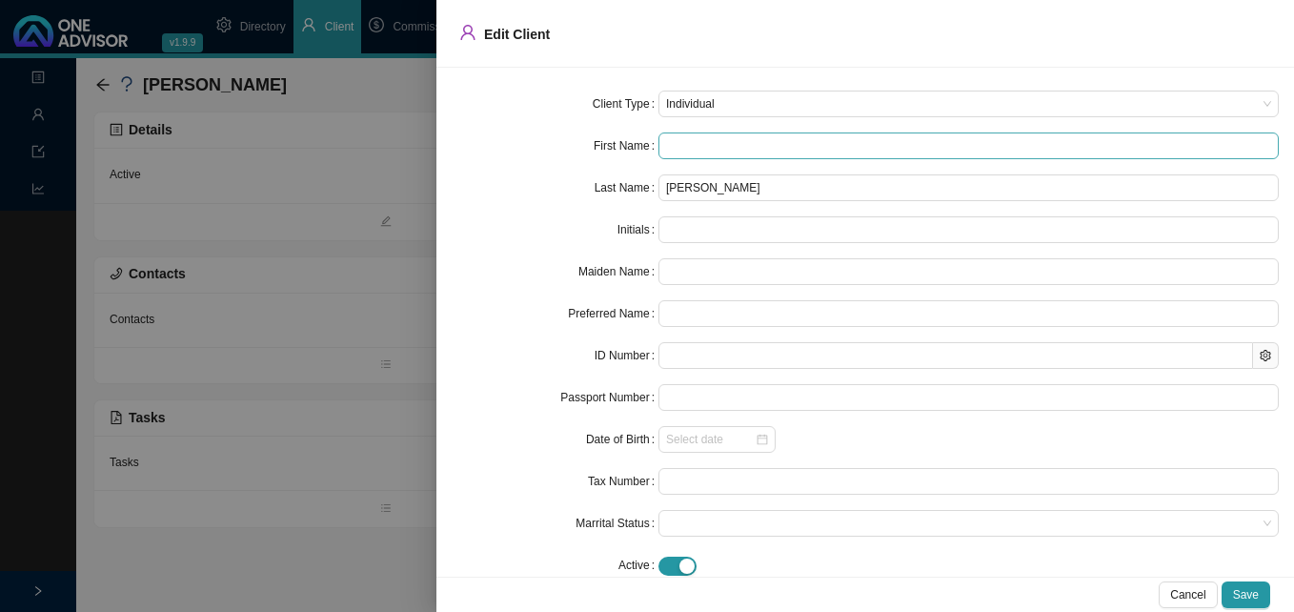
type input "M"
type input "Mi"
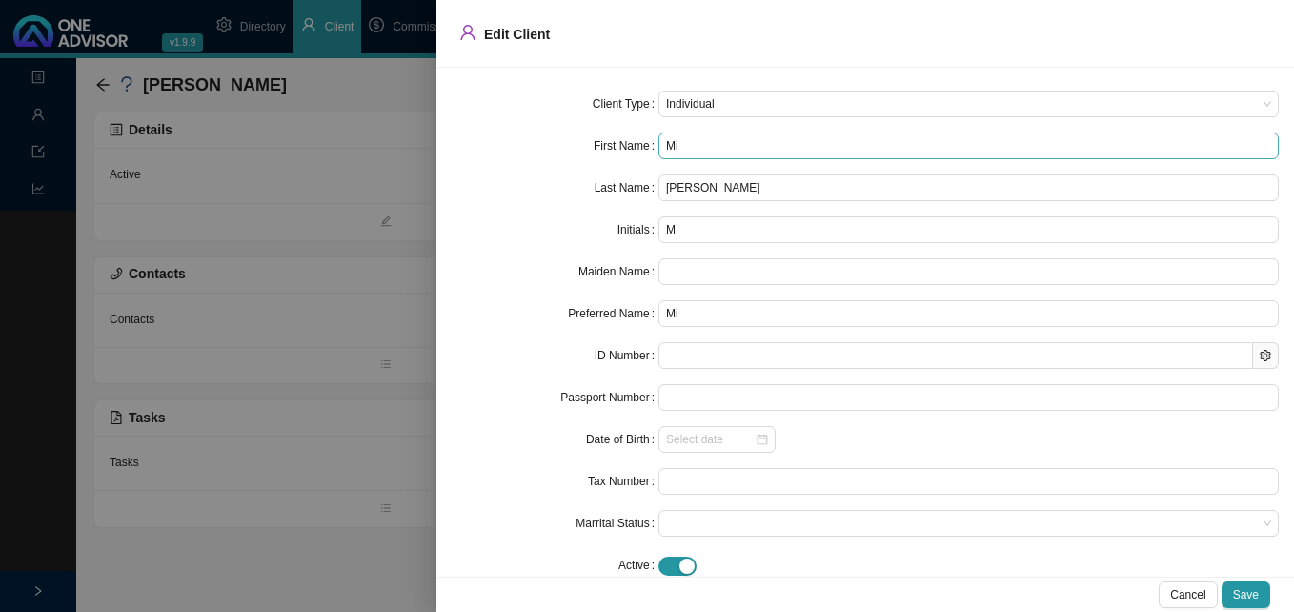
type input "Mic"
type input "Mich"
type input "Micha"
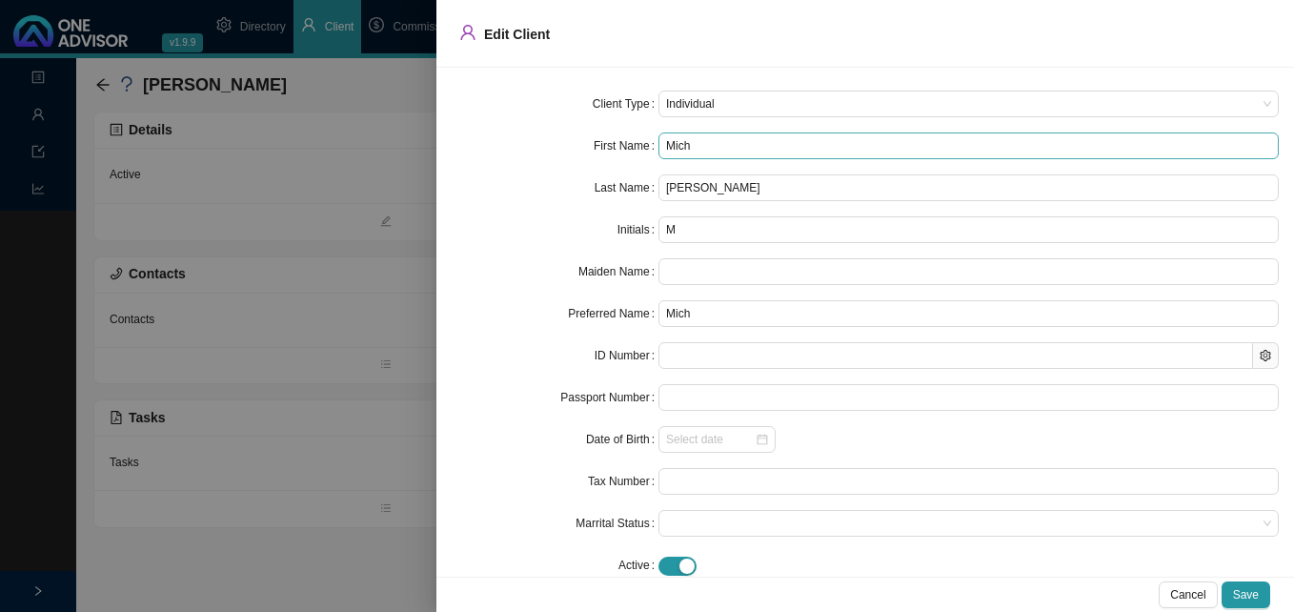
type input "Micha"
type input "Michae"
type input "[PERSON_NAME]"
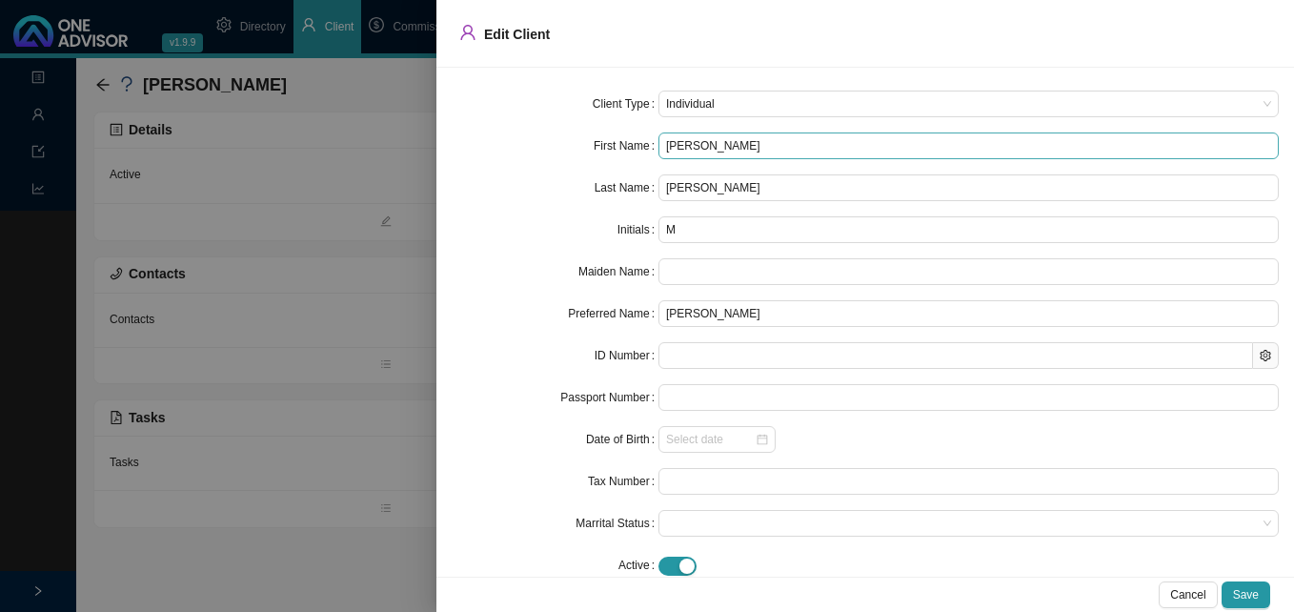
type input "[PERSON_NAME]"
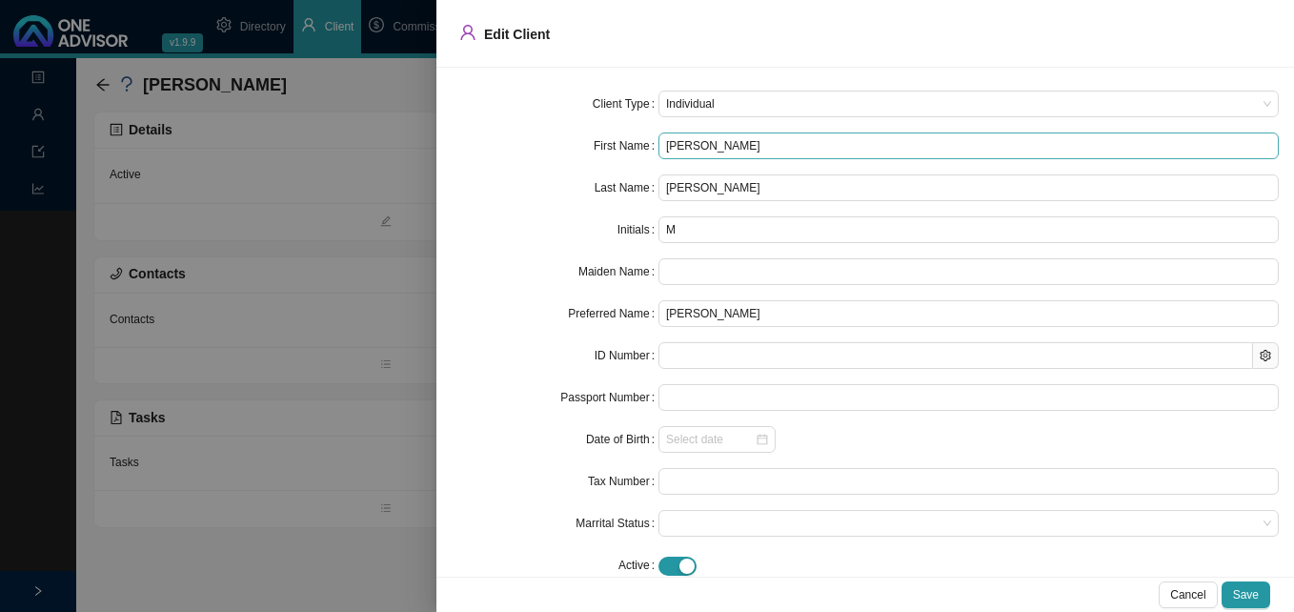
type input "[PERSON_NAME]"
type input "Michae"
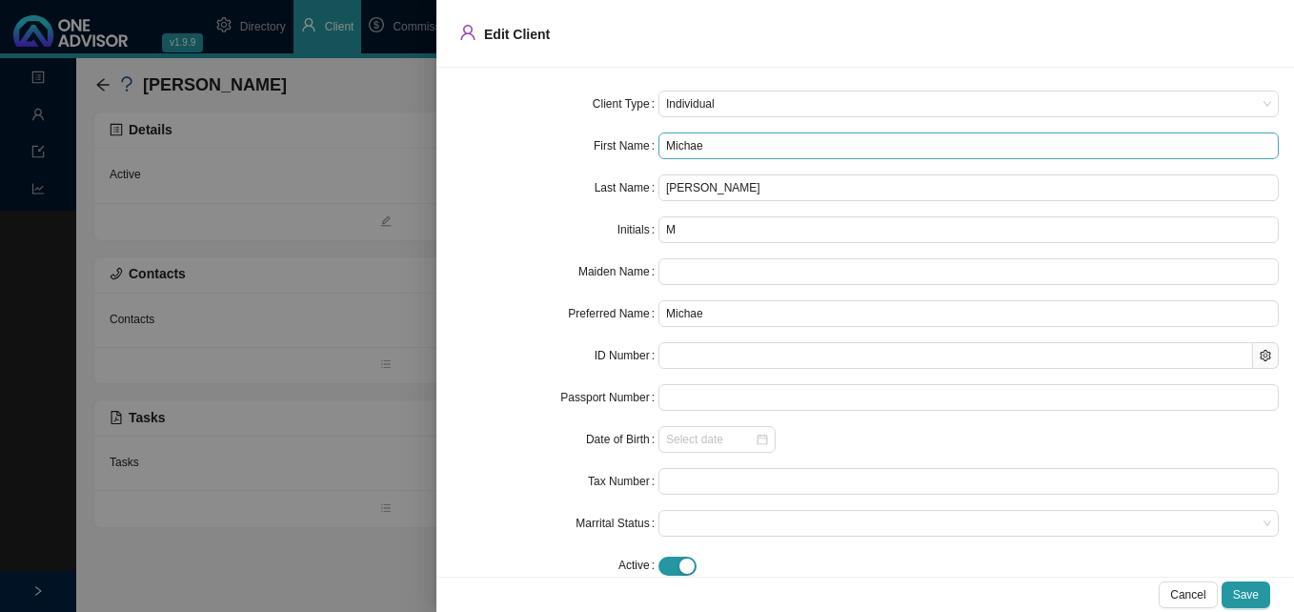
type input "Micha"
type input "Mich"
type input "Miche"
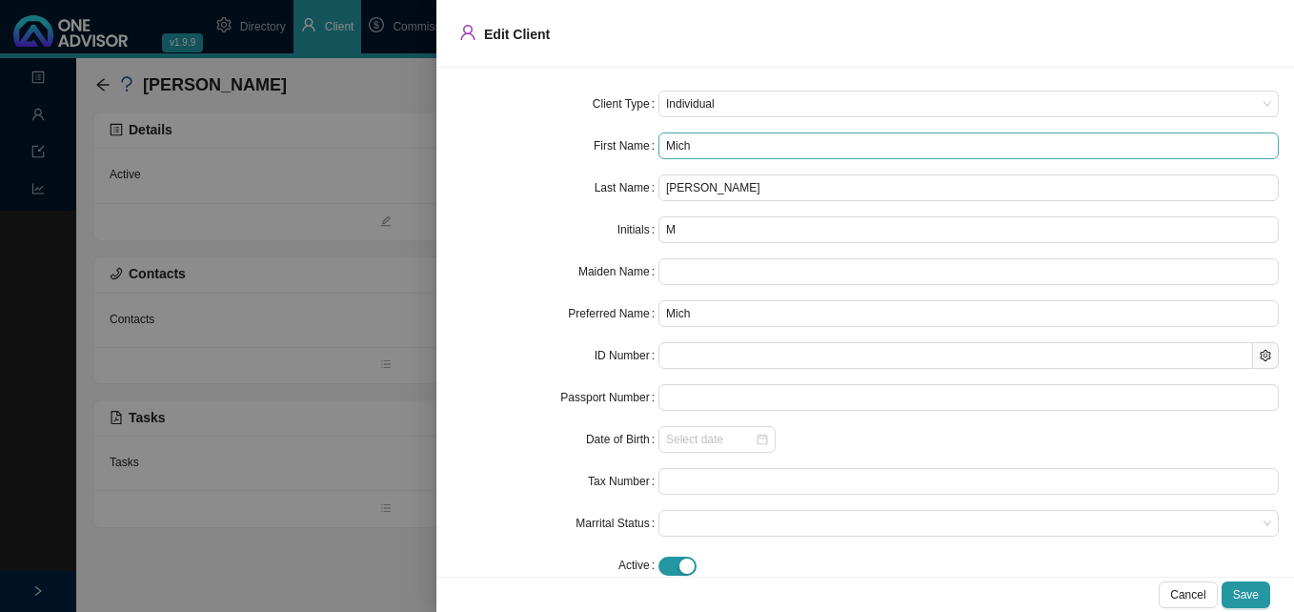
type input "Miche"
type input "[PERSON_NAME]"
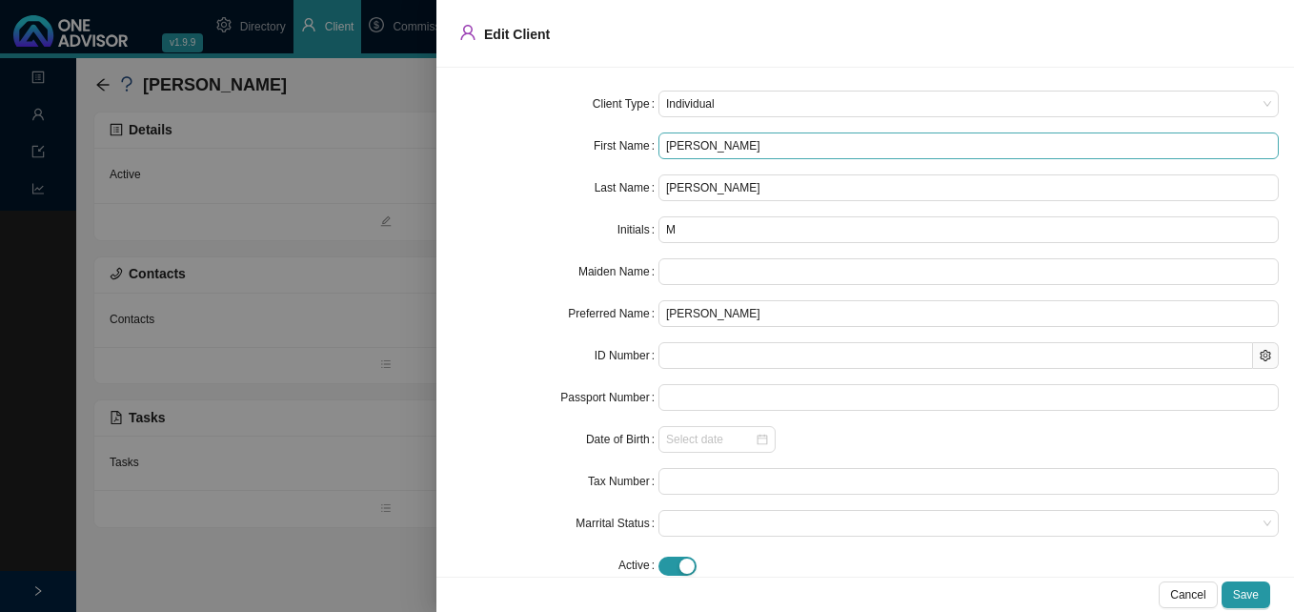
type input "[PERSON_NAME]"
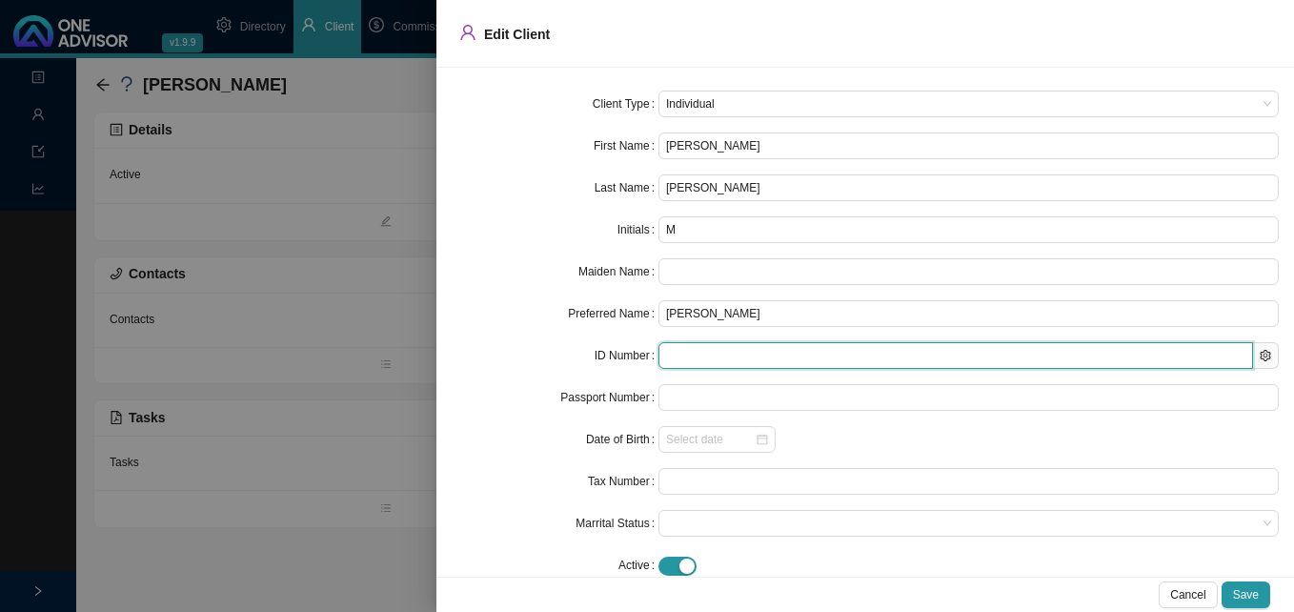
click at [688, 350] on input "text" at bounding box center [955, 355] width 594 height 27
paste input "840828 0050 08 6"
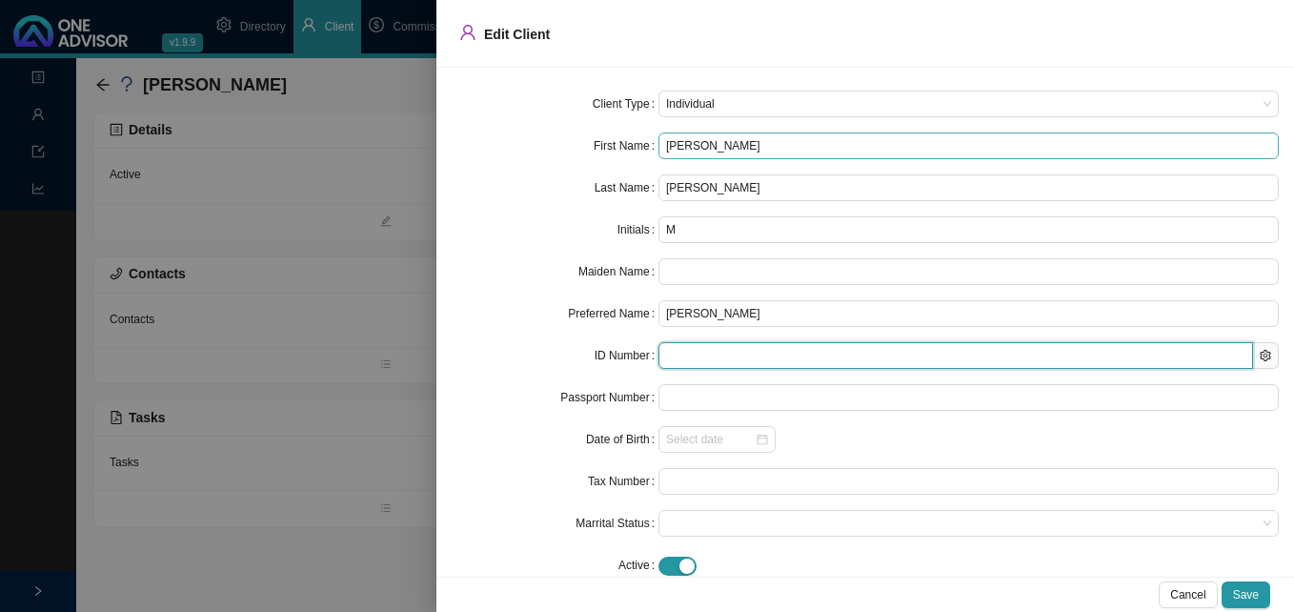
type input "840828 0050 08 6"
type input "[DATE]"
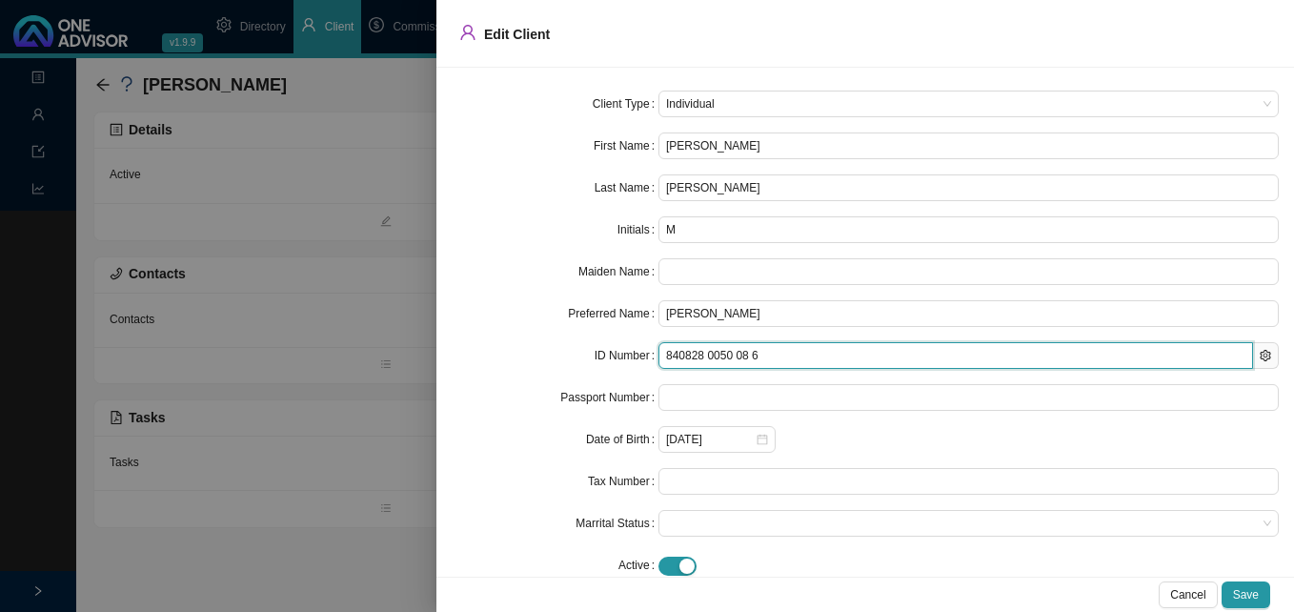
click at [701, 352] on input "840828 0050 08 6" at bounding box center [955, 355] width 594 height 27
click at [728, 361] on input "8408280050 08 6" at bounding box center [955, 355] width 594 height 27
click at [738, 356] on input "840828005008 6" at bounding box center [955, 355] width 594 height 27
type input "8408280050086"
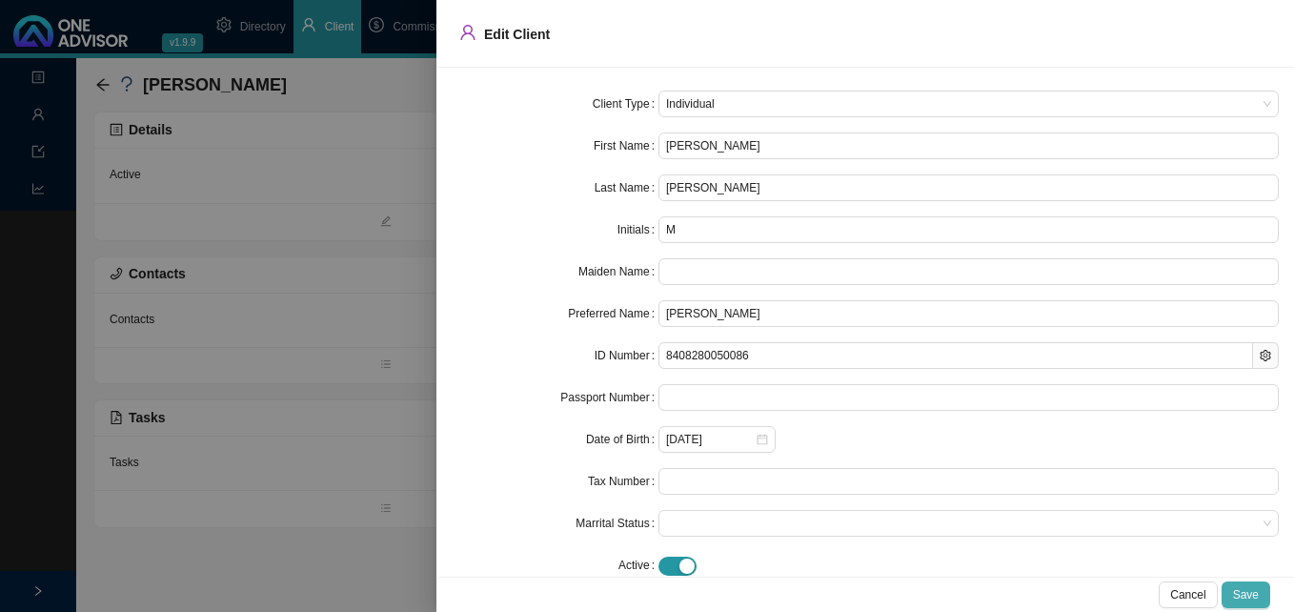
click at [1249, 591] on span "Save" at bounding box center [1246, 594] width 26 height 19
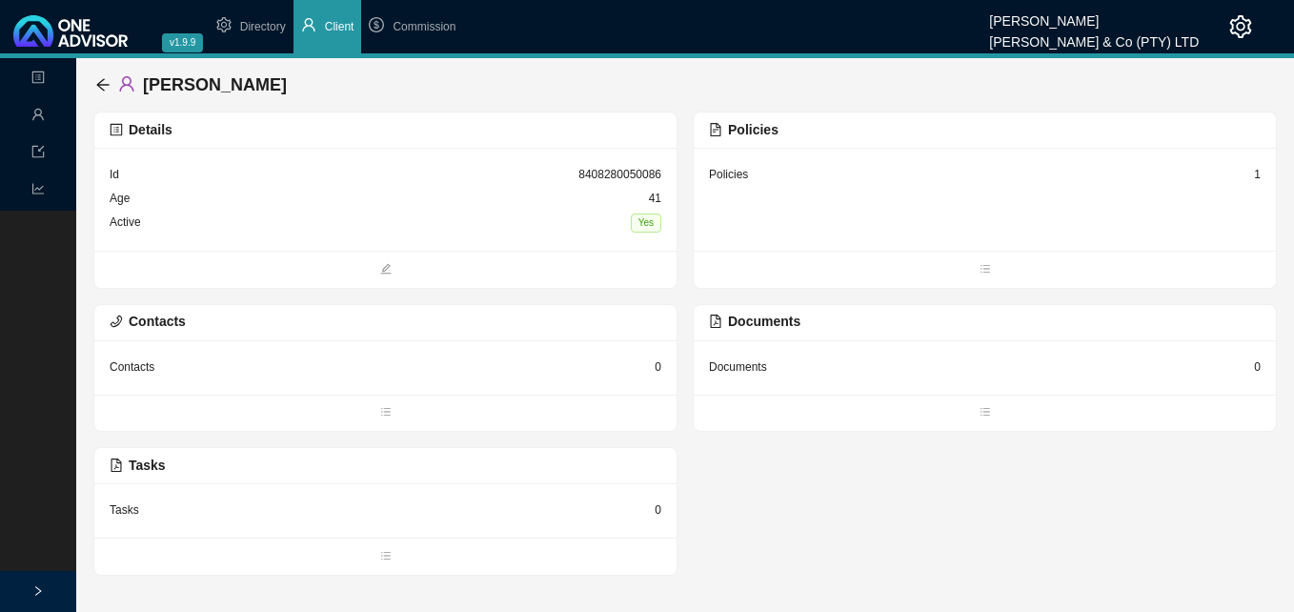
click at [1256, 174] on div "1" at bounding box center [1257, 174] width 7 height 19
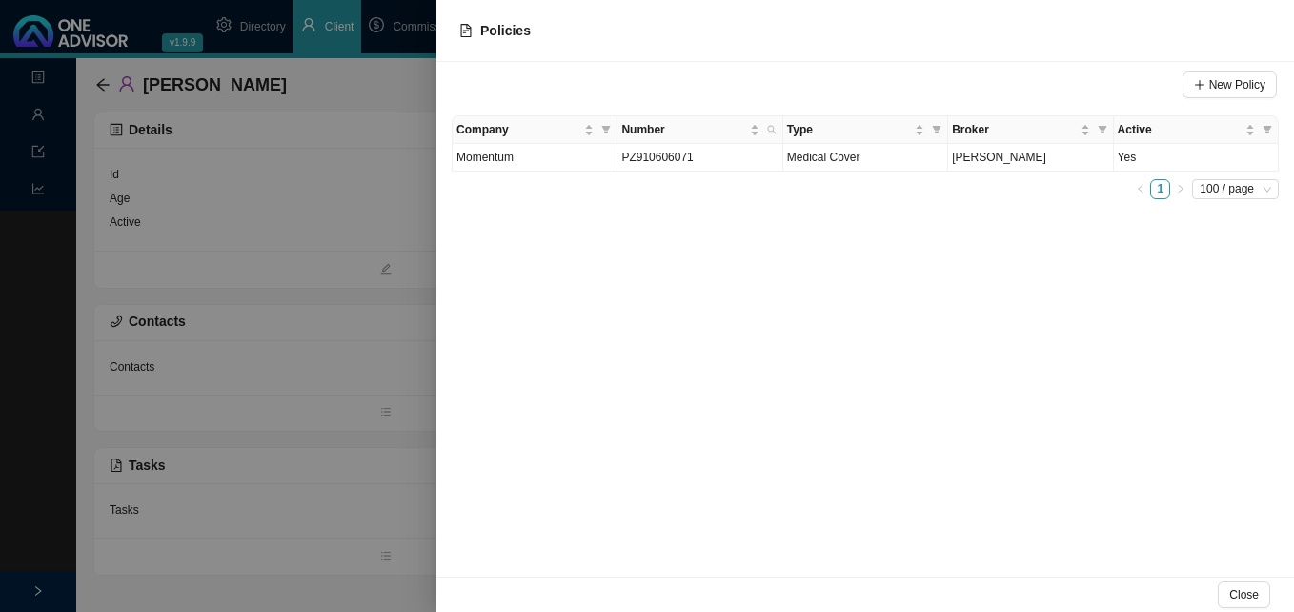
click at [211, 372] on div at bounding box center [647, 306] width 1294 height 612
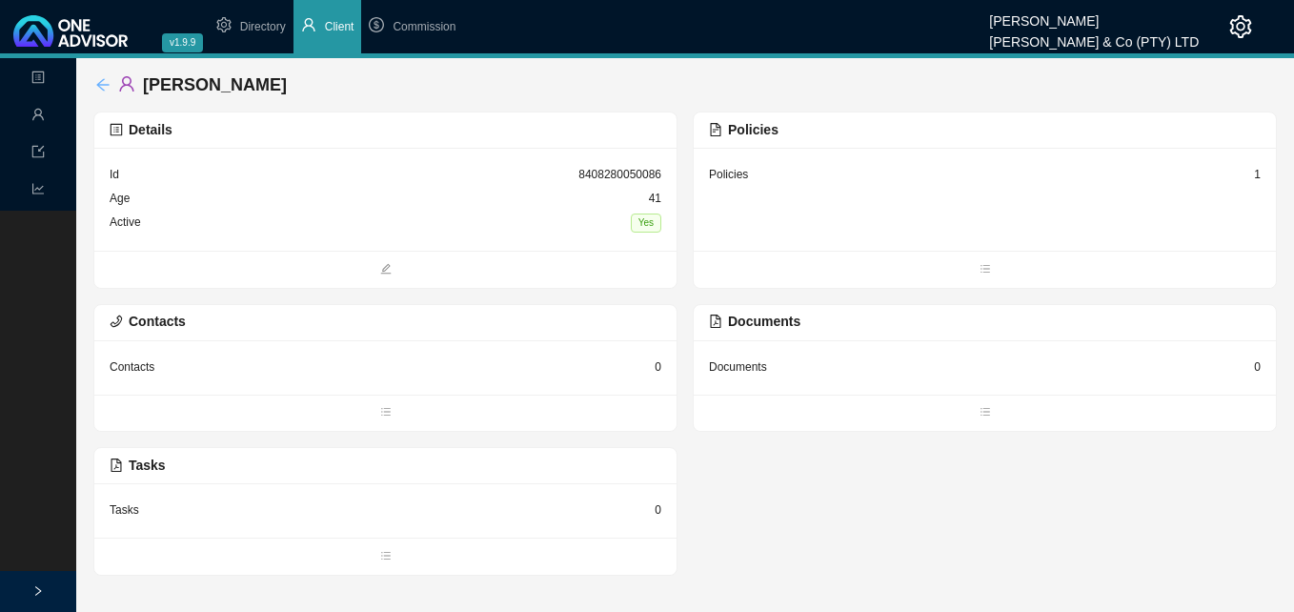
click at [101, 85] on icon "arrow-left" at bounding box center [102, 84] width 12 height 12
